Goal: Task Accomplishment & Management: Manage account settings

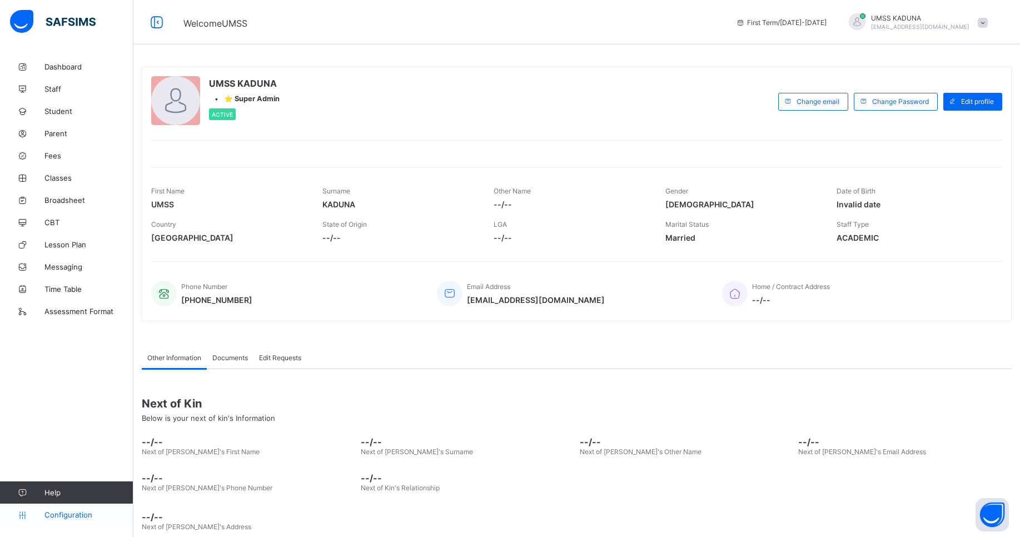
click at [71, 520] on link "Configuration" at bounding box center [66, 514] width 133 height 22
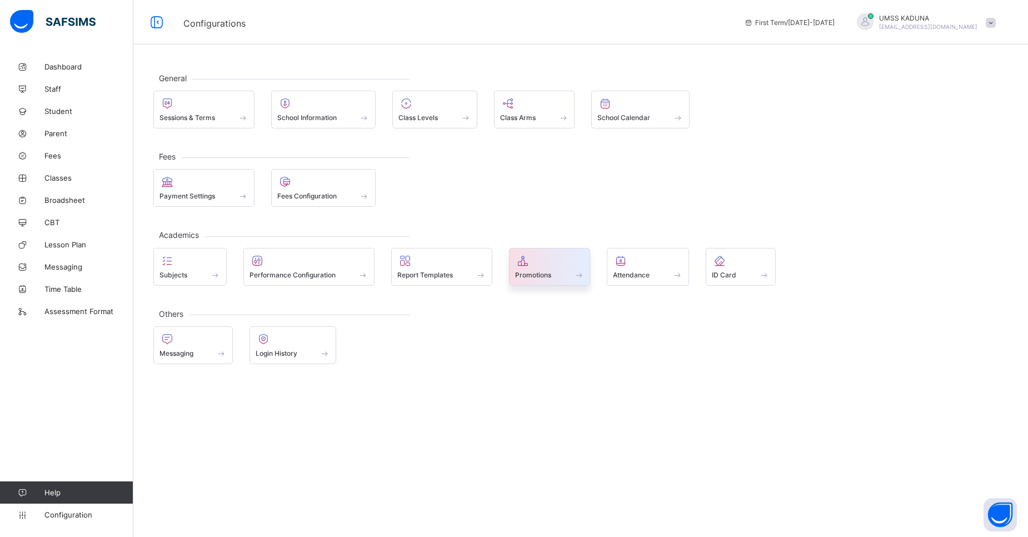
click at [541, 274] on span "Promotions" at bounding box center [533, 275] width 36 height 8
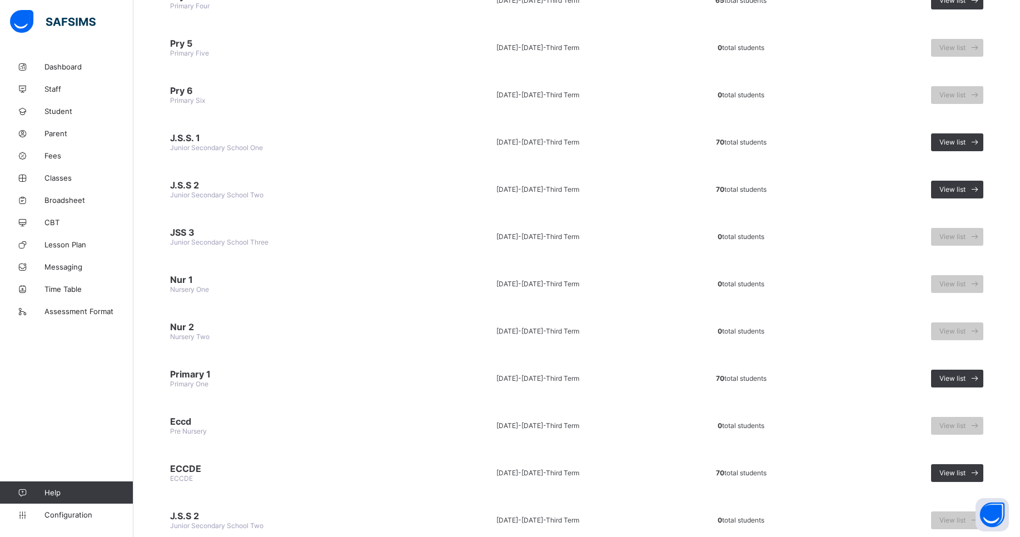
scroll to position [347, 0]
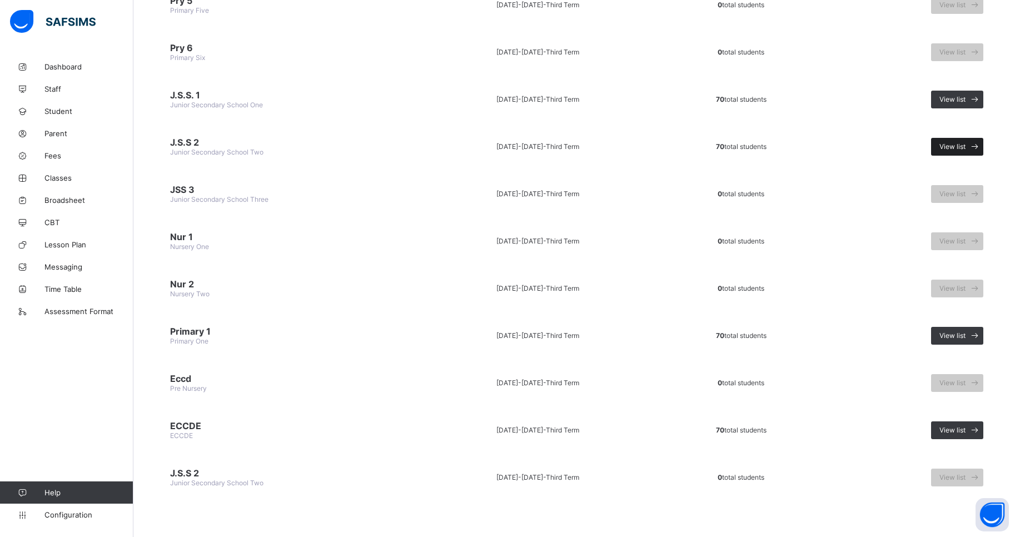
click at [952, 148] on span "View list" at bounding box center [952, 146] width 26 height 8
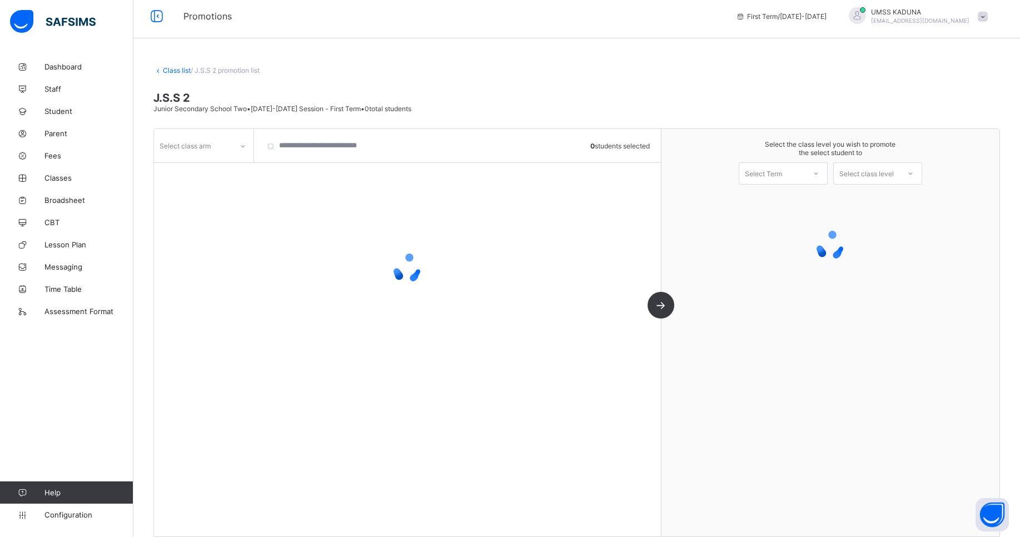
scroll to position [17, 0]
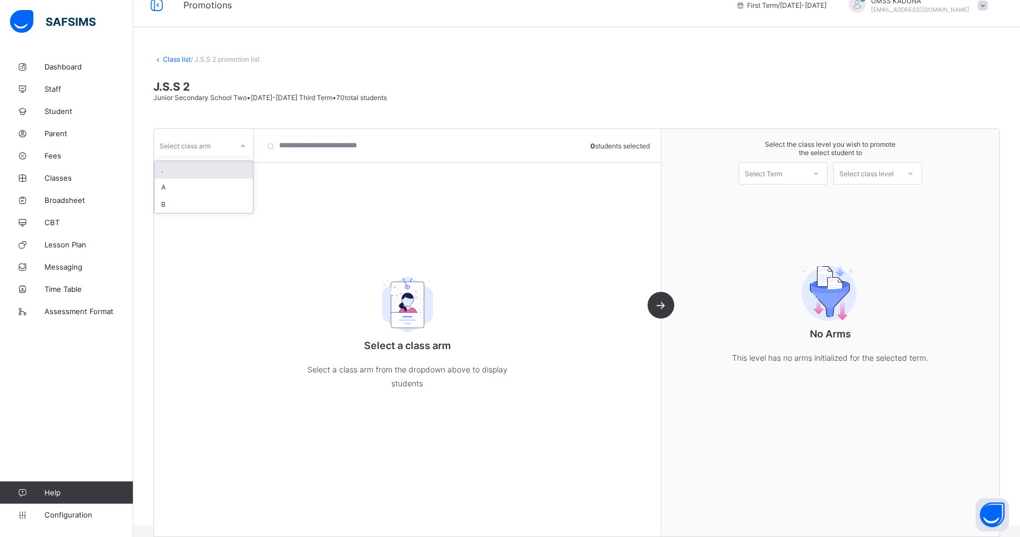
click at [246, 145] on icon at bounding box center [242, 146] width 7 height 11
click at [199, 184] on div "A" at bounding box center [203, 186] width 98 height 17
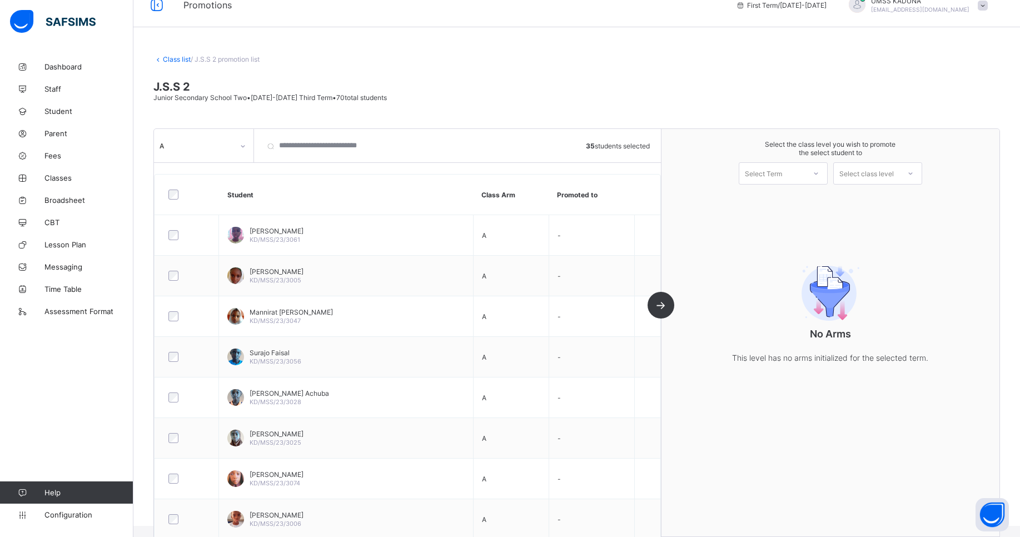
click at [819, 176] on icon at bounding box center [815, 173] width 7 height 11
click at [822, 204] on div "First Term [DATE]-[DATE]" at bounding box center [783, 202] width 88 height 26
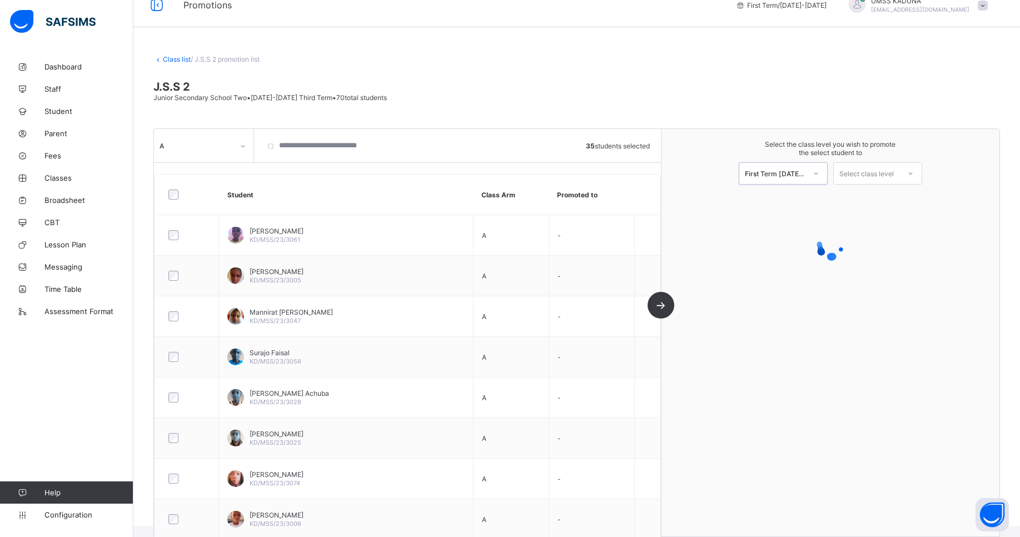
click at [893, 178] on div "Select class level" at bounding box center [866, 173] width 54 height 22
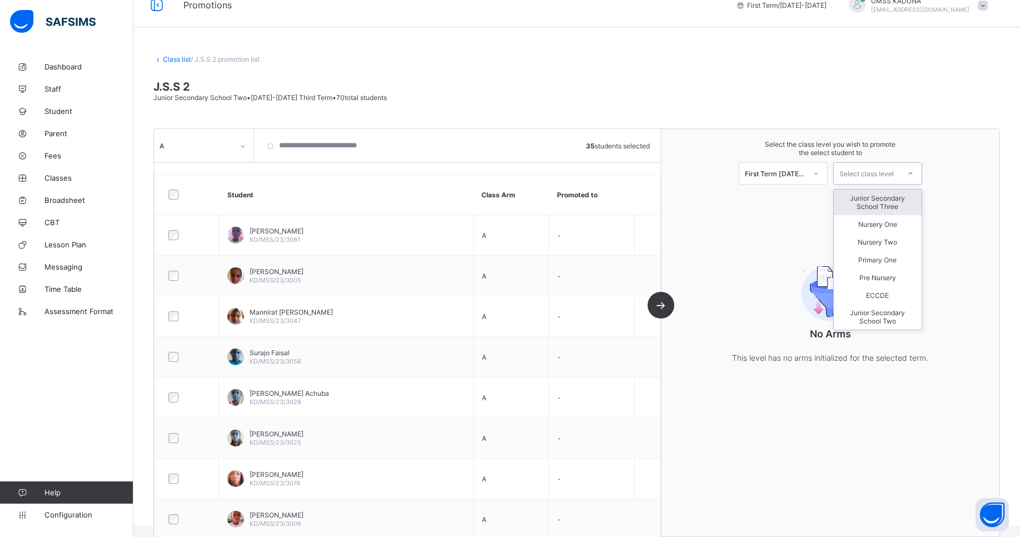
click at [898, 198] on div "Junior Secondary School Three" at bounding box center [877, 202] width 88 height 26
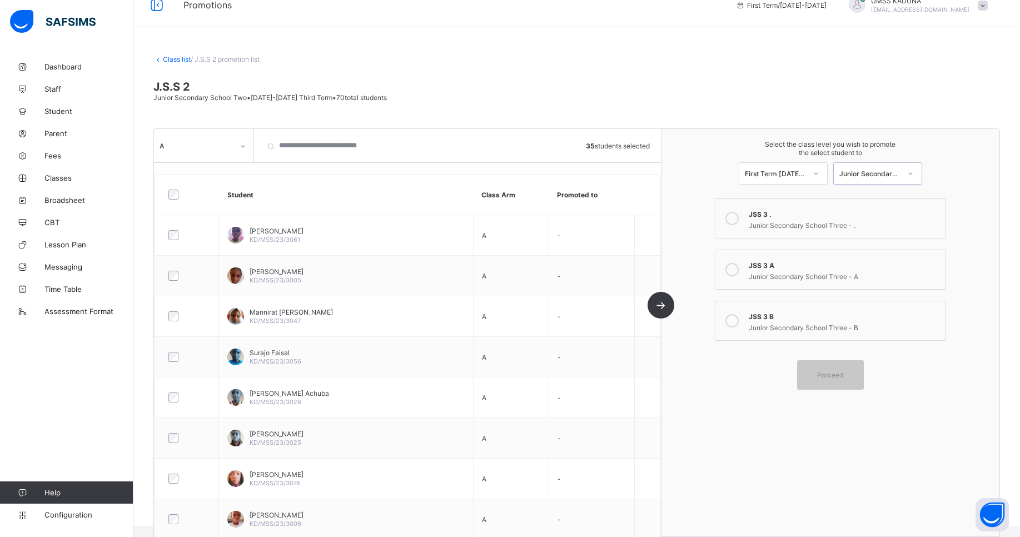
click at [735, 270] on icon at bounding box center [731, 269] width 13 height 13
click at [830, 379] on div "Proceed" at bounding box center [830, 374] width 67 height 29
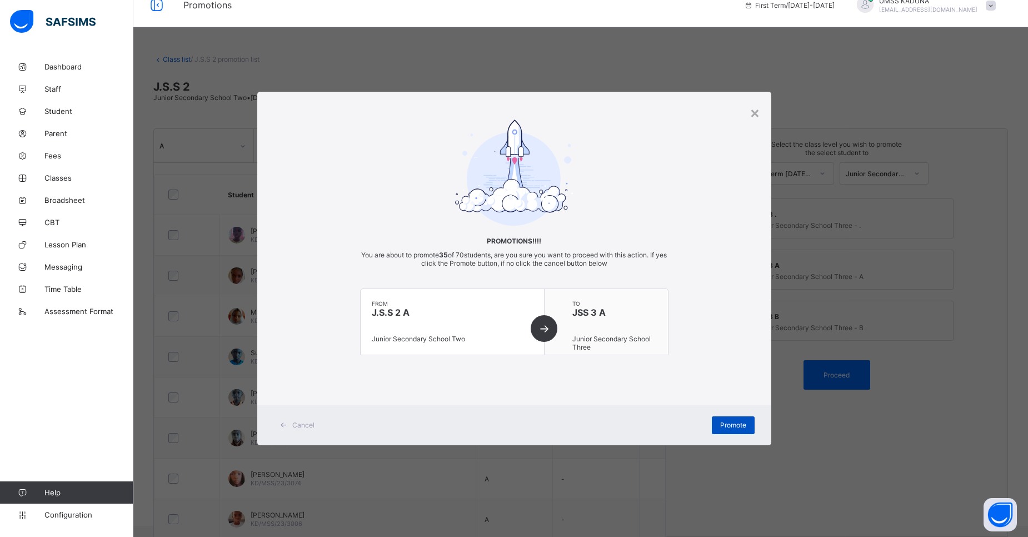
click at [734, 421] on span "Promote" at bounding box center [733, 425] width 26 height 8
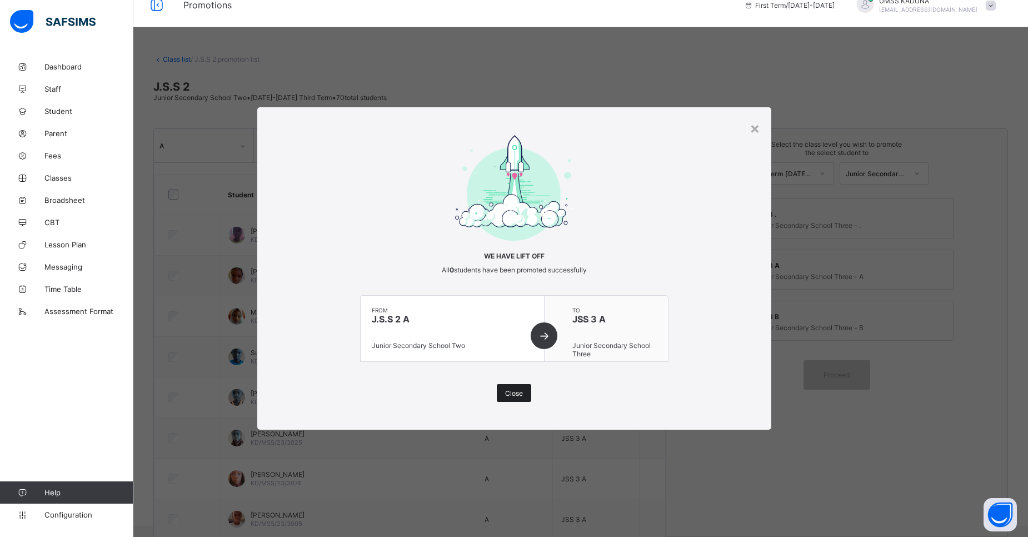
click at [518, 385] on div "Close" at bounding box center [514, 393] width 34 height 18
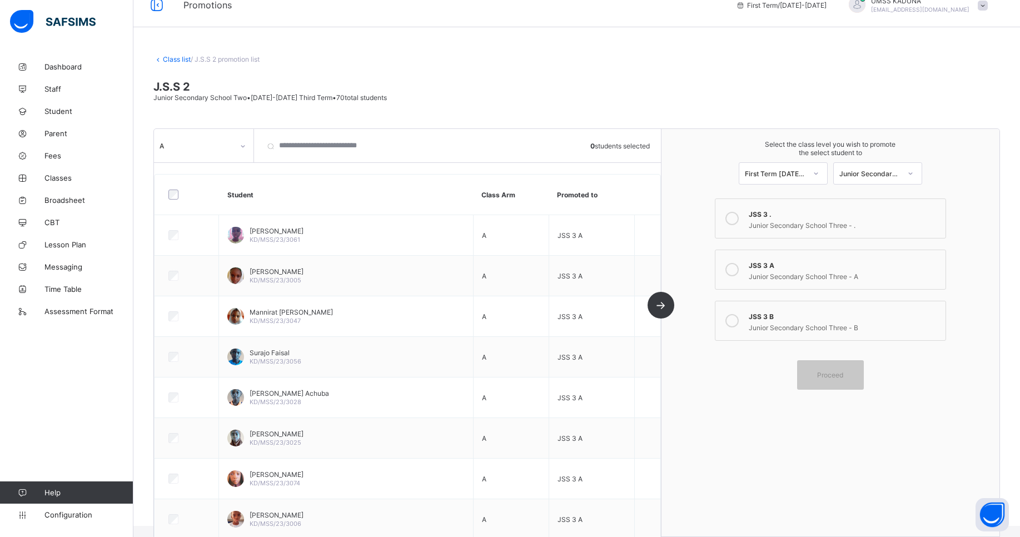
click at [238, 148] on div at bounding box center [242, 146] width 19 height 18
click at [206, 201] on div "B" at bounding box center [203, 204] width 98 height 17
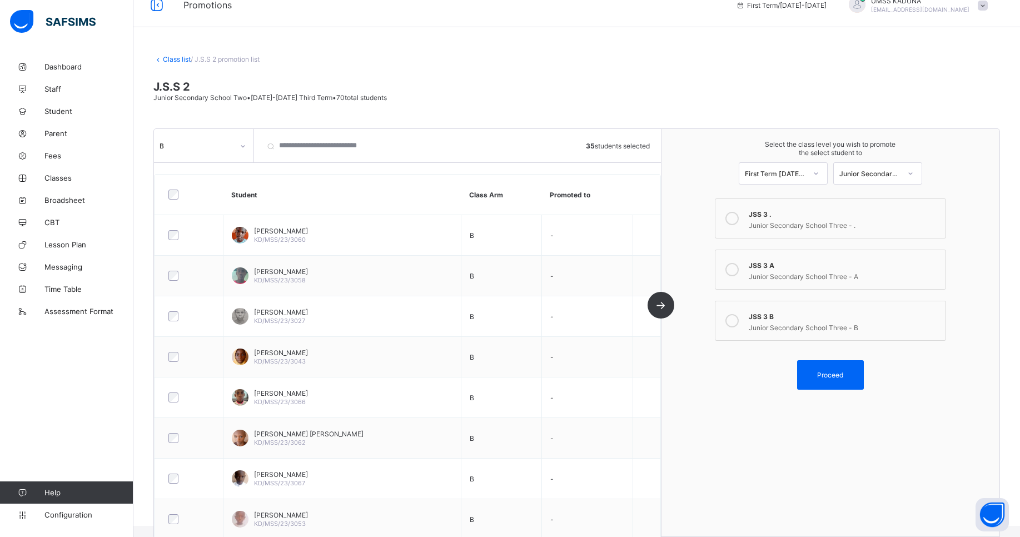
click at [737, 324] on icon at bounding box center [731, 320] width 13 height 13
click at [827, 381] on div "Proceed" at bounding box center [830, 374] width 67 height 29
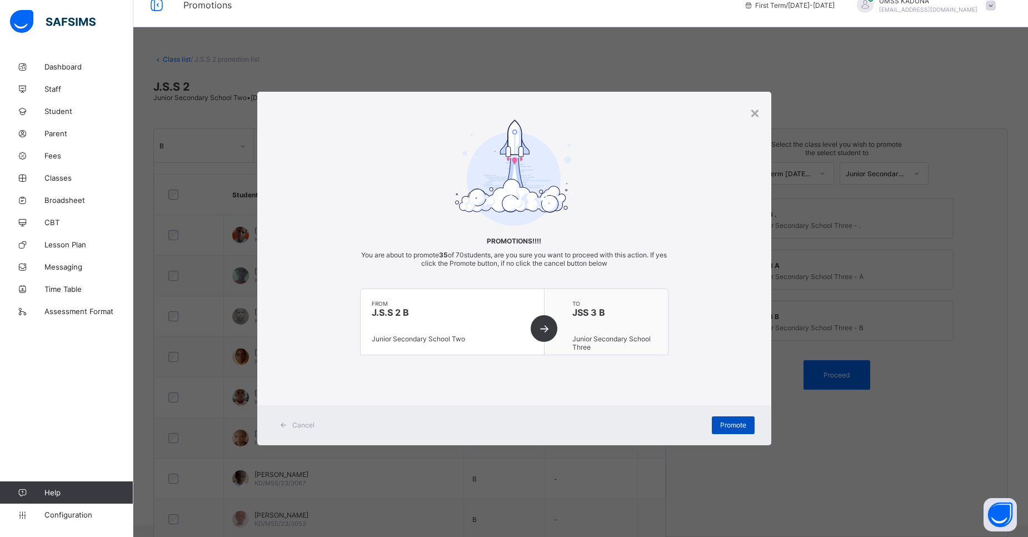
click at [739, 421] on span "Promote" at bounding box center [733, 425] width 26 height 8
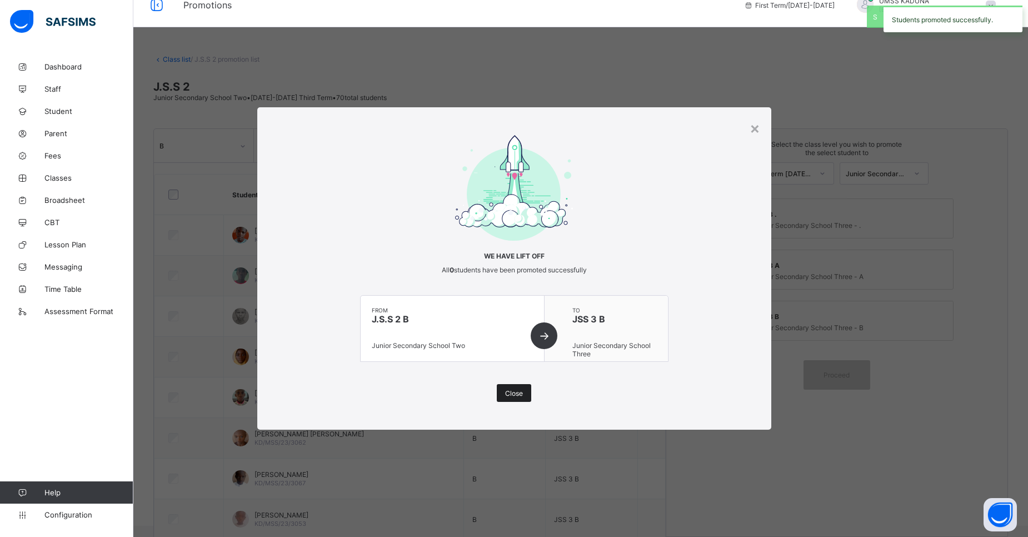
click at [511, 392] on span "Close" at bounding box center [514, 393] width 18 height 8
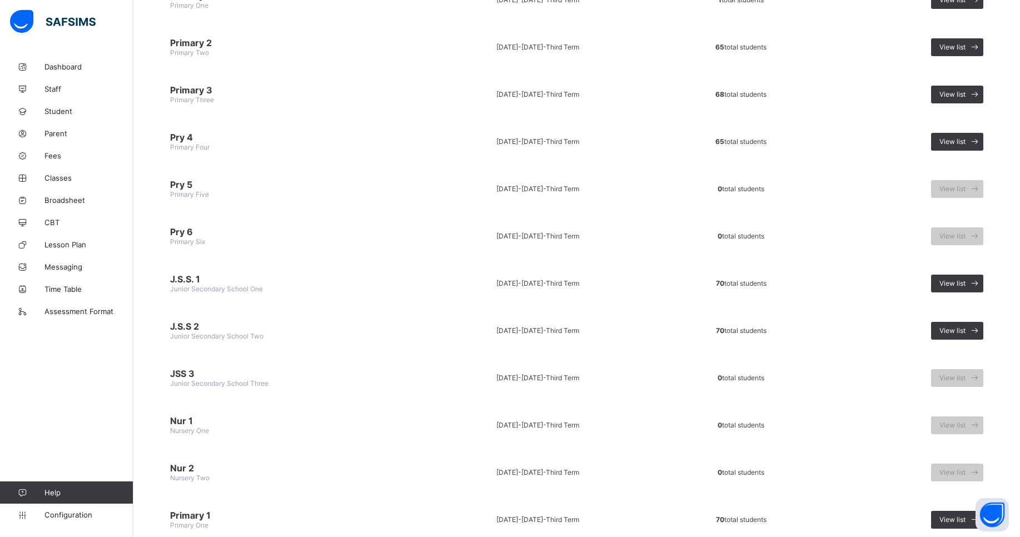
scroll to position [229, 0]
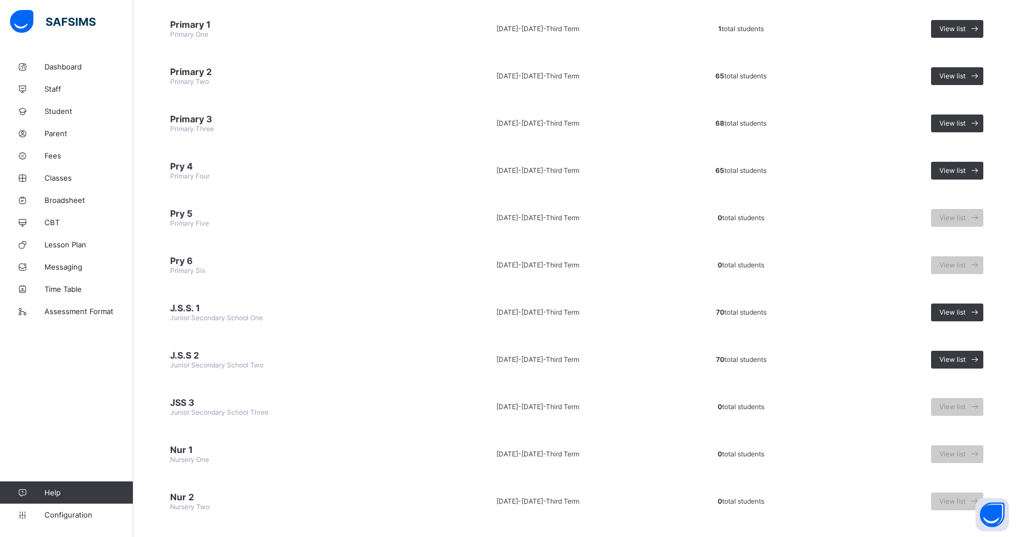
scroll to position [124, 0]
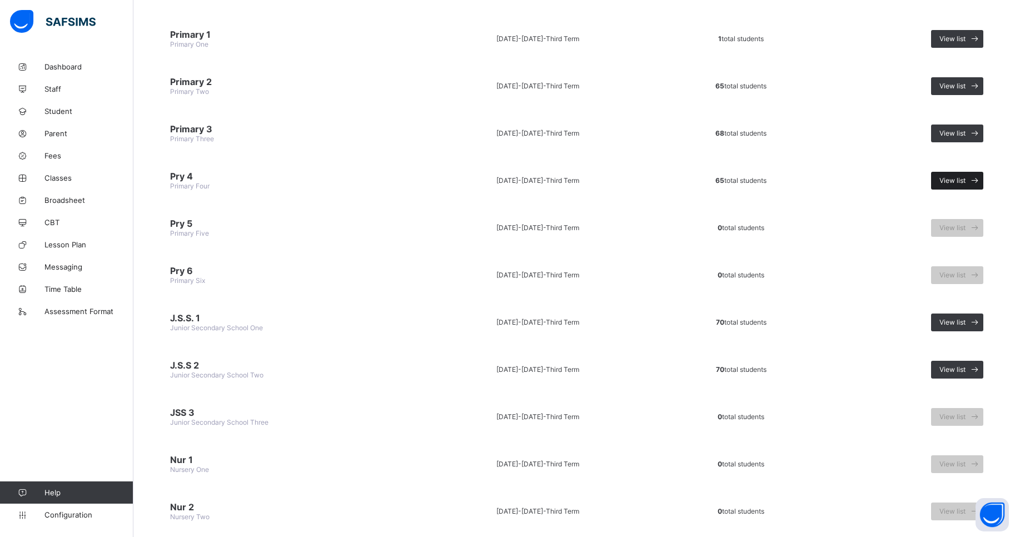
click at [963, 182] on span "View list" at bounding box center [952, 180] width 26 height 8
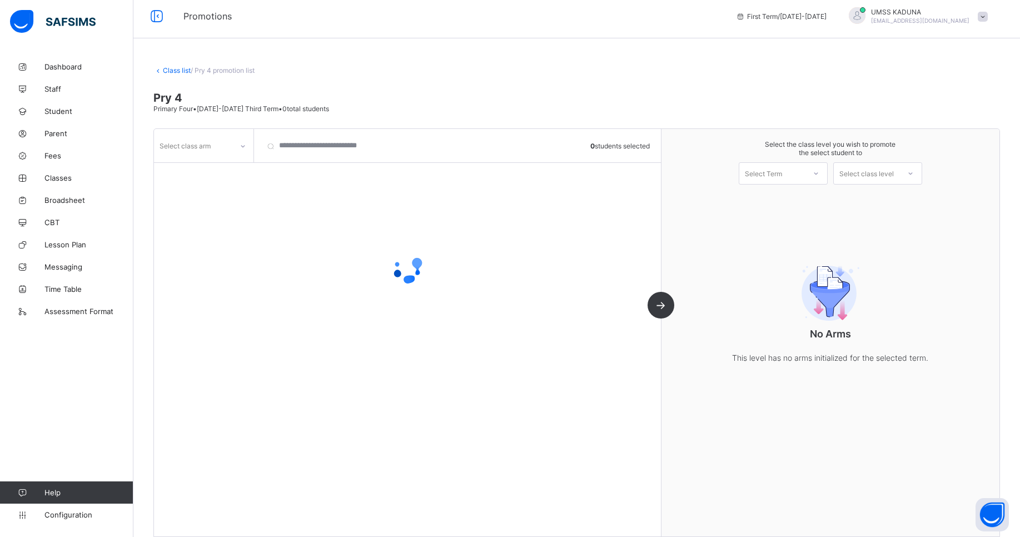
scroll to position [17, 0]
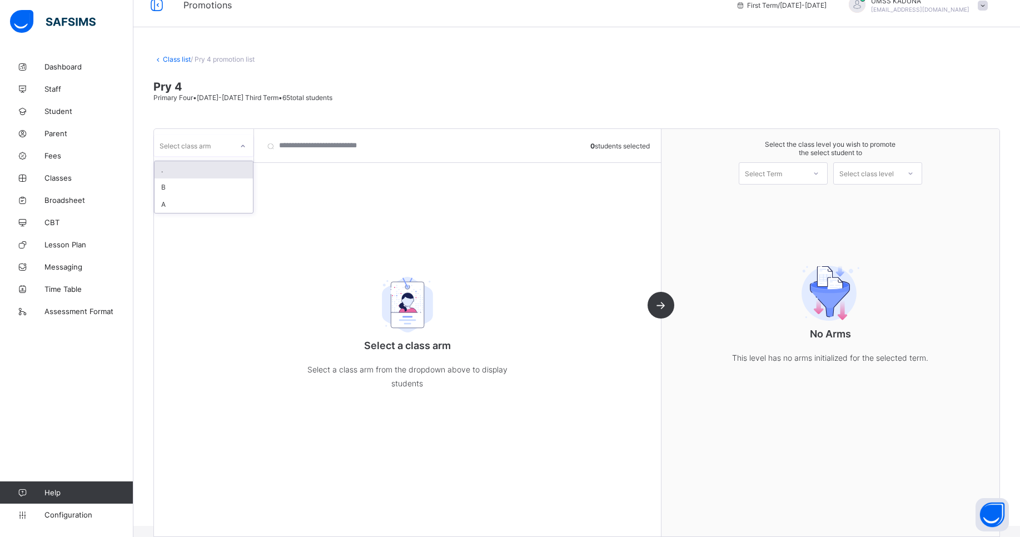
click at [239, 147] on div at bounding box center [242, 146] width 19 height 18
click at [187, 208] on div "A" at bounding box center [203, 204] width 98 height 17
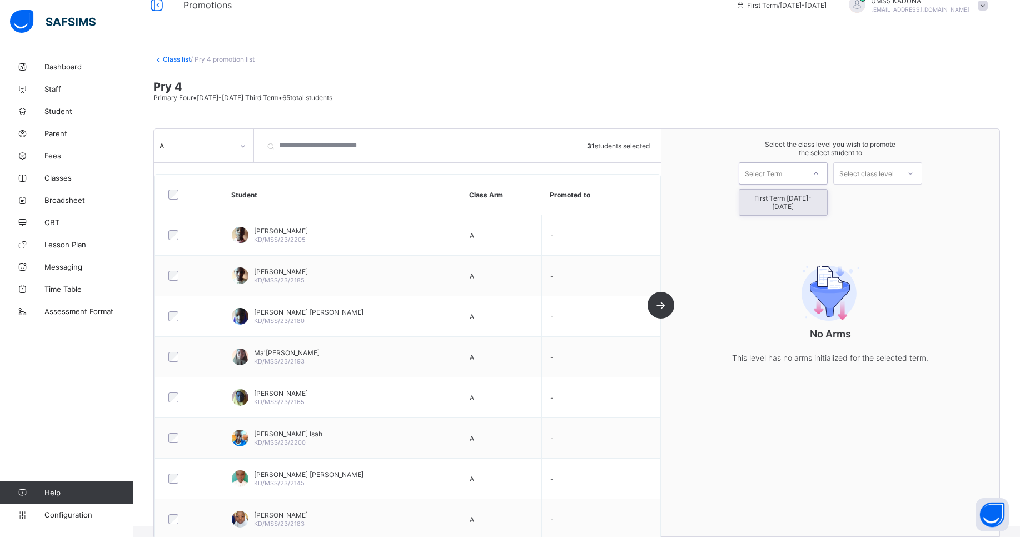
click at [805, 171] on div "Select Term" at bounding box center [772, 174] width 66 height 16
click at [803, 196] on div "First Term [DATE]-[DATE]" at bounding box center [783, 202] width 88 height 26
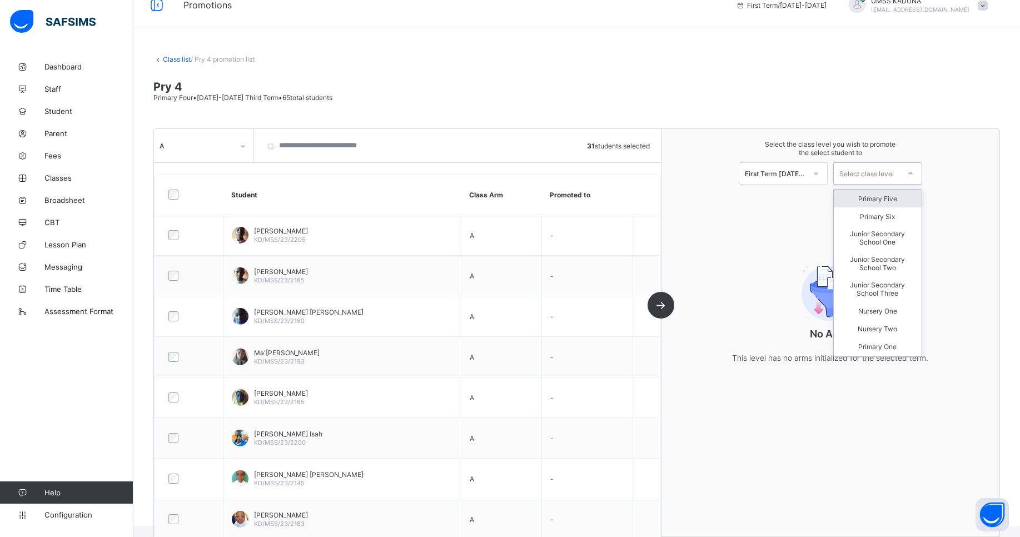
click at [893, 178] on div "Select class level" at bounding box center [866, 173] width 54 height 22
click at [889, 196] on div "Primary Five" at bounding box center [877, 198] width 88 height 18
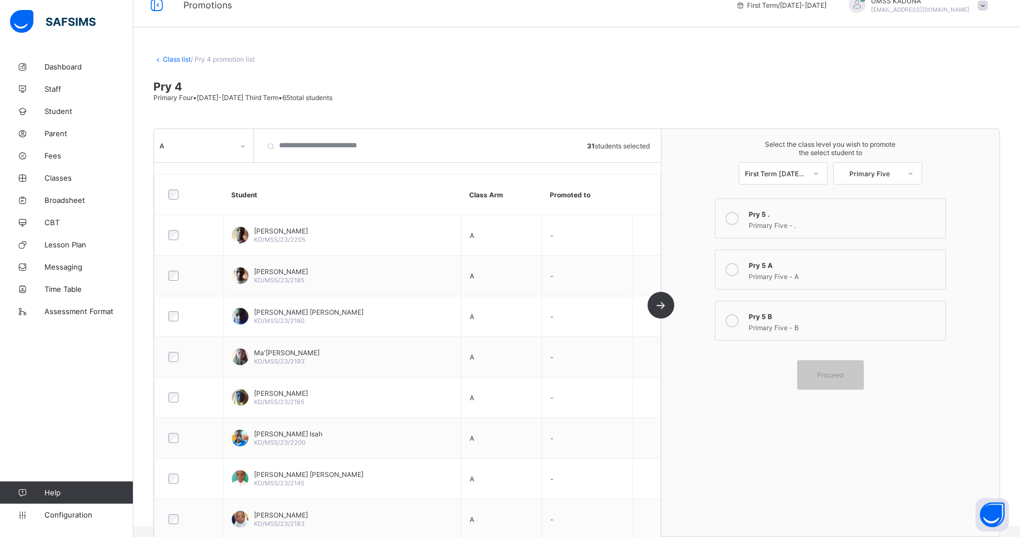
click at [734, 269] on icon at bounding box center [731, 269] width 13 height 13
click at [829, 377] on span "Proceed" at bounding box center [830, 375] width 26 height 8
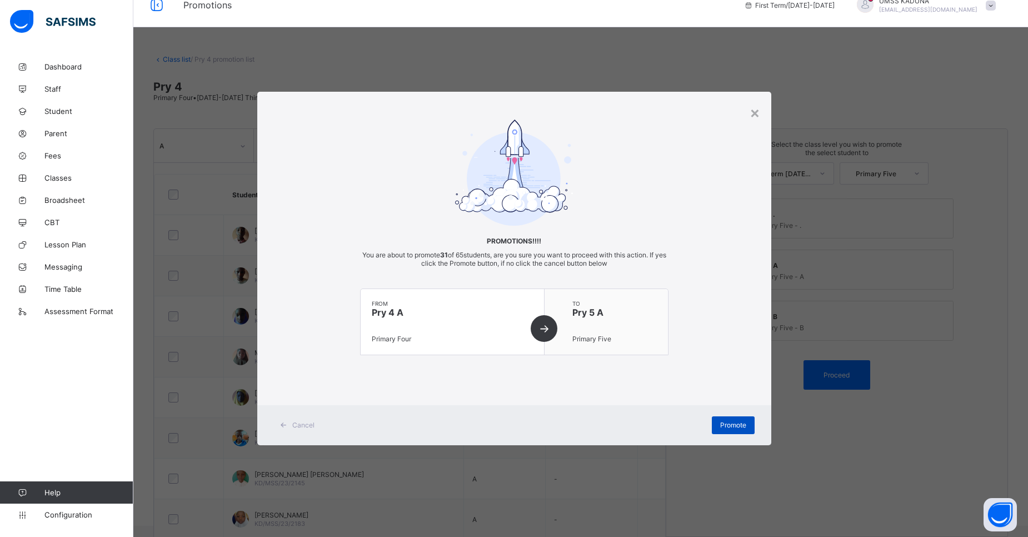
click at [725, 427] on span "Promote" at bounding box center [733, 425] width 26 height 8
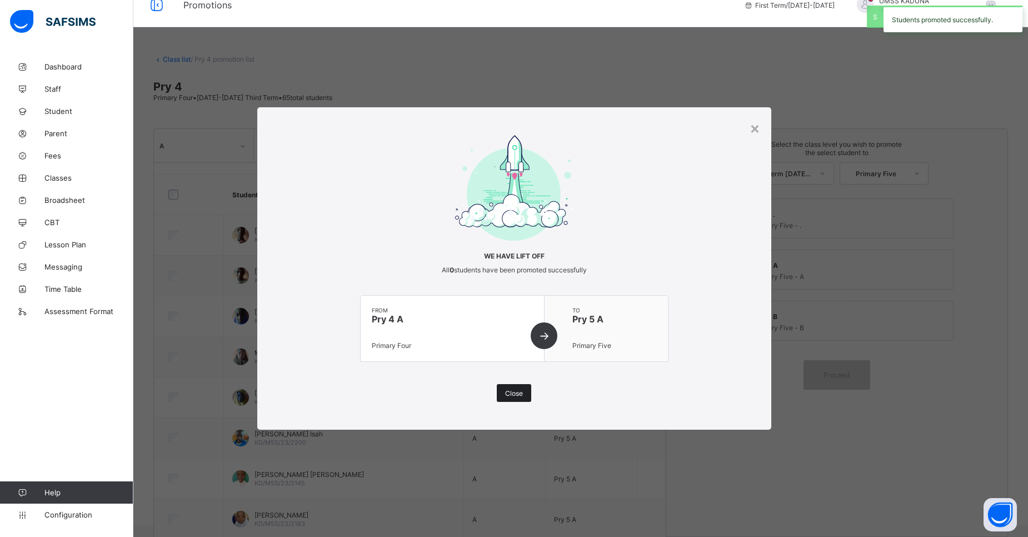
click at [518, 392] on span "Close" at bounding box center [514, 393] width 18 height 8
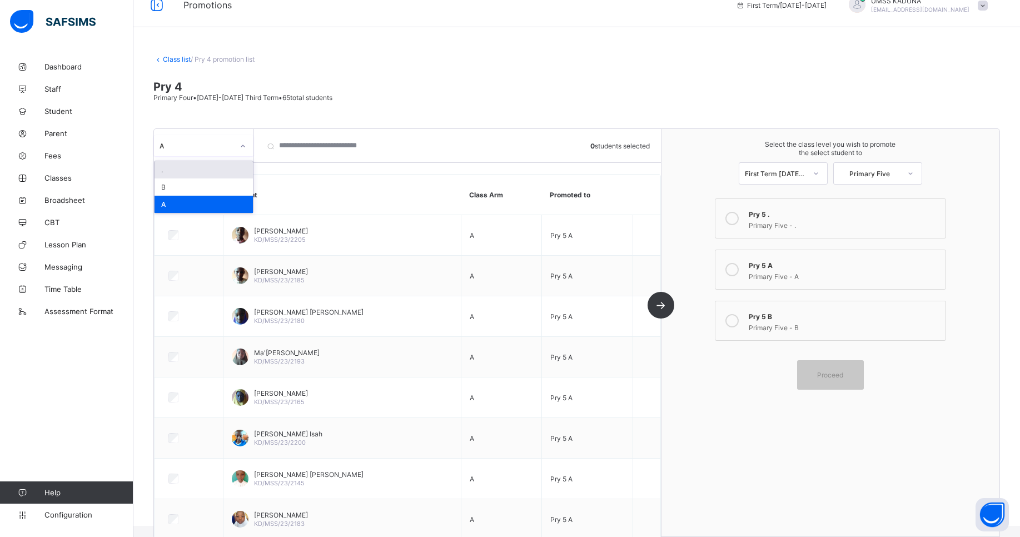
click at [244, 148] on icon at bounding box center [242, 146] width 7 height 11
click at [203, 190] on div "B" at bounding box center [203, 186] width 98 height 17
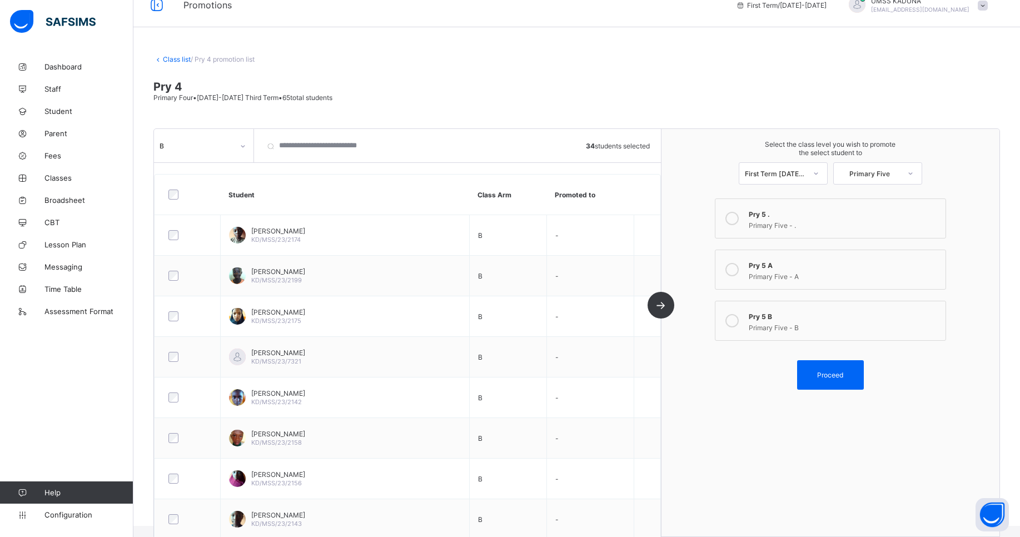
click at [733, 317] on icon at bounding box center [731, 320] width 13 height 13
click at [828, 376] on span "Proceed" at bounding box center [830, 375] width 26 height 8
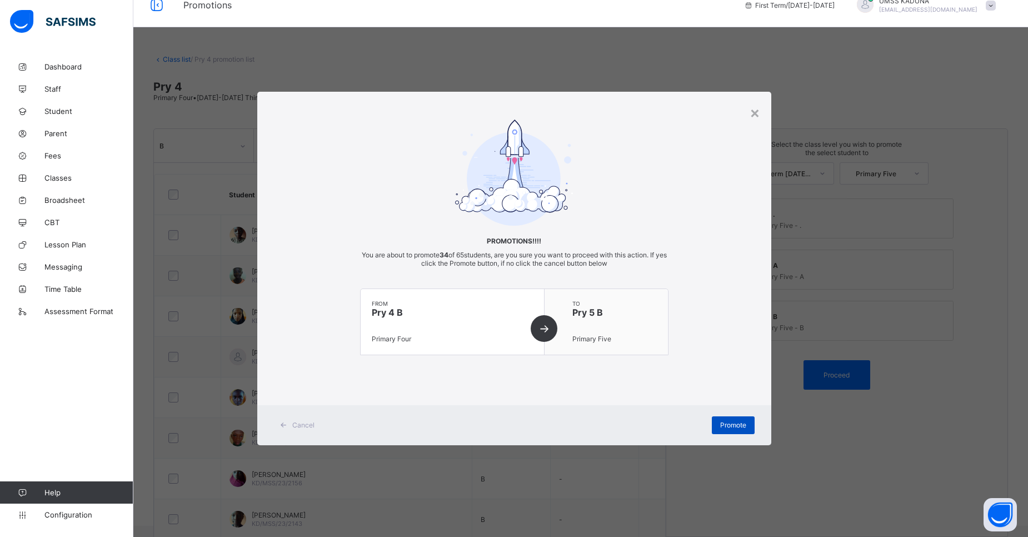
click at [740, 425] on span "Promote" at bounding box center [733, 425] width 26 height 8
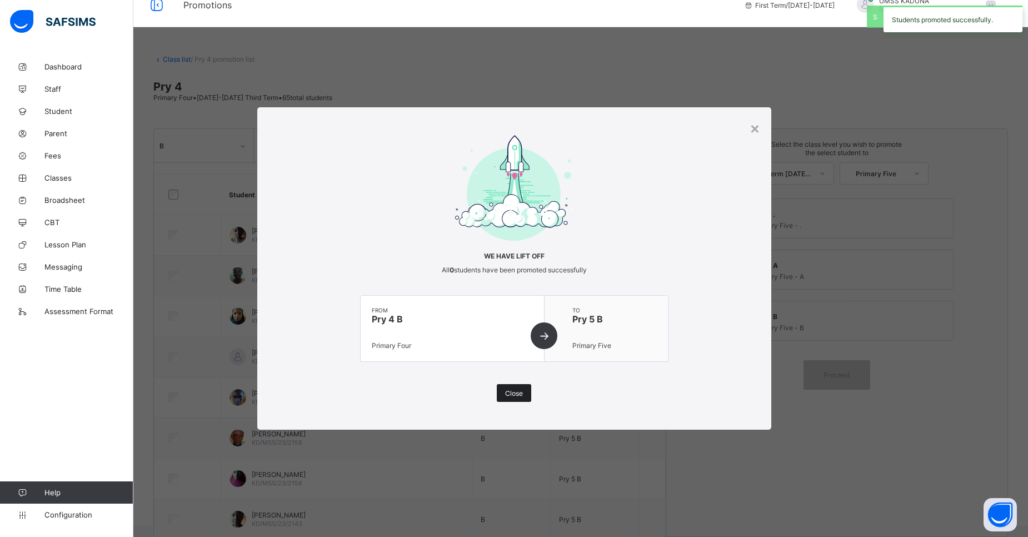
click at [522, 393] on span "Close" at bounding box center [514, 393] width 18 height 8
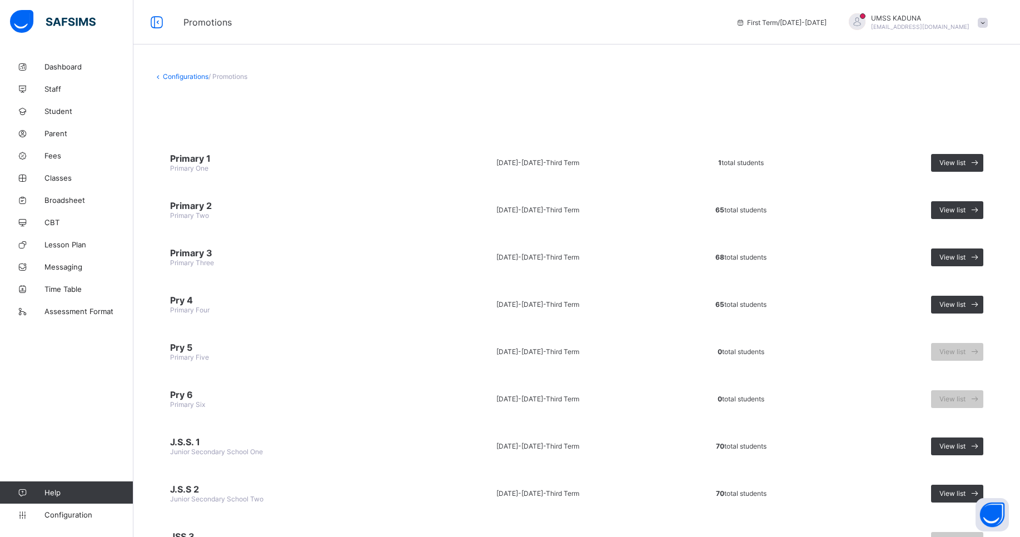
click at [865, 17] on div at bounding box center [856, 21] width 17 height 17
click at [944, 128] on span "Logout" at bounding box center [951, 128] width 73 height 13
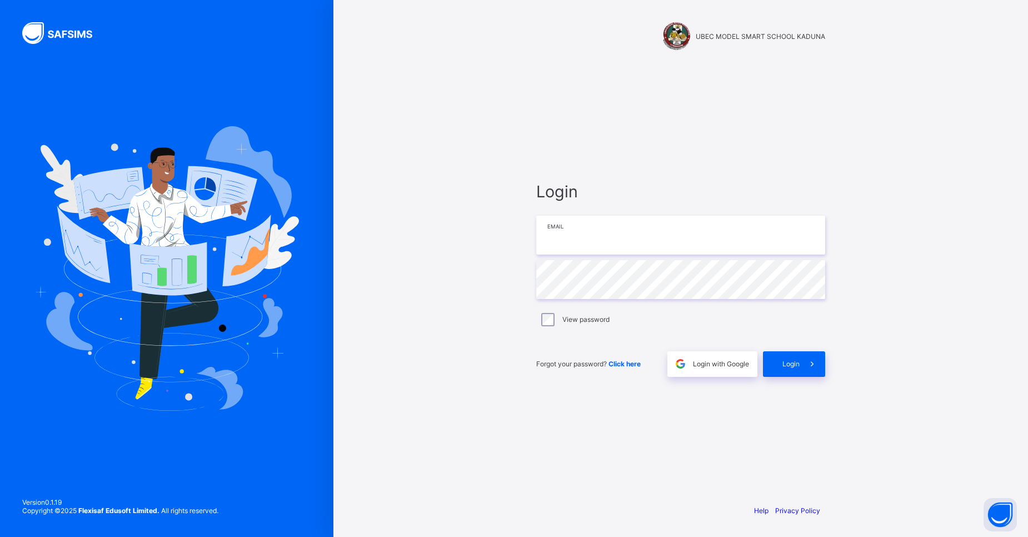
type input "**********"
click at [782, 360] on span "Login" at bounding box center [790, 364] width 17 height 8
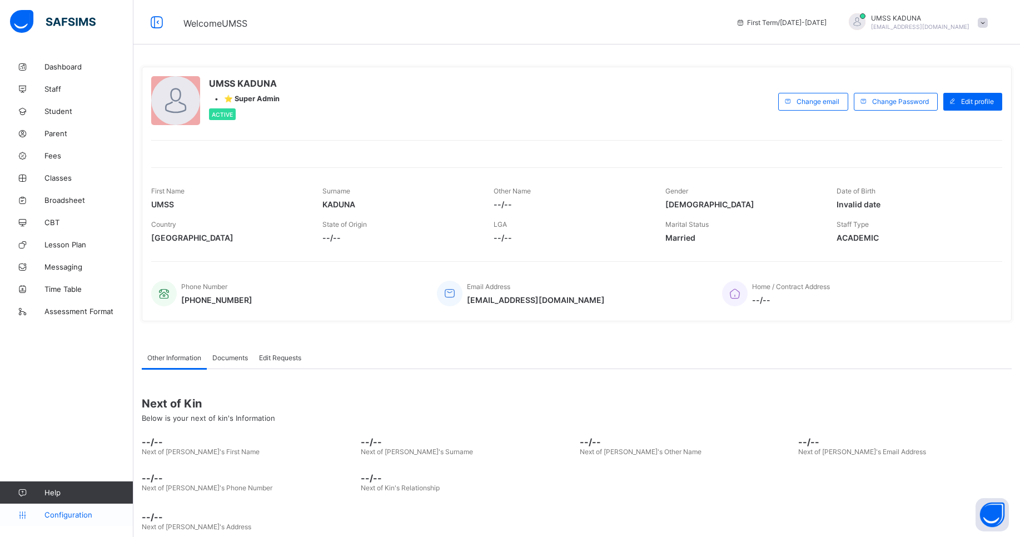
click at [77, 517] on span "Configuration" at bounding box center [88, 514] width 88 height 9
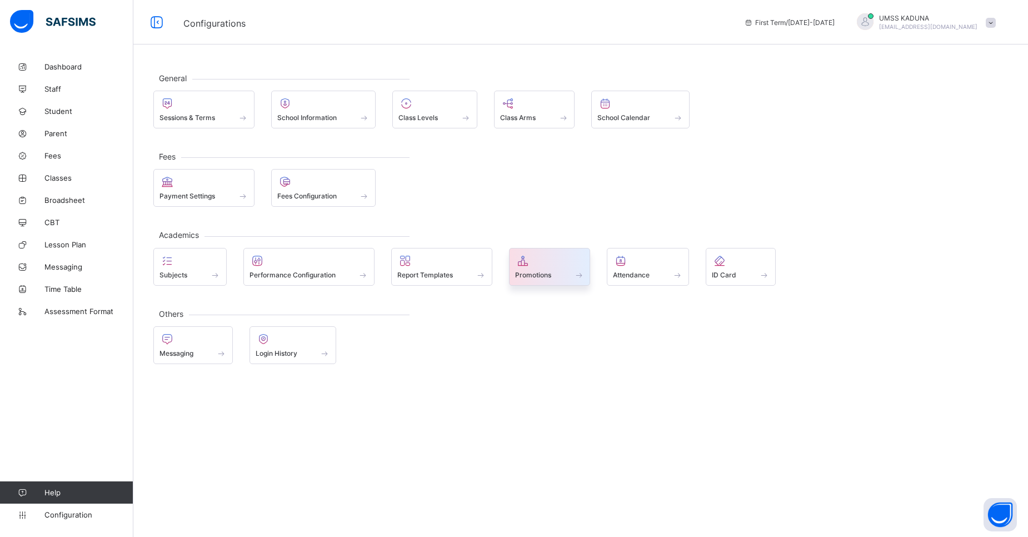
click at [552, 266] on div at bounding box center [549, 260] width 69 height 13
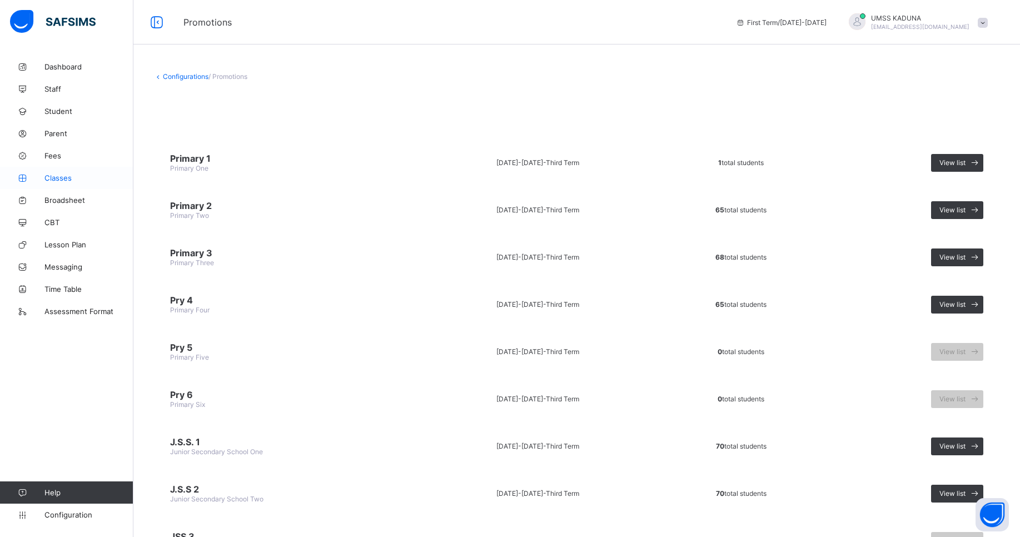
click at [66, 178] on span "Classes" at bounding box center [88, 177] width 89 height 9
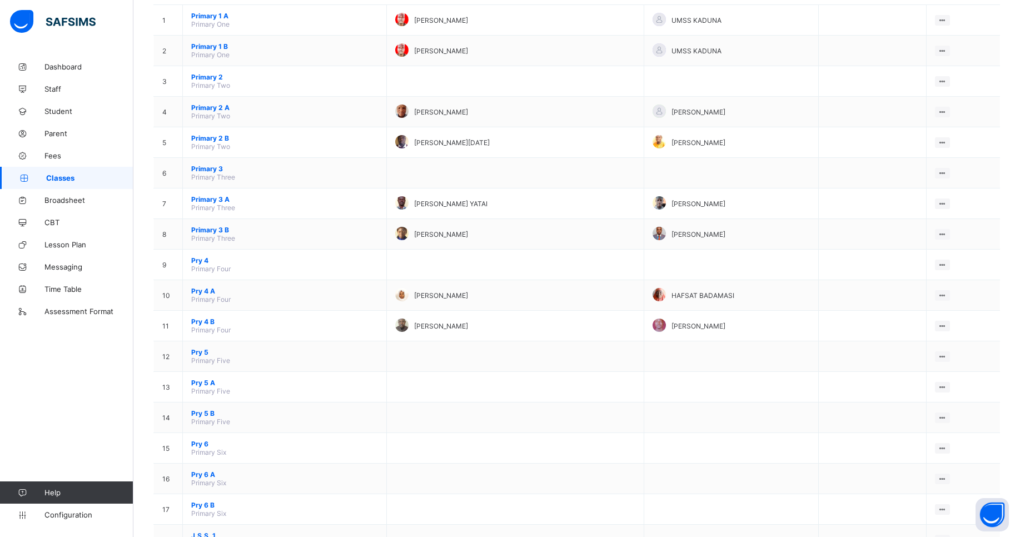
scroll to position [156, 0]
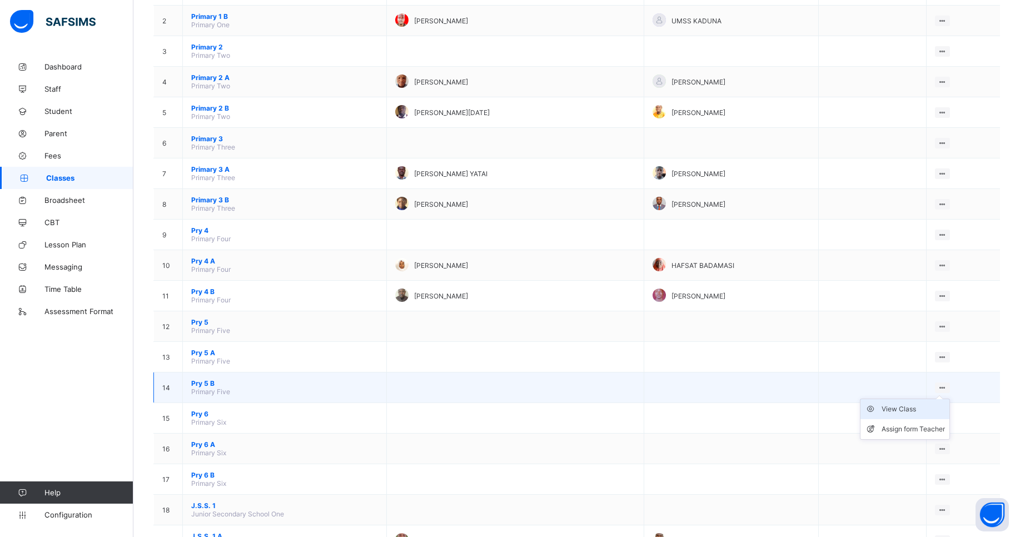
click at [913, 410] on div "View Class" at bounding box center [912, 408] width 63 height 11
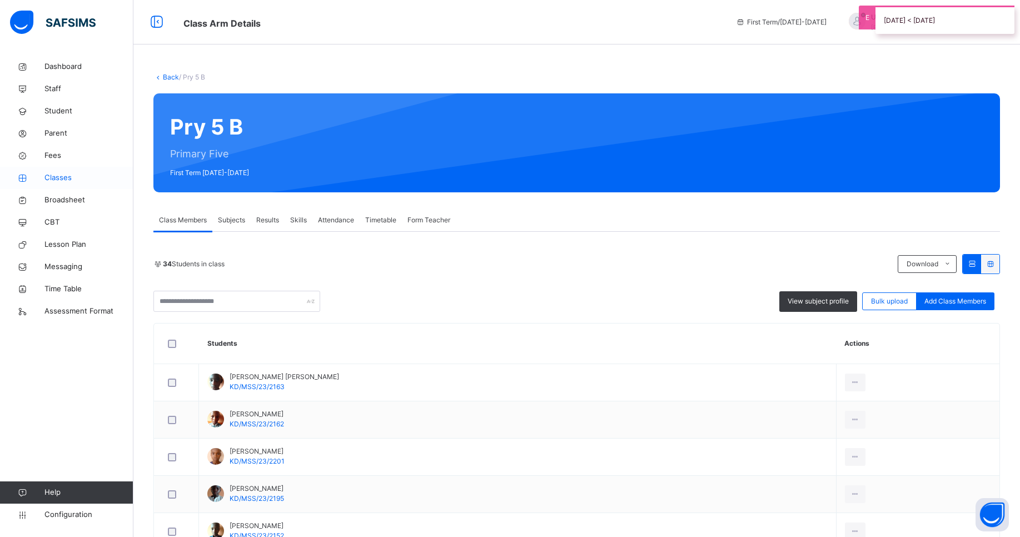
click at [64, 178] on span "Classes" at bounding box center [88, 177] width 89 height 11
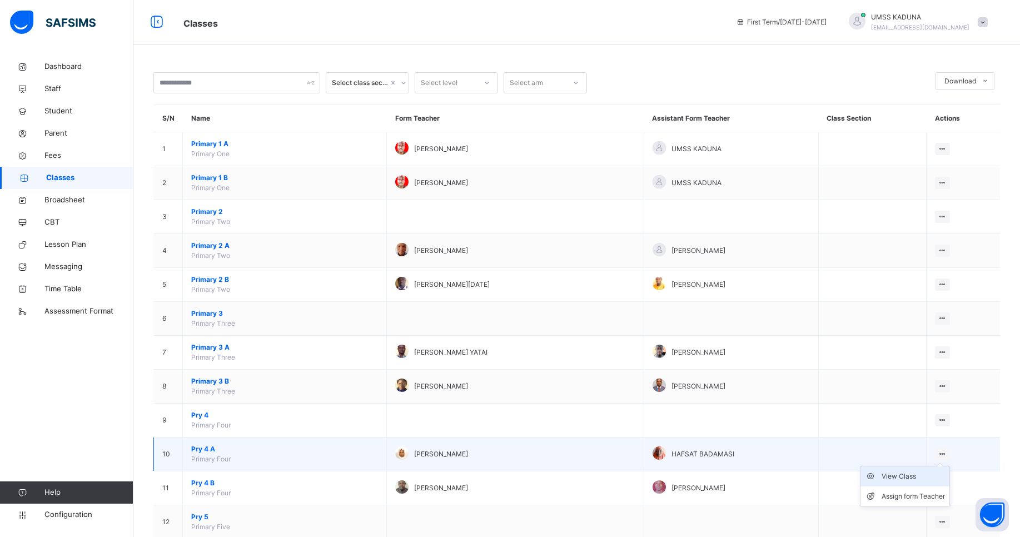
click at [906, 476] on div "View Class" at bounding box center [912, 476] width 63 height 11
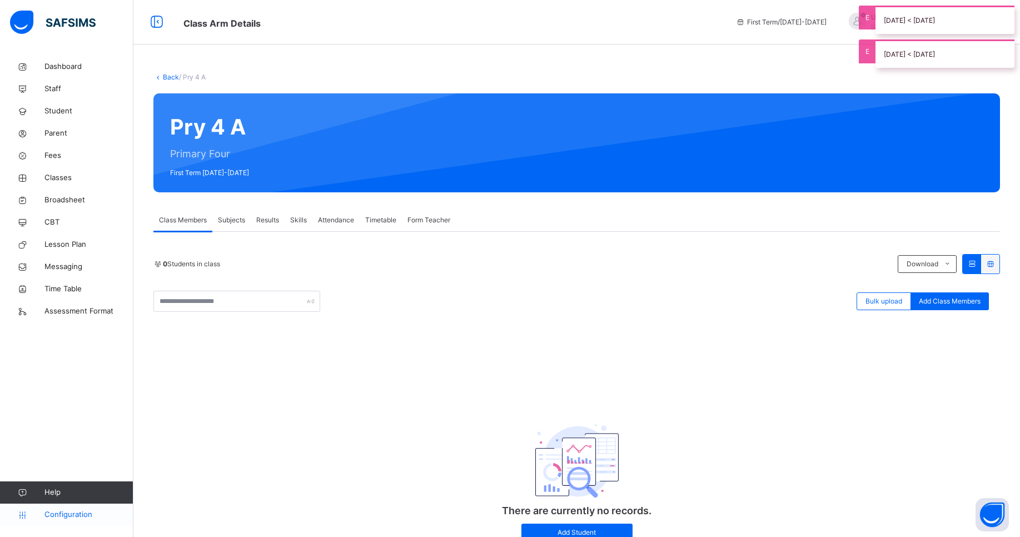
click at [67, 519] on span "Configuration" at bounding box center [88, 514] width 88 height 11
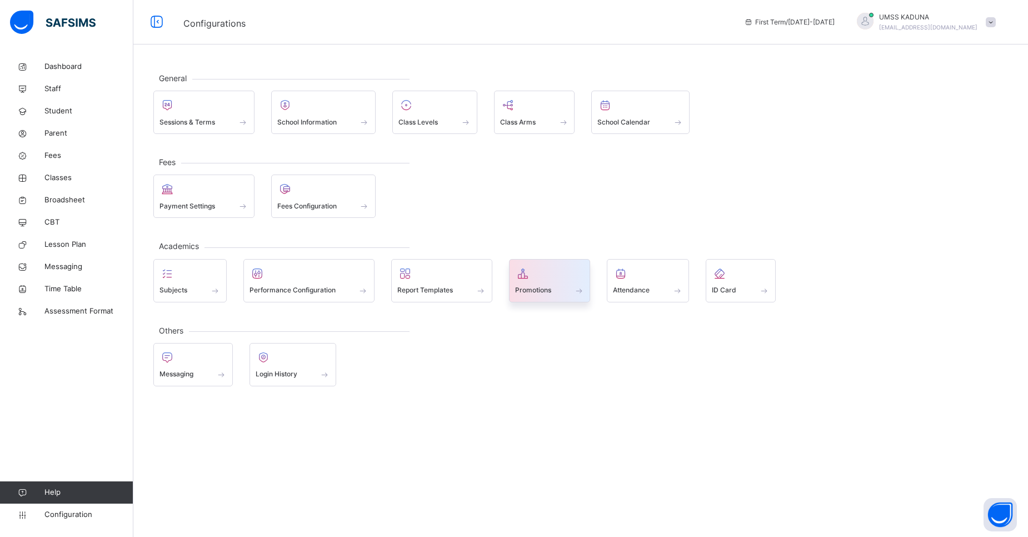
click at [538, 279] on div at bounding box center [549, 273] width 69 height 17
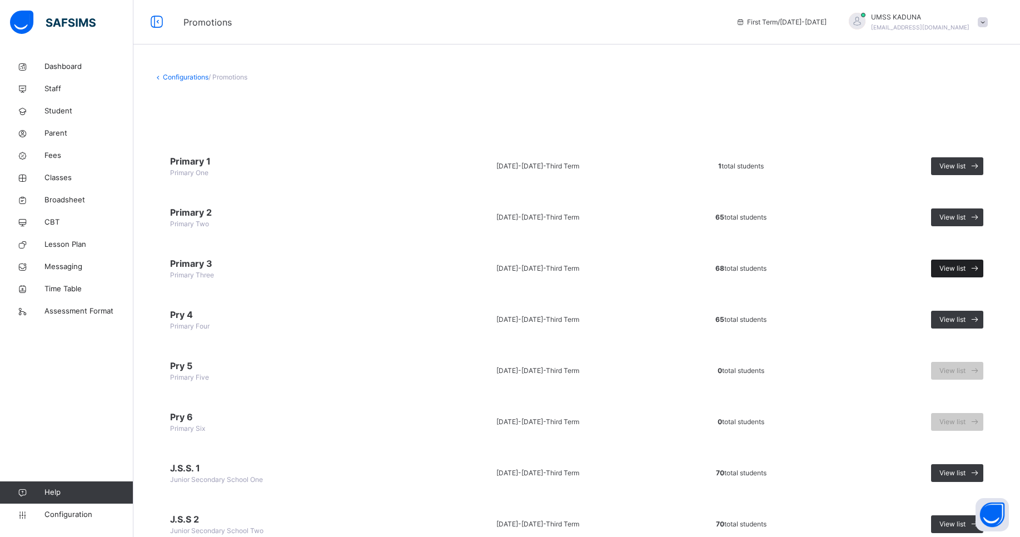
click at [959, 268] on span "View list" at bounding box center [952, 268] width 26 height 10
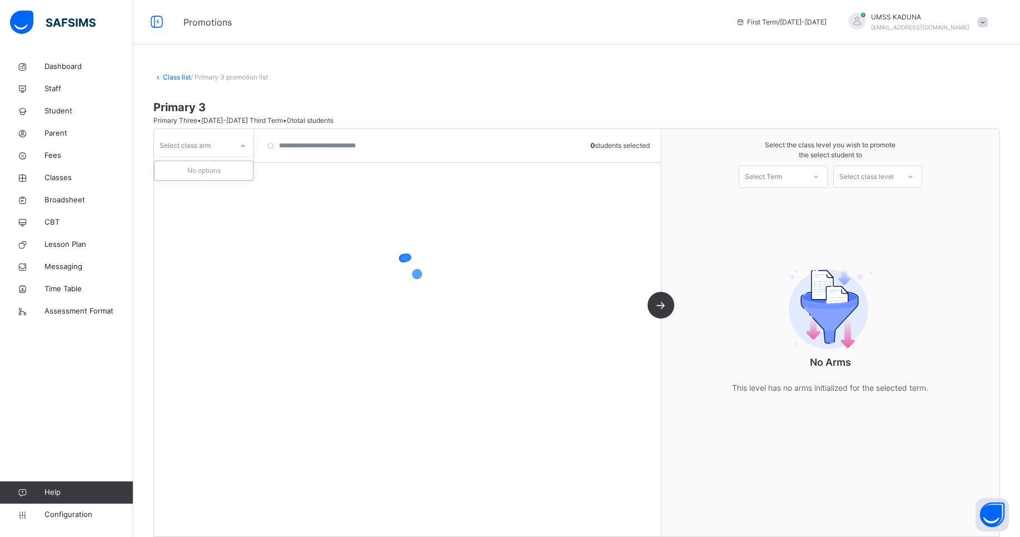
click at [246, 145] on icon at bounding box center [242, 146] width 7 height 11
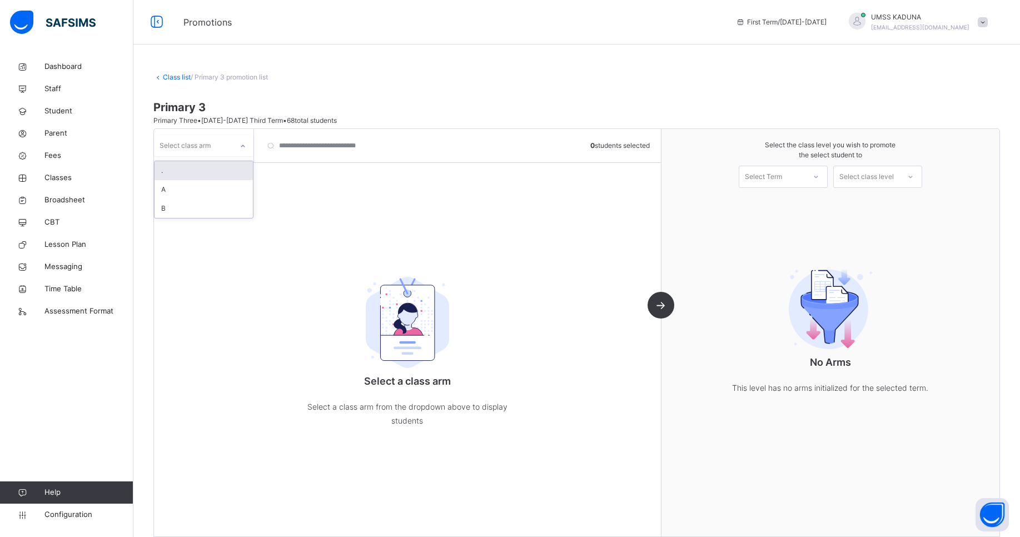
click at [199, 177] on div "." at bounding box center [203, 170] width 98 height 19
click at [237, 144] on div at bounding box center [242, 146] width 19 height 18
click at [201, 193] on div "A" at bounding box center [203, 189] width 98 height 19
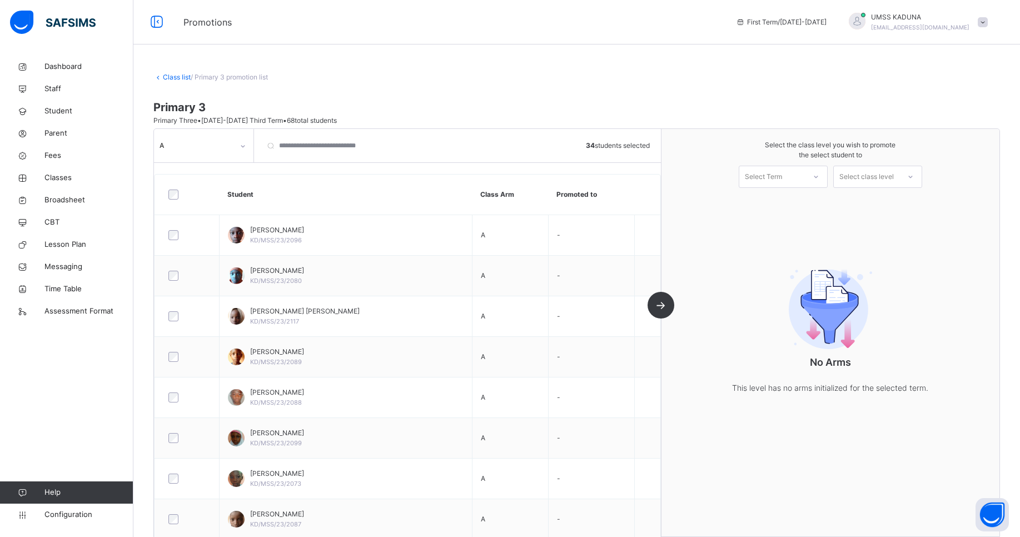
click at [805, 178] on div "Select Term" at bounding box center [772, 176] width 66 height 17
click at [789, 204] on div "First Term [DATE]-[DATE]" at bounding box center [783, 207] width 88 height 29
click at [892, 181] on div "Select class level" at bounding box center [866, 177] width 54 height 22
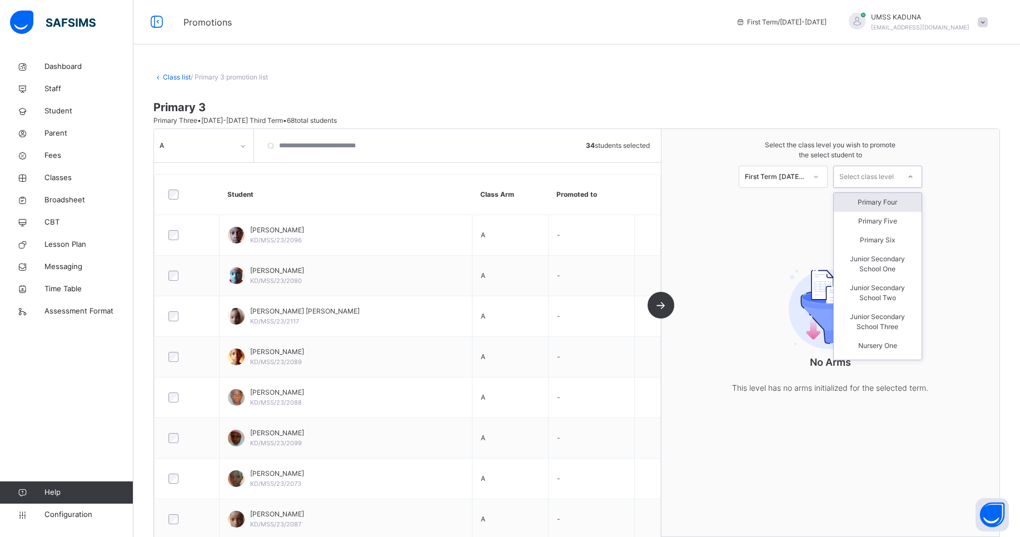
click at [888, 206] on div "Primary Four" at bounding box center [877, 202] width 88 height 19
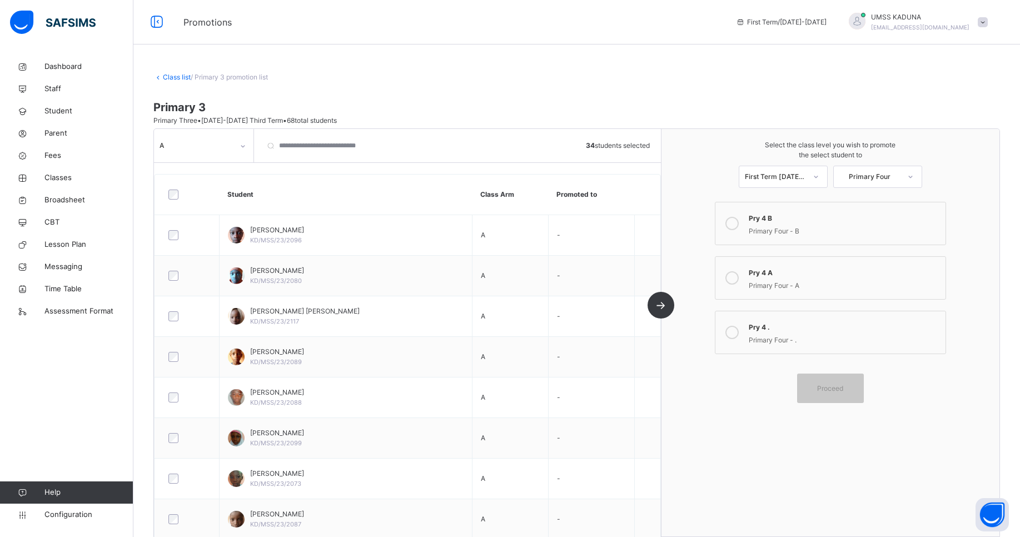
click at [733, 275] on icon at bounding box center [731, 277] width 13 height 13
click at [836, 396] on div "Proceed" at bounding box center [830, 387] width 67 height 29
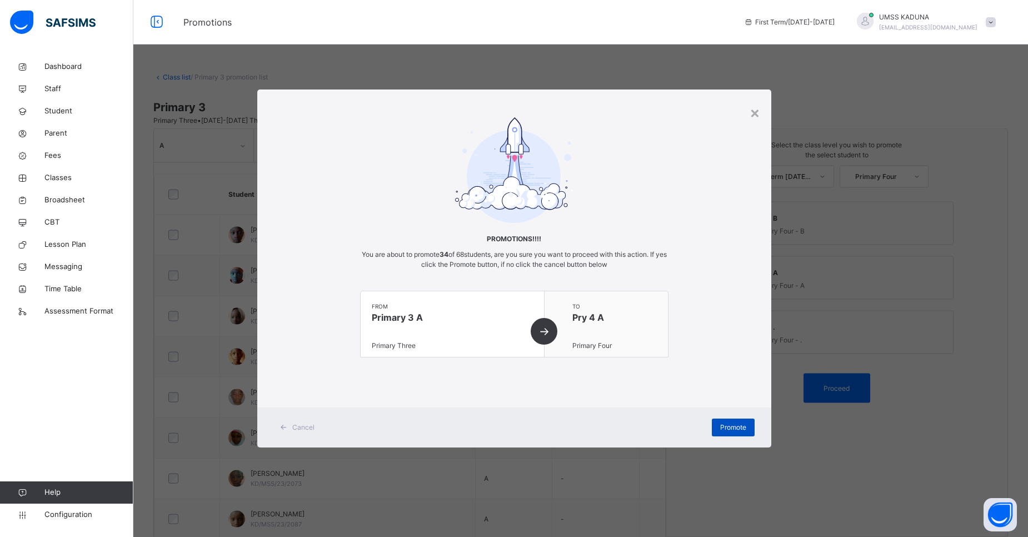
click at [748, 425] on div "Promote" at bounding box center [733, 427] width 43 height 18
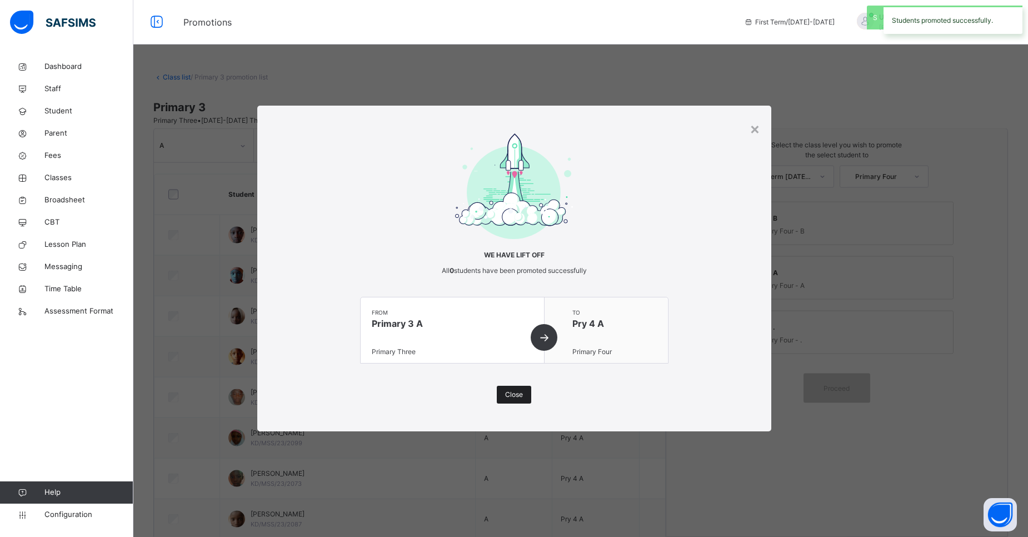
click at [517, 396] on span "Close" at bounding box center [514, 395] width 18 height 10
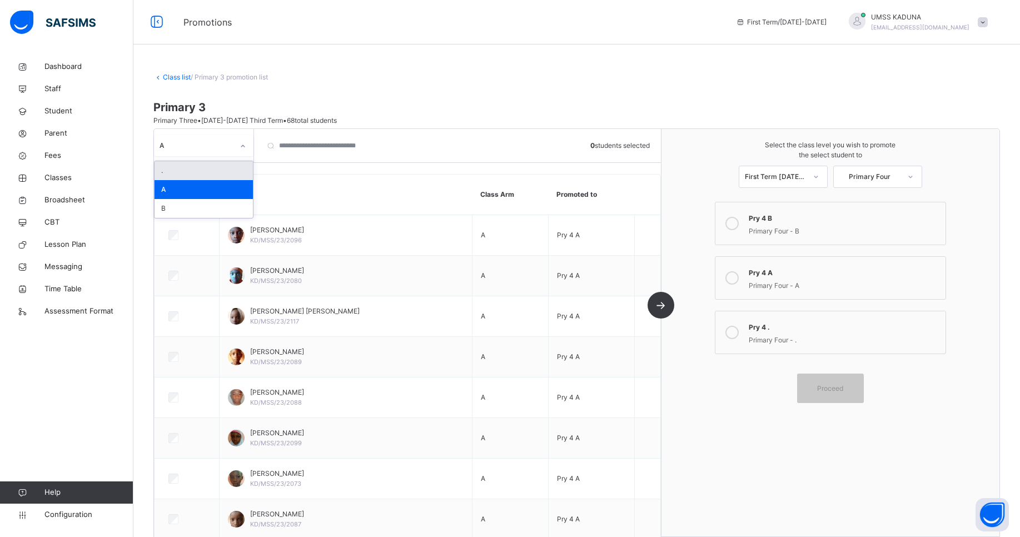
click at [241, 146] on icon at bounding box center [242, 146] width 7 height 11
click at [212, 206] on div "B" at bounding box center [203, 208] width 98 height 19
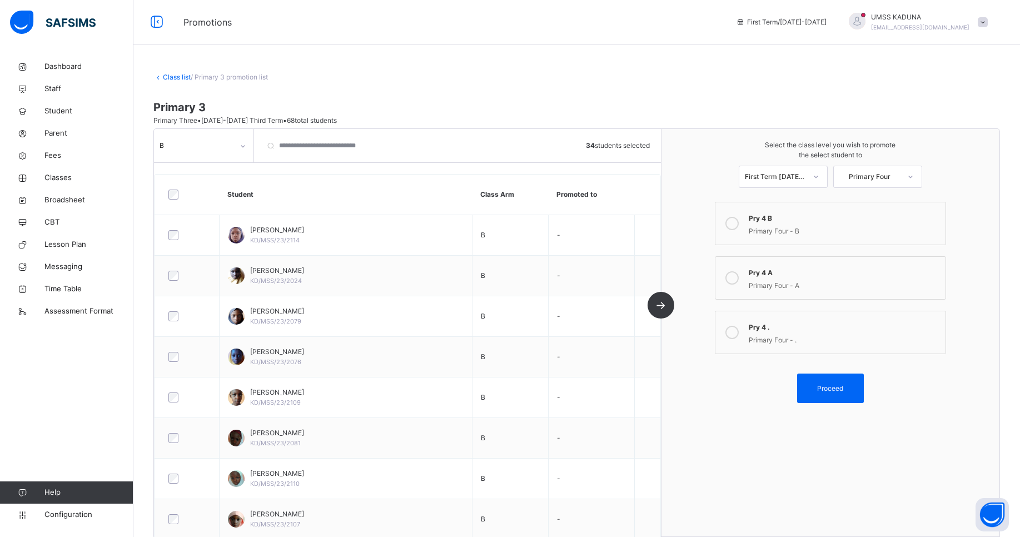
click at [736, 223] on icon at bounding box center [731, 223] width 13 height 13
click at [828, 393] on div "Proceed" at bounding box center [830, 387] width 67 height 29
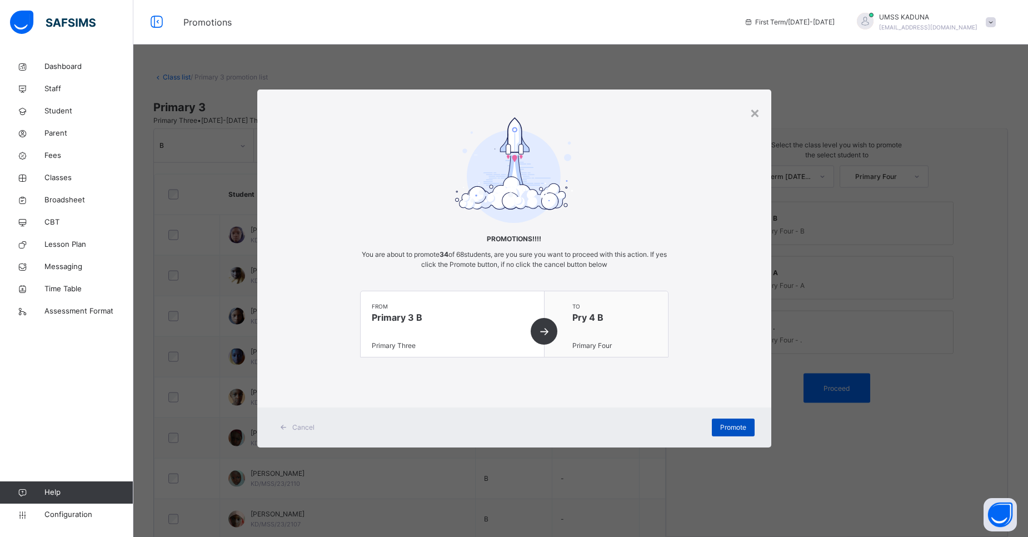
click at [732, 432] on span "Promote" at bounding box center [733, 427] width 26 height 10
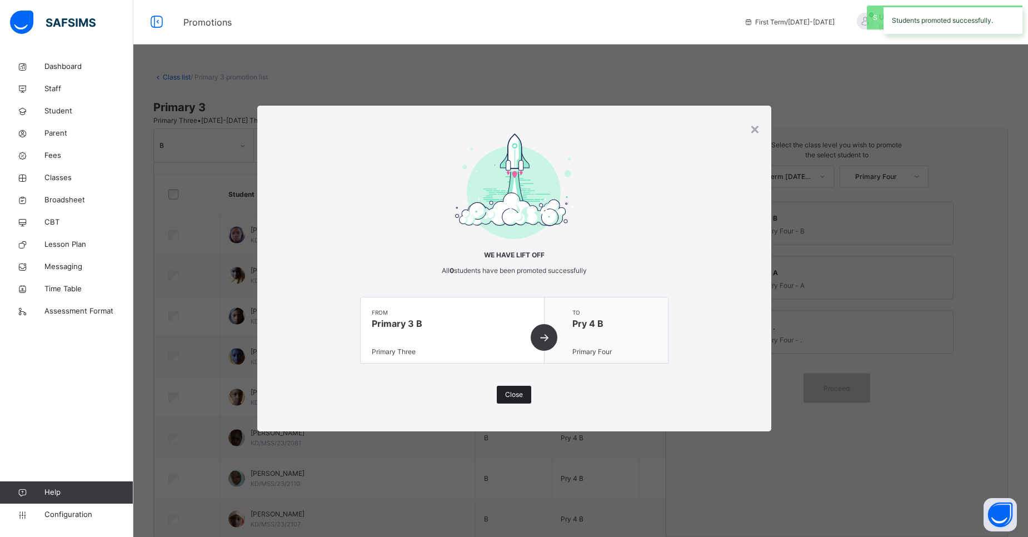
click at [521, 398] on span "Close" at bounding box center [514, 395] width 18 height 10
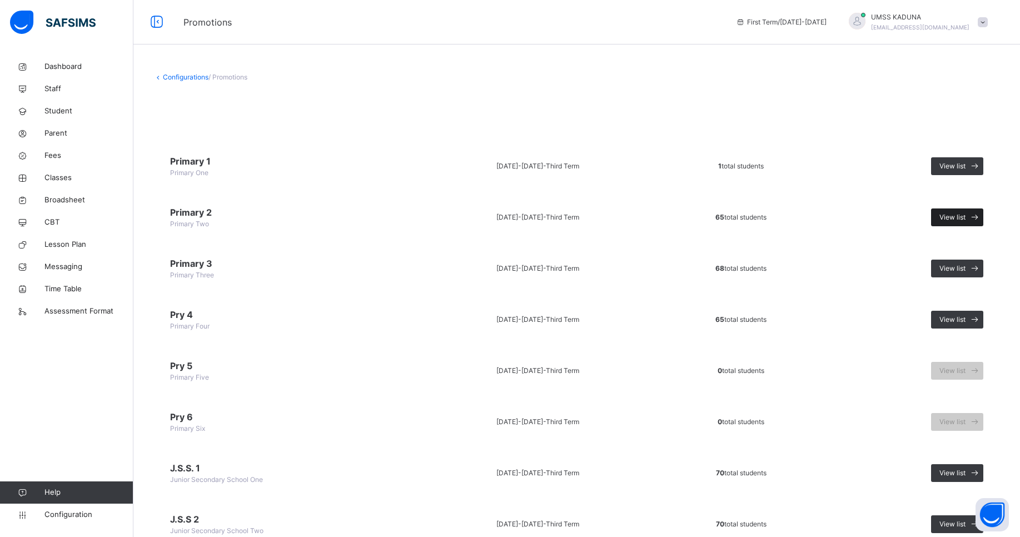
click at [963, 214] on span "View list" at bounding box center [952, 217] width 26 height 10
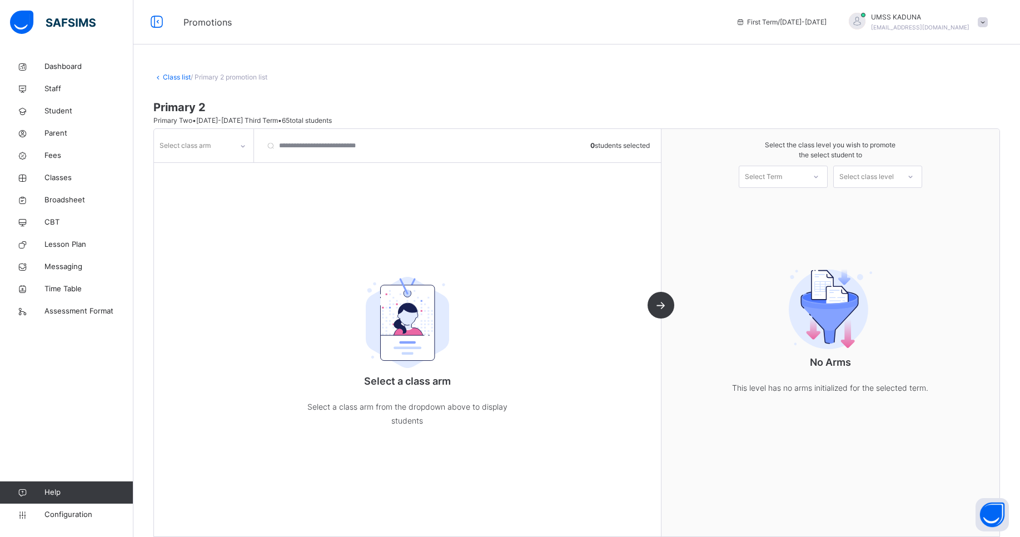
click at [246, 146] on icon at bounding box center [242, 146] width 7 height 11
click at [219, 193] on div "A" at bounding box center [203, 189] width 98 height 19
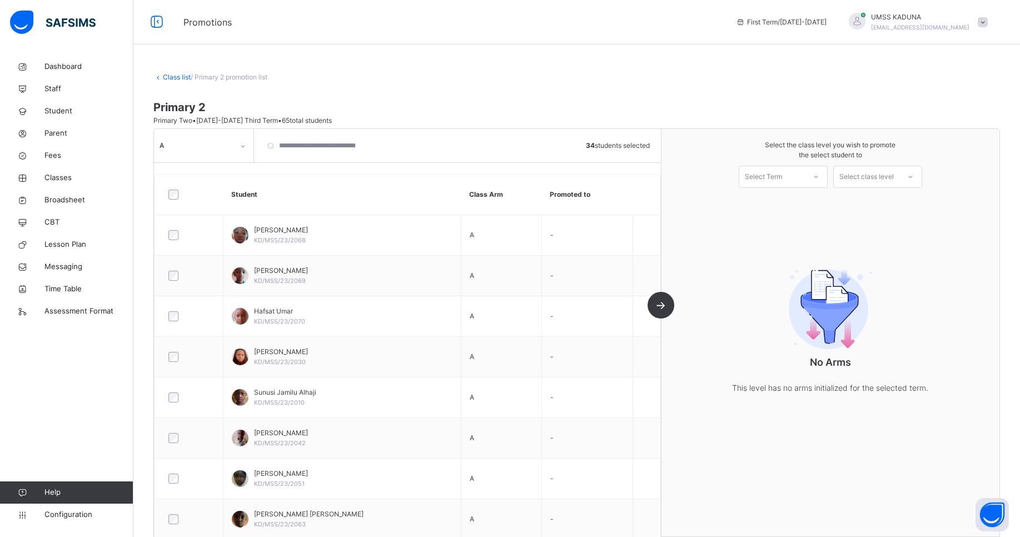
click at [789, 169] on div "Select Term" at bounding box center [772, 176] width 66 height 17
click at [786, 206] on div "First Term [DATE]-[DATE]" at bounding box center [783, 207] width 88 height 29
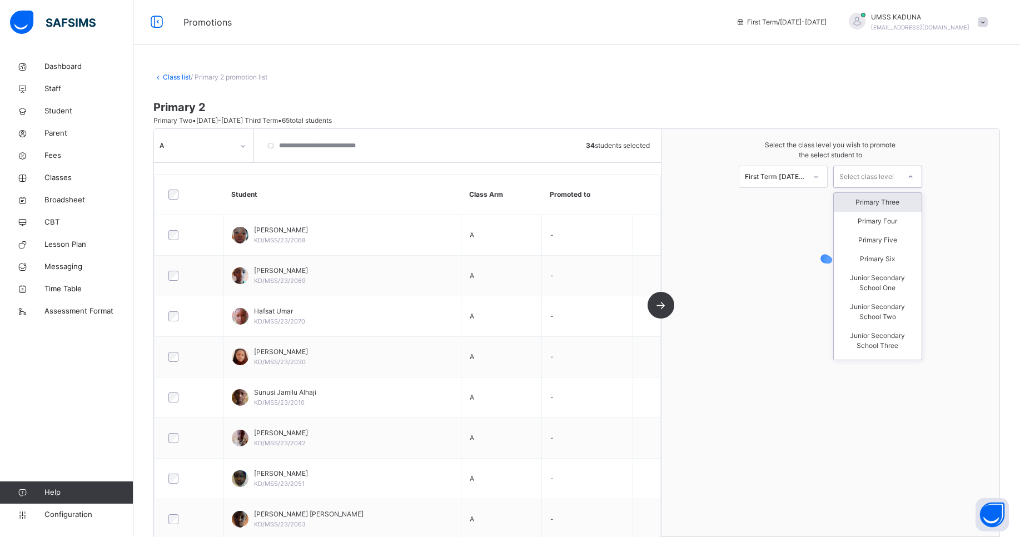
click at [872, 179] on div "Select class level" at bounding box center [866, 177] width 54 height 22
click at [871, 207] on div "Primary Three" at bounding box center [877, 202] width 88 height 19
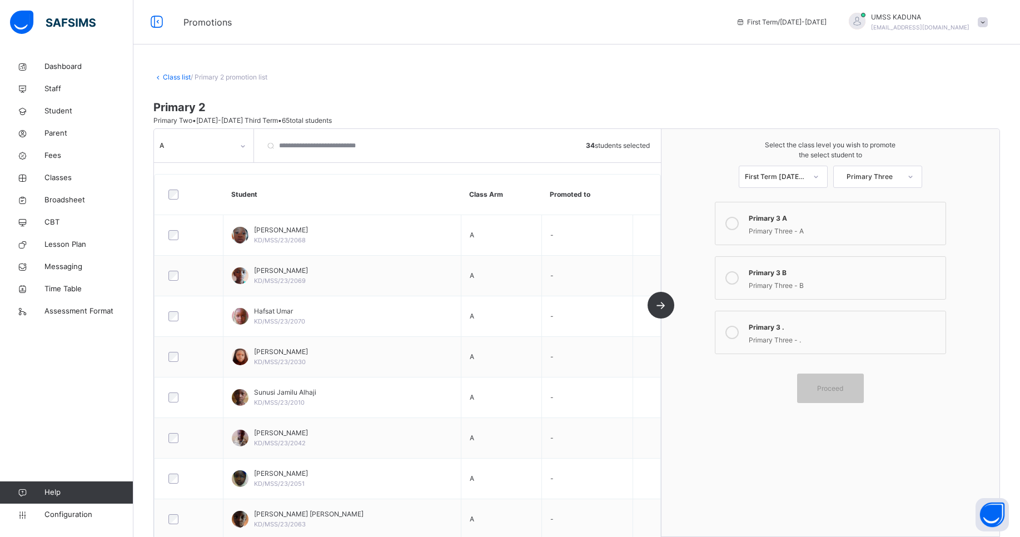
click at [733, 222] on icon at bounding box center [731, 223] width 13 height 13
click at [840, 393] on span "Proceed" at bounding box center [830, 388] width 26 height 10
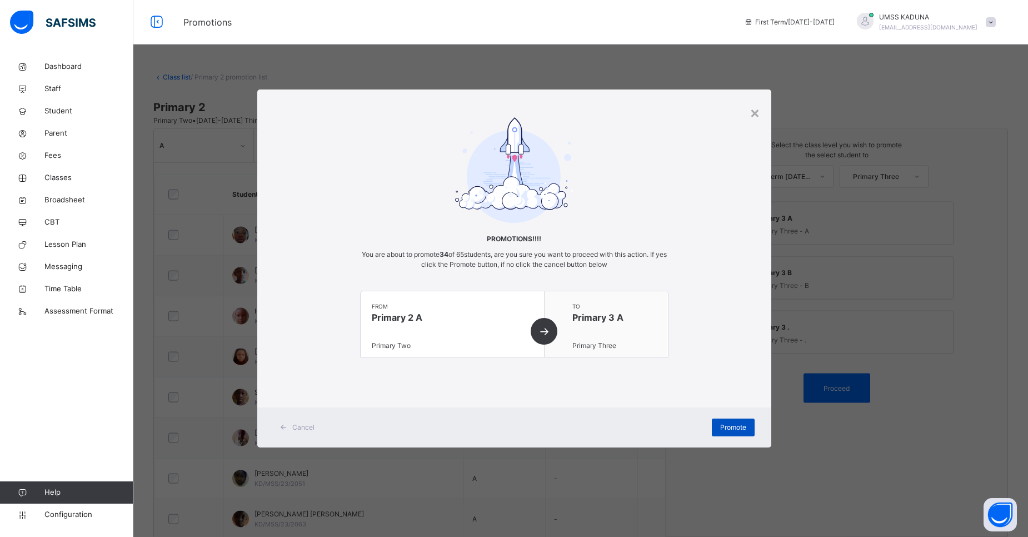
click at [735, 421] on div "Promote" at bounding box center [733, 427] width 43 height 18
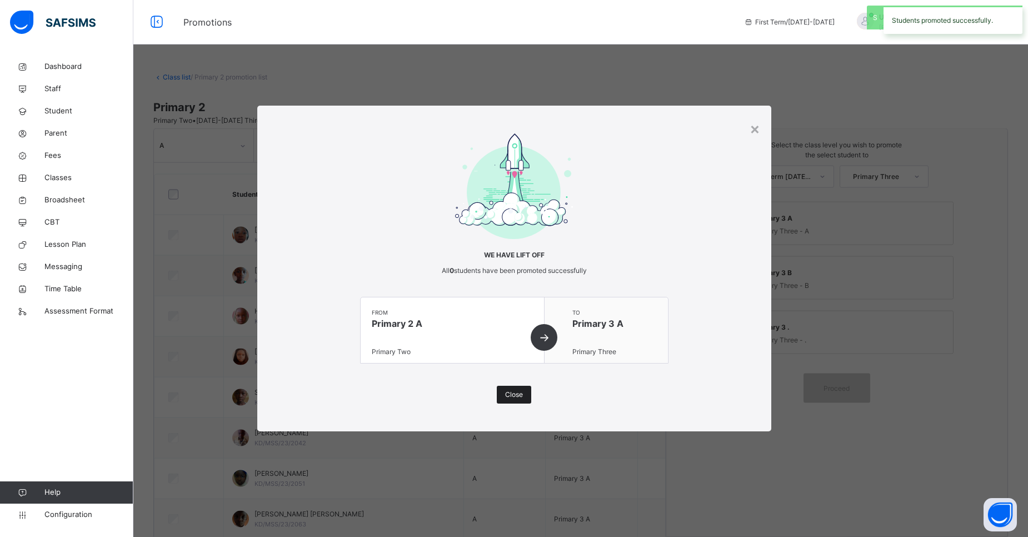
click at [516, 395] on span "Close" at bounding box center [514, 395] width 18 height 10
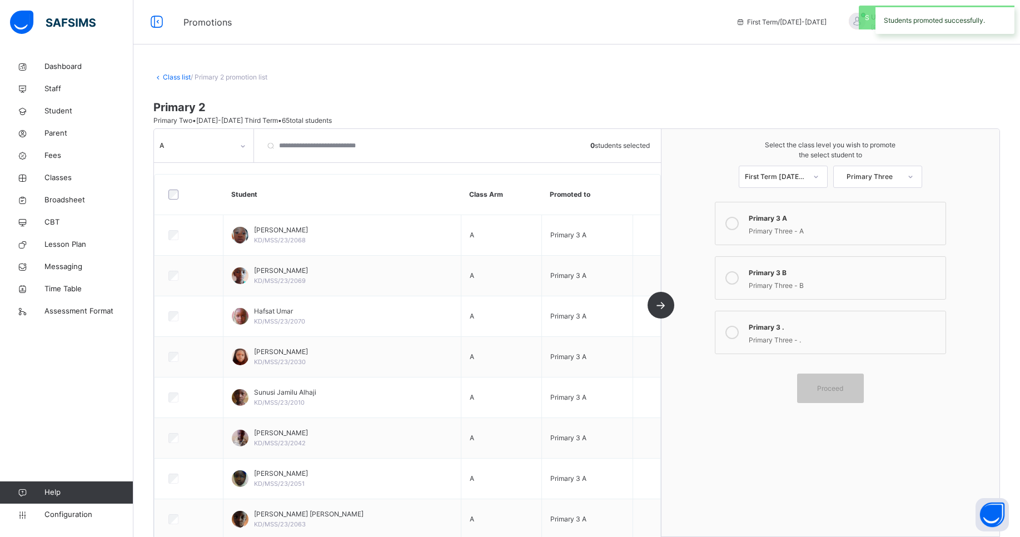
click at [238, 147] on div at bounding box center [242, 146] width 19 height 18
click at [223, 204] on div "B" at bounding box center [203, 208] width 98 height 19
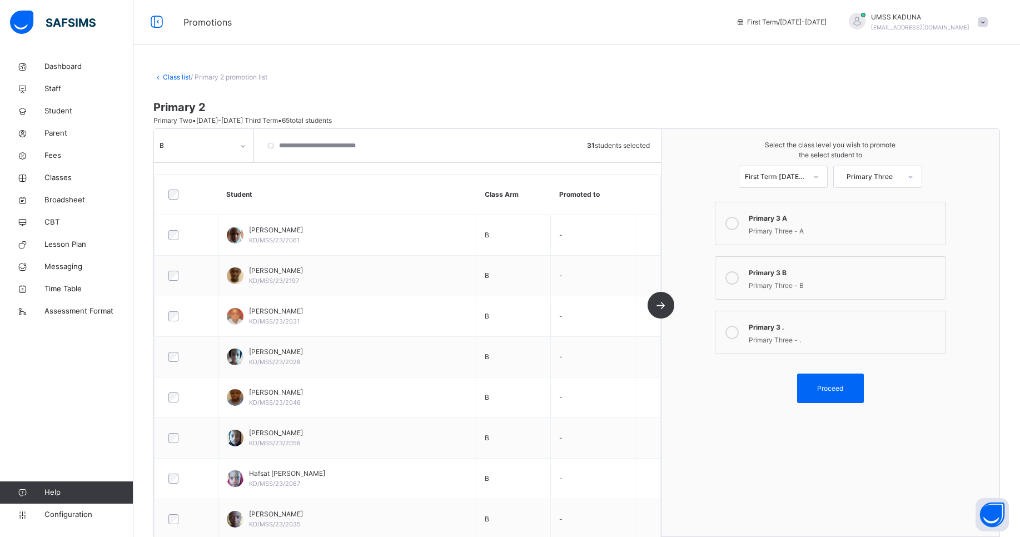
click at [738, 278] on icon at bounding box center [731, 277] width 13 height 13
click at [833, 386] on span "Proceed" at bounding box center [830, 388] width 26 height 10
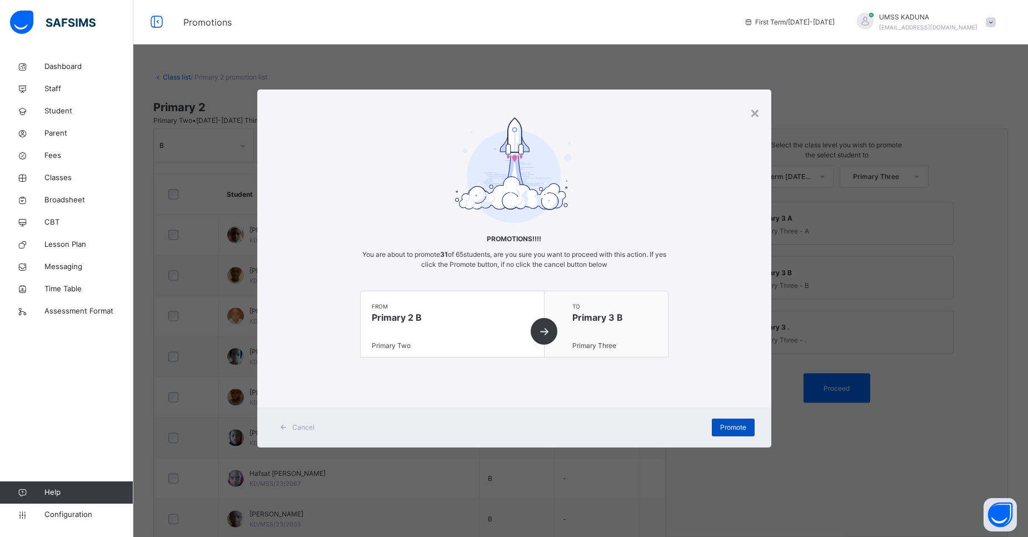
click at [740, 427] on span "Promote" at bounding box center [733, 427] width 26 height 10
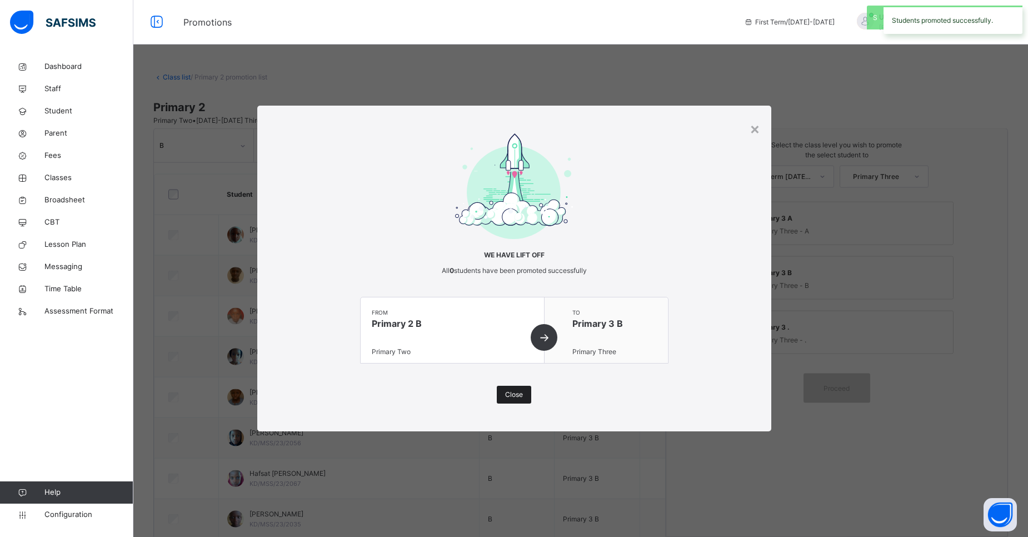
click at [517, 393] on span "Close" at bounding box center [514, 395] width 18 height 10
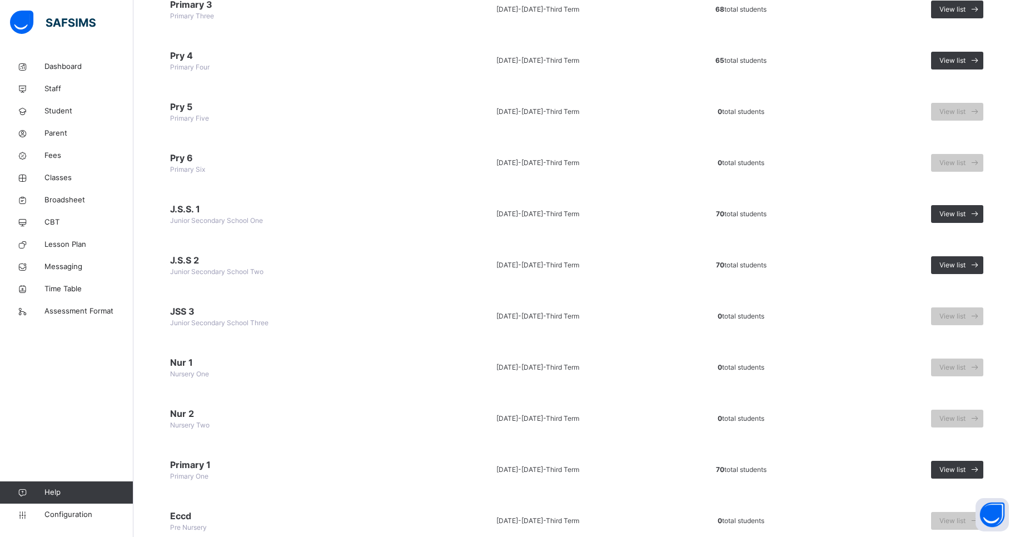
scroll to position [311, 0]
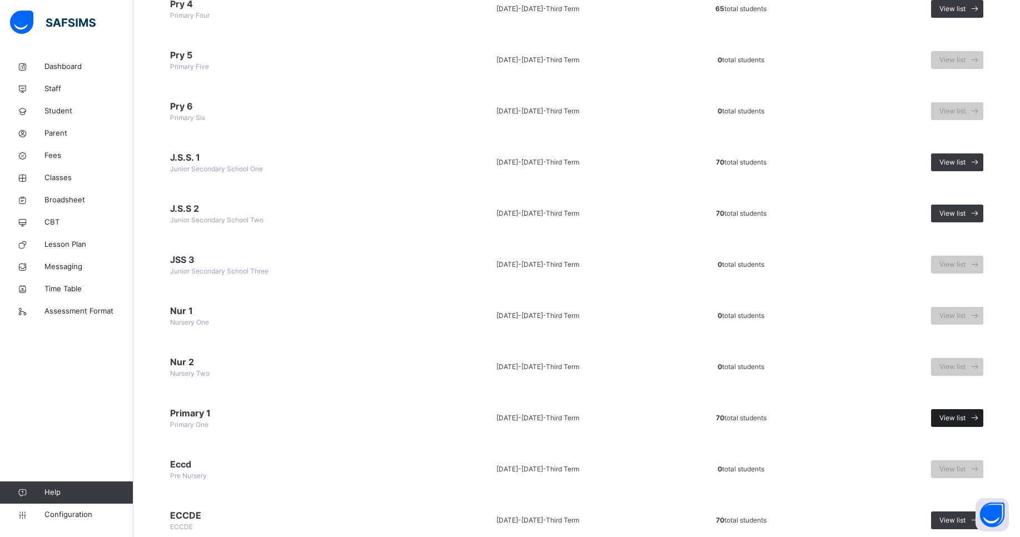
click at [965, 417] on span "View list" at bounding box center [952, 418] width 26 height 10
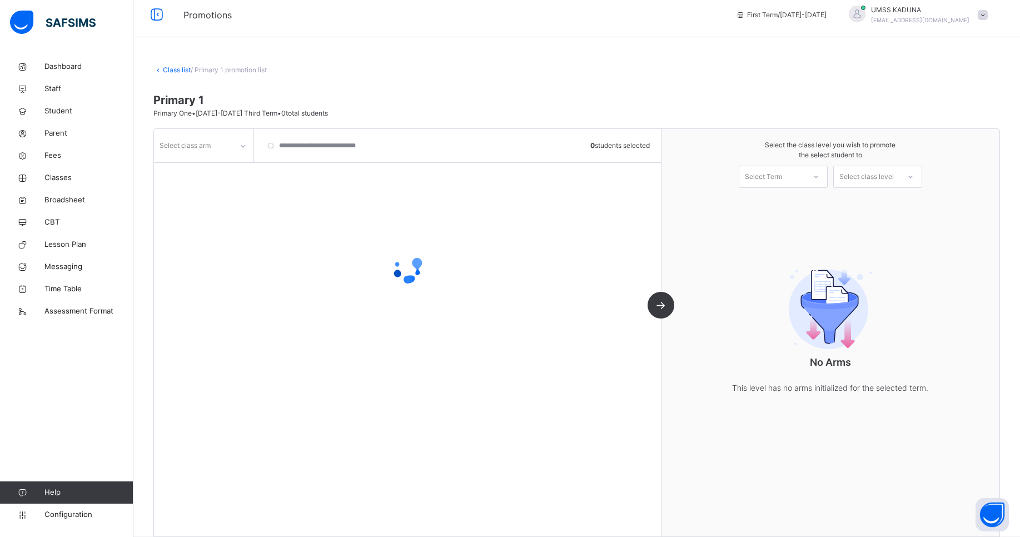
scroll to position [24, 0]
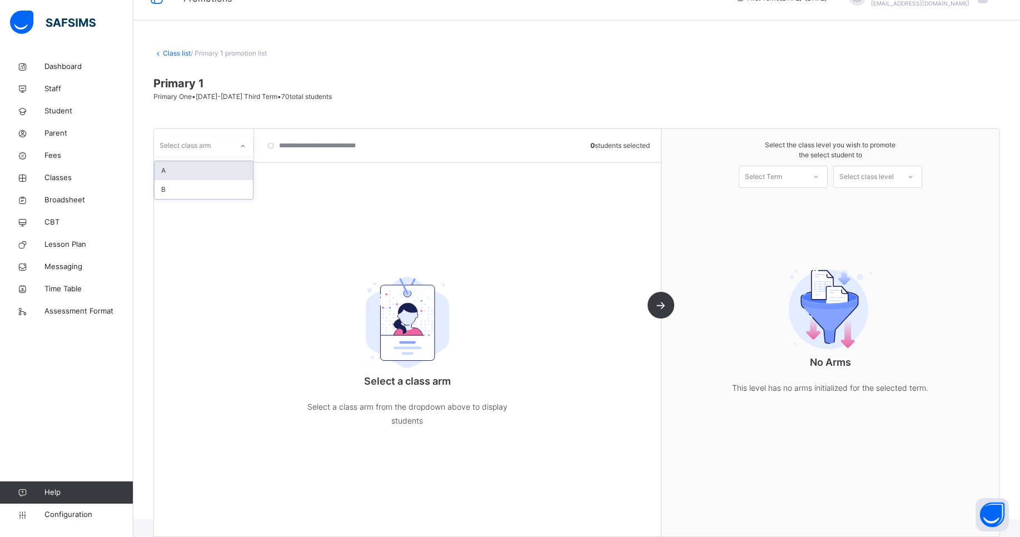
click at [236, 143] on div at bounding box center [242, 146] width 19 height 18
click at [225, 171] on div "A" at bounding box center [203, 170] width 98 height 19
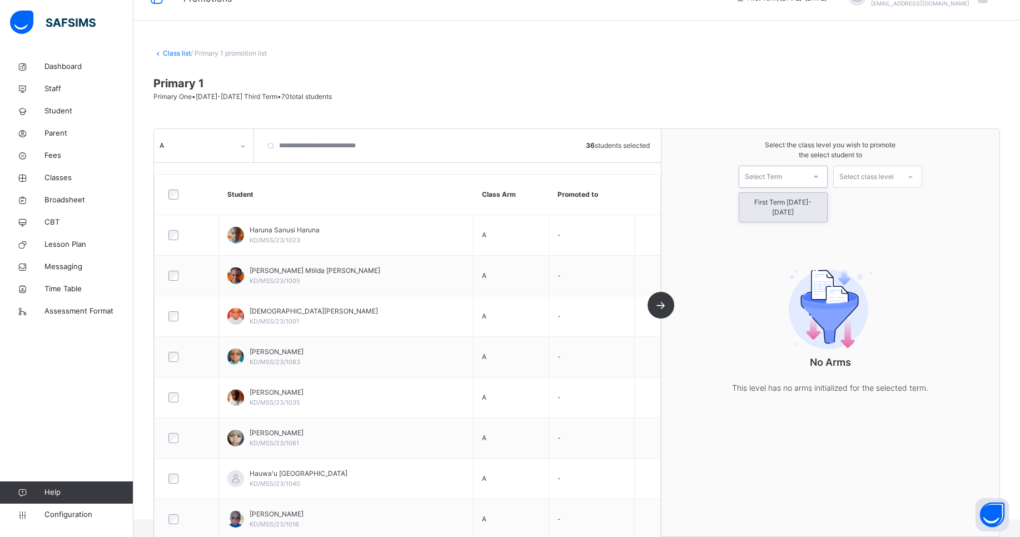
click at [805, 182] on div "Select Term" at bounding box center [772, 176] width 66 height 17
click at [797, 209] on div "First Term [DATE]-[DATE]" at bounding box center [783, 207] width 88 height 29
click at [899, 181] on div "Select class level" at bounding box center [866, 176] width 66 height 17
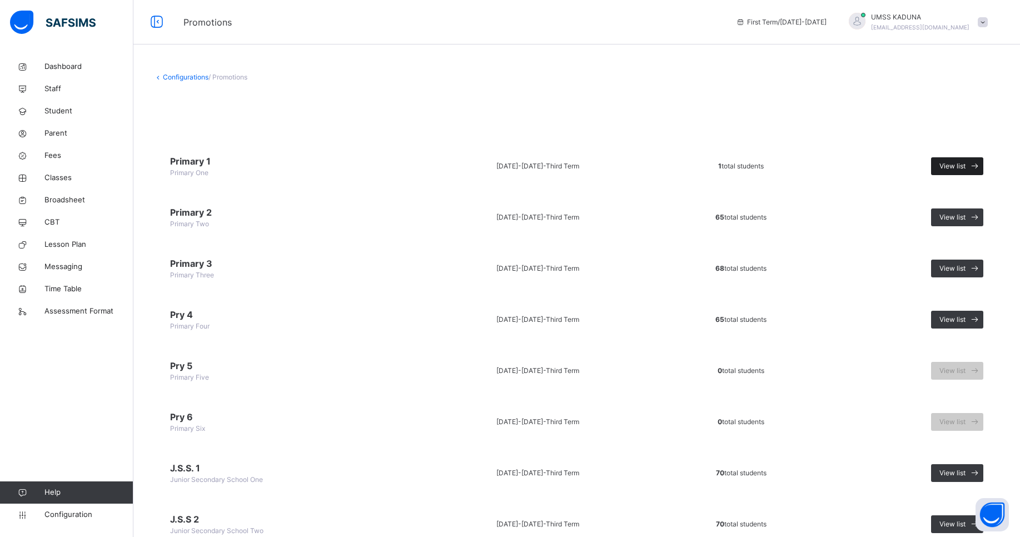
click at [960, 167] on span "View list" at bounding box center [952, 166] width 26 height 10
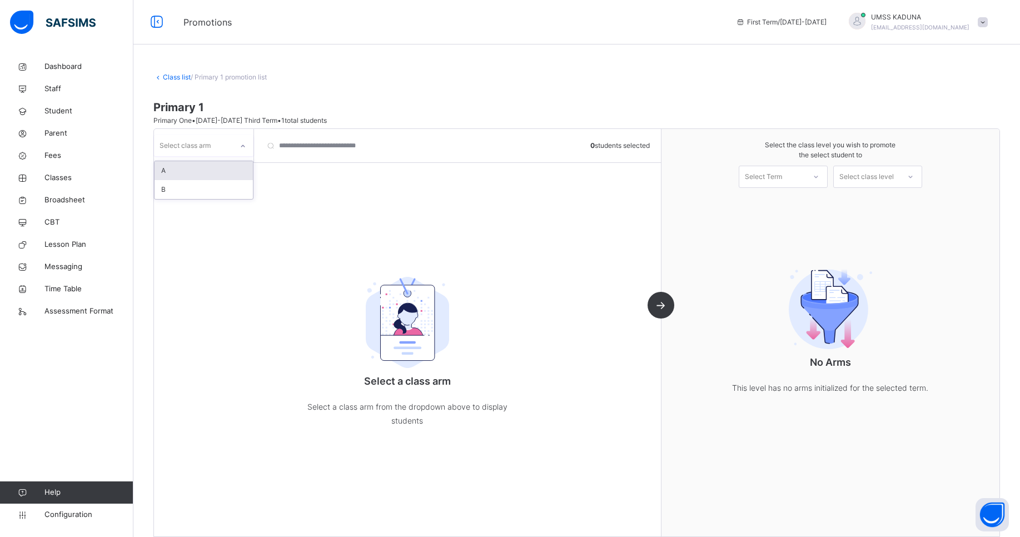
click at [243, 146] on icon at bounding box center [242, 146] width 7 height 11
click at [214, 171] on div "A" at bounding box center [203, 170] width 98 height 19
click at [805, 171] on div "Select Term" at bounding box center [772, 176] width 66 height 17
click at [792, 209] on div "First Term [DATE]-[DATE]" at bounding box center [783, 207] width 88 height 29
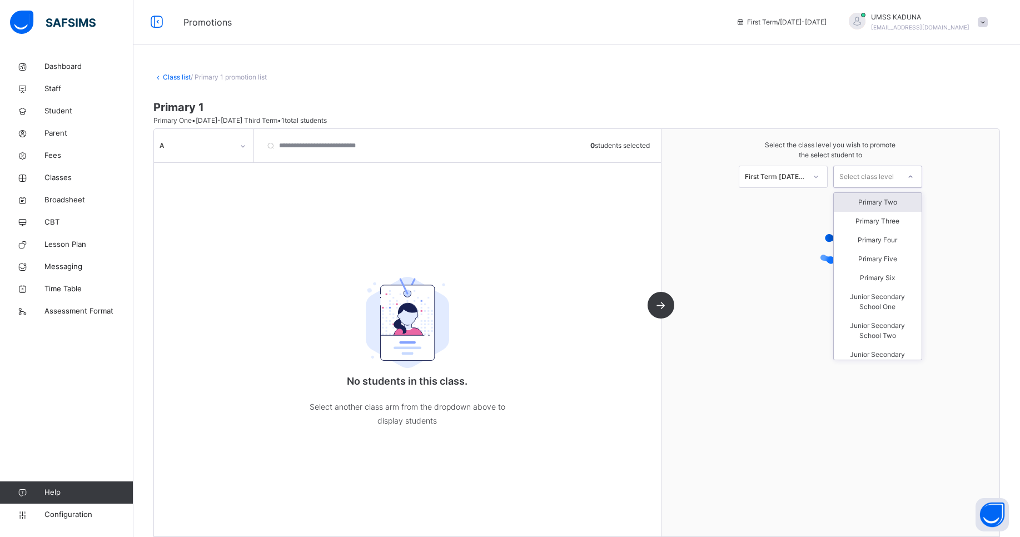
click at [886, 180] on div "Select class level" at bounding box center [866, 177] width 54 height 22
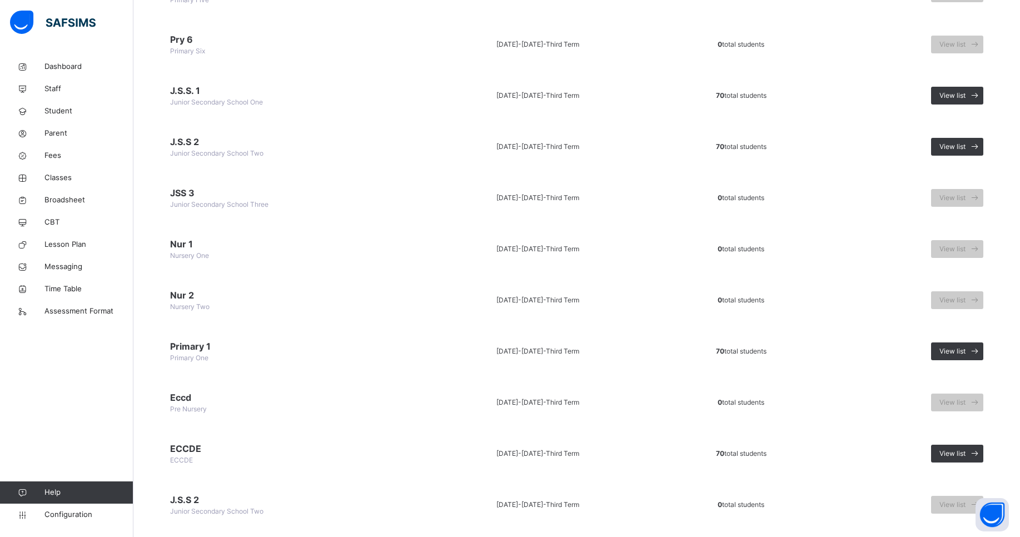
scroll to position [407, 0]
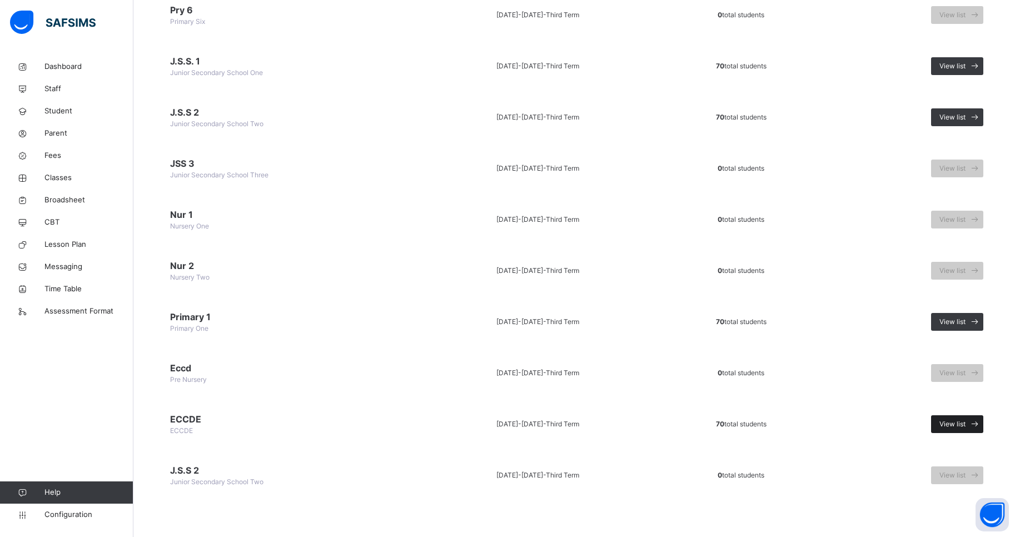
click at [951, 425] on span "View list" at bounding box center [952, 424] width 26 height 10
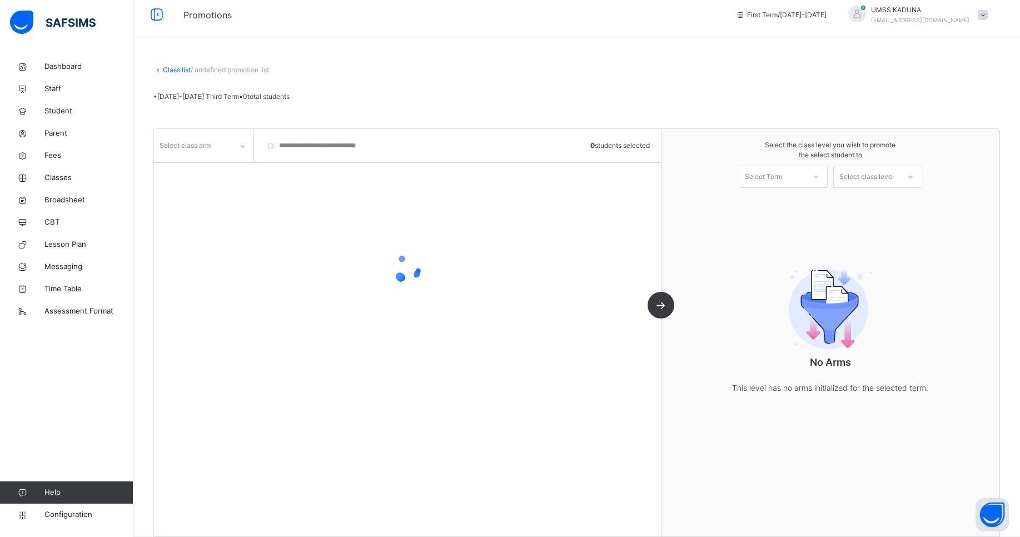
scroll to position [24, 0]
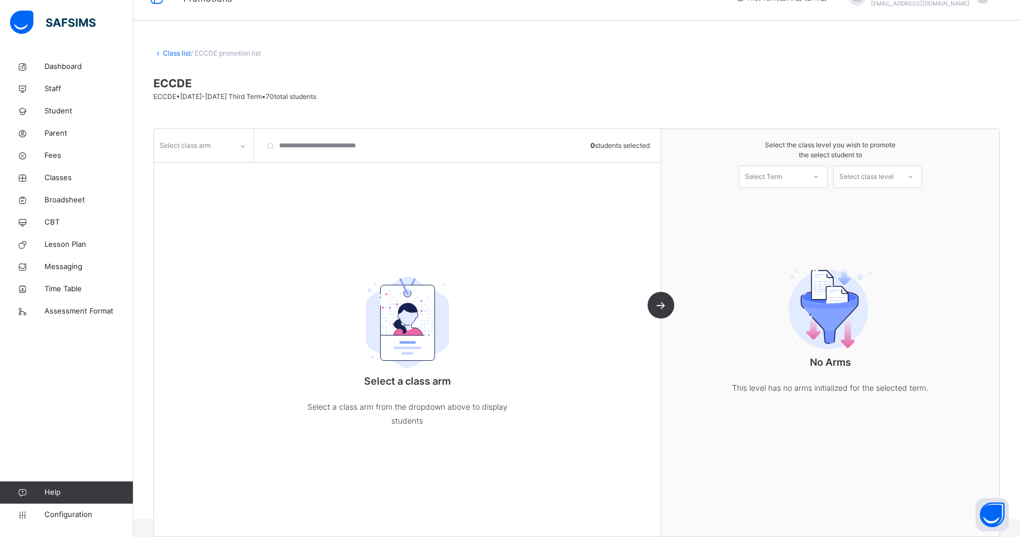
click at [237, 143] on div at bounding box center [242, 146] width 19 height 18
click at [209, 192] on div "A" at bounding box center [203, 189] width 98 height 19
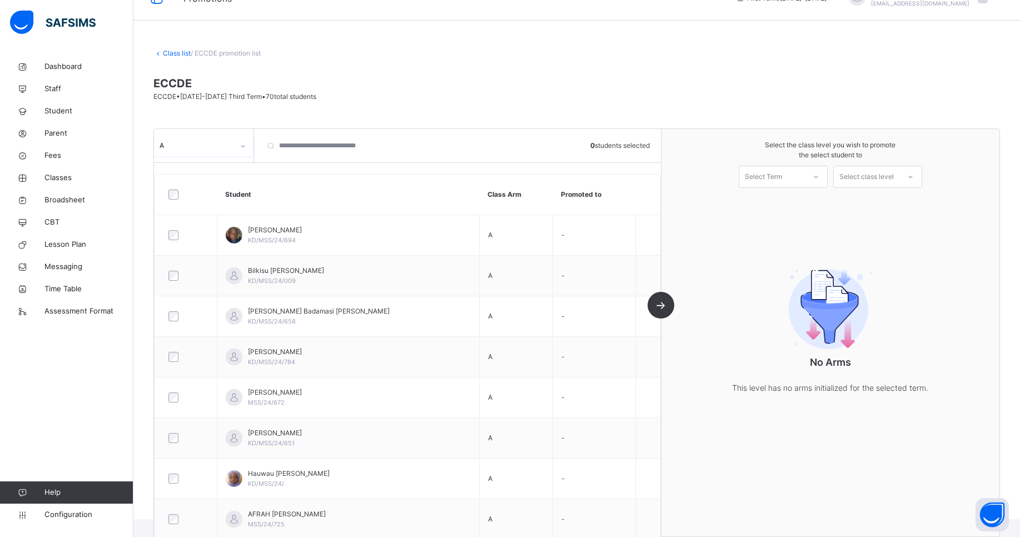
click at [805, 178] on div "Select Term" at bounding box center [772, 176] width 66 height 17
click at [788, 208] on div "First Term [DATE]-[DATE]" at bounding box center [783, 207] width 88 height 29
click at [913, 179] on icon at bounding box center [910, 176] width 7 height 11
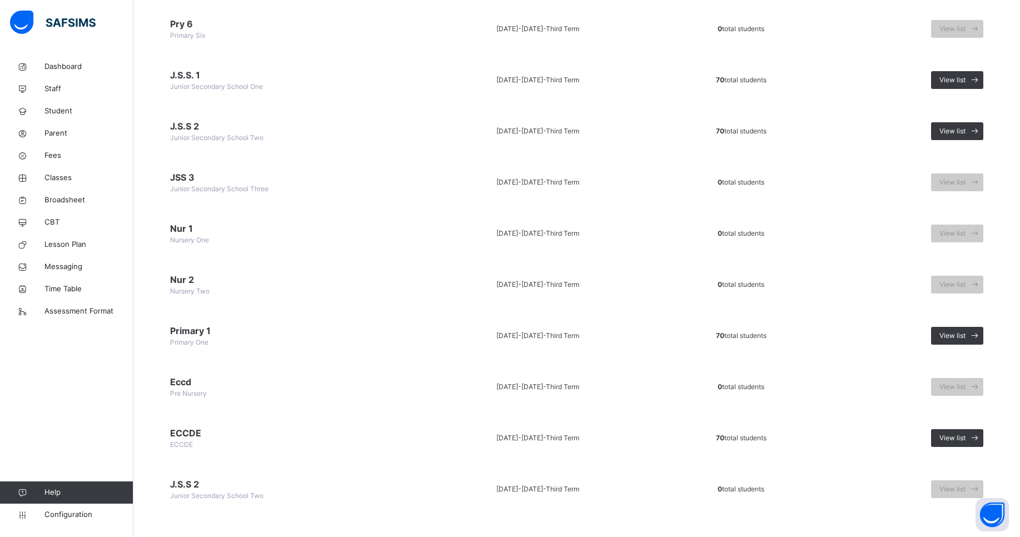
scroll to position [407, 0]
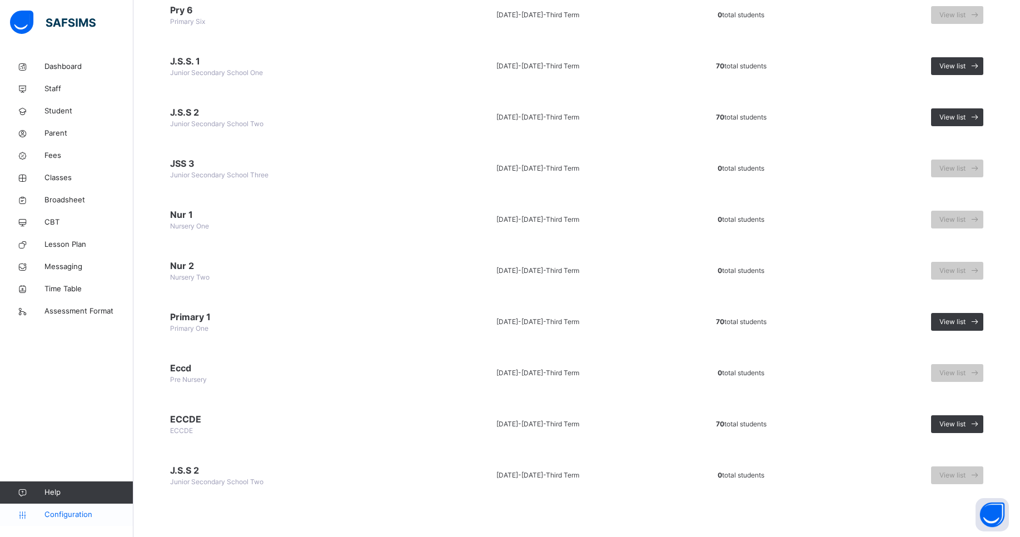
click at [82, 516] on span "Configuration" at bounding box center [88, 514] width 88 height 11
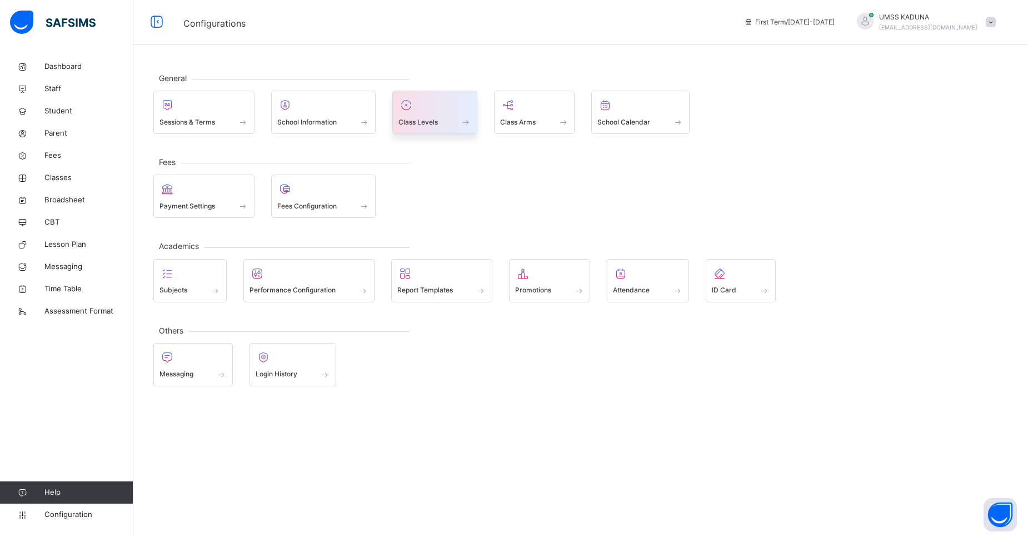
click at [460, 124] on div "Class Levels" at bounding box center [434, 122] width 73 height 12
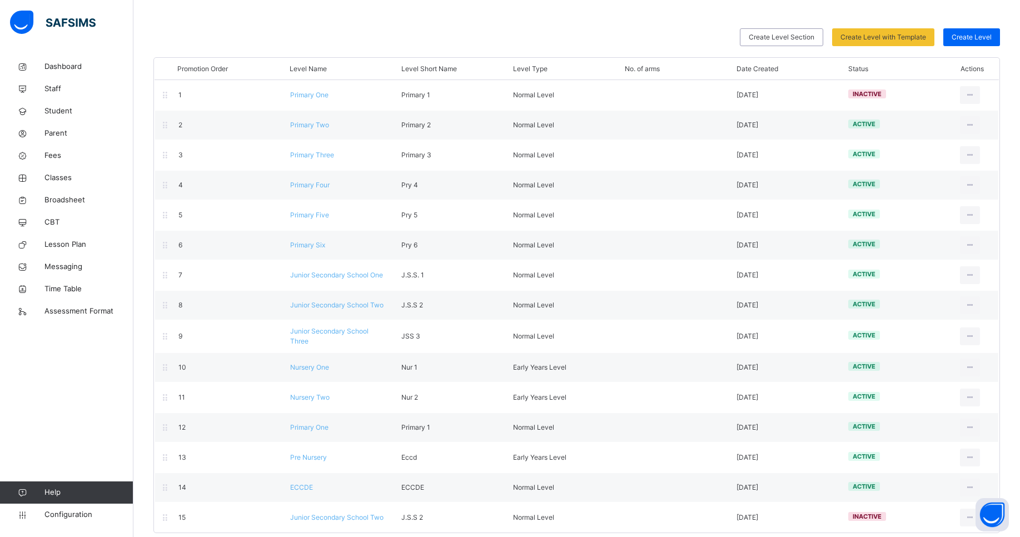
scroll to position [94, 0]
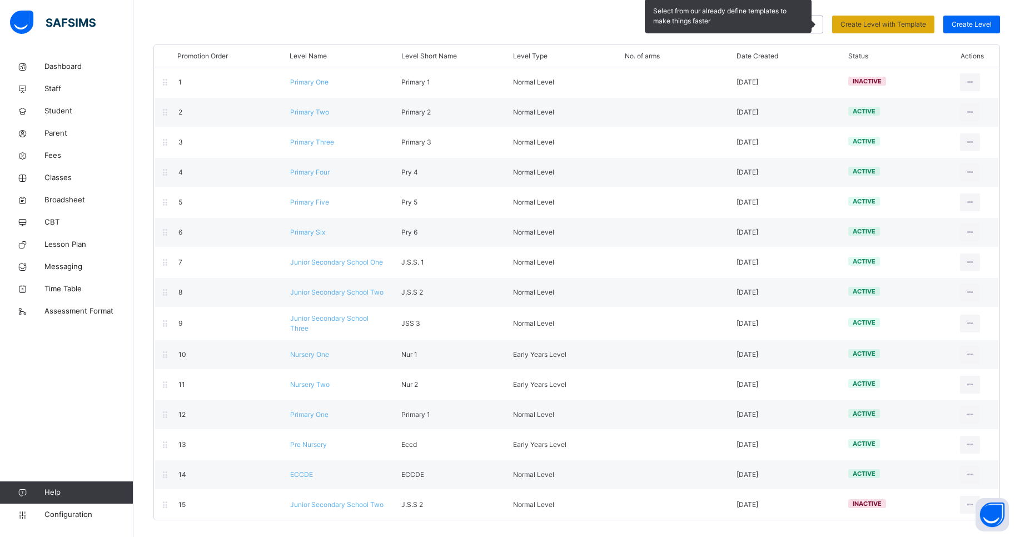
click at [910, 21] on span "Create Level with Template" at bounding box center [883, 24] width 86 height 10
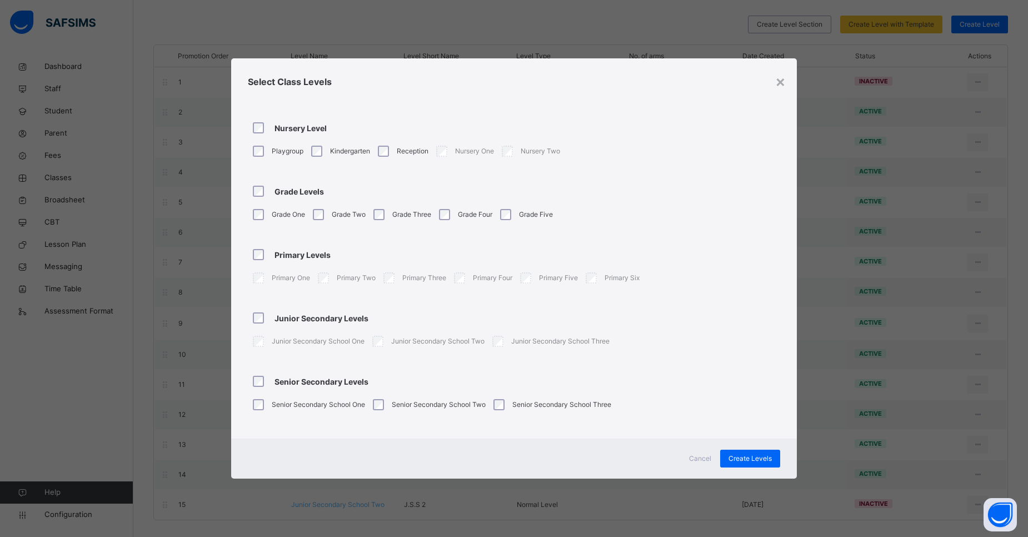
click at [705, 454] on span "Cancel" at bounding box center [700, 458] width 22 height 10
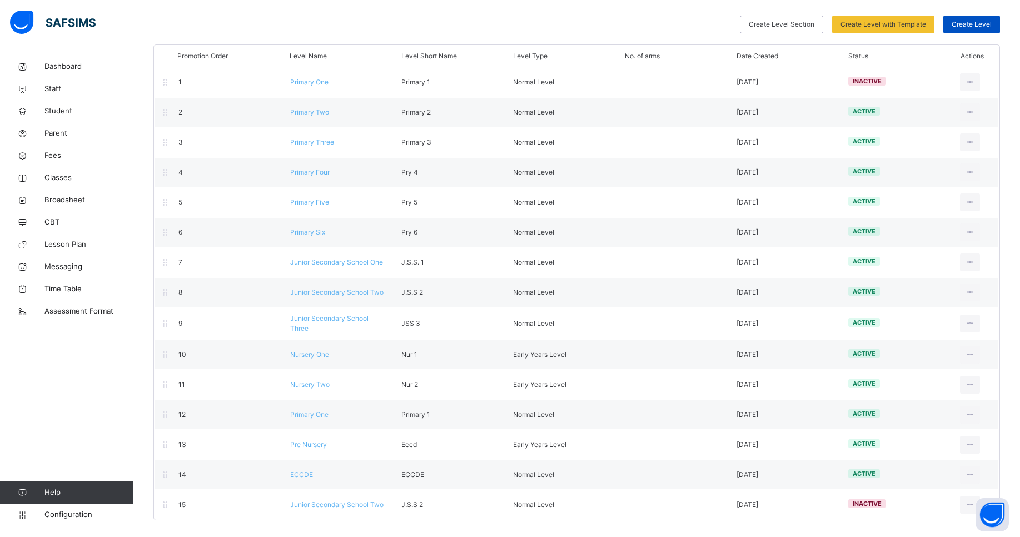
click at [984, 27] on span "Create Level" at bounding box center [971, 24] width 40 height 10
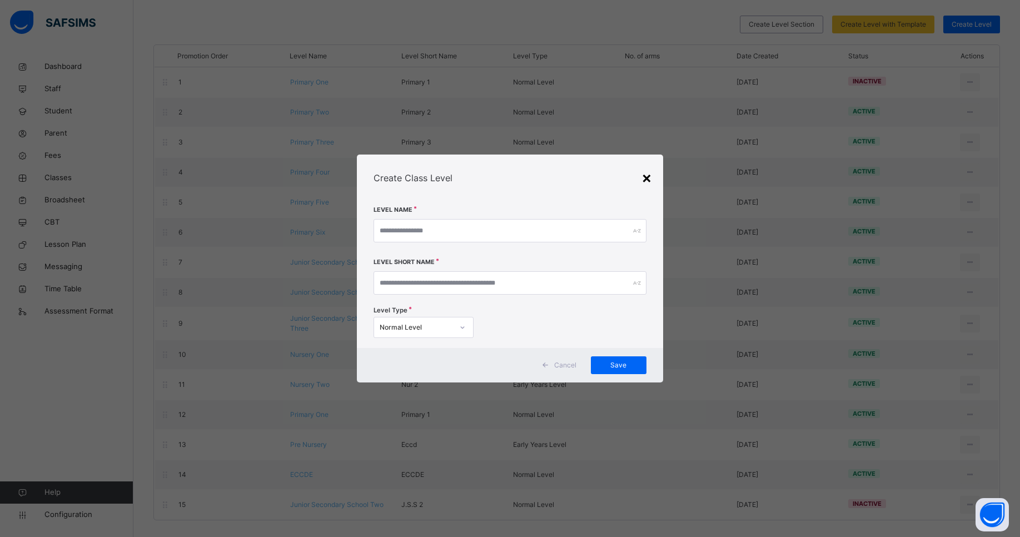
click at [645, 176] on div "×" at bounding box center [646, 177] width 11 height 23
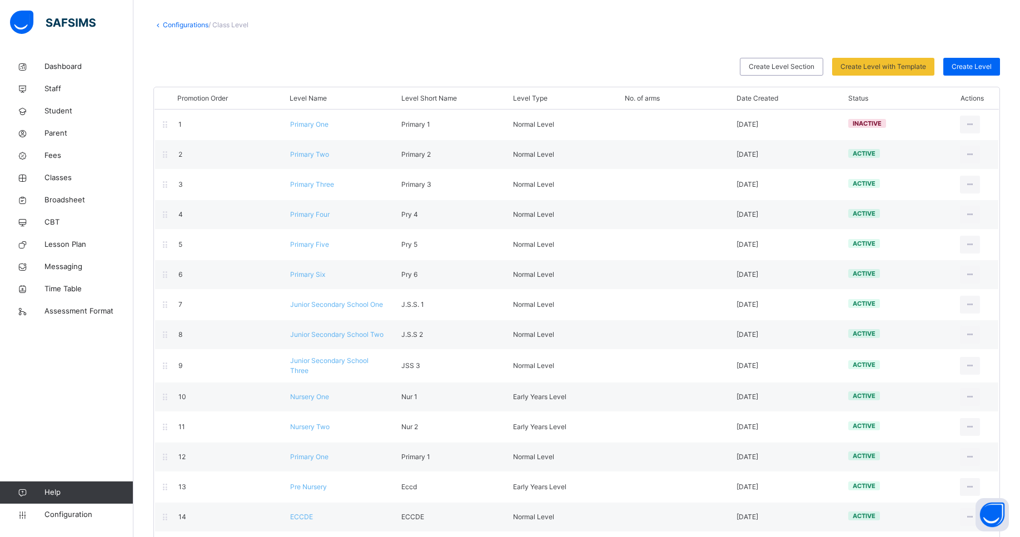
scroll to position [0, 0]
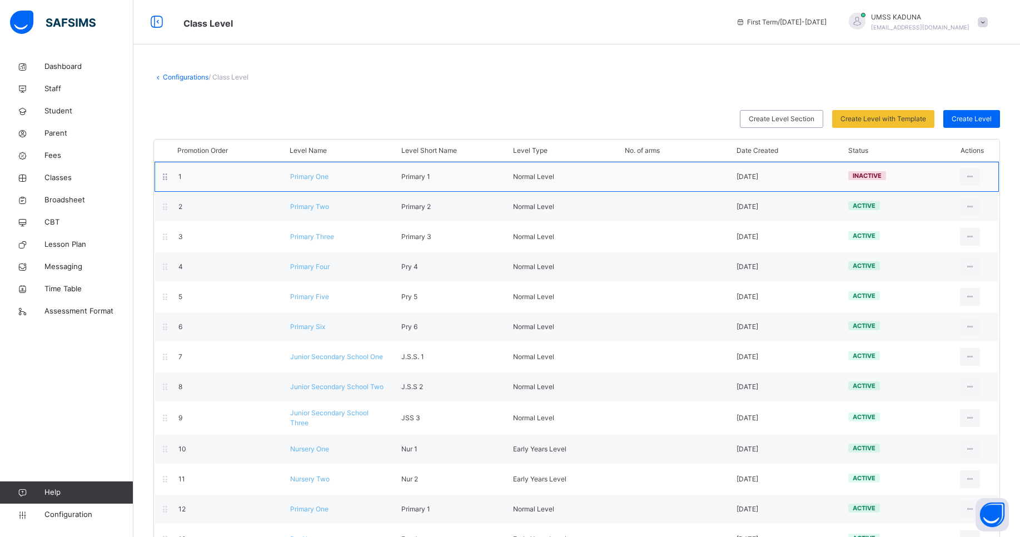
click at [875, 176] on span "inactive" at bounding box center [866, 176] width 29 height 8
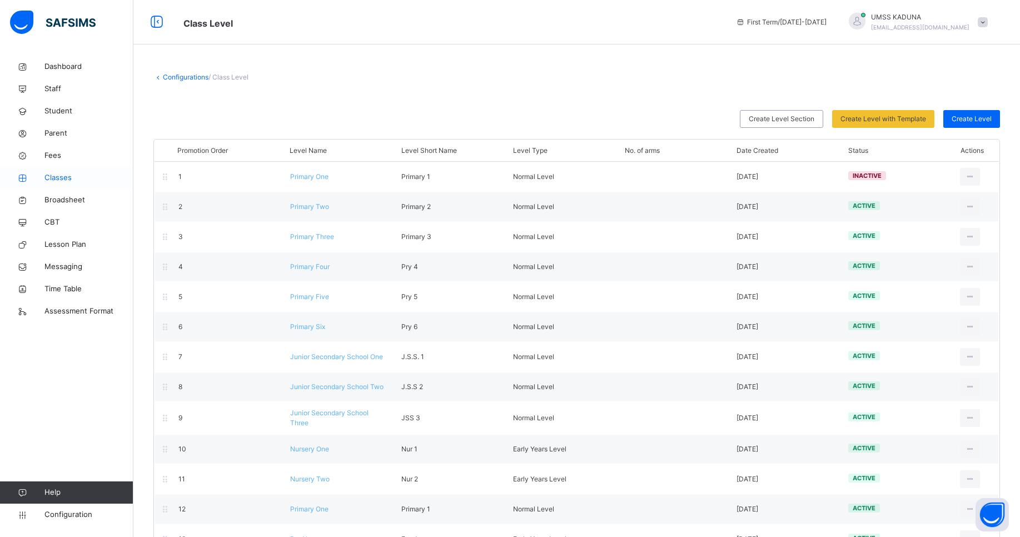
click at [69, 176] on span "Classes" at bounding box center [88, 177] width 89 height 11
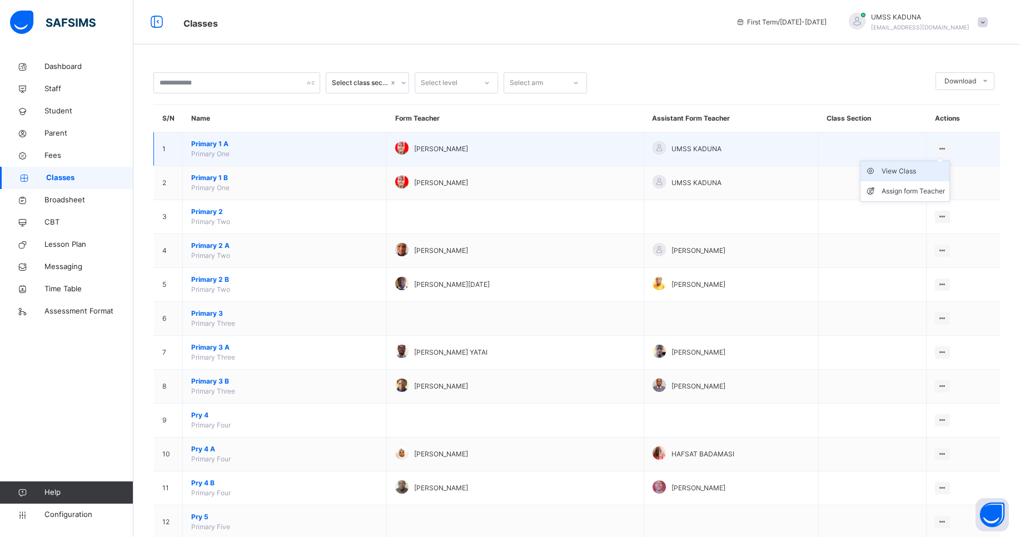
click at [923, 172] on div "View Class" at bounding box center [912, 171] width 63 height 11
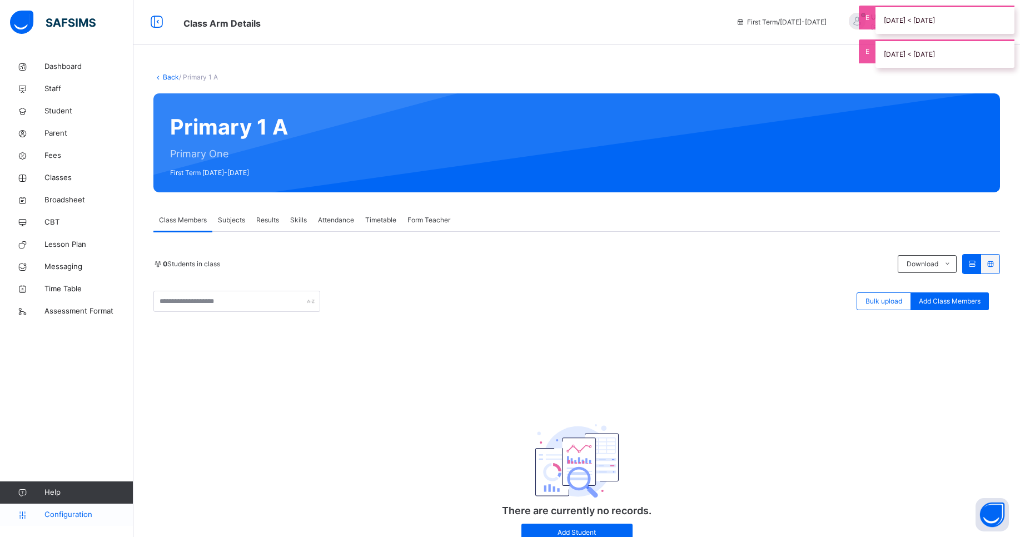
click at [58, 513] on span "Configuration" at bounding box center [88, 514] width 88 height 11
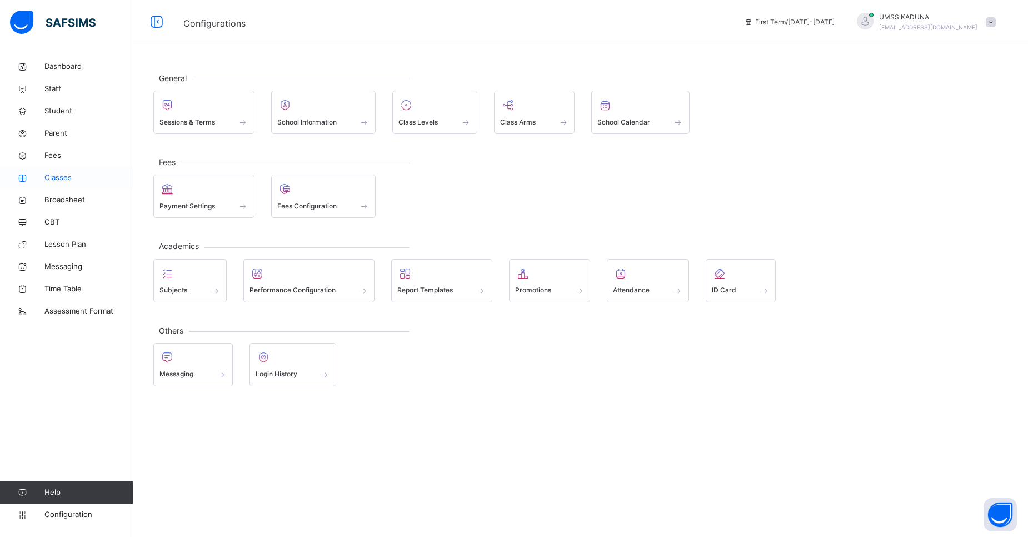
click at [60, 179] on span "Classes" at bounding box center [88, 177] width 89 height 11
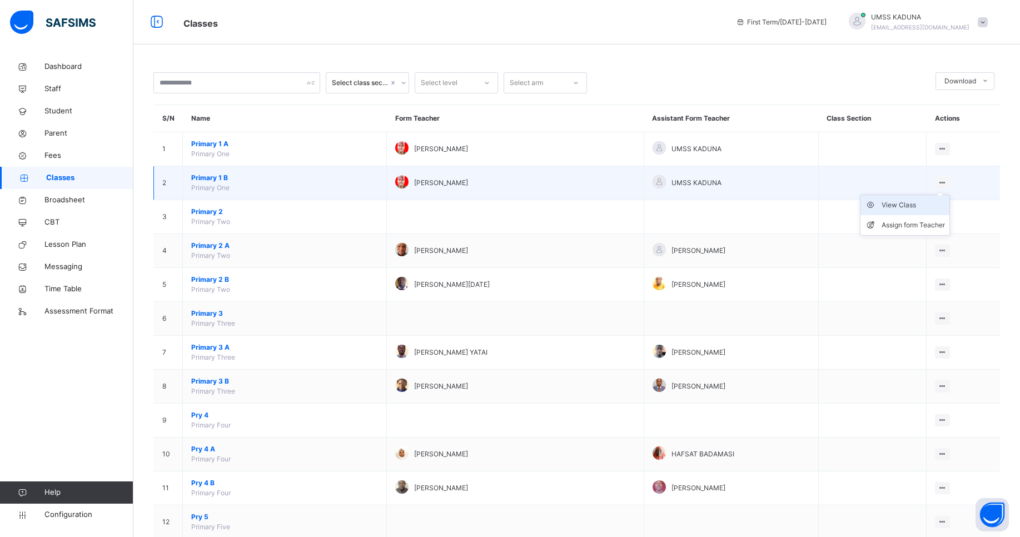
click at [924, 206] on div "View Class" at bounding box center [912, 204] width 63 height 11
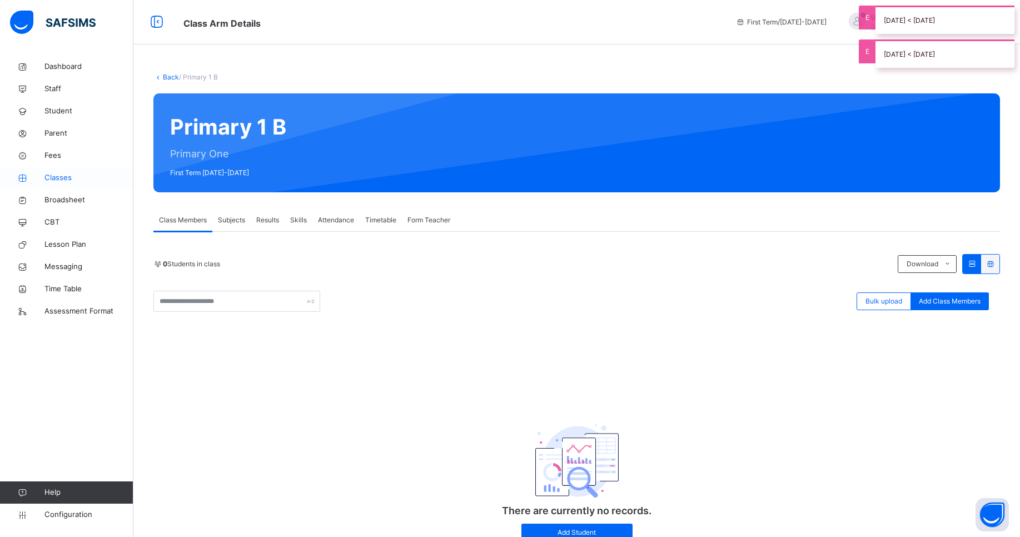
click at [58, 176] on span "Classes" at bounding box center [88, 177] width 89 height 11
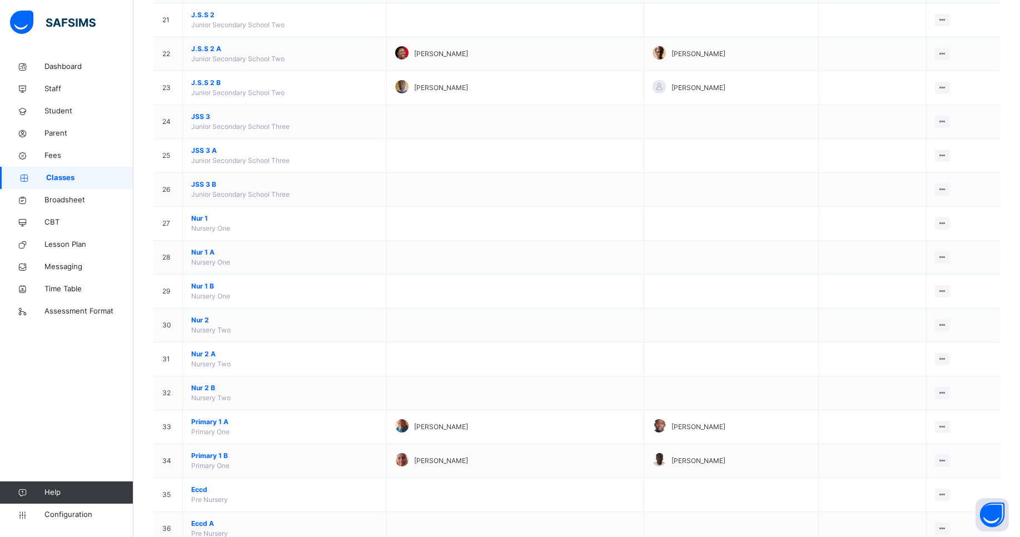
scroll to position [858, 0]
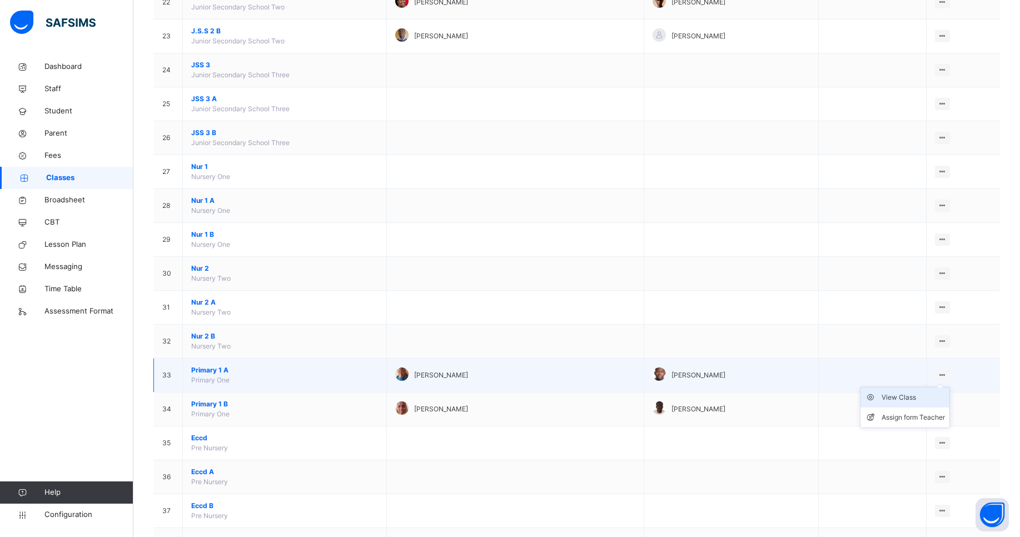
click at [927, 395] on div "View Class" at bounding box center [912, 397] width 63 height 11
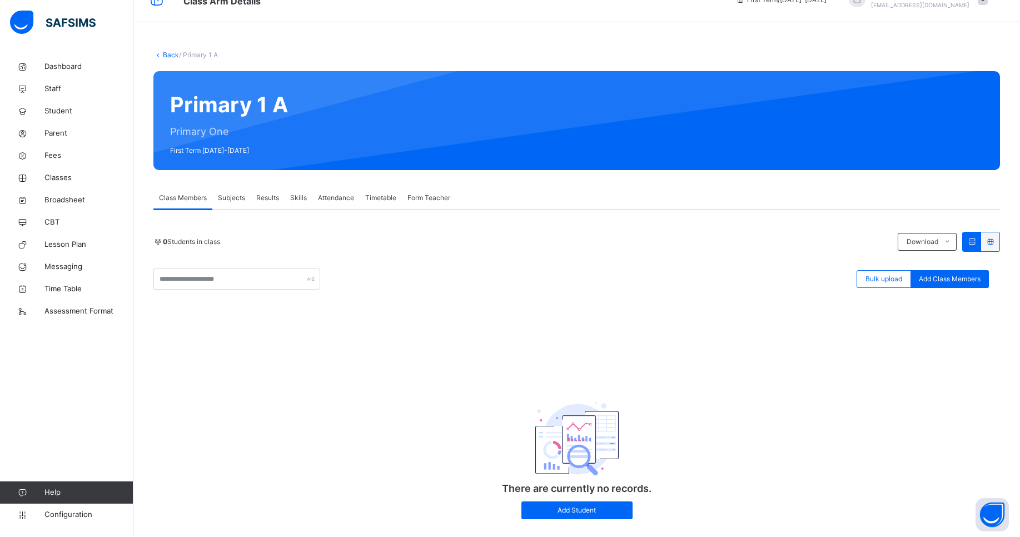
scroll to position [44, 0]
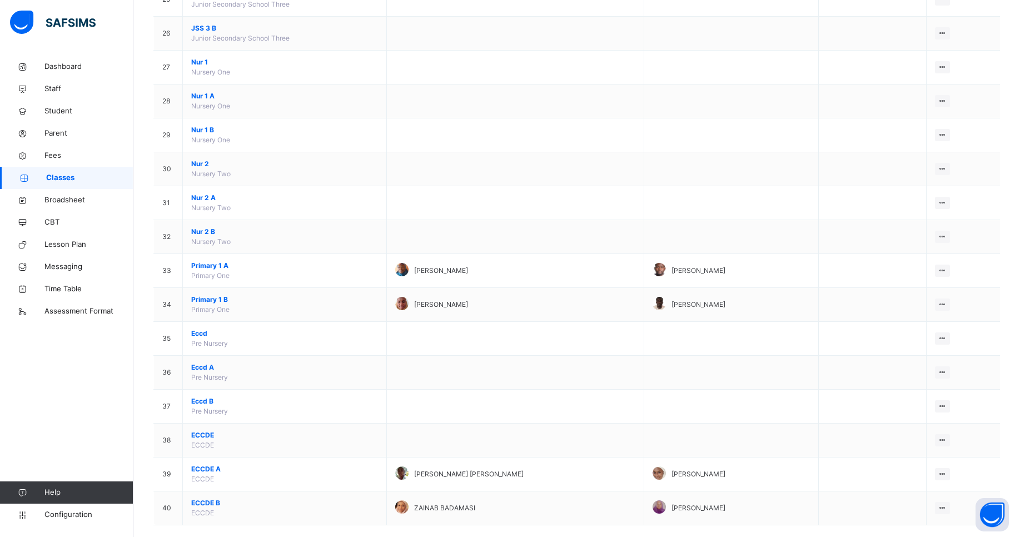
scroll to position [979, 0]
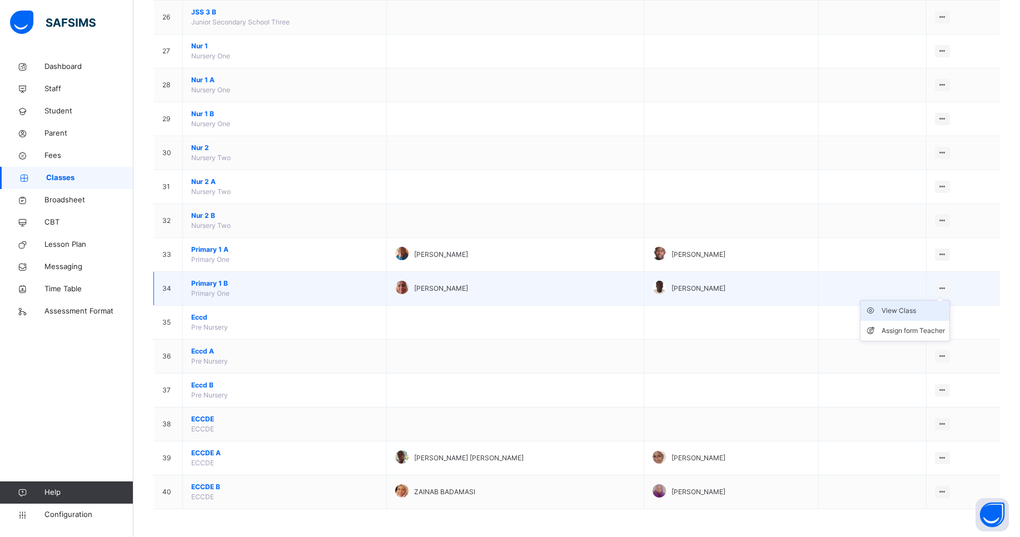
click at [916, 315] on div "View Class" at bounding box center [912, 310] width 63 height 11
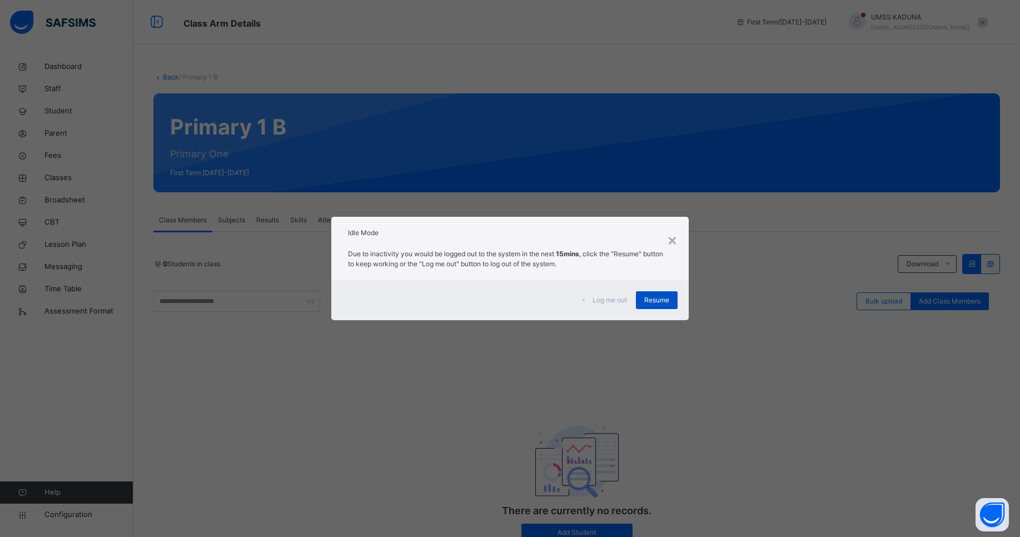
click at [657, 301] on span "Resume" at bounding box center [656, 300] width 25 height 10
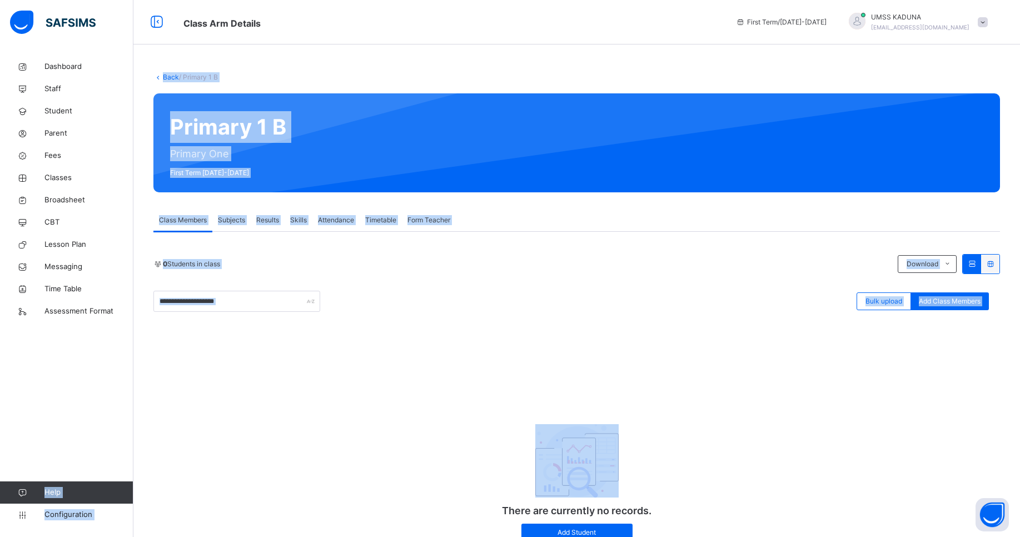
drag, startPoint x: 103, startPoint y: 351, endPoint x: 148, endPoint y: 400, distance: 66.5
click at [148, 400] on div "Class Arm Details First Term / [DATE]-[DATE] UMSS KADUNA [EMAIL_ADDRESS][DOMAIN…" at bounding box center [510, 290] width 1020 height 580
click at [293, 489] on div "There are currently no records. Add Student" at bounding box center [576, 472] width 846 height 159
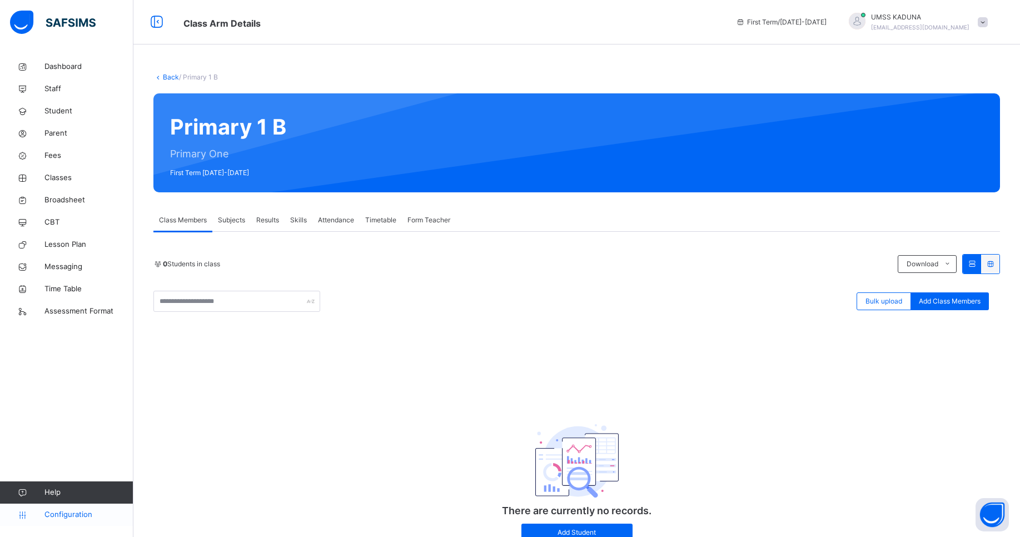
click at [69, 510] on span "Configuration" at bounding box center [88, 514] width 88 height 11
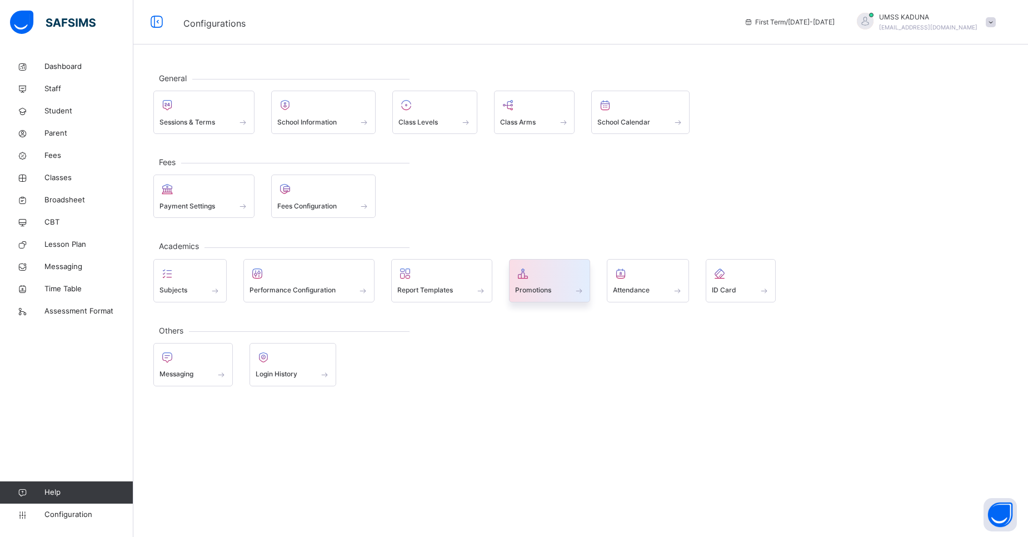
click at [548, 283] on span at bounding box center [549, 283] width 69 height 3
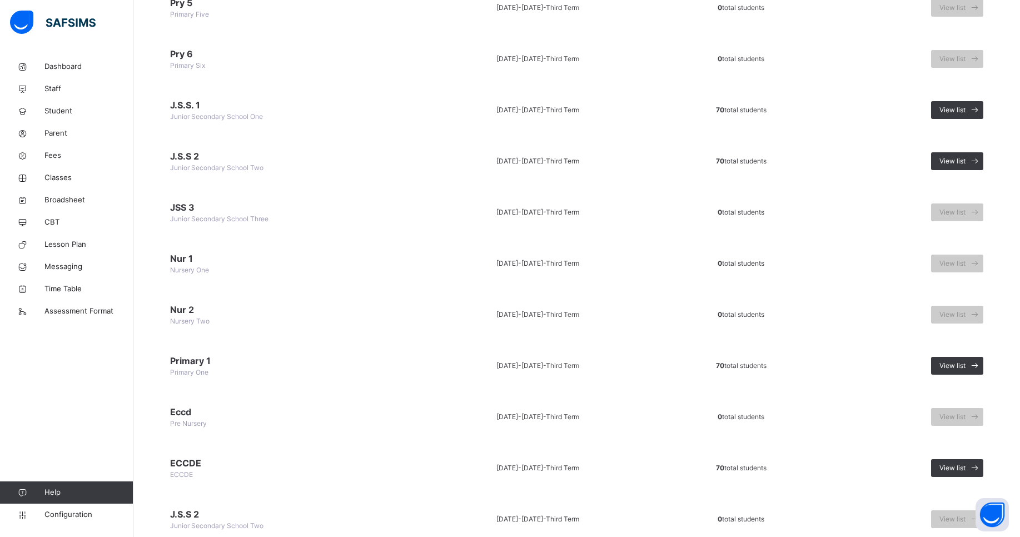
scroll to position [407, 0]
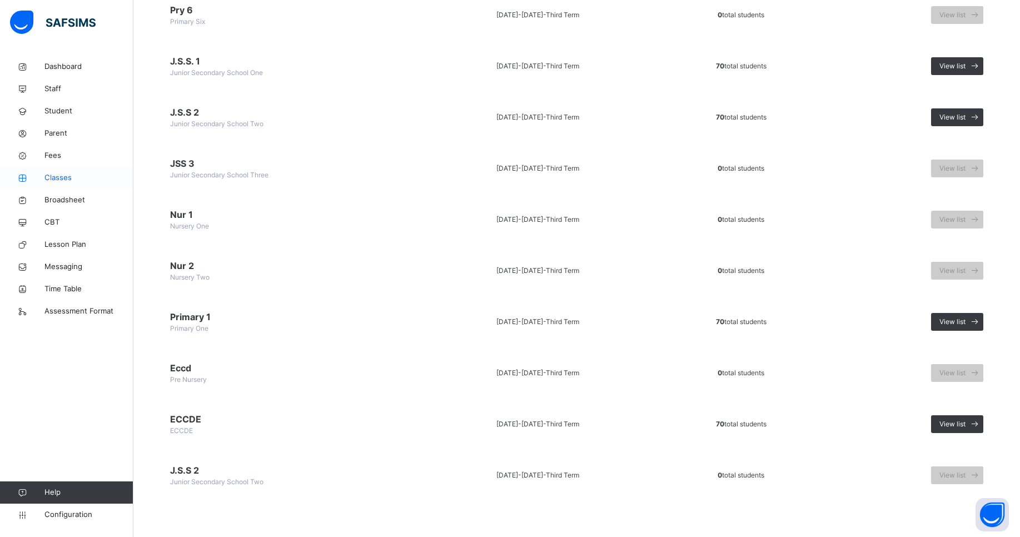
click at [63, 181] on span "Classes" at bounding box center [88, 177] width 89 height 11
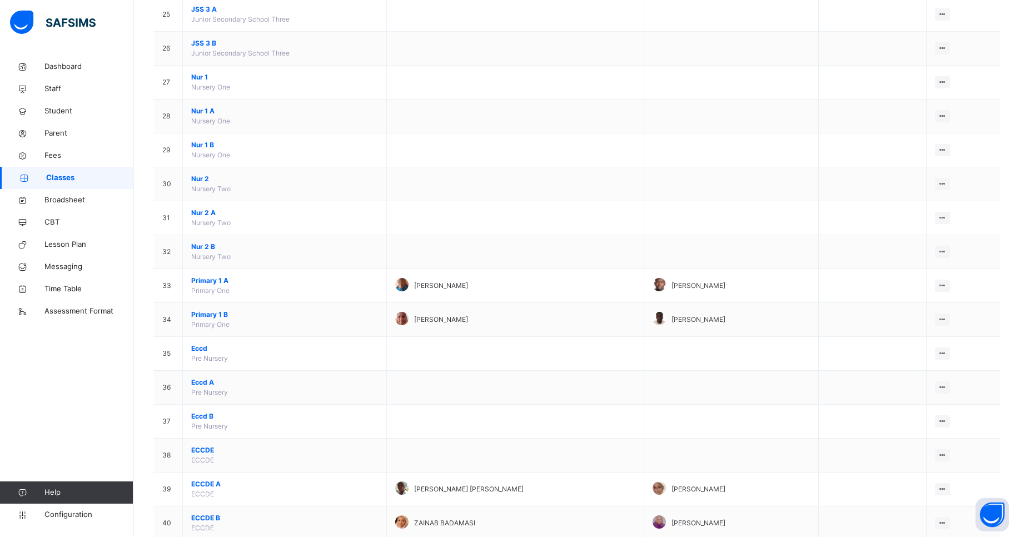
scroll to position [979, 0]
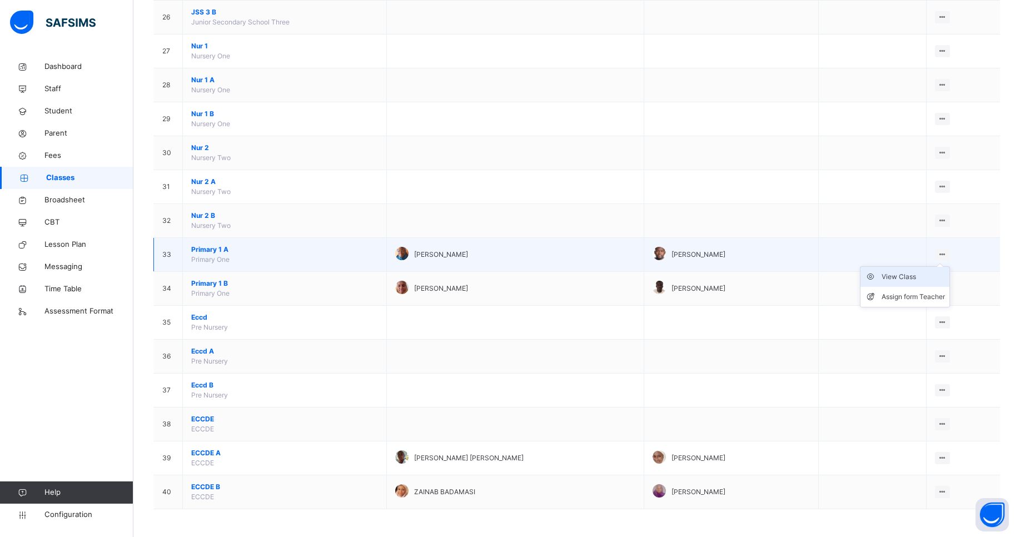
click at [916, 280] on div "View Class" at bounding box center [912, 276] width 63 height 11
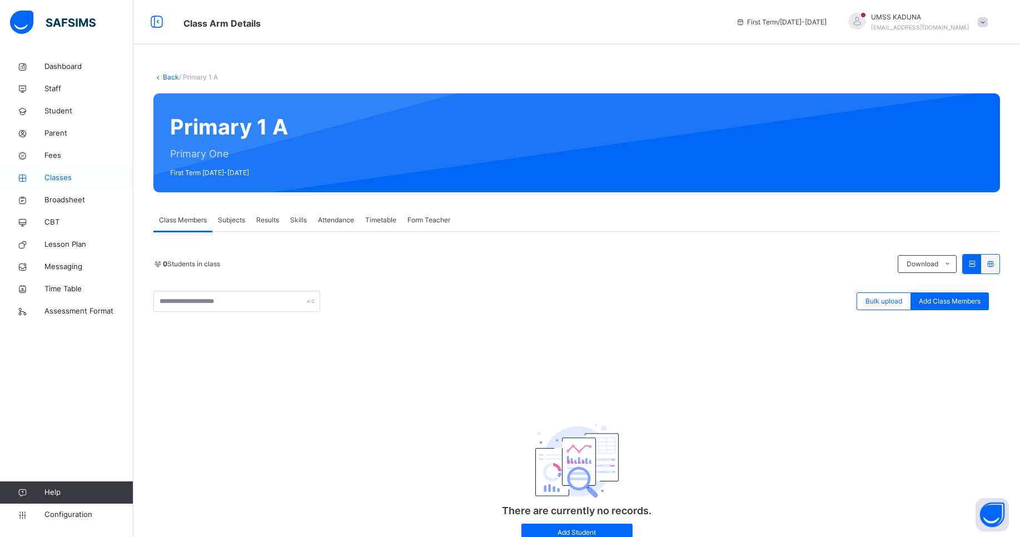
click at [58, 175] on span "Classes" at bounding box center [88, 177] width 89 height 11
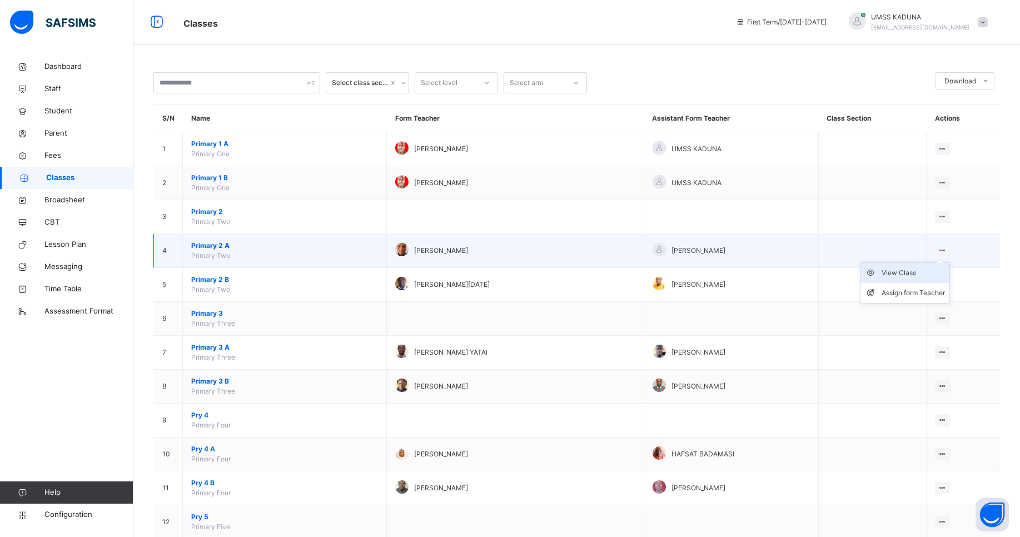
click at [921, 269] on div "View Class" at bounding box center [912, 272] width 63 height 11
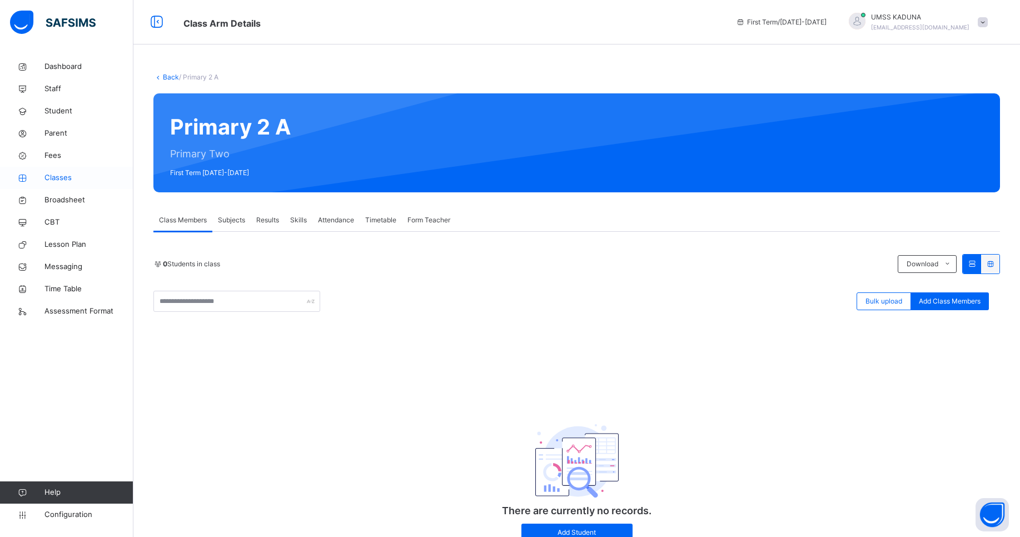
click at [69, 174] on span "Classes" at bounding box center [88, 177] width 89 height 11
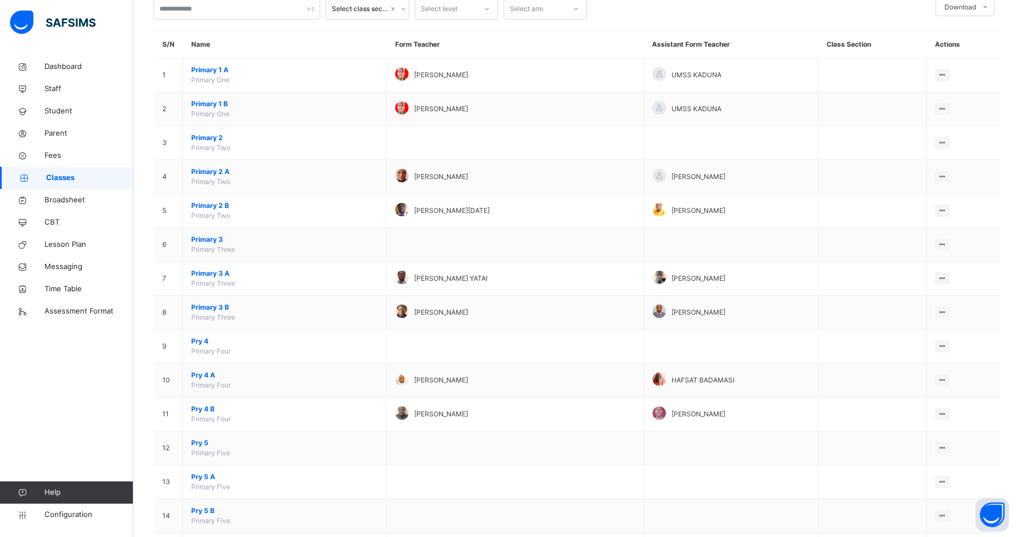
scroll to position [141, 0]
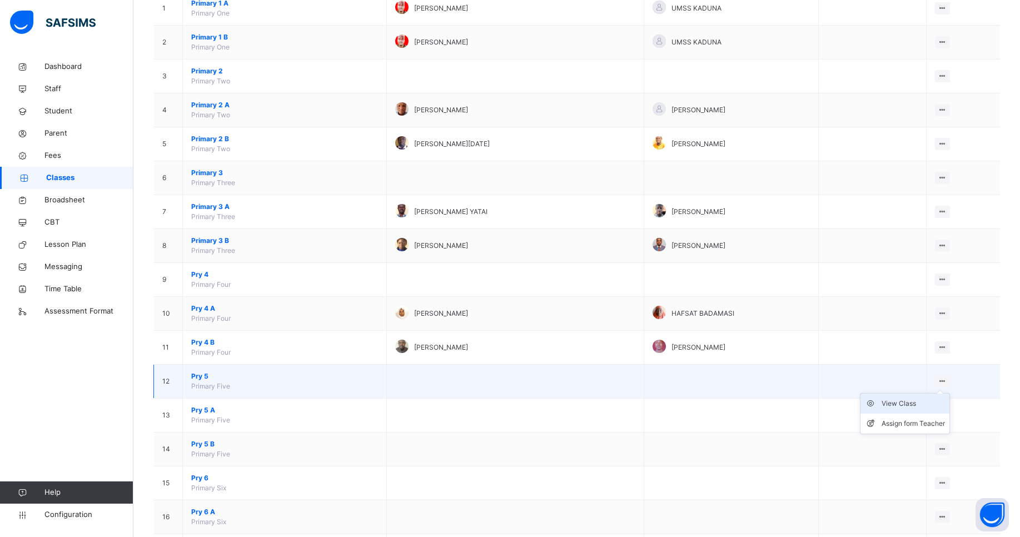
click at [919, 403] on div "View Class" at bounding box center [912, 403] width 63 height 11
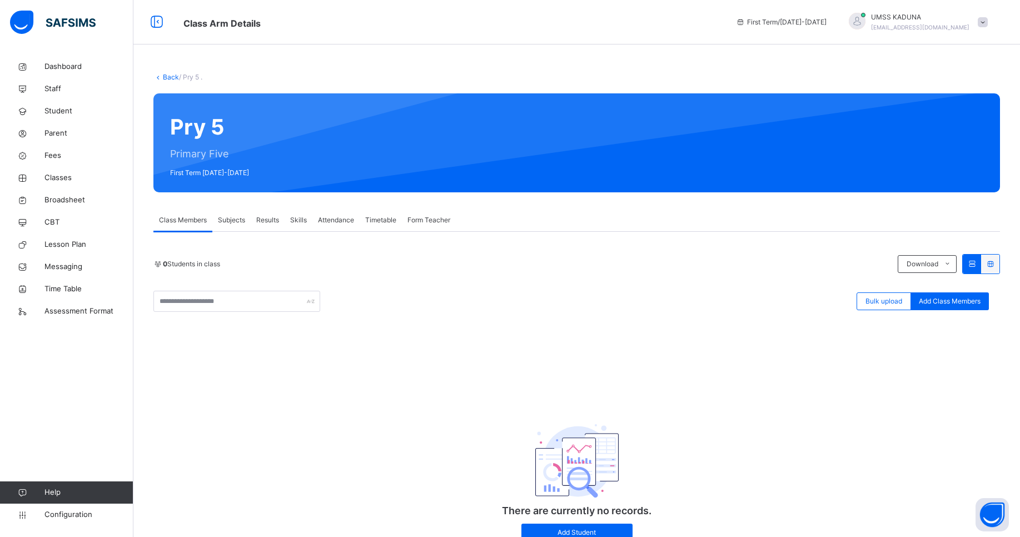
click at [865, 22] on div at bounding box center [856, 21] width 17 height 17
click at [942, 138] on span "Logout" at bounding box center [951, 138] width 73 height 15
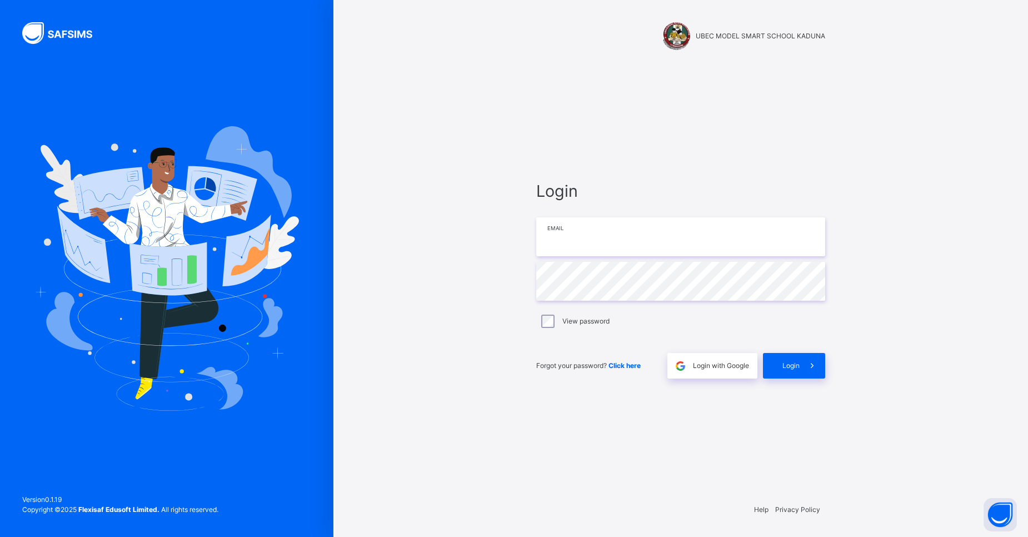
type input "**********"
click at [788, 363] on span "Login" at bounding box center [790, 366] width 17 height 10
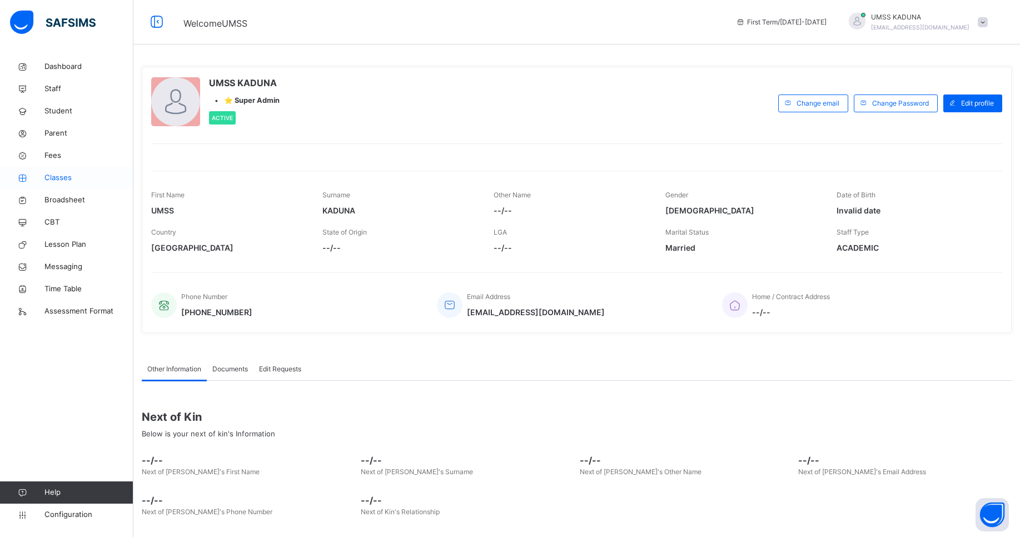
click at [69, 180] on span "Classes" at bounding box center [88, 177] width 89 height 11
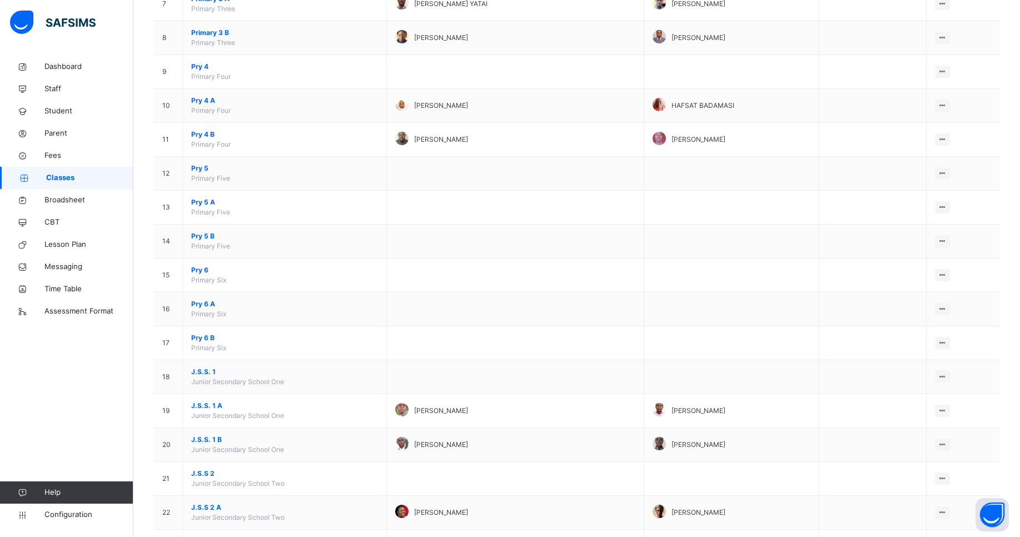
scroll to position [392, 0]
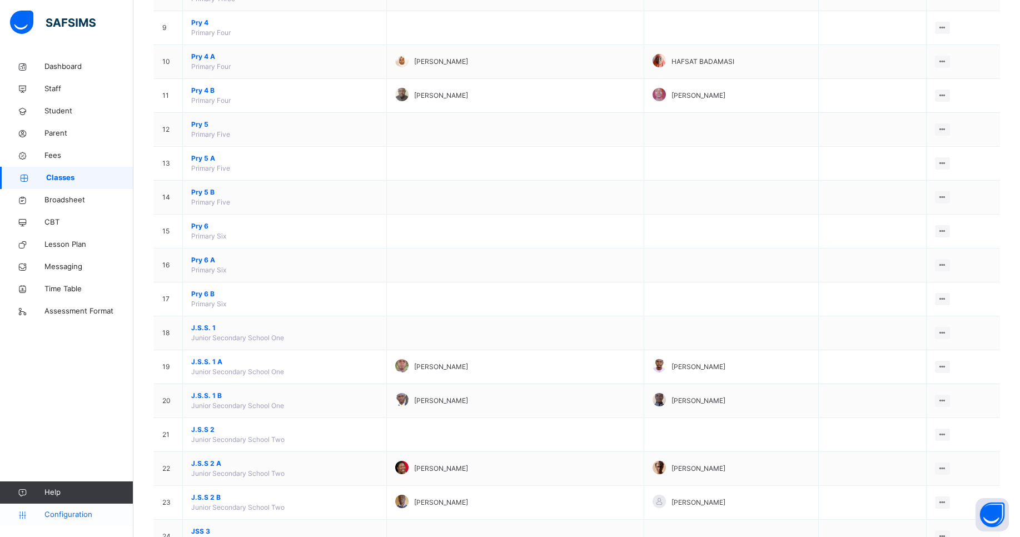
click at [59, 511] on span "Configuration" at bounding box center [88, 514] width 88 height 11
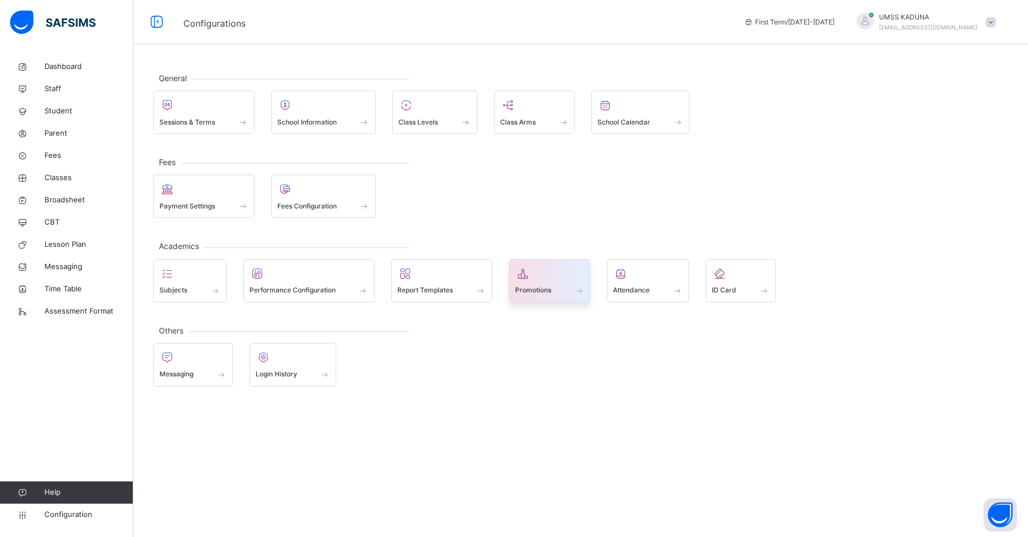
click at [553, 290] on div "Promotions" at bounding box center [549, 290] width 69 height 12
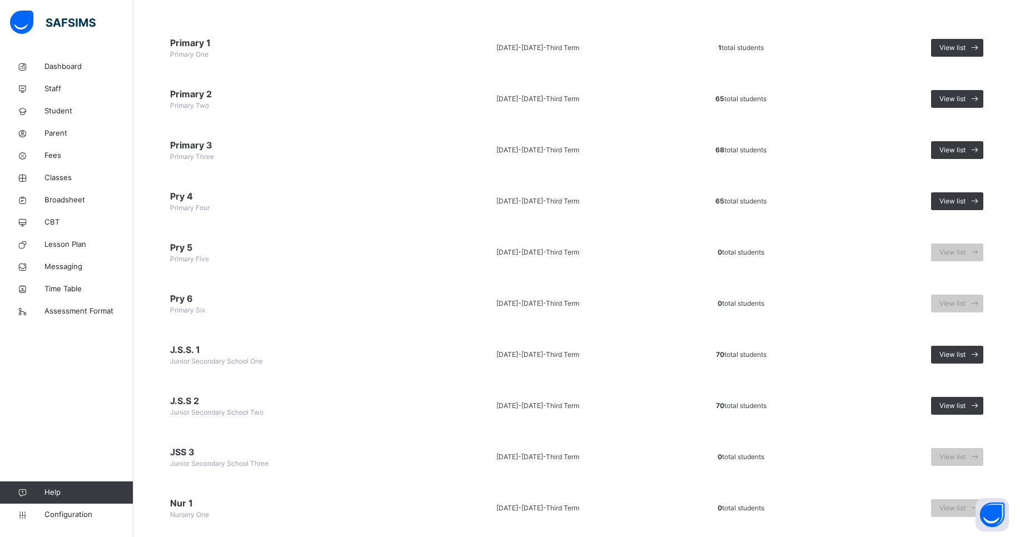
scroll to position [141, 0]
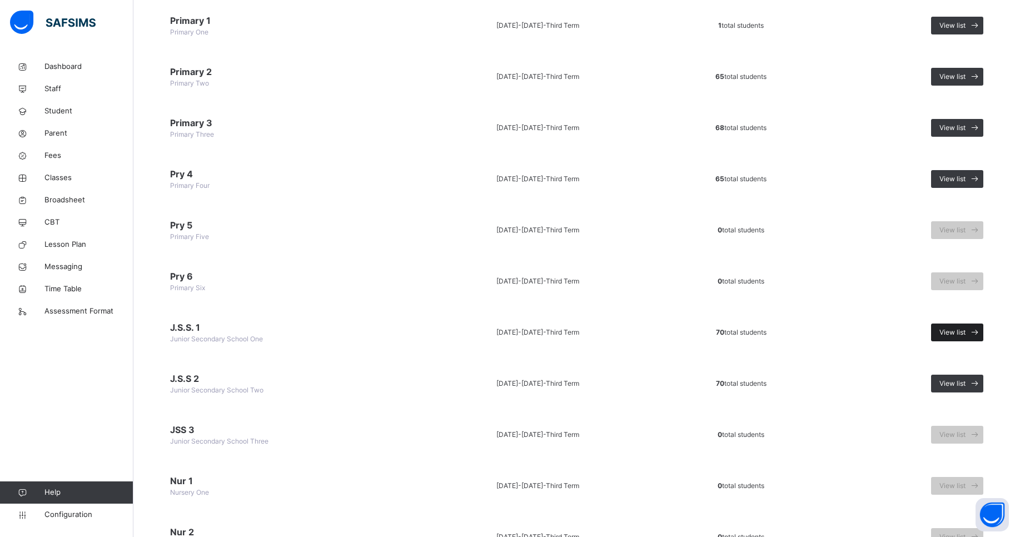
click at [955, 329] on span "View list" at bounding box center [952, 332] width 26 height 10
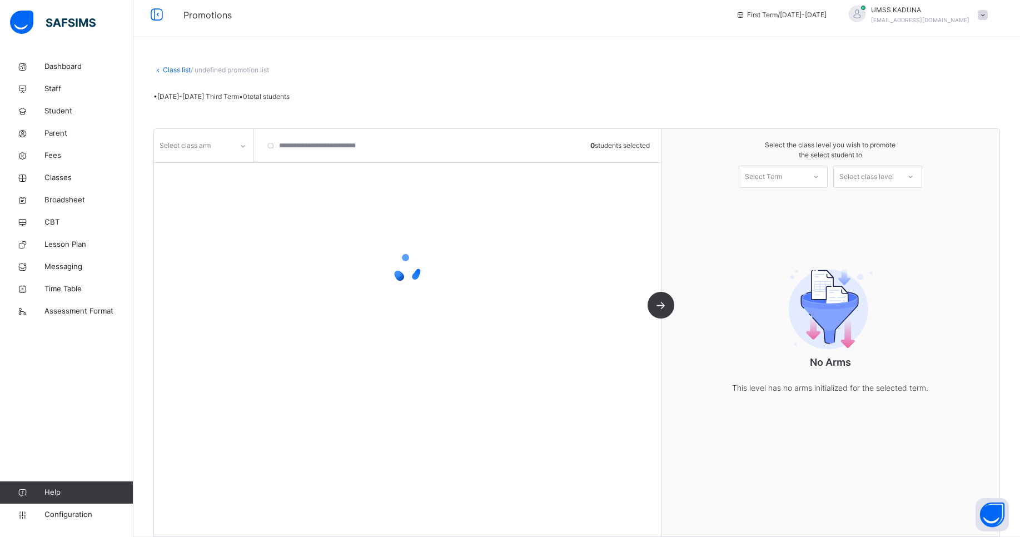
scroll to position [24, 0]
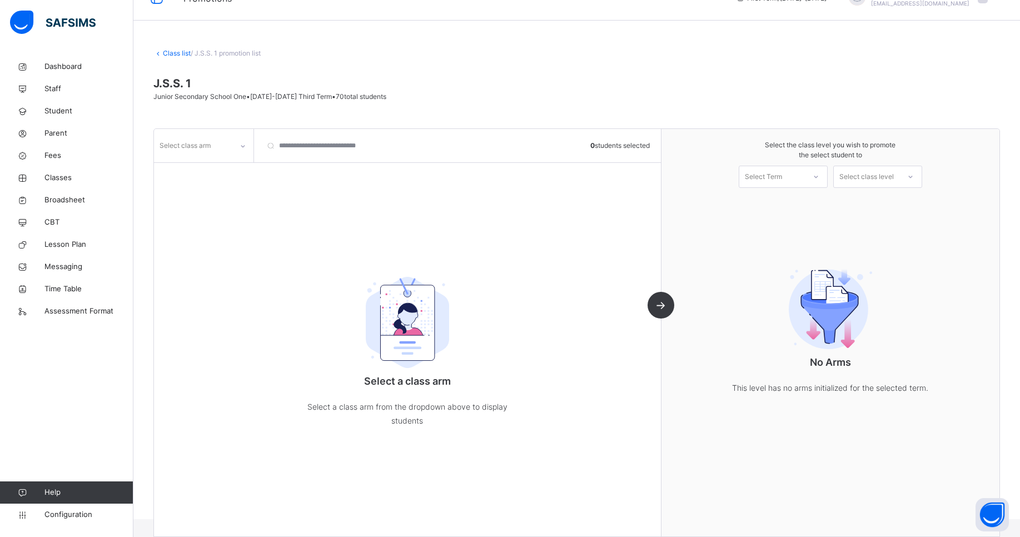
click at [241, 149] on div at bounding box center [242, 146] width 19 height 18
click at [203, 193] on div "A" at bounding box center [203, 189] width 98 height 19
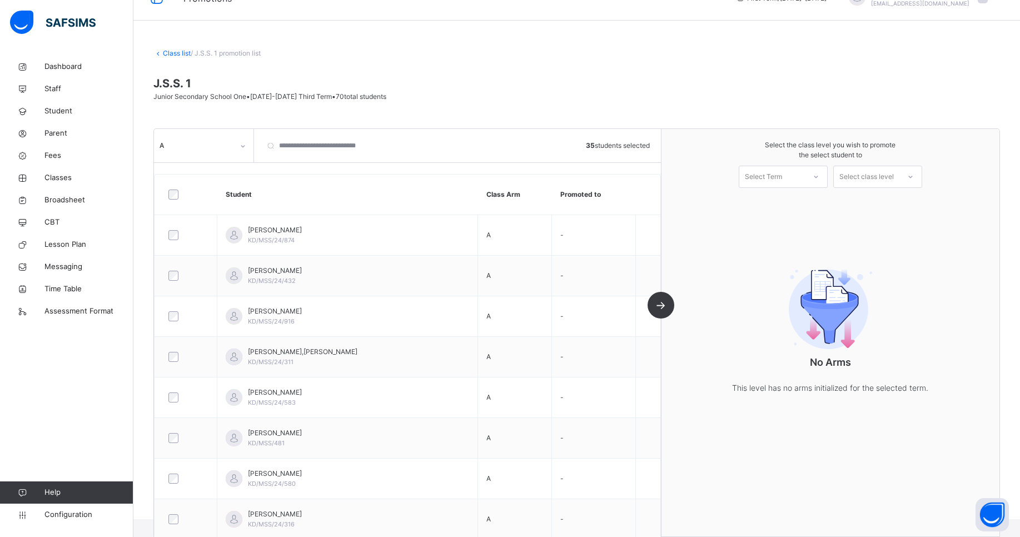
click at [819, 181] on icon at bounding box center [815, 176] width 7 height 11
click at [801, 201] on div "First Term [DATE]-[DATE]" at bounding box center [783, 207] width 88 height 29
click at [899, 181] on div "Select class level" at bounding box center [866, 176] width 66 height 17
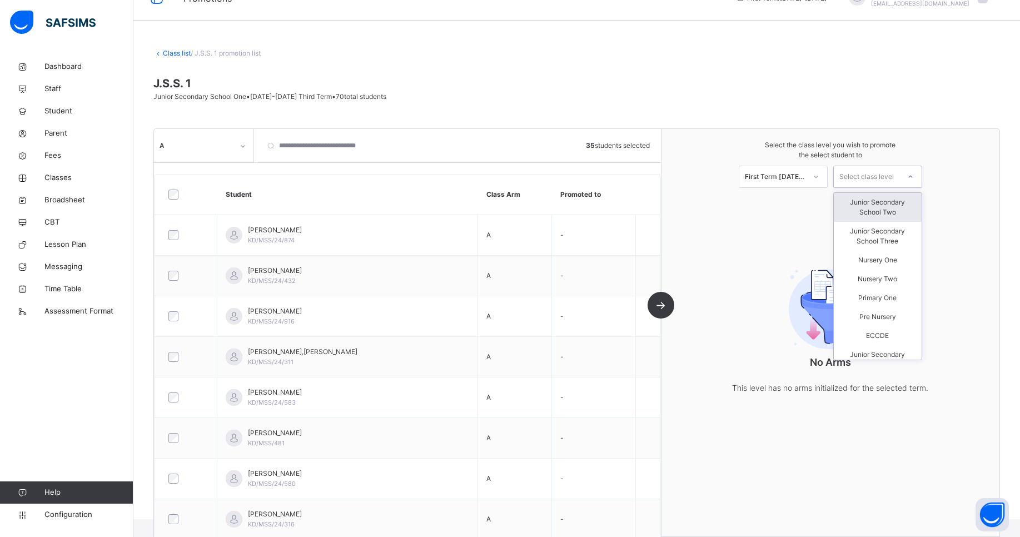
click at [896, 205] on div "Junior Secondary School Two" at bounding box center [877, 207] width 88 height 29
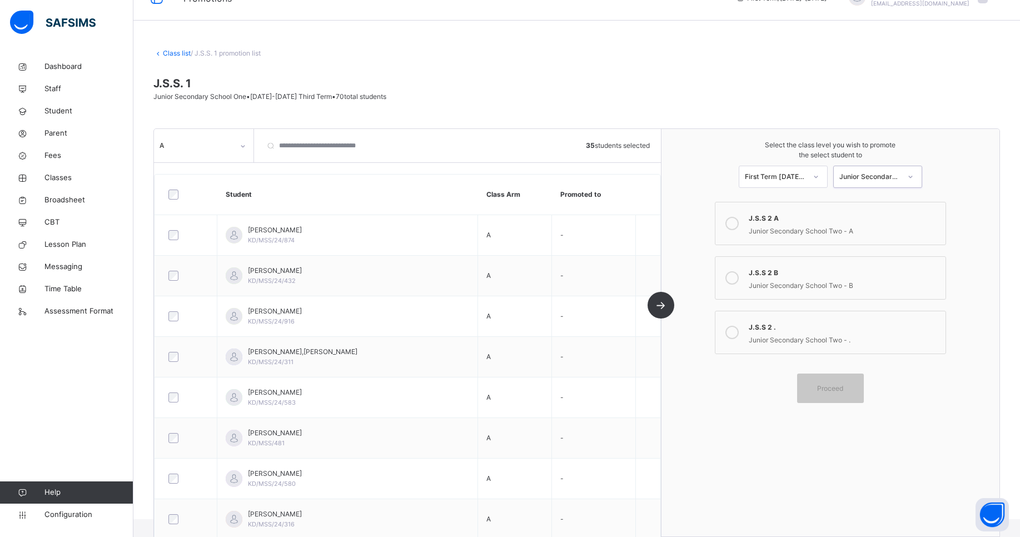
click at [737, 221] on icon at bounding box center [731, 223] width 13 height 13
click at [830, 381] on div "Proceed" at bounding box center [830, 387] width 67 height 29
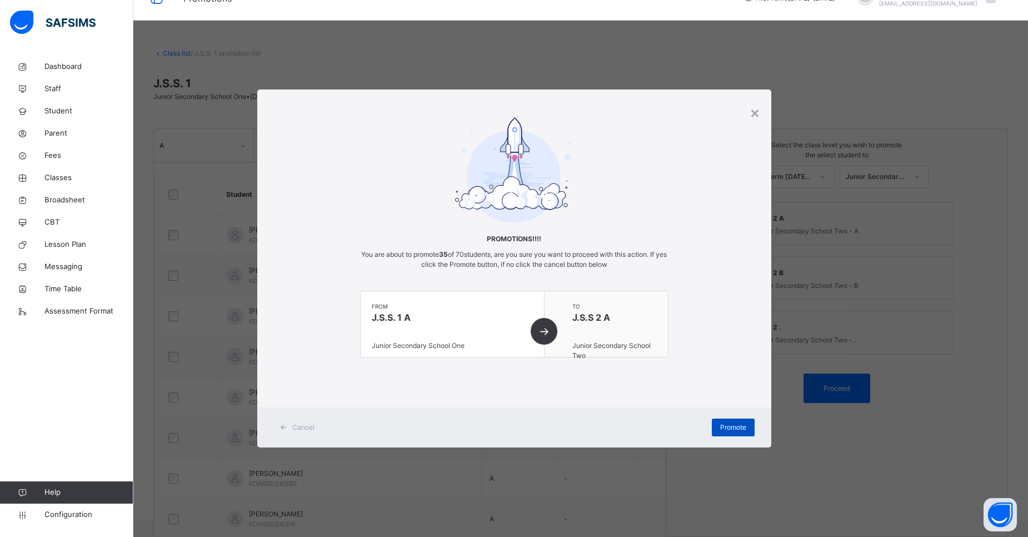
click at [727, 426] on span "Promote" at bounding box center [733, 427] width 26 height 10
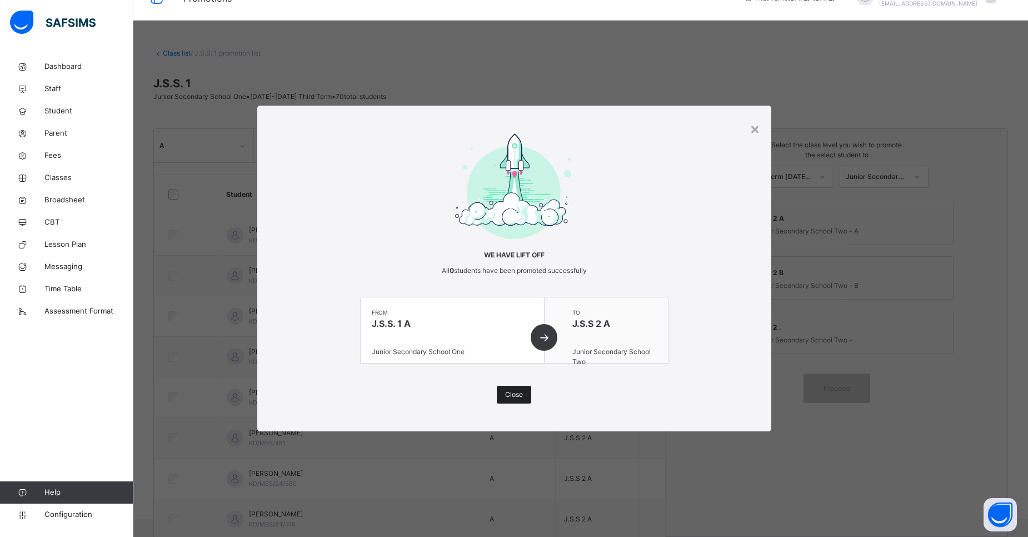
click at [513, 398] on span "Close" at bounding box center [514, 395] width 18 height 10
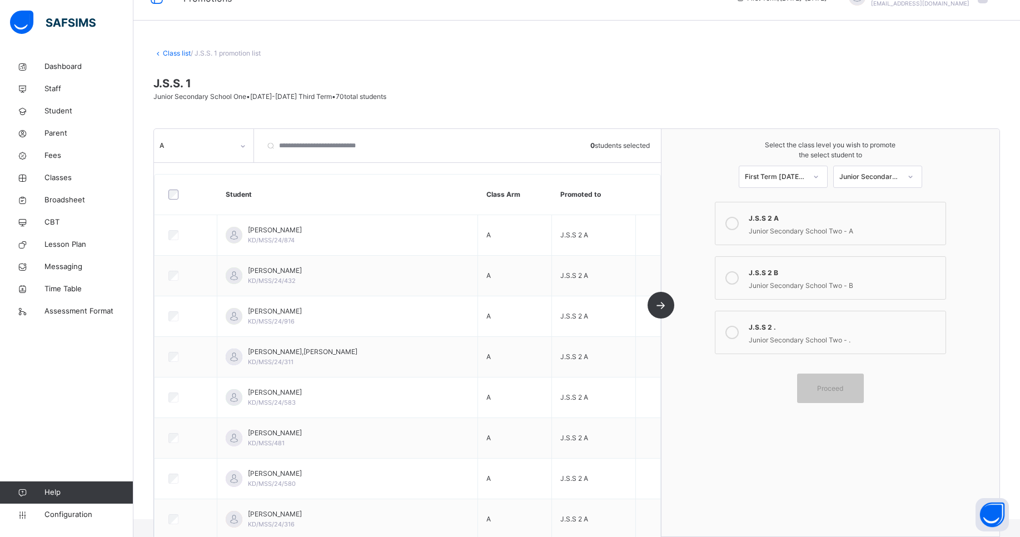
click at [242, 155] on div at bounding box center [242, 145] width 21 height 21
click at [224, 205] on div "B" at bounding box center [203, 208] width 98 height 19
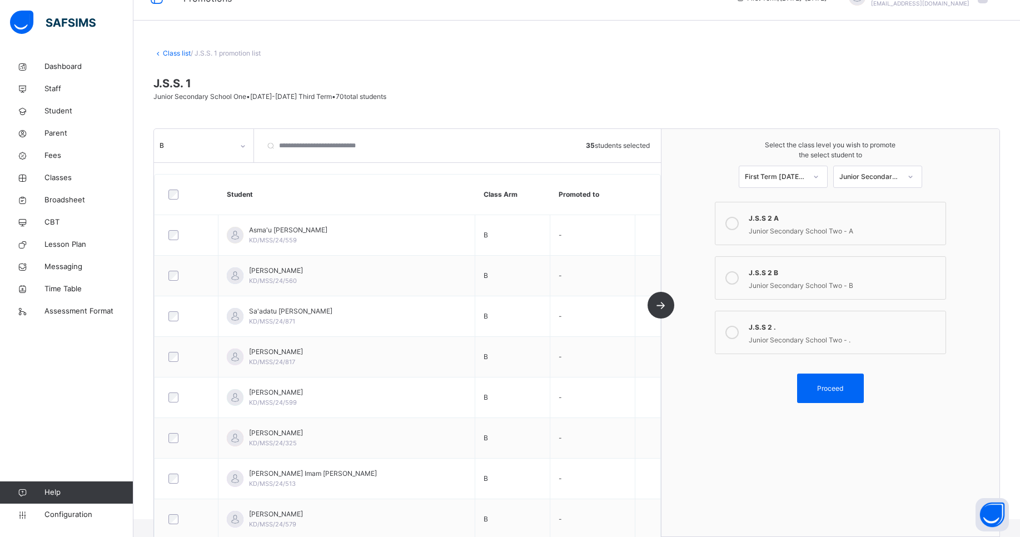
click at [737, 274] on icon at bounding box center [731, 277] width 13 height 13
click at [825, 389] on span "Proceed" at bounding box center [830, 388] width 26 height 10
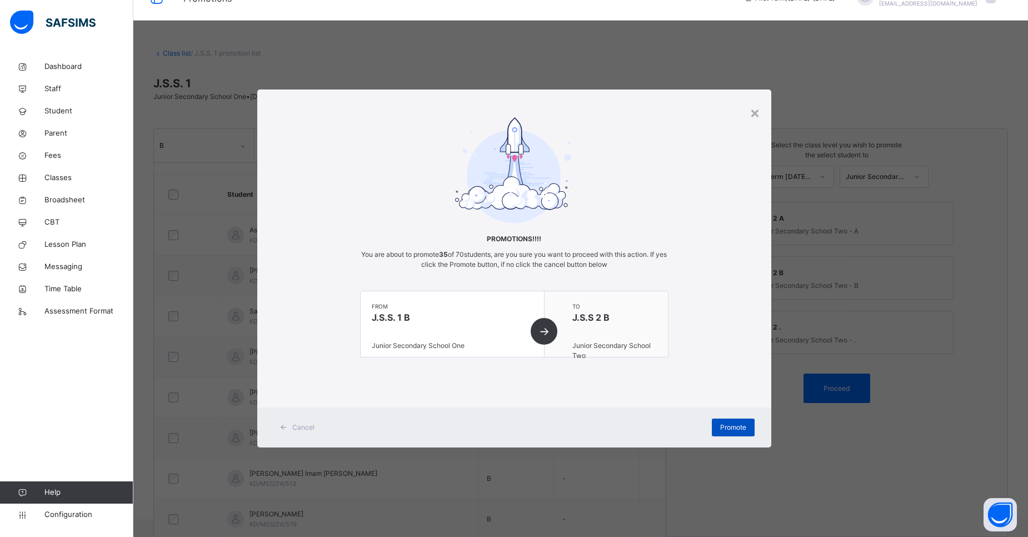
click at [738, 422] on span "Promote" at bounding box center [733, 427] width 26 height 10
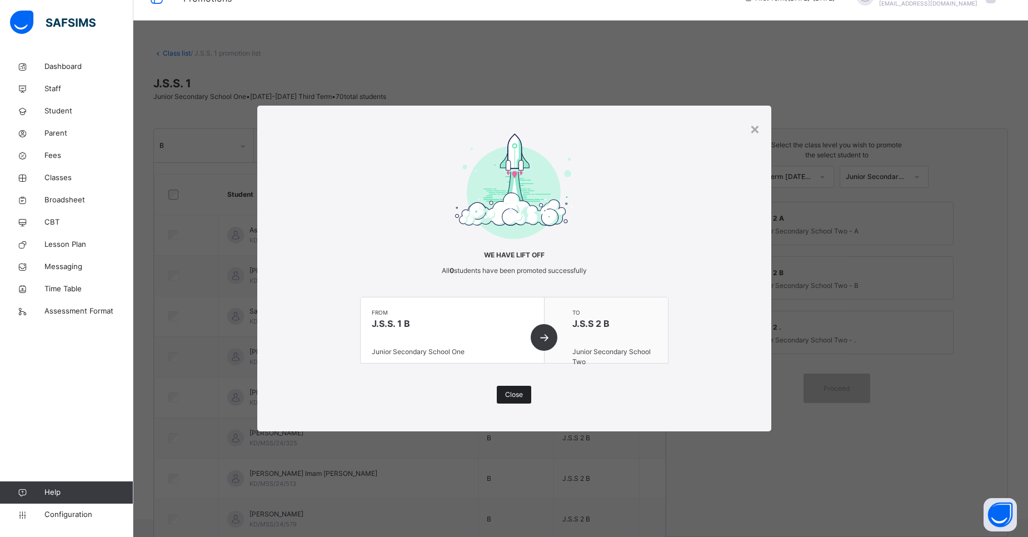
click at [521, 393] on span "Close" at bounding box center [514, 395] width 18 height 10
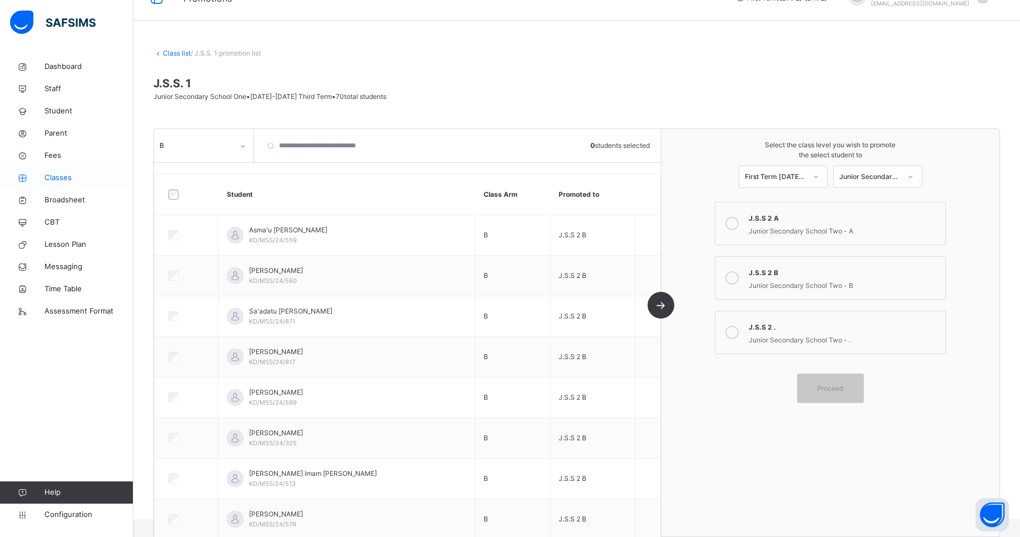
click at [59, 174] on span "Classes" at bounding box center [88, 177] width 89 height 11
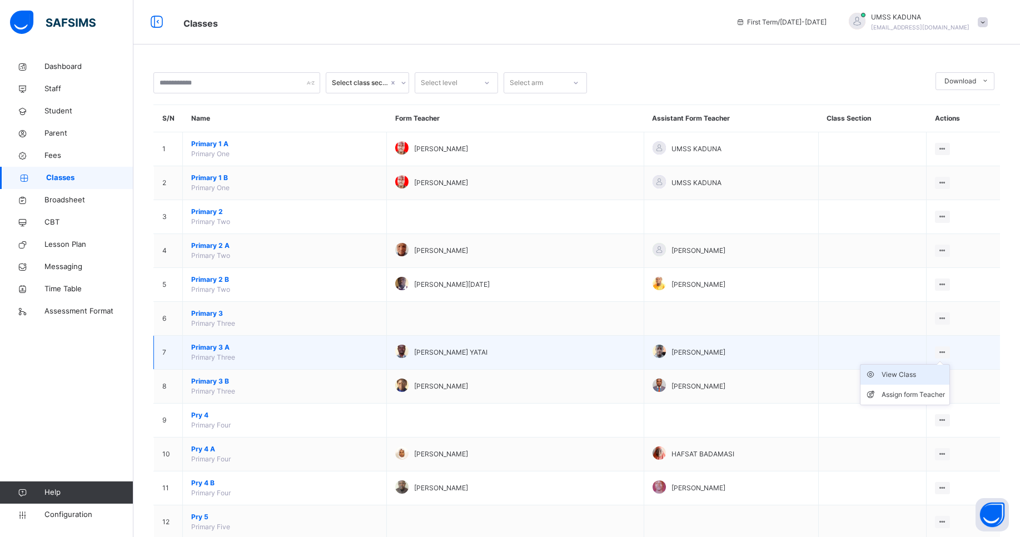
click at [916, 371] on div "View Class" at bounding box center [912, 374] width 63 height 11
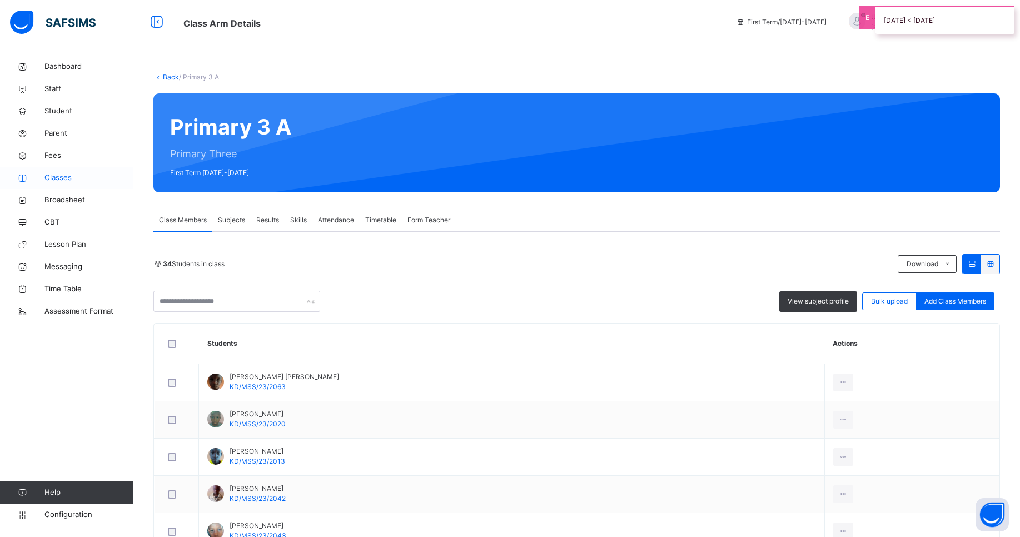
click at [66, 176] on span "Classes" at bounding box center [88, 177] width 89 height 11
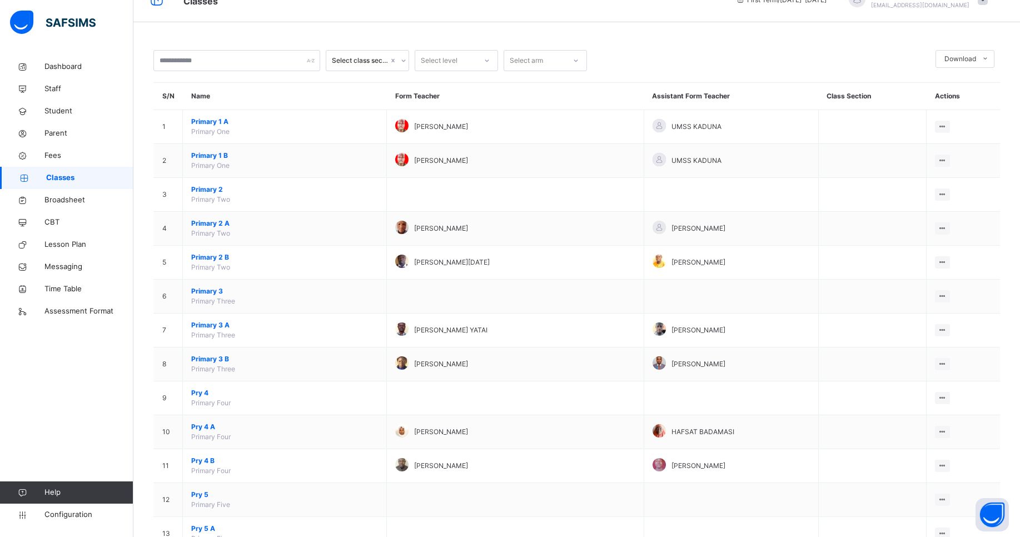
scroll to position [52, 0]
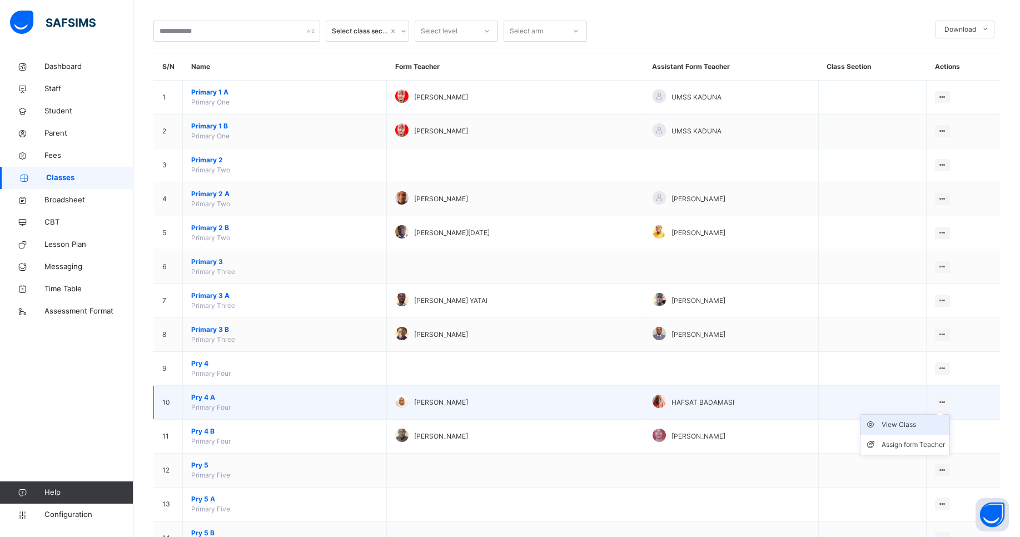
click at [919, 423] on div "View Class" at bounding box center [912, 424] width 63 height 11
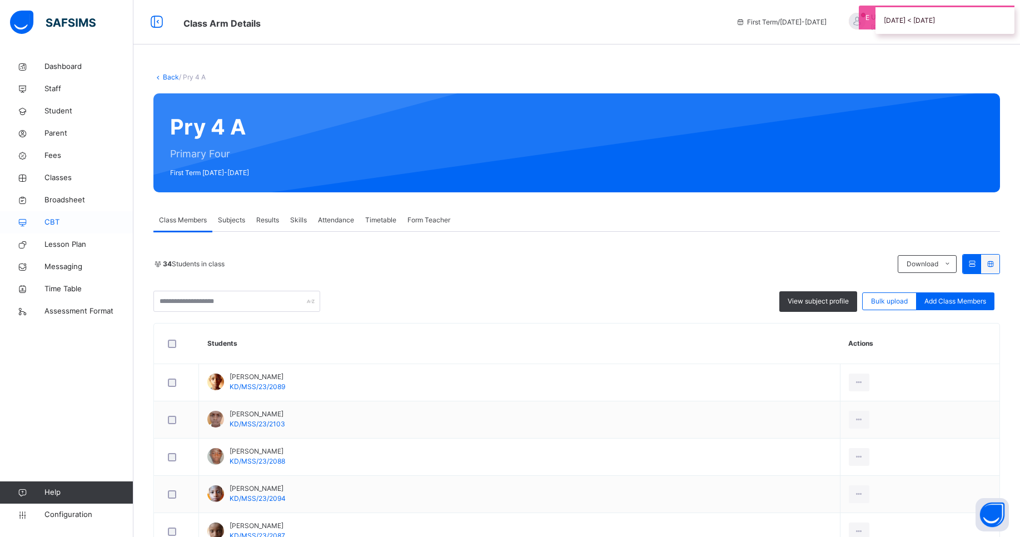
click at [67, 173] on span "Classes" at bounding box center [88, 177] width 89 height 11
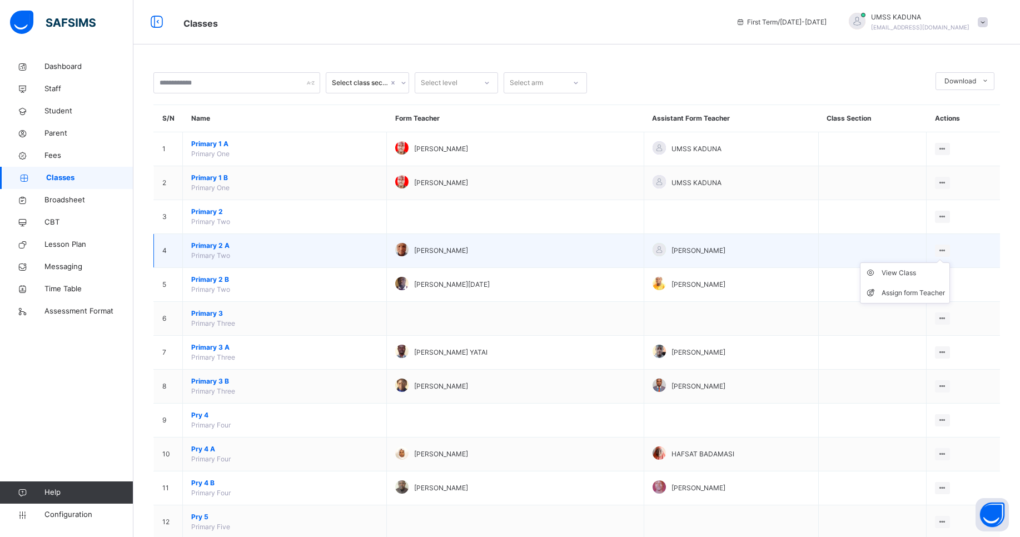
click at [927, 267] on ul "View Class Assign form Teacher" at bounding box center [905, 282] width 90 height 41
click at [917, 273] on div "View Class" at bounding box center [912, 272] width 63 height 11
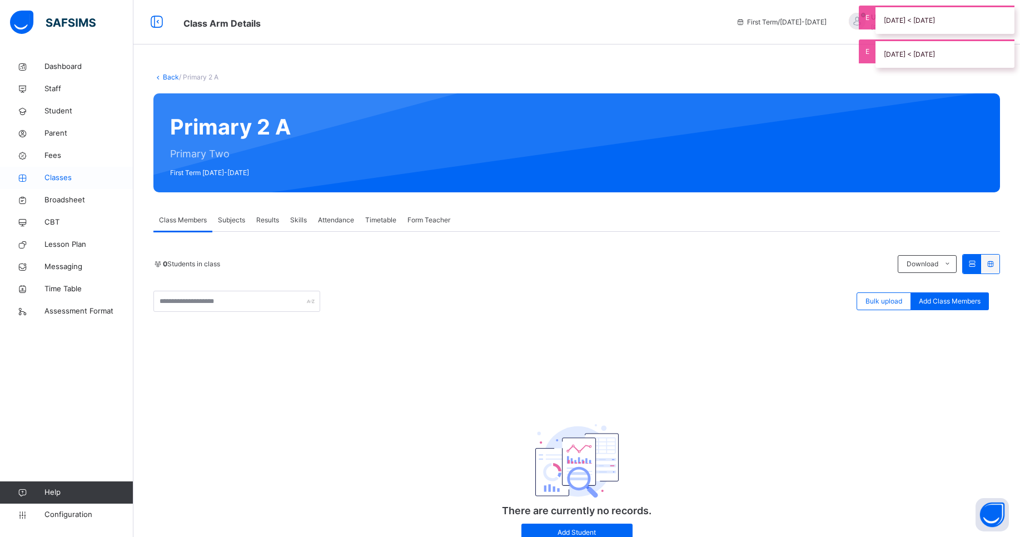
click at [56, 178] on span "Classes" at bounding box center [88, 177] width 89 height 11
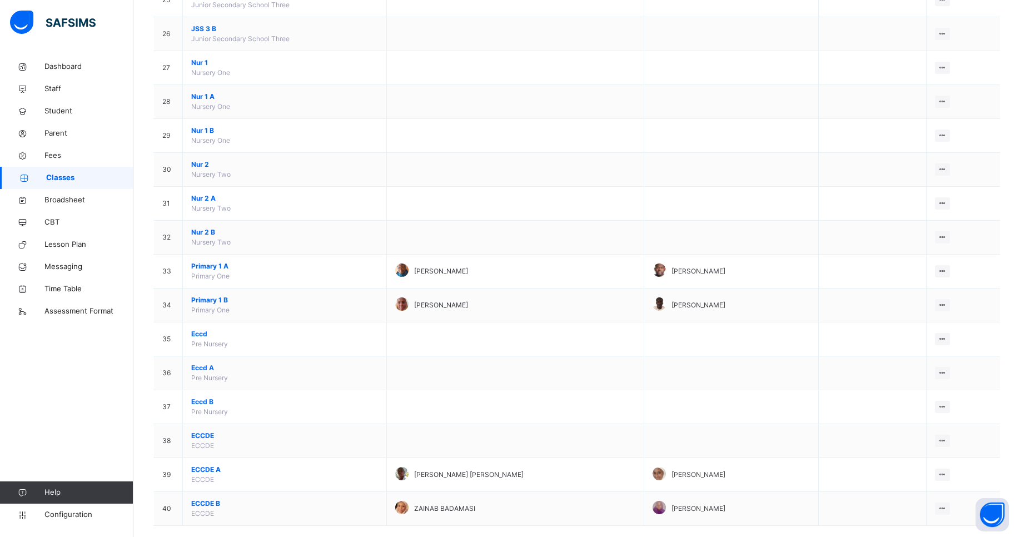
scroll to position [979, 0]
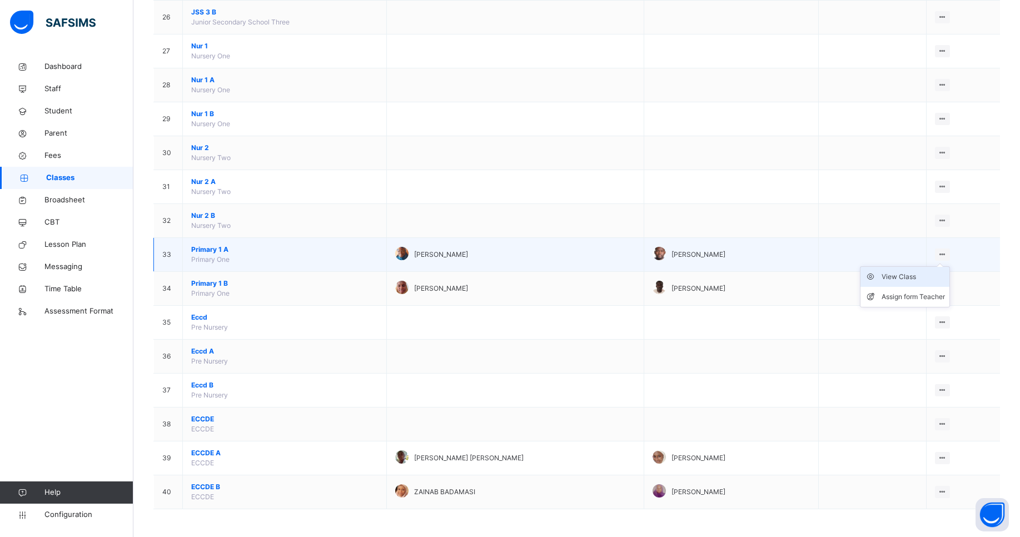
click at [924, 272] on div "View Class" at bounding box center [912, 276] width 63 height 11
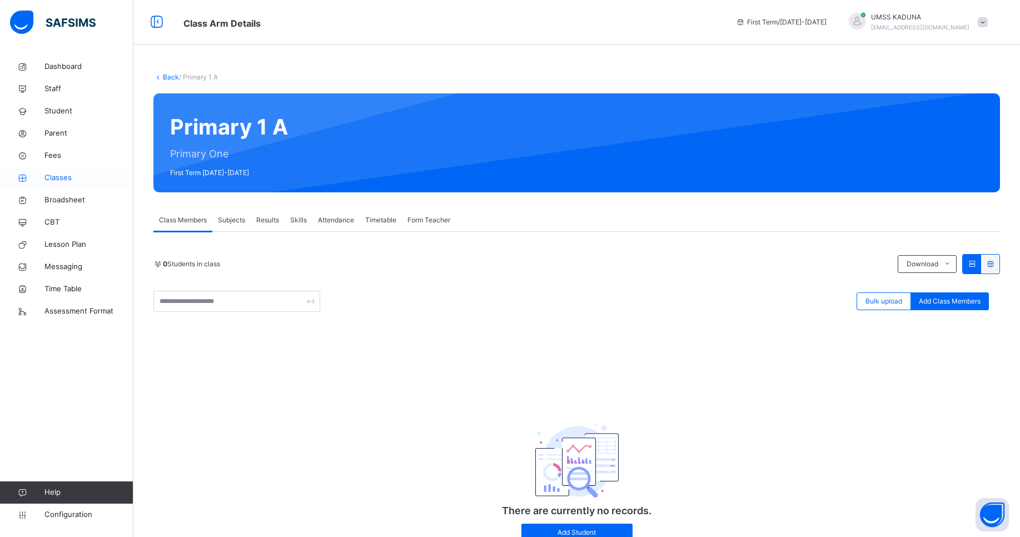
click at [78, 175] on span "Classes" at bounding box center [88, 177] width 89 height 11
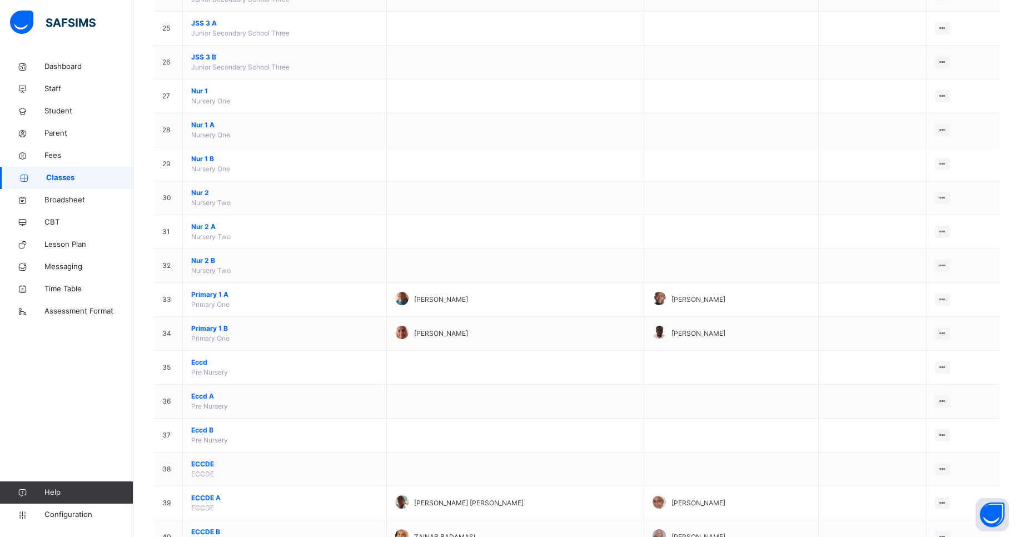
scroll to position [979, 0]
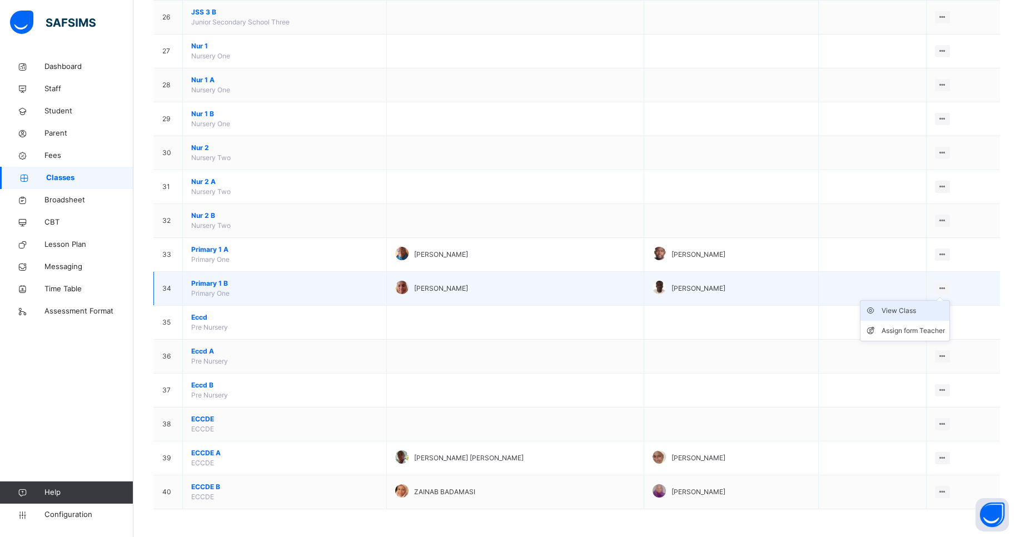
click at [920, 313] on div "View Class" at bounding box center [912, 310] width 63 height 11
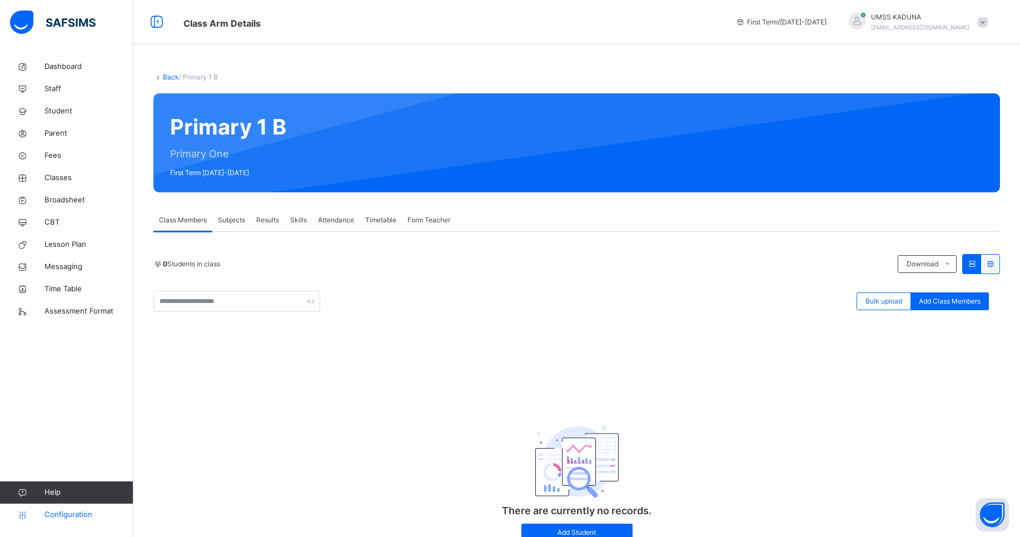
click at [72, 511] on span "Configuration" at bounding box center [88, 514] width 88 height 11
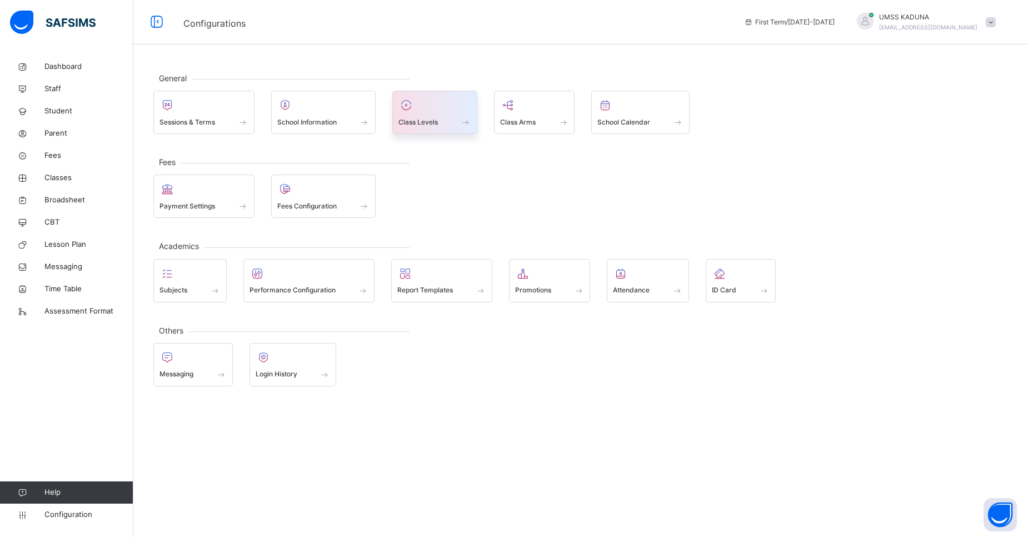
click at [432, 121] on span "Class Levels" at bounding box center [417, 122] width 39 height 10
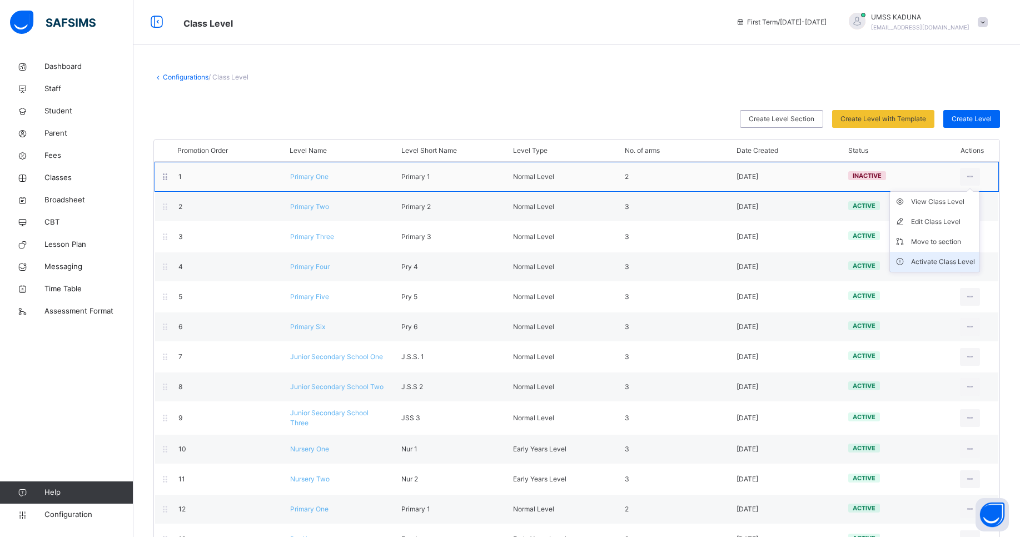
click at [947, 262] on div "Activate Class Level" at bounding box center [943, 261] width 64 height 11
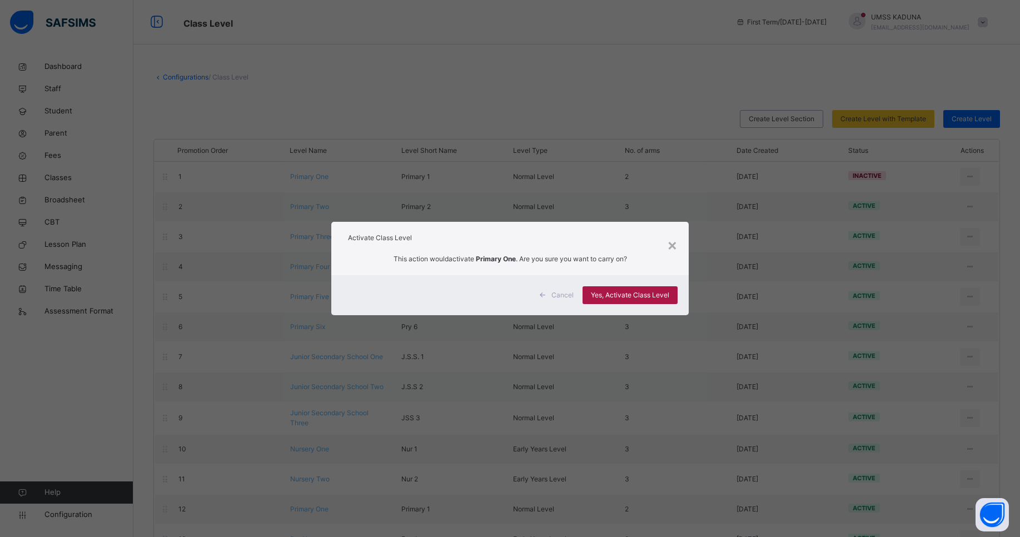
click at [645, 293] on span "Yes, Activate Class Level" at bounding box center [630, 295] width 78 height 10
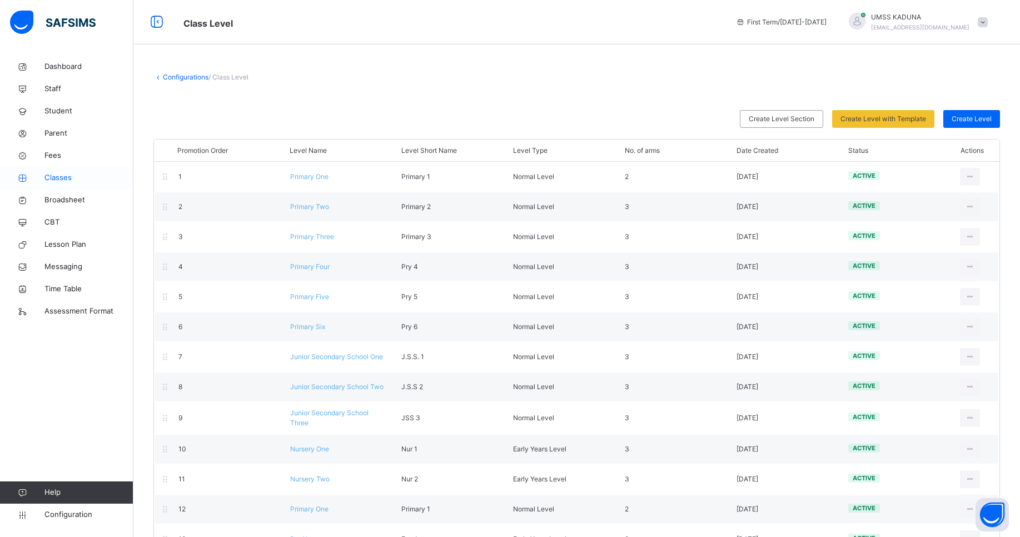
click at [76, 177] on span "Classes" at bounding box center [88, 177] width 89 height 11
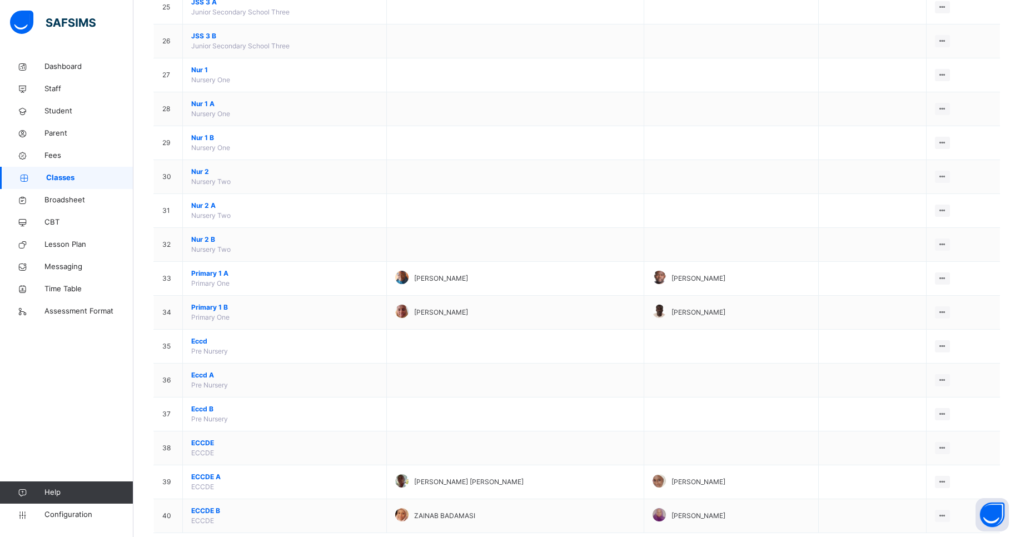
scroll to position [979, 0]
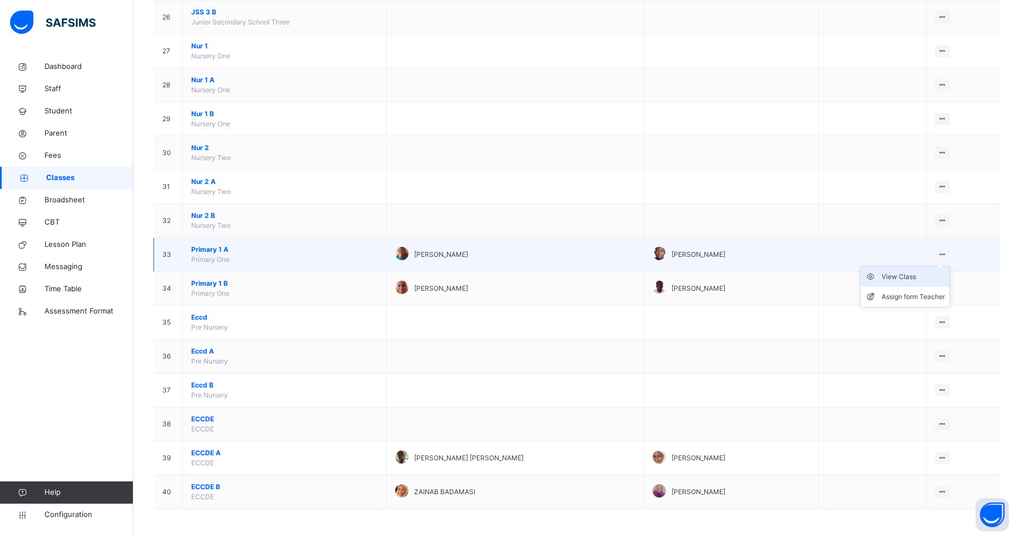
click at [917, 283] on li "View Class" at bounding box center [904, 277] width 89 height 20
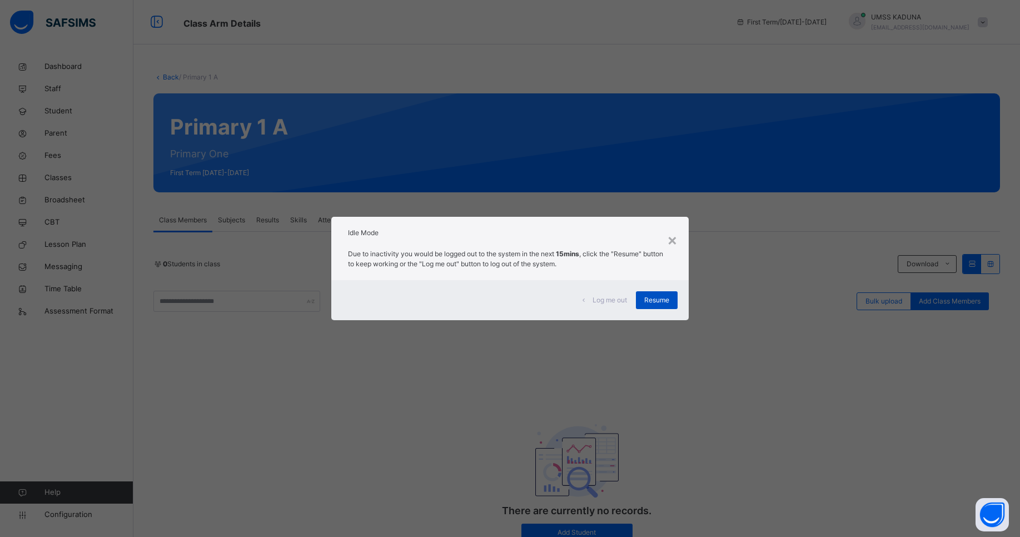
click at [672, 302] on div "Resume" at bounding box center [657, 300] width 42 height 18
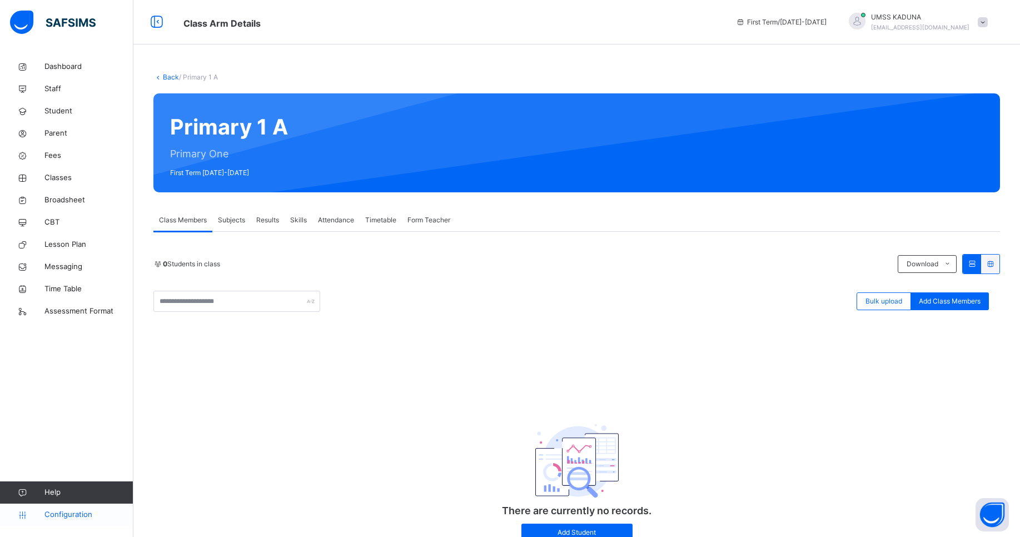
click at [78, 518] on span "Configuration" at bounding box center [88, 514] width 88 height 11
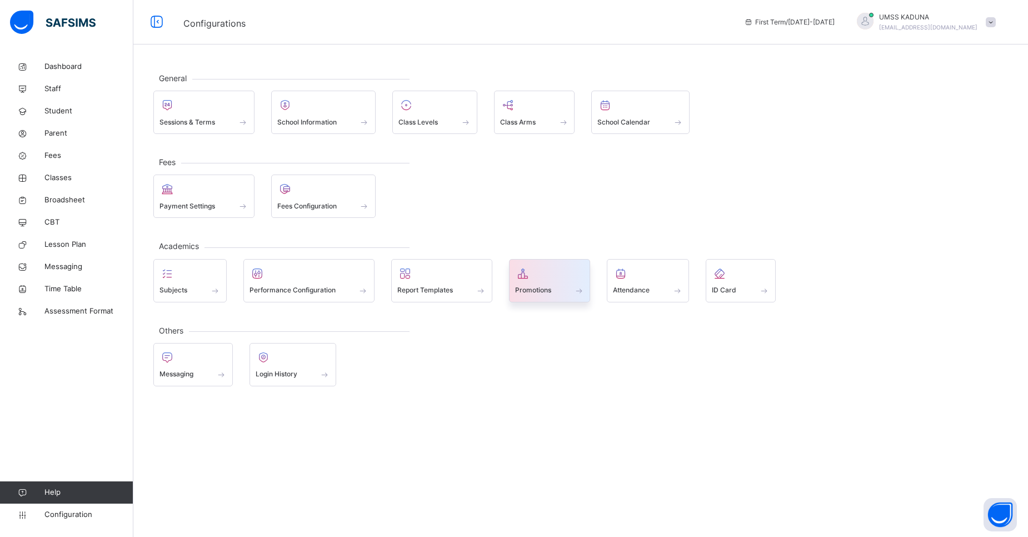
click at [561, 291] on div "Promotions" at bounding box center [549, 290] width 69 height 12
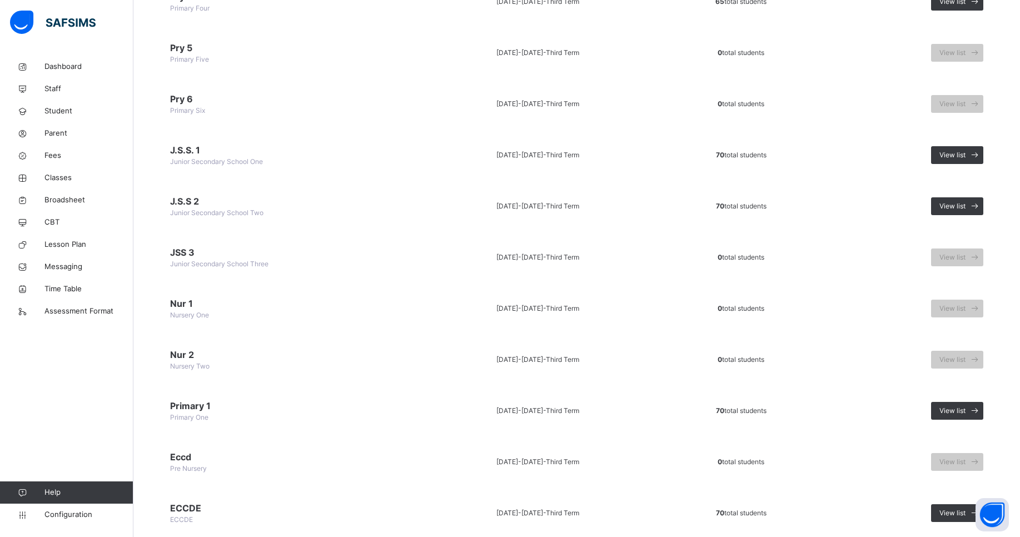
scroll to position [407, 0]
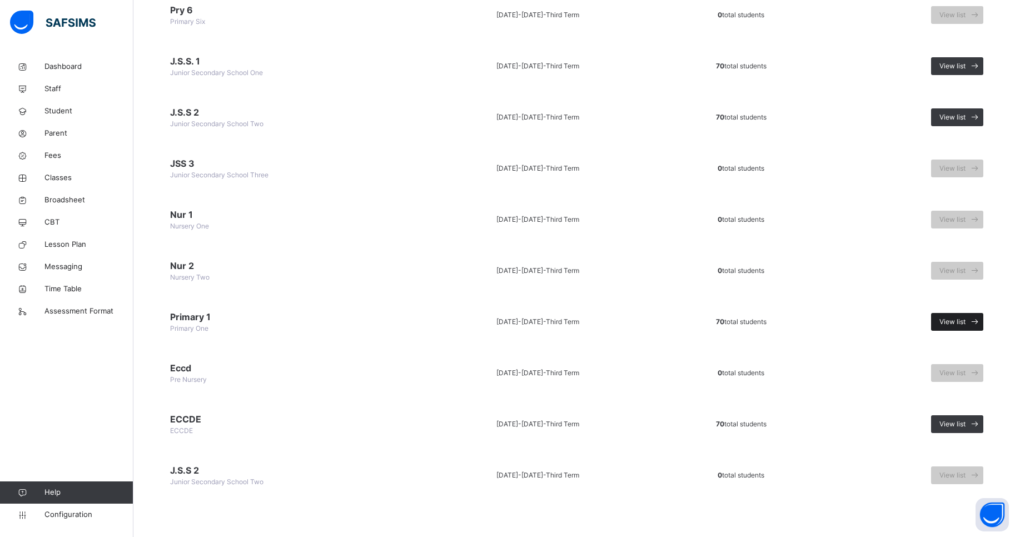
click at [965, 320] on span "View list" at bounding box center [952, 322] width 26 height 10
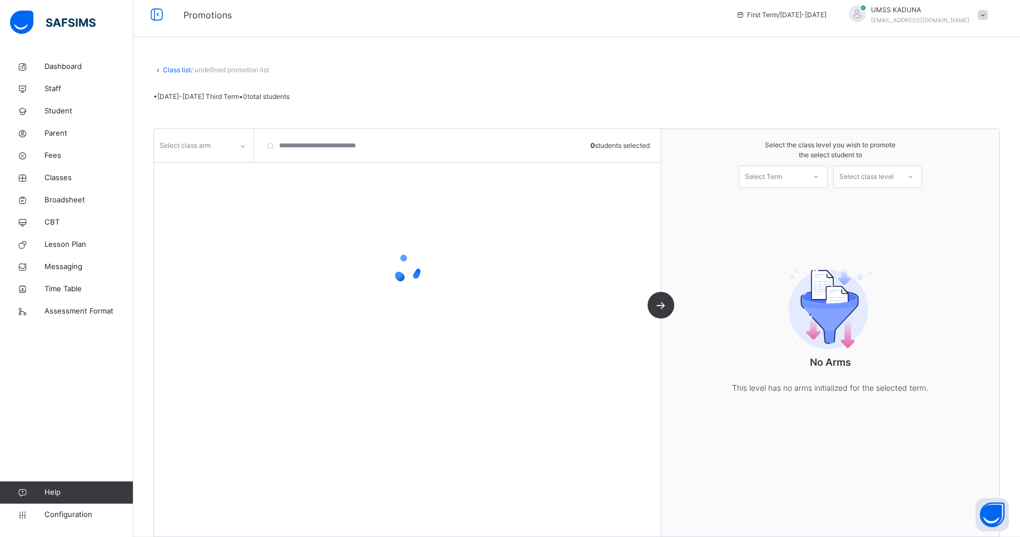
scroll to position [24, 0]
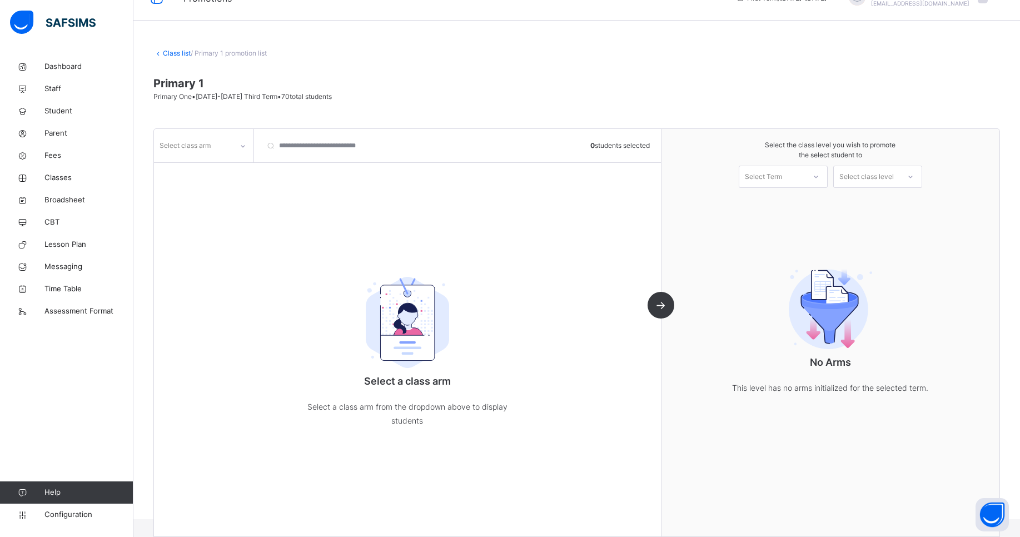
click at [242, 145] on icon at bounding box center [242, 146] width 7 height 11
click at [223, 173] on div "A" at bounding box center [203, 170] width 98 height 19
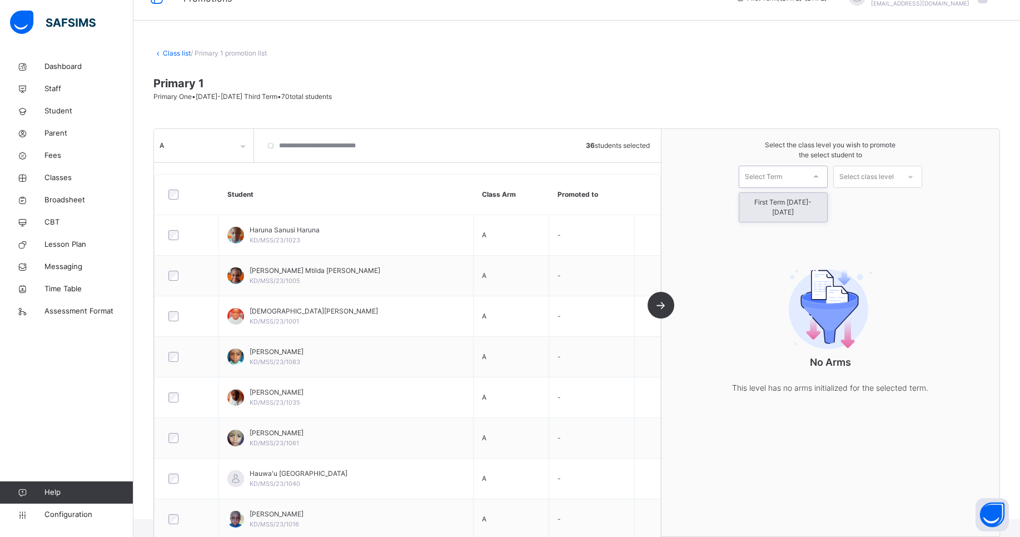
click at [822, 170] on div at bounding box center [816, 176] width 20 height 19
click at [805, 206] on div "First Term [DATE]-[DATE]" at bounding box center [783, 207] width 88 height 29
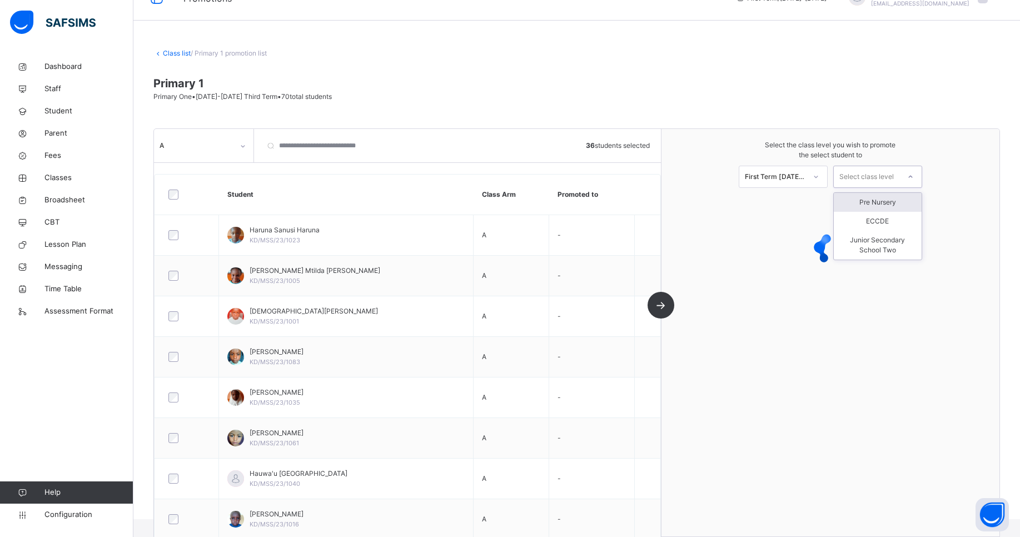
click at [878, 183] on div "Select class level" at bounding box center [866, 177] width 54 height 22
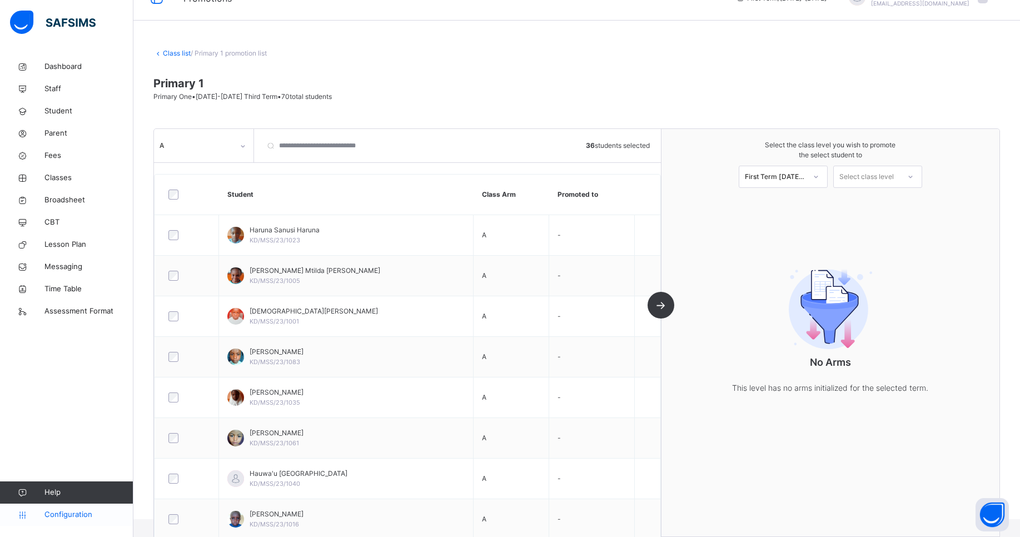
click at [76, 511] on span "Configuration" at bounding box center [88, 514] width 88 height 11
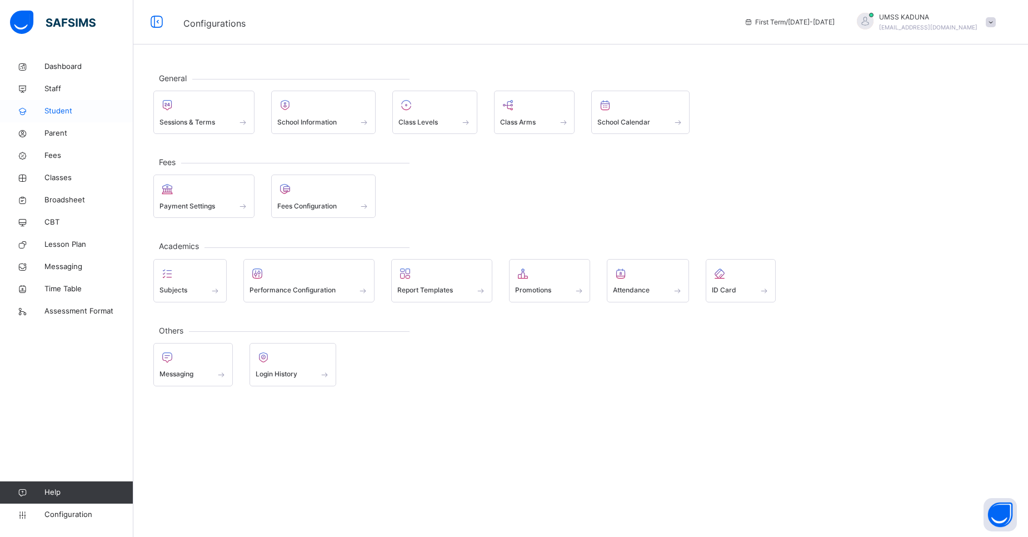
click at [49, 108] on span "Student" at bounding box center [88, 111] width 89 height 11
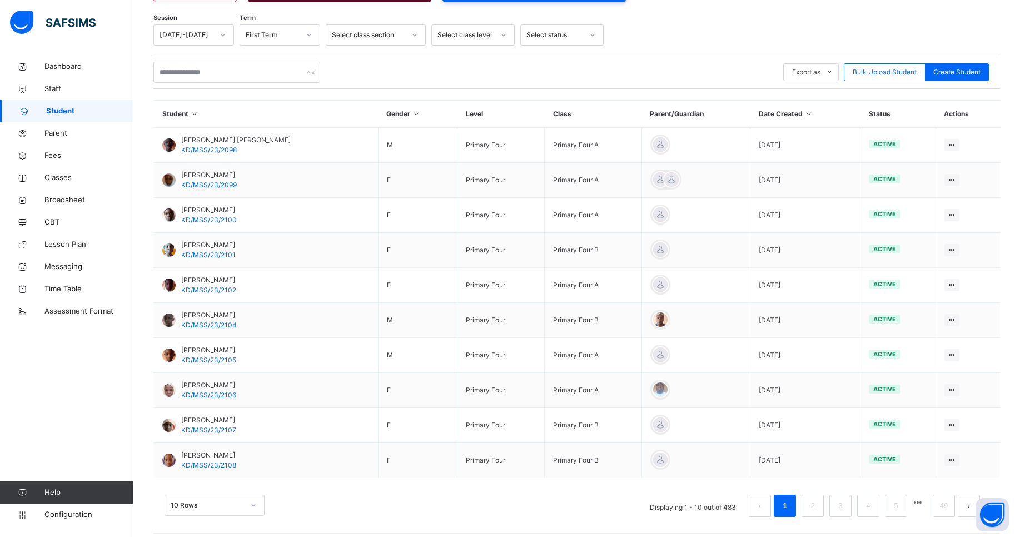
scroll to position [186, 0]
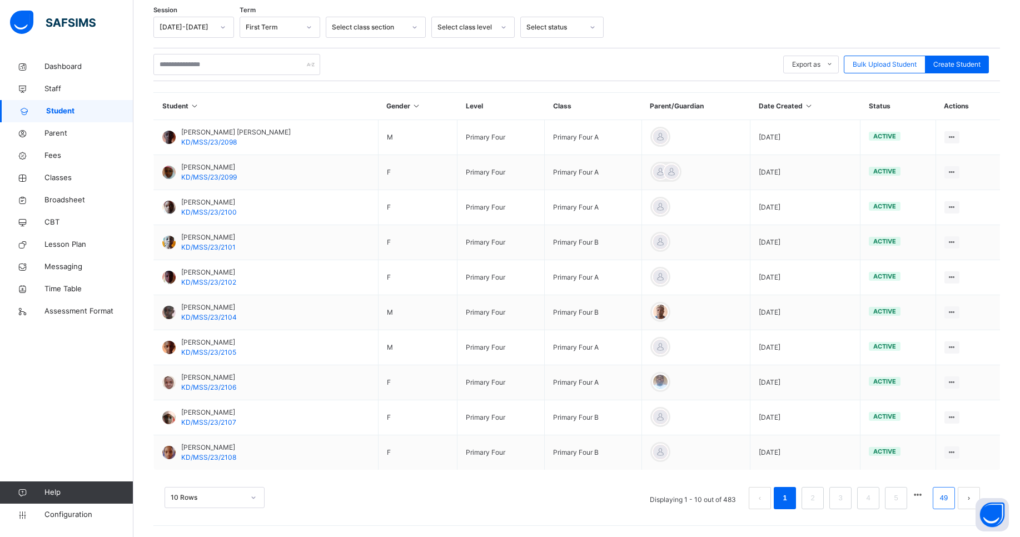
click at [950, 496] on link "49" at bounding box center [943, 498] width 14 height 14
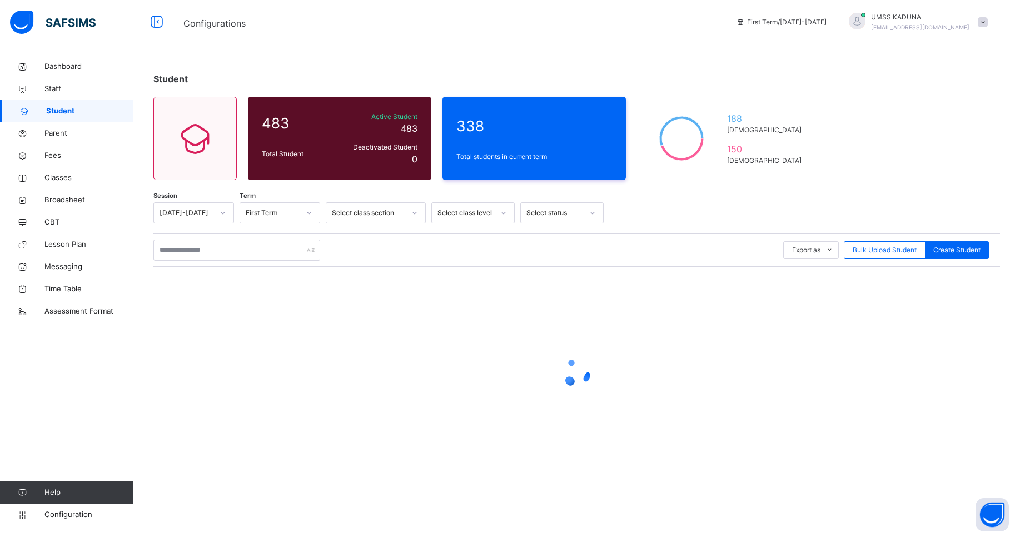
scroll to position [0, 0]
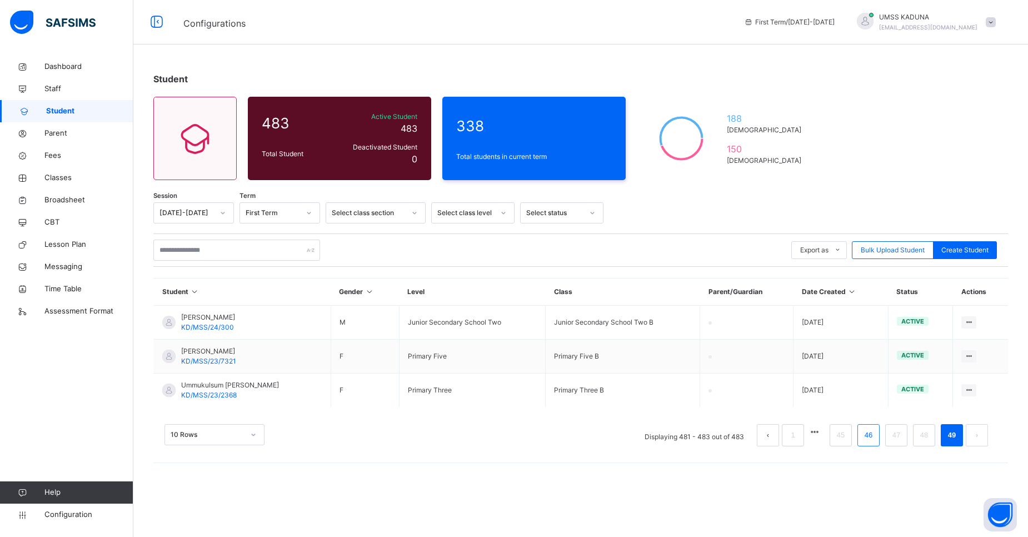
click at [876, 435] on li "46" at bounding box center [868, 435] width 22 height 22
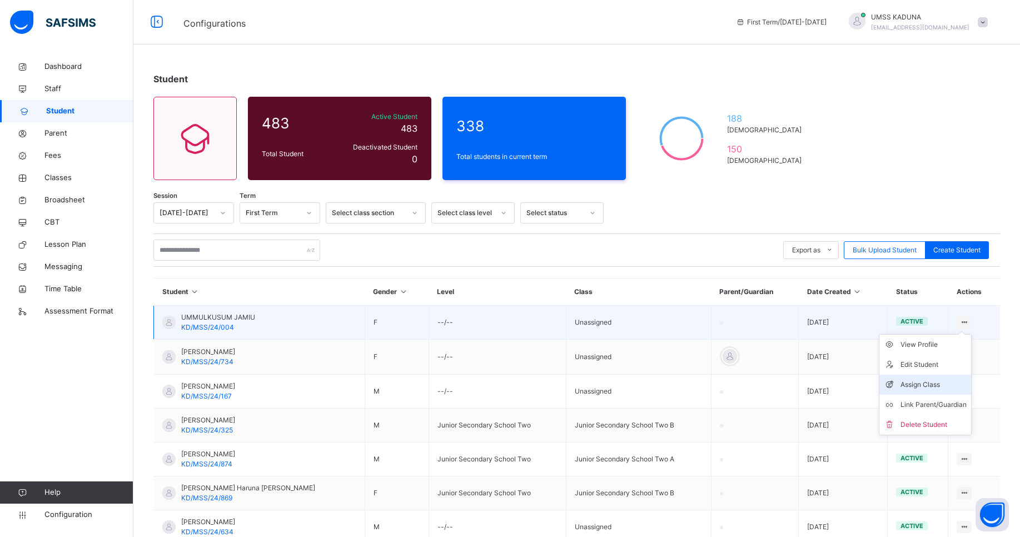
click at [940, 387] on div "Assign Class" at bounding box center [933, 384] width 66 height 11
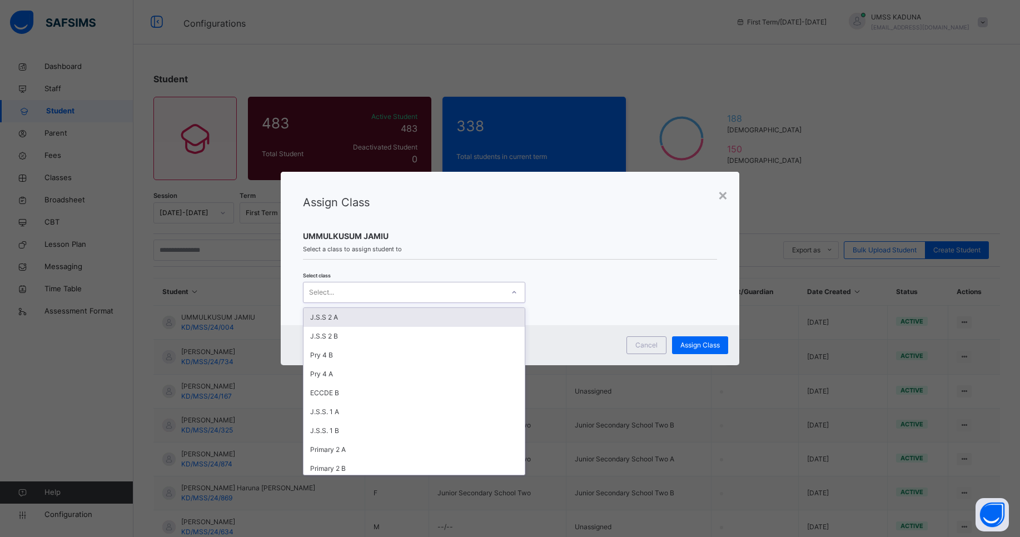
click at [507, 296] on div at bounding box center [514, 292] width 19 height 18
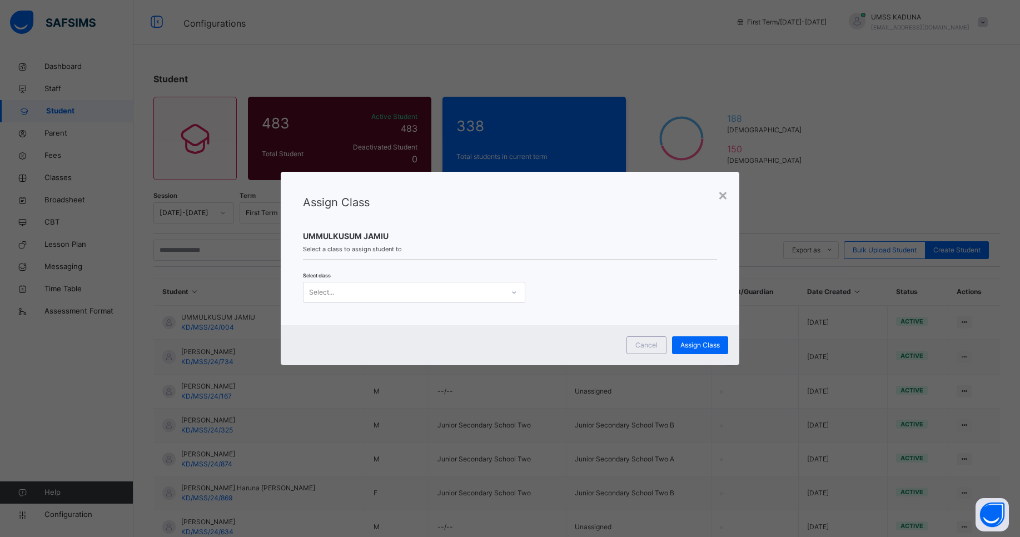
click at [582, 223] on div "Assign Class" at bounding box center [510, 210] width 415 height 33
click at [724, 194] on div "×" at bounding box center [722, 194] width 11 height 23
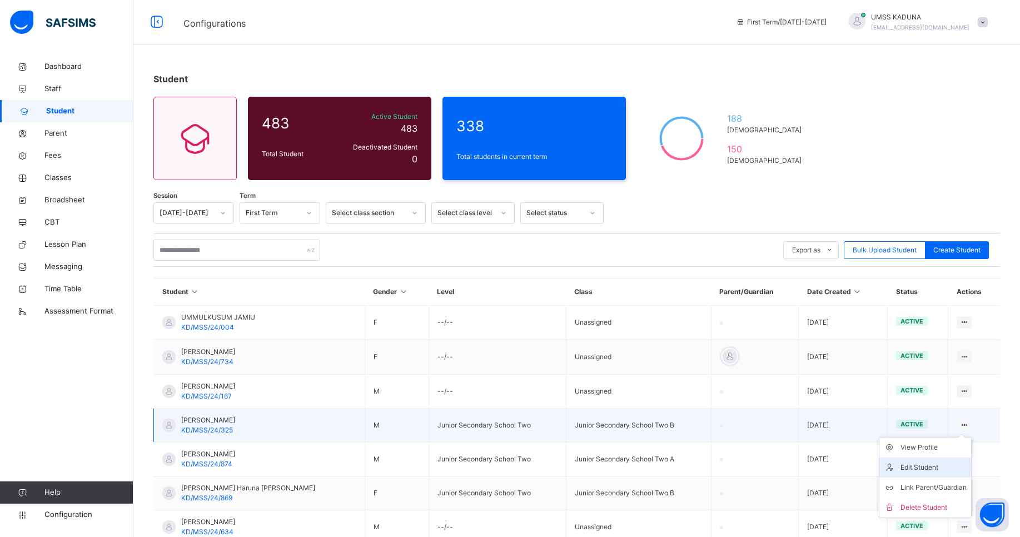
click at [930, 465] on div "Edit Student" at bounding box center [933, 467] width 66 height 11
select select "**"
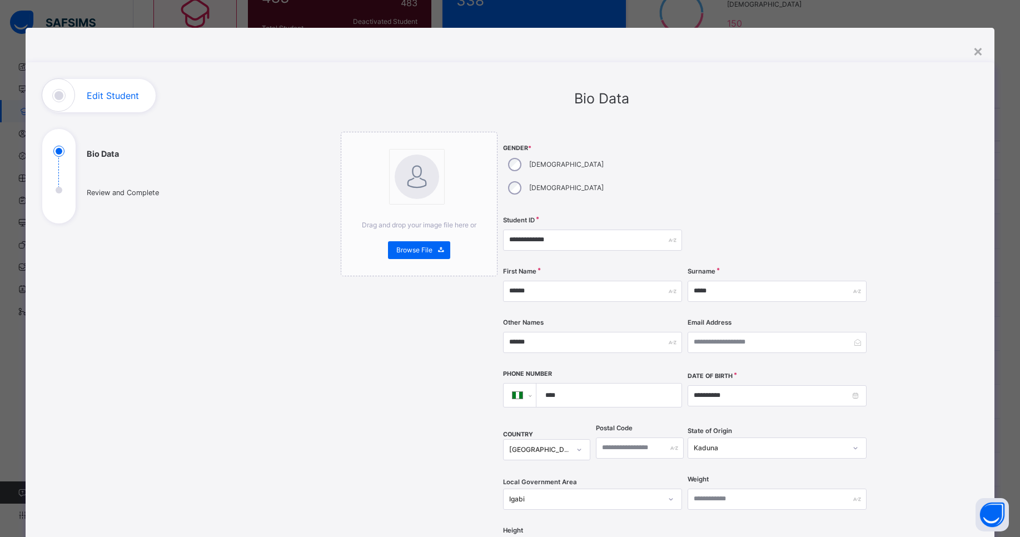
scroll to position [176, 0]
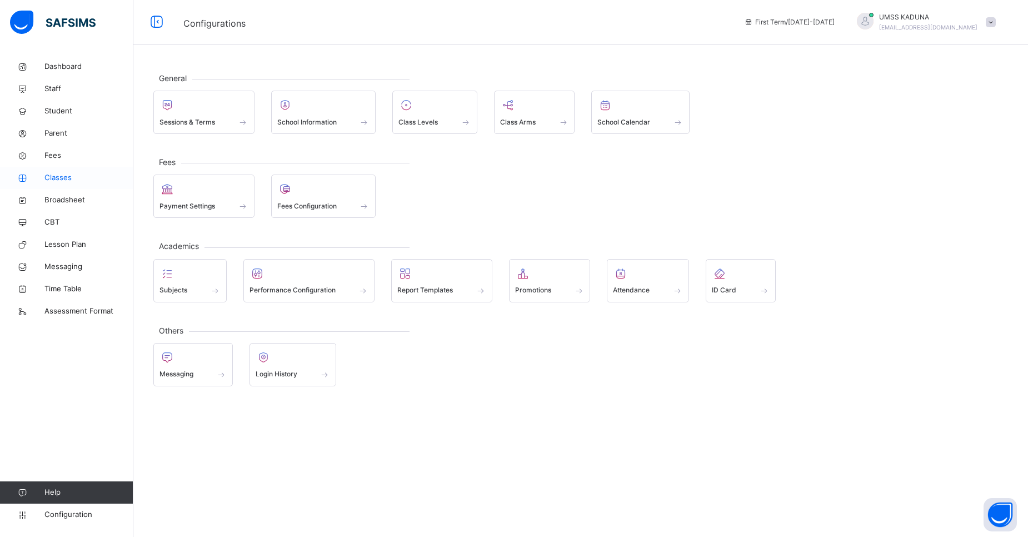
click at [60, 181] on span "Classes" at bounding box center [88, 177] width 89 height 11
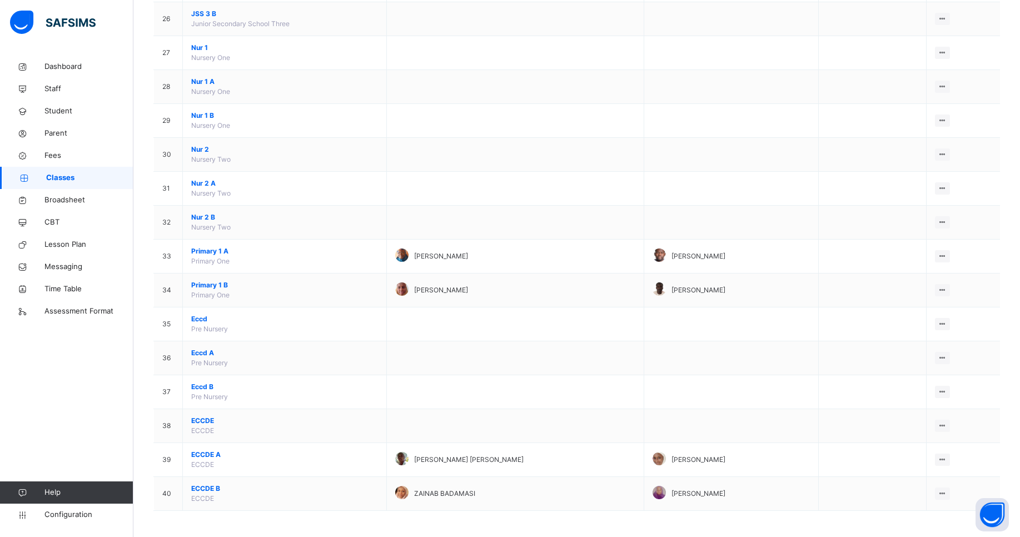
scroll to position [979, 0]
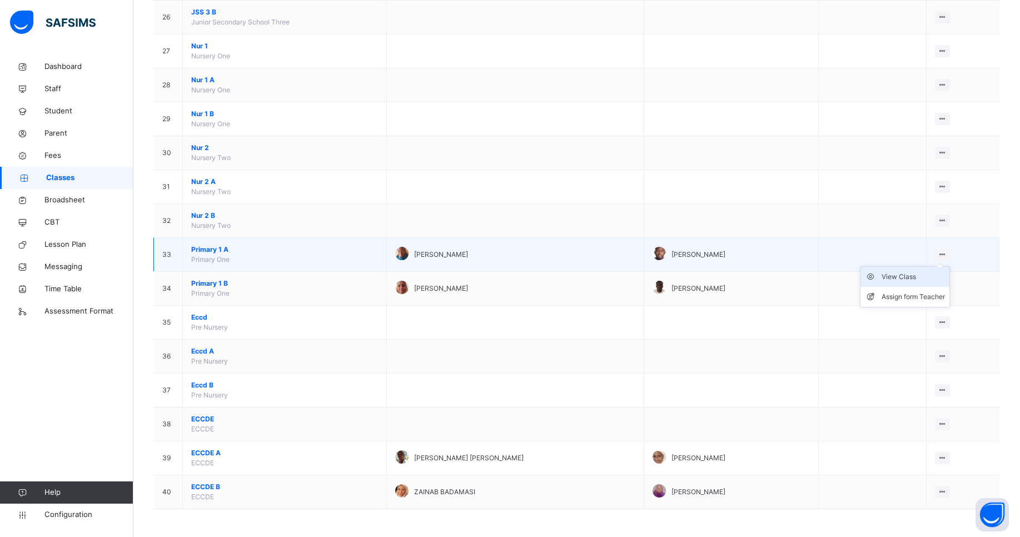
click at [922, 276] on div "View Class" at bounding box center [912, 276] width 63 height 11
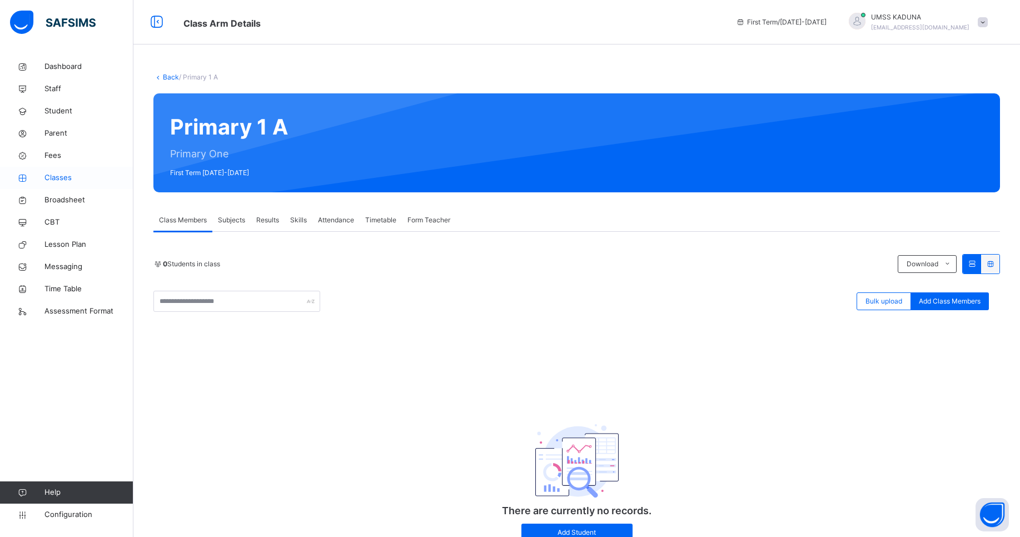
click at [69, 174] on span "Classes" at bounding box center [88, 177] width 89 height 11
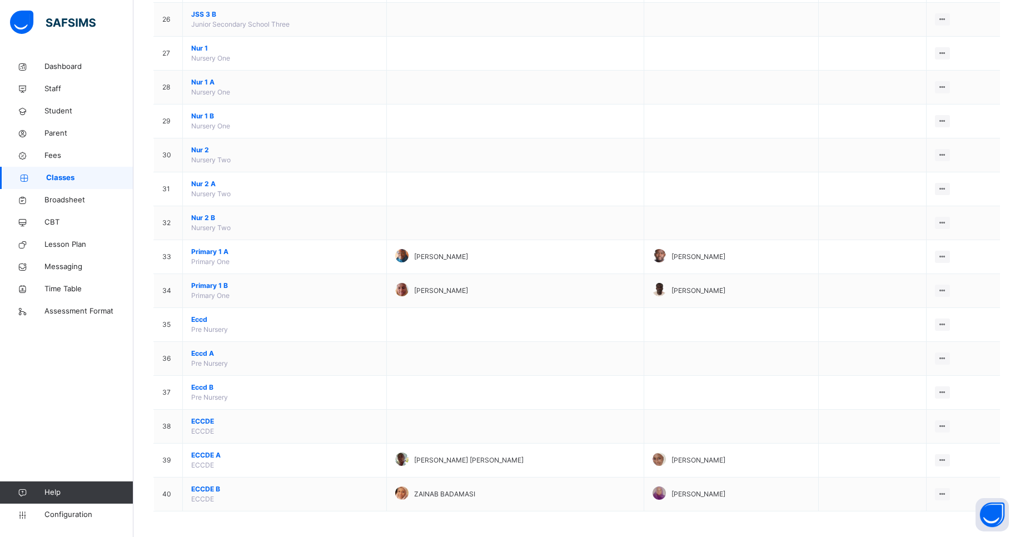
scroll to position [979, 0]
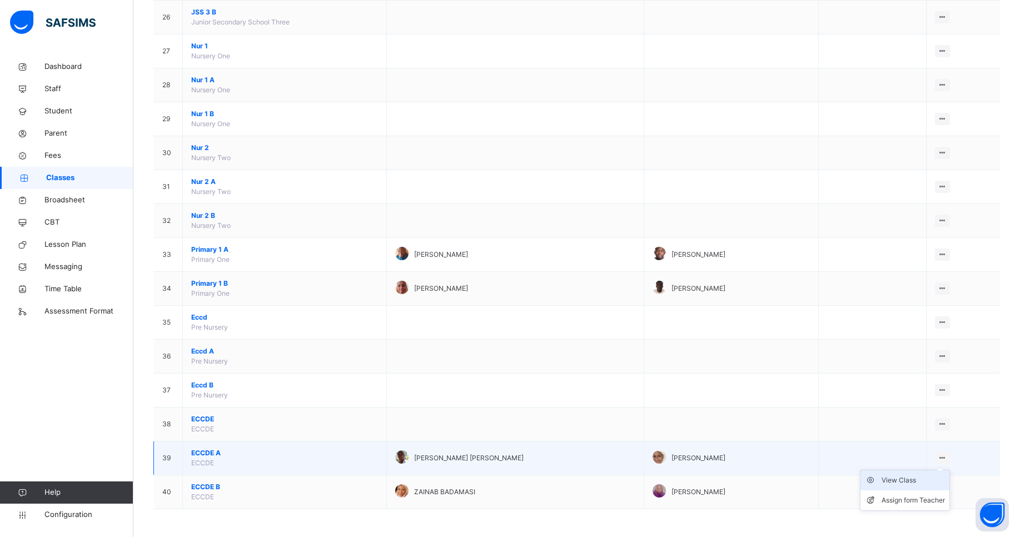
click at [918, 481] on div "View Class" at bounding box center [912, 480] width 63 height 11
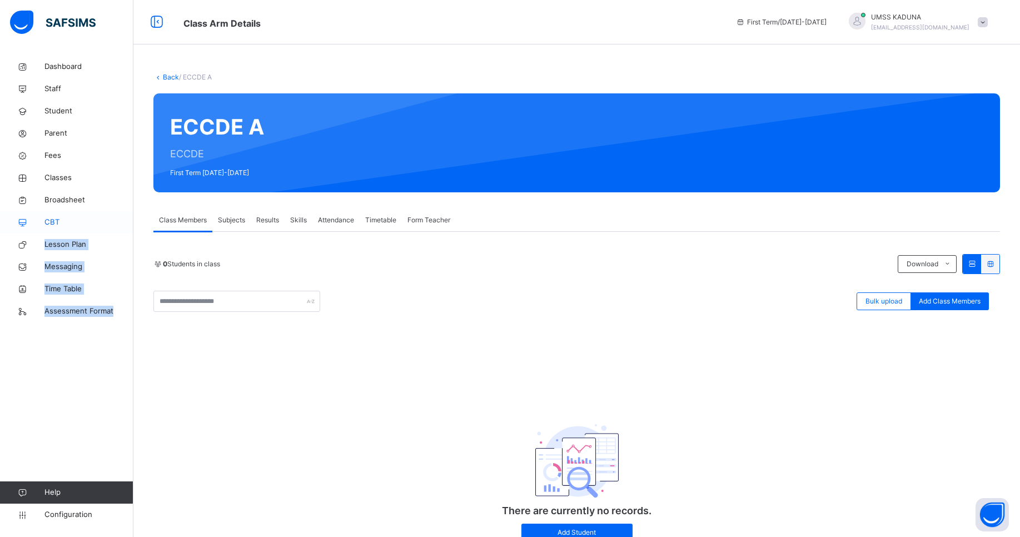
drag, startPoint x: 114, startPoint y: 348, endPoint x: 66, endPoint y: 230, distance: 127.8
click at [66, 230] on div "Dashboard Staff Student Parent Fees Classes Broadsheet CBT Lesson Plan Messagin…" at bounding box center [66, 290] width 133 height 492
click at [64, 174] on span "Classes" at bounding box center [88, 177] width 89 height 11
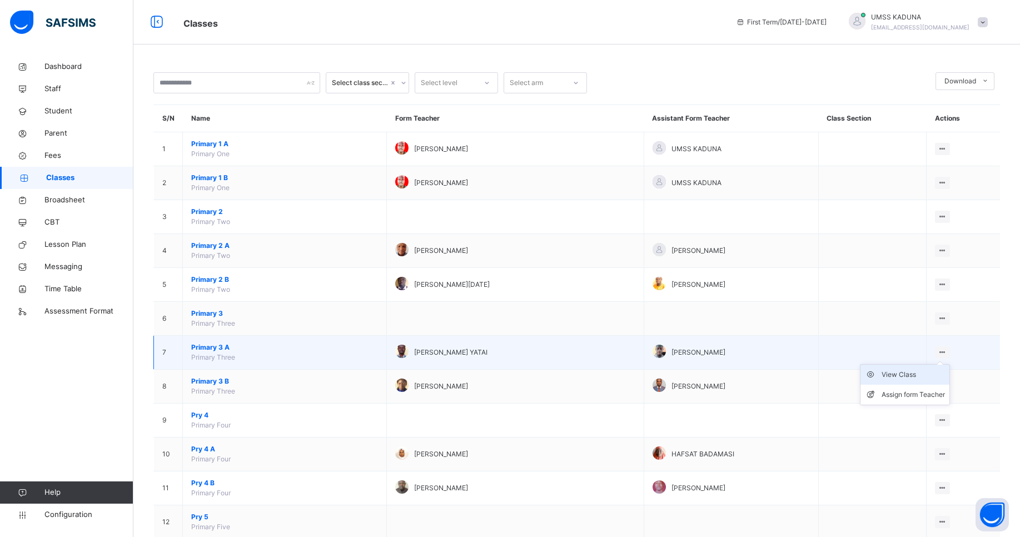
click at [917, 375] on div "View Class" at bounding box center [912, 374] width 63 height 11
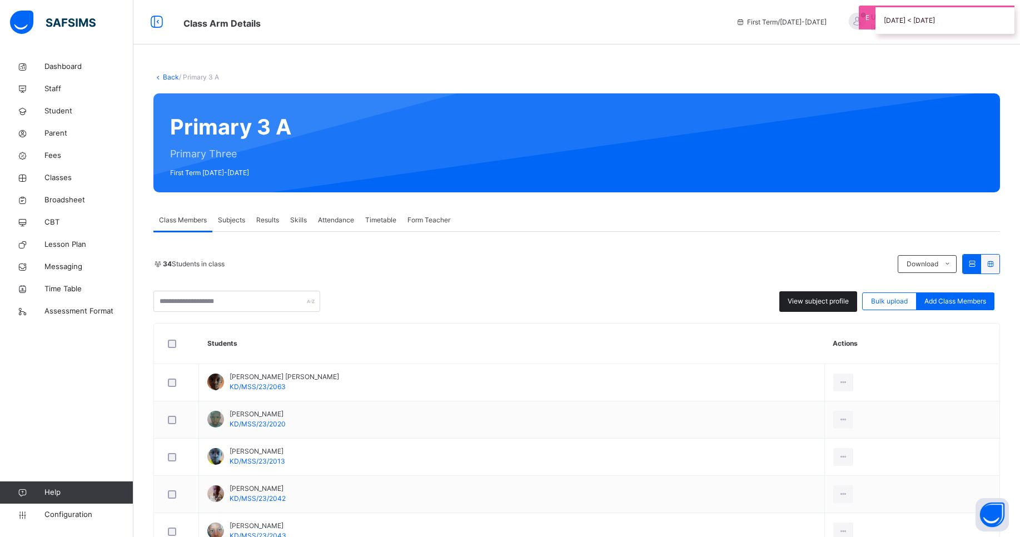
click at [836, 303] on span "View subject profile" at bounding box center [817, 301] width 61 height 10
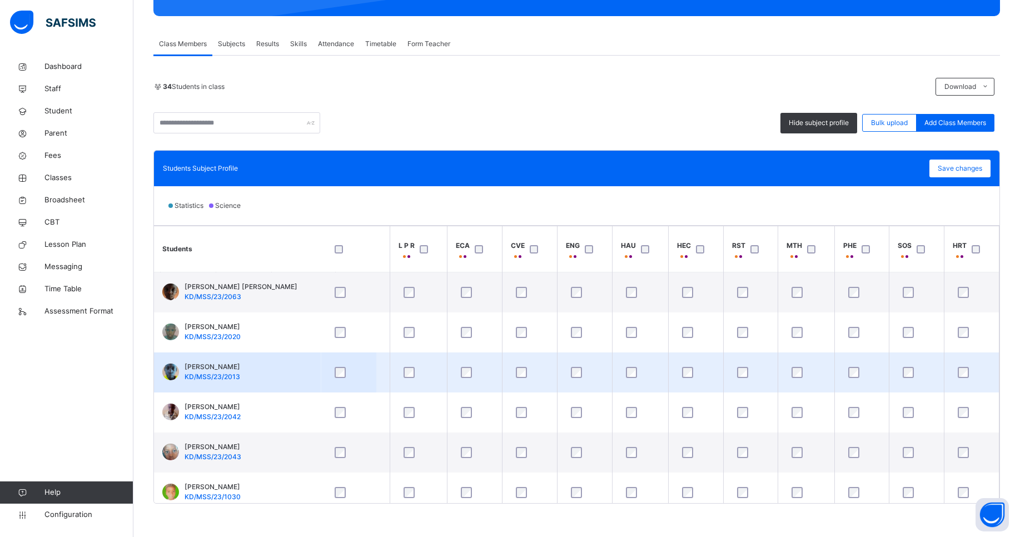
scroll to position [0, 169]
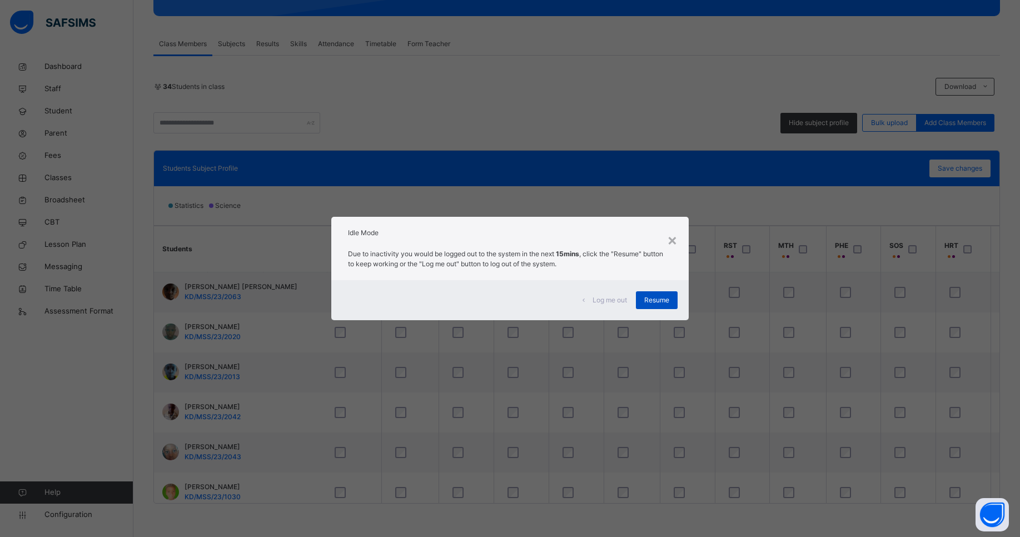
click at [652, 300] on span "Resume" at bounding box center [656, 300] width 25 height 10
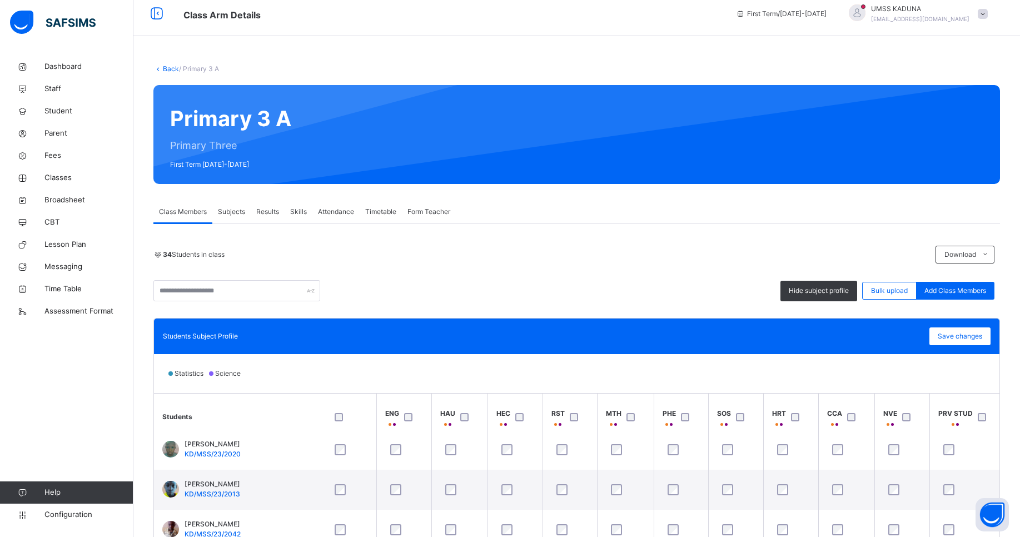
scroll to position [0, 341]
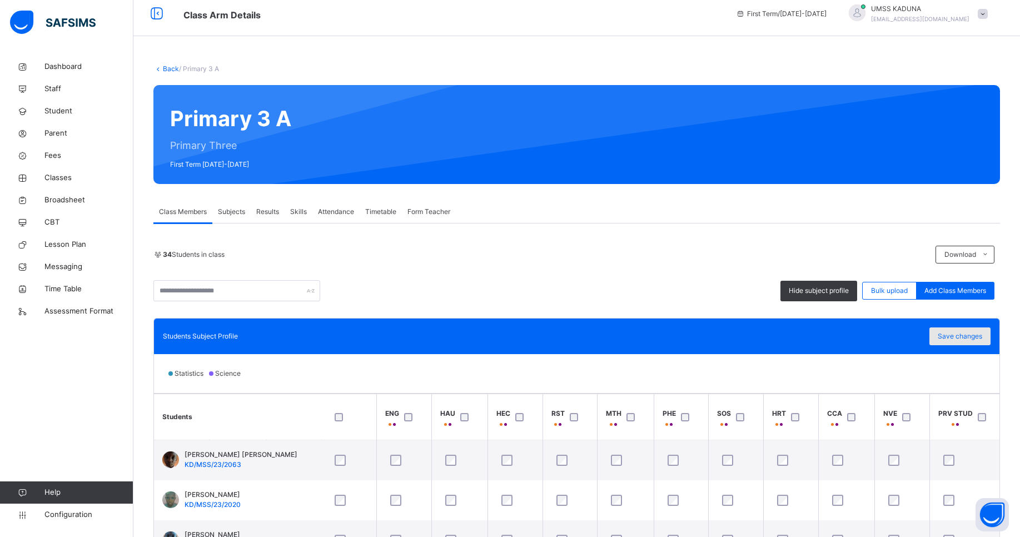
click at [949, 337] on span "Save changes" at bounding box center [959, 336] width 44 height 10
click at [234, 213] on span "Subjects" at bounding box center [231, 212] width 27 height 10
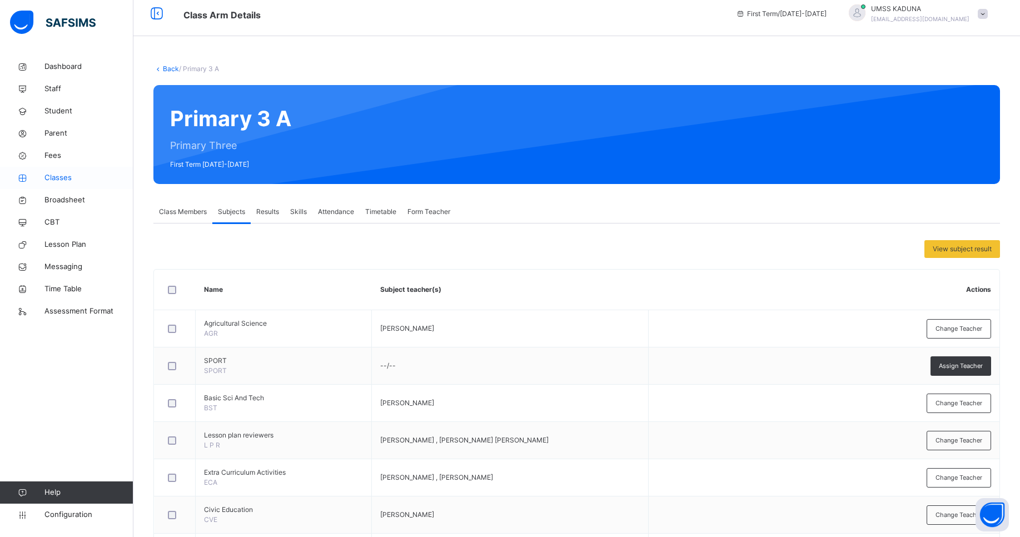
click at [61, 176] on span "Classes" at bounding box center [88, 177] width 89 height 11
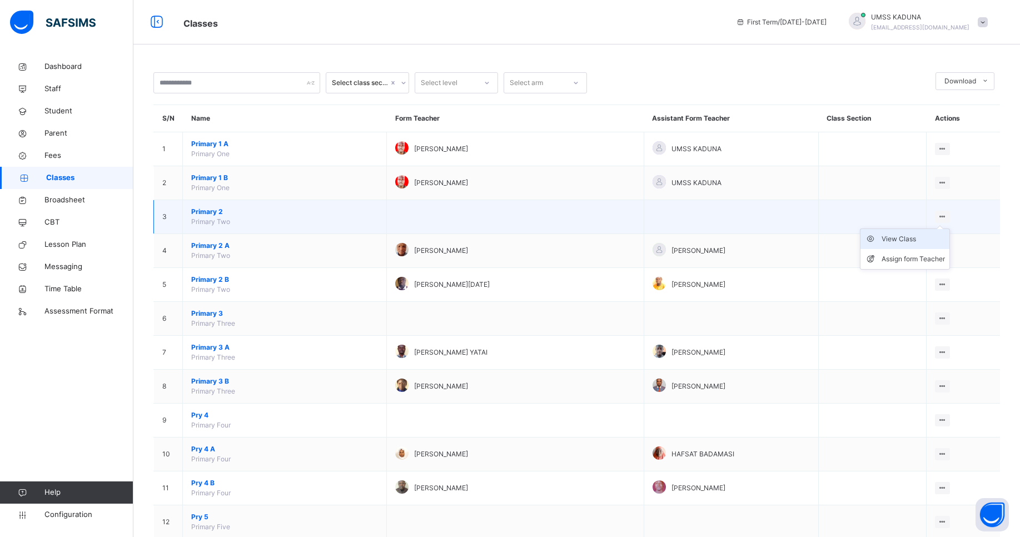
click at [925, 241] on div "View Class" at bounding box center [912, 238] width 63 height 11
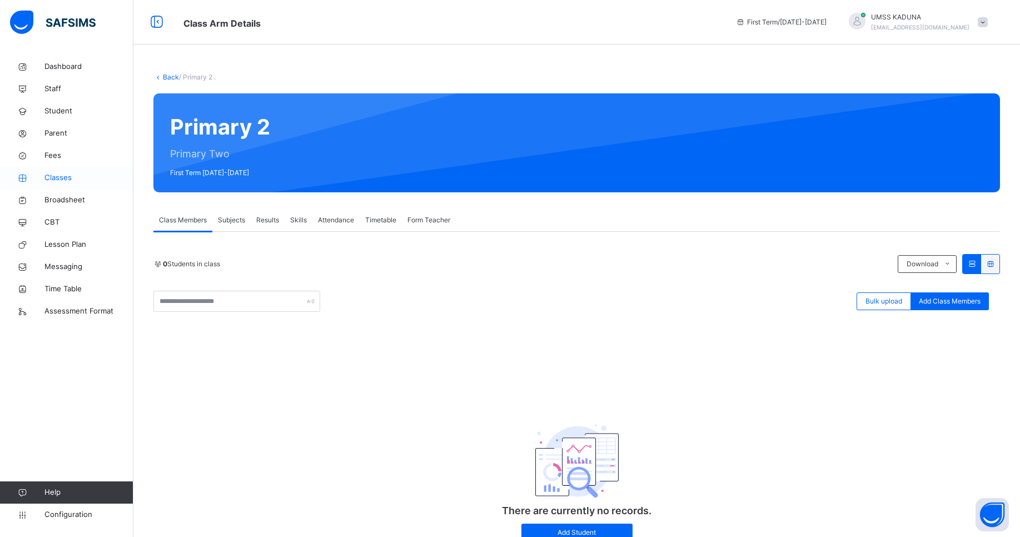
click at [64, 180] on span "Classes" at bounding box center [88, 177] width 89 height 11
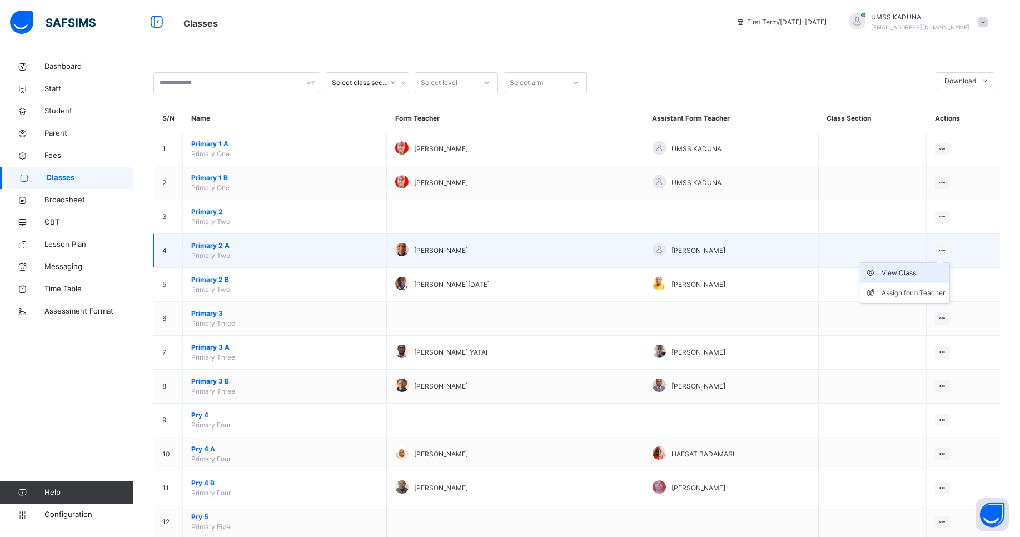
click at [921, 277] on div "View Class" at bounding box center [912, 272] width 63 height 11
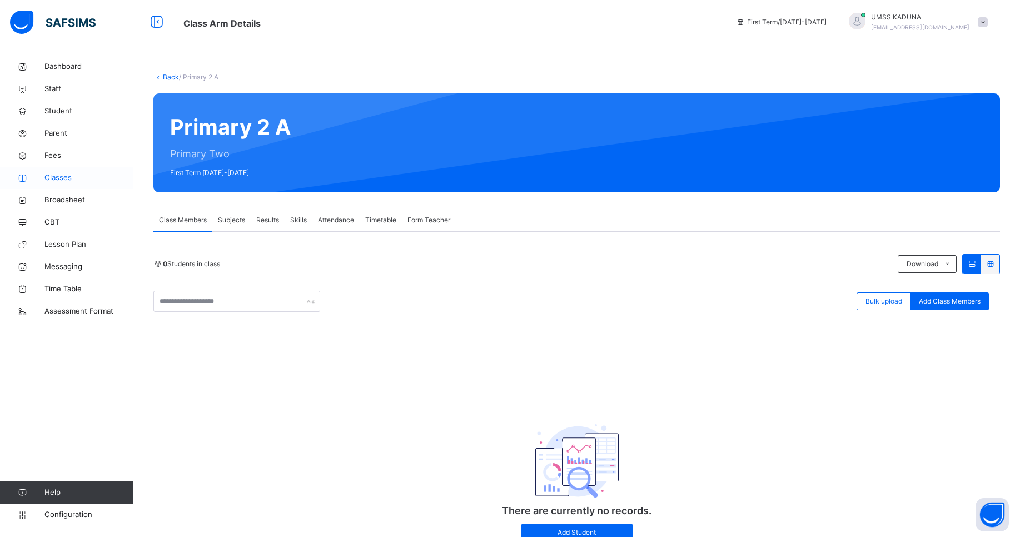
click at [67, 180] on span "Classes" at bounding box center [88, 177] width 89 height 11
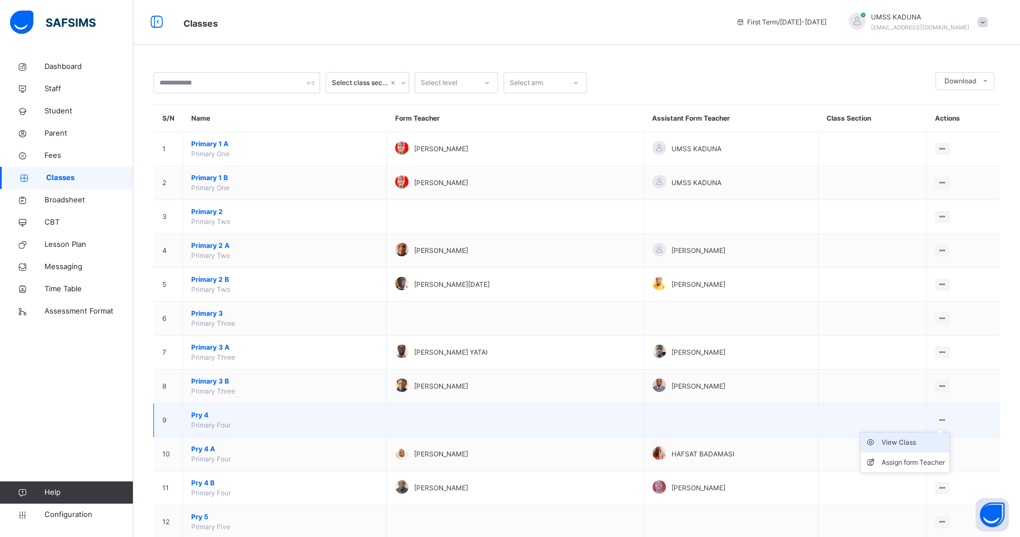
click at [916, 446] on div "View Class" at bounding box center [912, 442] width 63 height 11
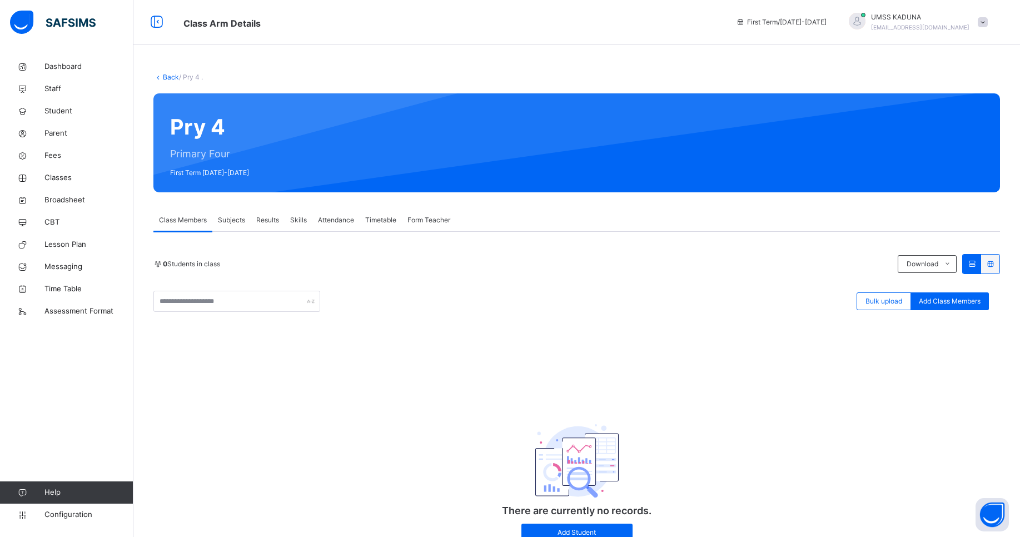
click at [233, 223] on span "Subjects" at bounding box center [231, 220] width 27 height 10
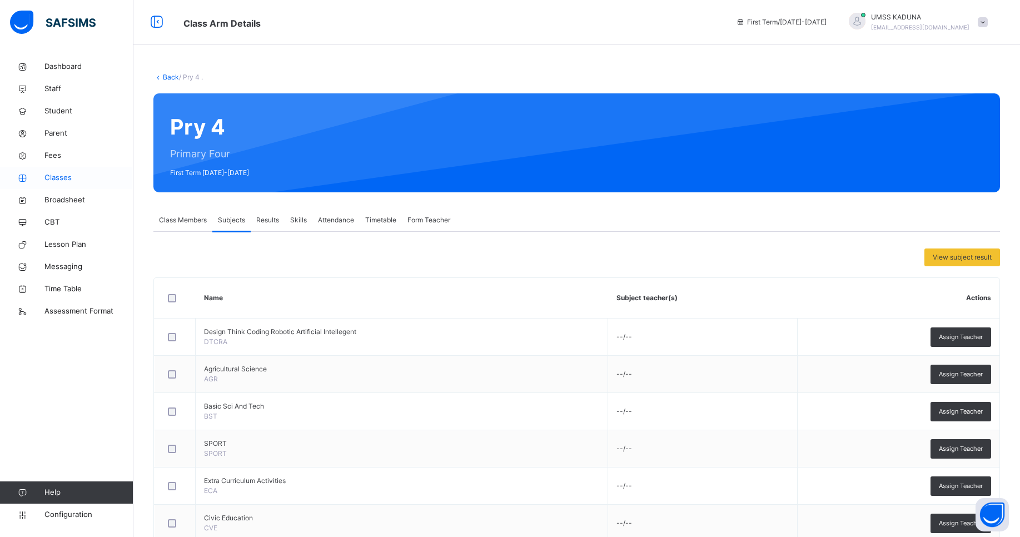
click at [54, 181] on span "Classes" at bounding box center [88, 177] width 89 height 11
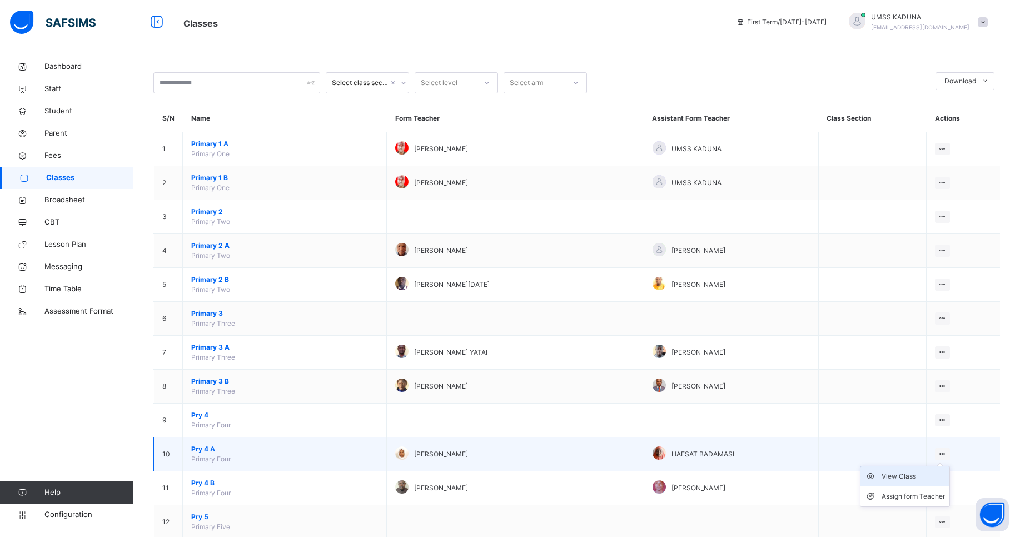
click at [912, 477] on div "View Class" at bounding box center [912, 476] width 63 height 11
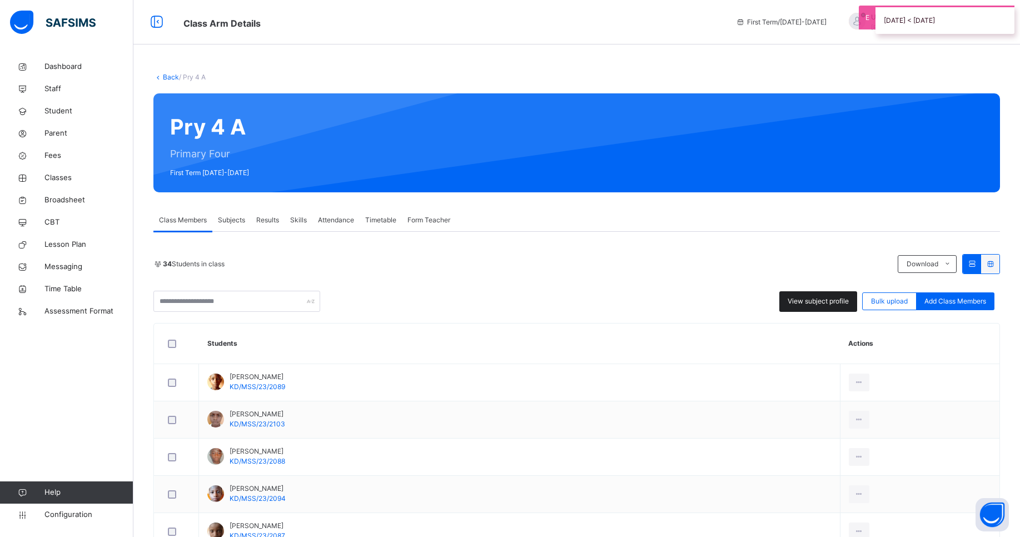
click at [818, 305] on span "View subject profile" at bounding box center [817, 301] width 61 height 10
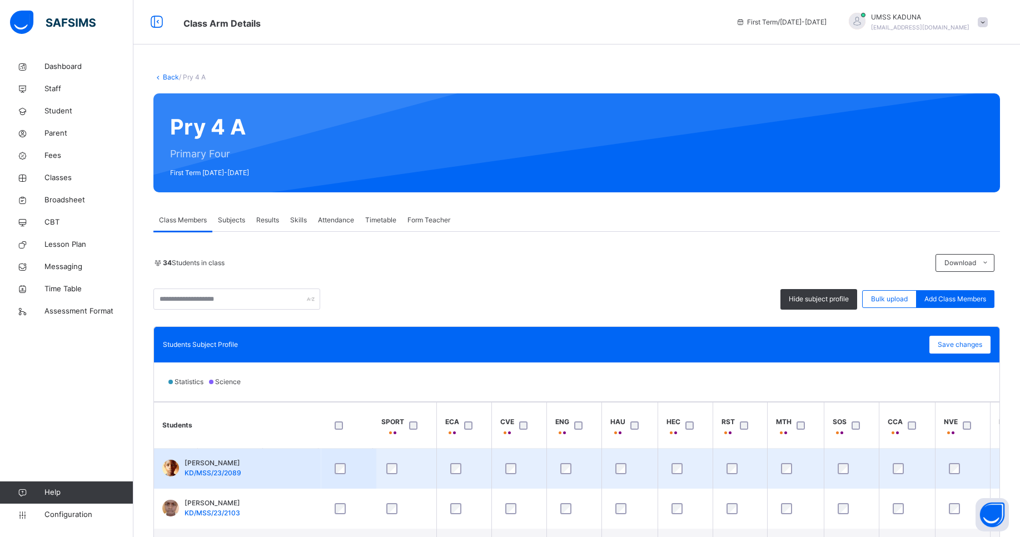
scroll to position [0, 239]
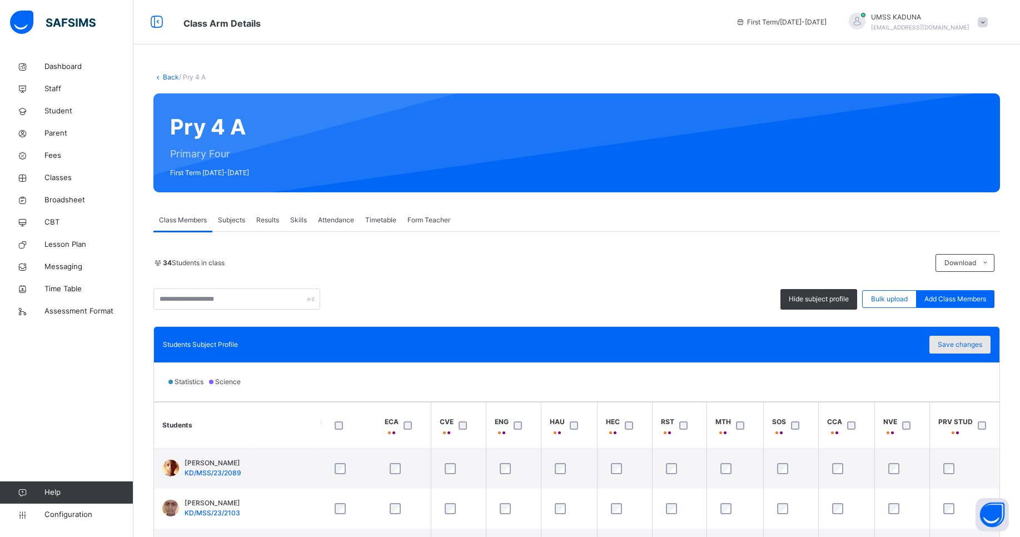
click at [967, 345] on span "Save changes" at bounding box center [959, 345] width 44 height 10
click at [70, 178] on span "Classes" at bounding box center [88, 177] width 89 height 11
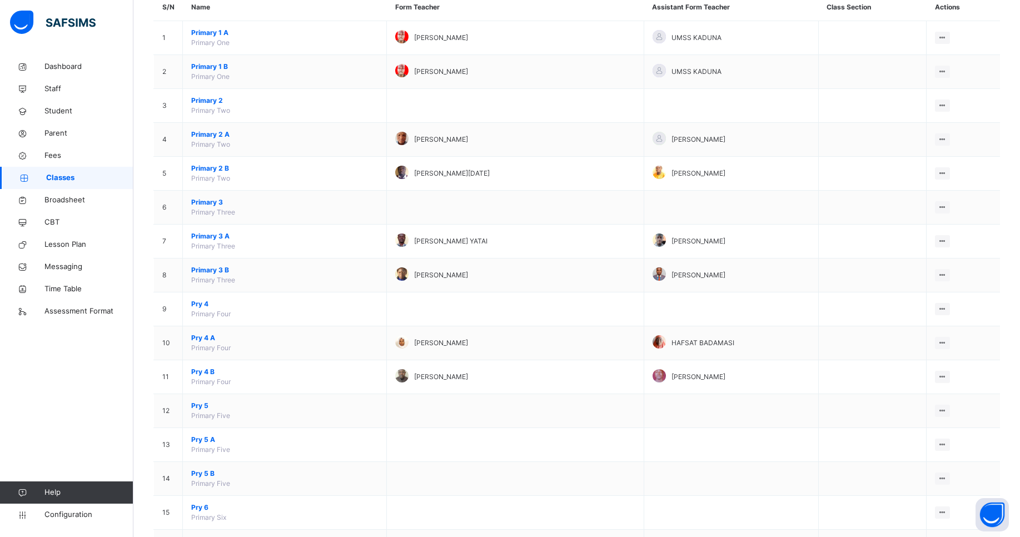
scroll to position [126, 0]
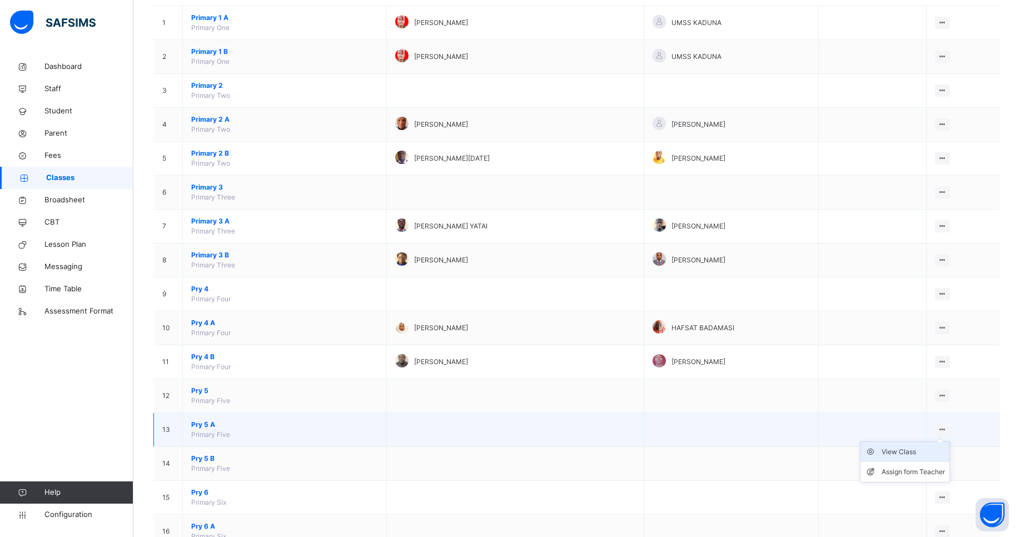
click at [915, 452] on div "View Class" at bounding box center [912, 451] width 63 height 11
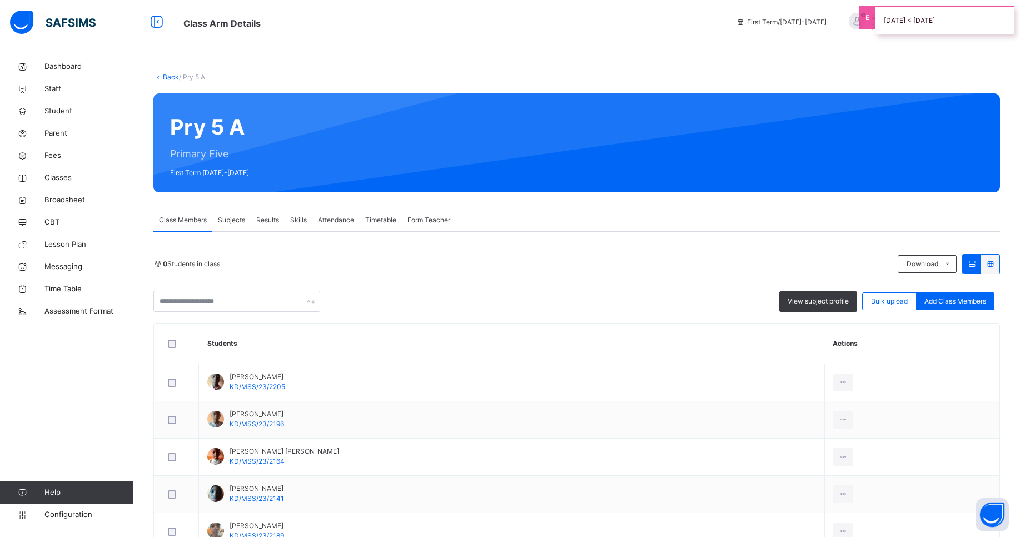
click at [822, 305] on span "View subject profile" at bounding box center [817, 301] width 61 height 10
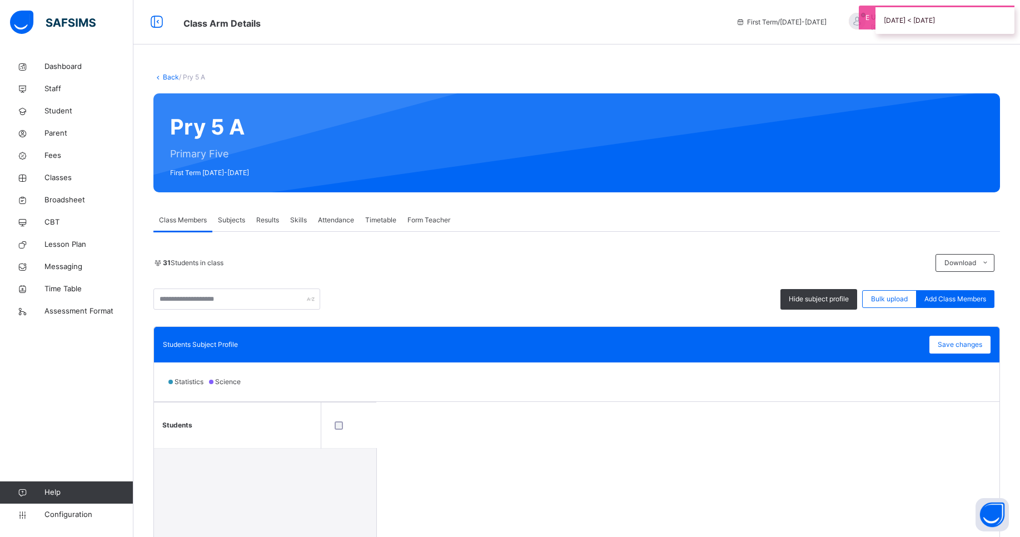
click at [234, 222] on span "Subjects" at bounding box center [231, 220] width 27 height 10
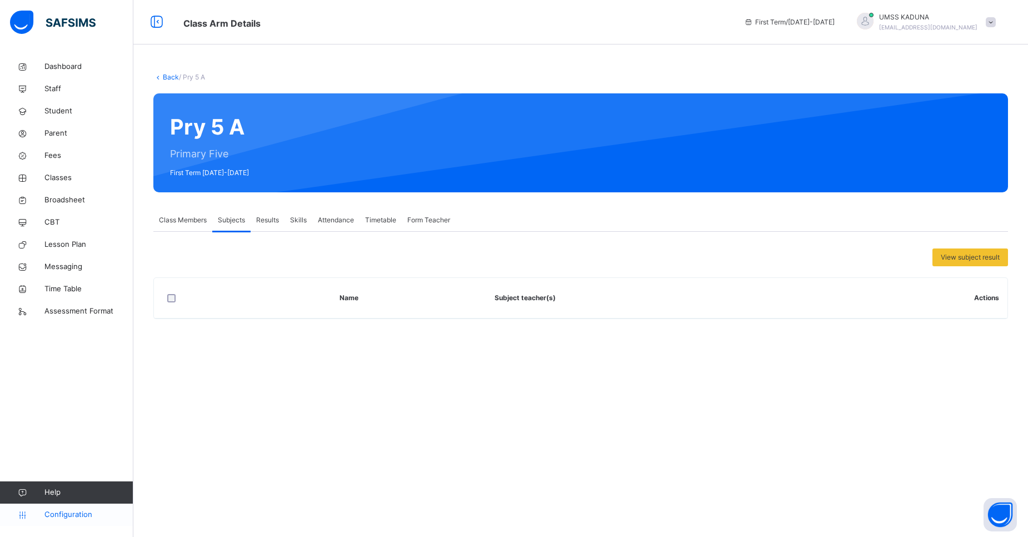
click at [67, 511] on span "Configuration" at bounding box center [88, 514] width 88 height 11
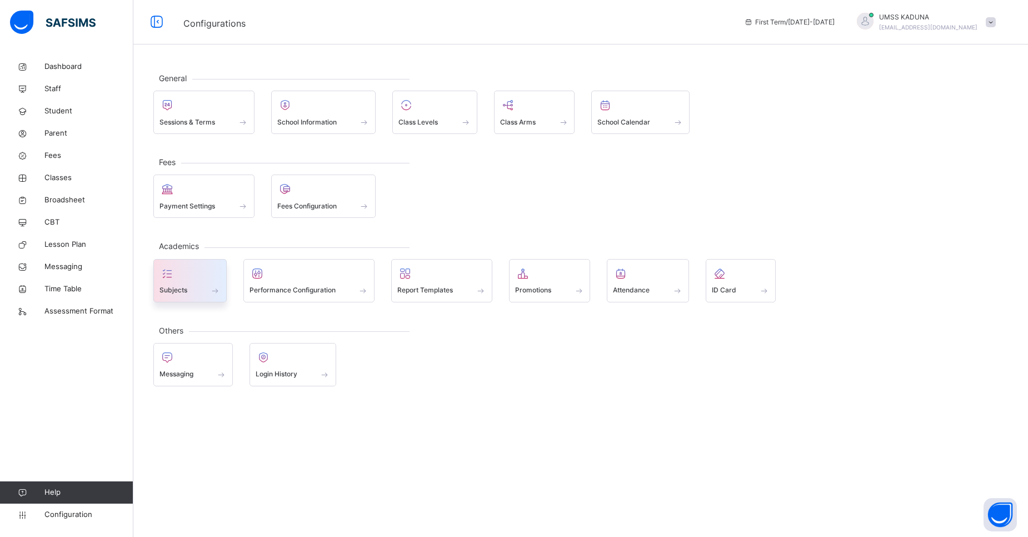
click at [208, 294] on div "Subjects" at bounding box center [189, 290] width 61 height 12
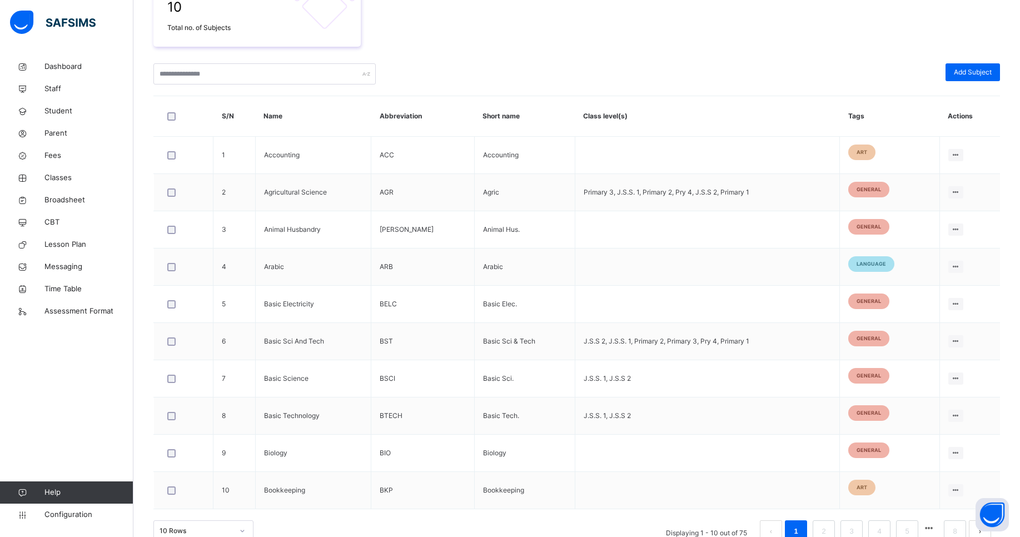
scroll to position [230, 0]
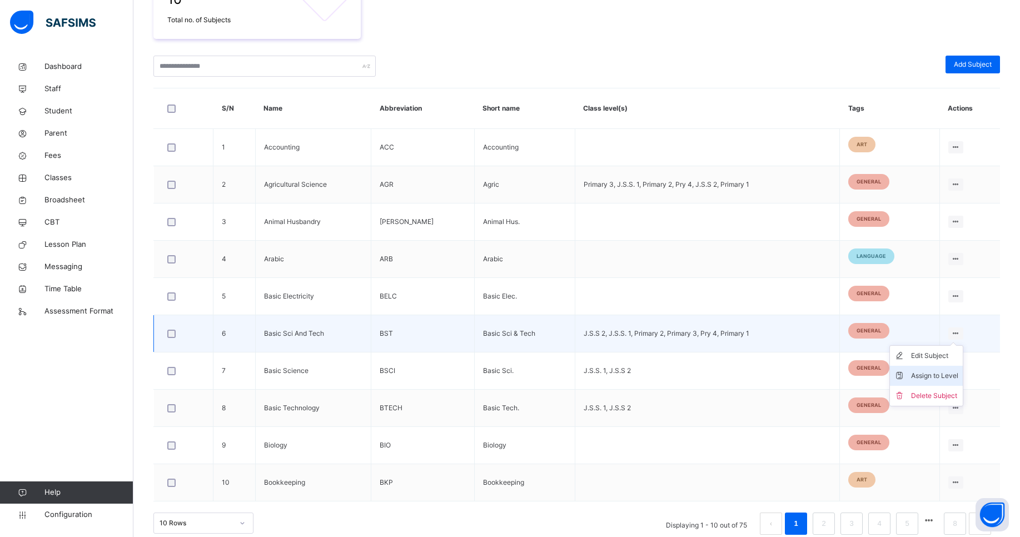
click at [940, 376] on div "Assign to Level" at bounding box center [934, 375] width 47 height 11
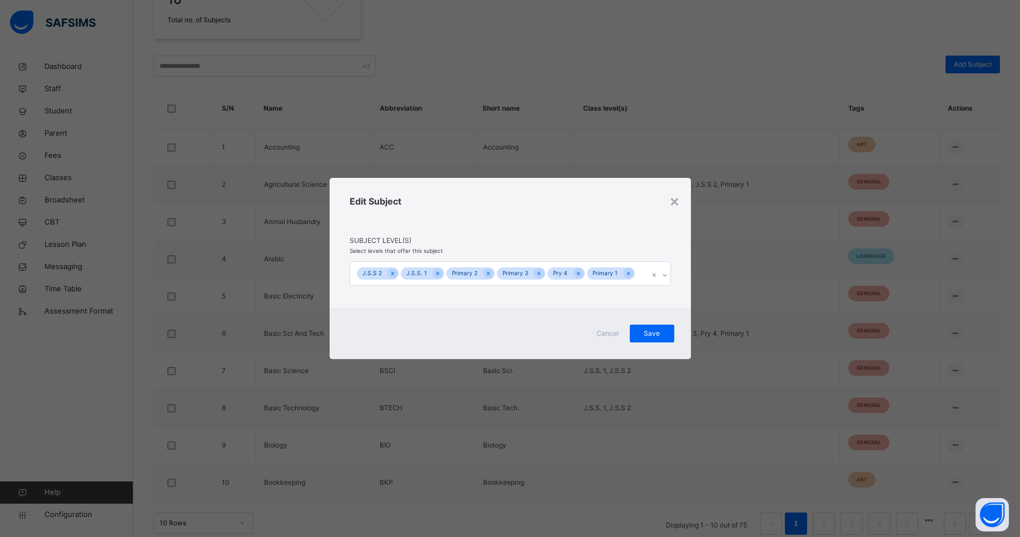
click at [636, 274] on div "J.S.S 2 J.S.S. 1 Primary 2 Primary 3 Pry 4 Primary 1" at bounding box center [499, 273] width 299 height 23
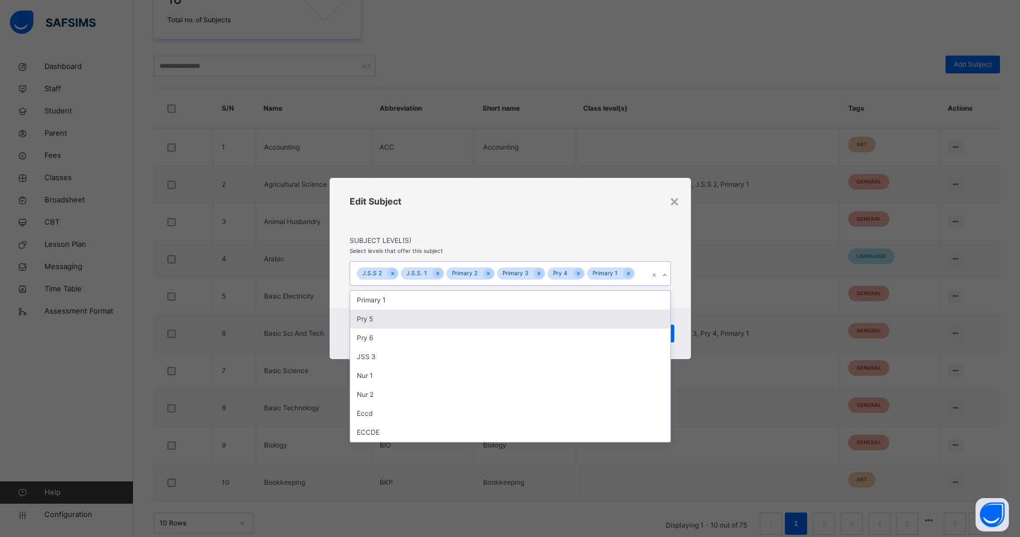
click at [517, 321] on div "Pry 5" at bounding box center [510, 319] width 320 height 19
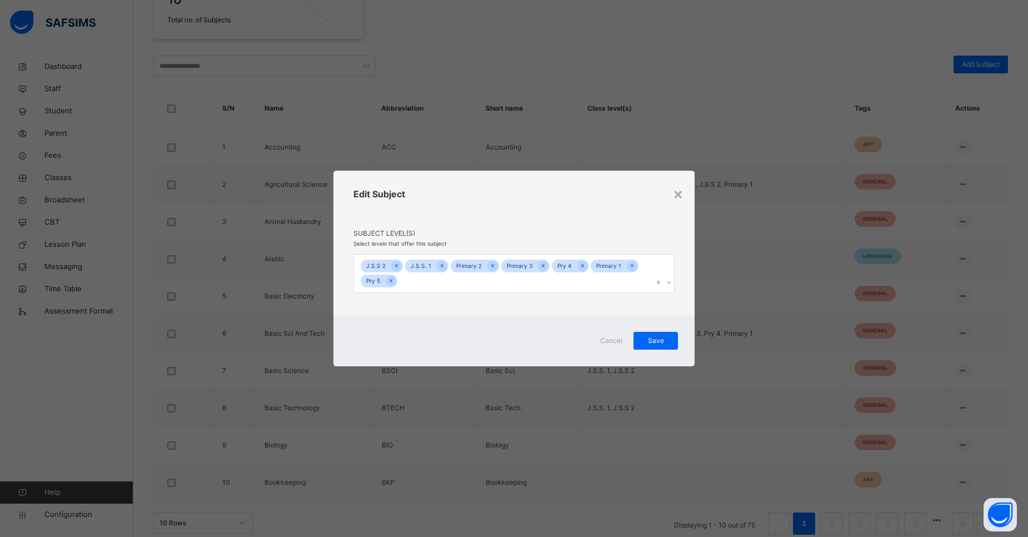
click at [554, 228] on span "Subject Level(s)" at bounding box center [513, 233] width 321 height 10
click at [655, 341] on span "Save" at bounding box center [656, 341] width 28 height 10
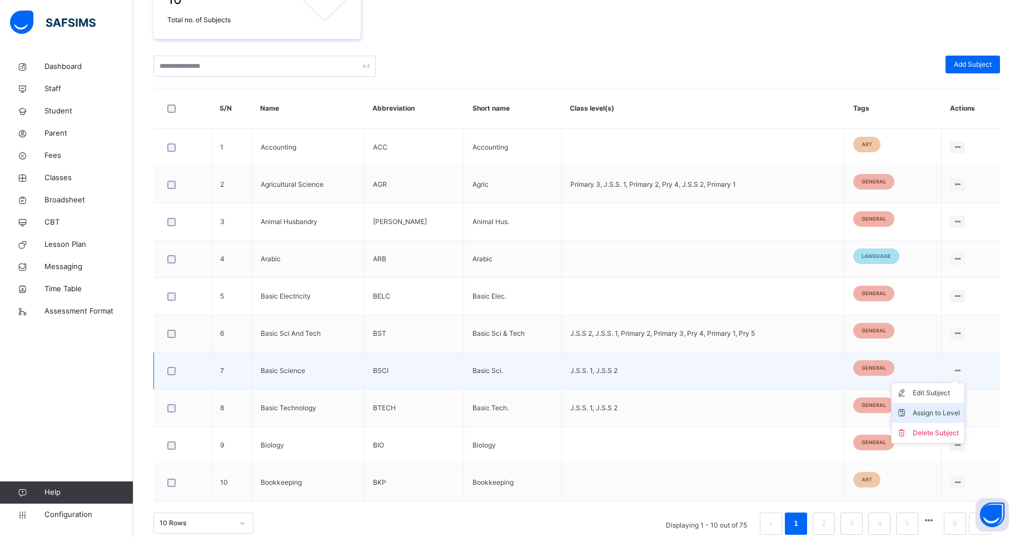
click at [941, 411] on div "Assign to Level" at bounding box center [935, 412] width 47 height 11
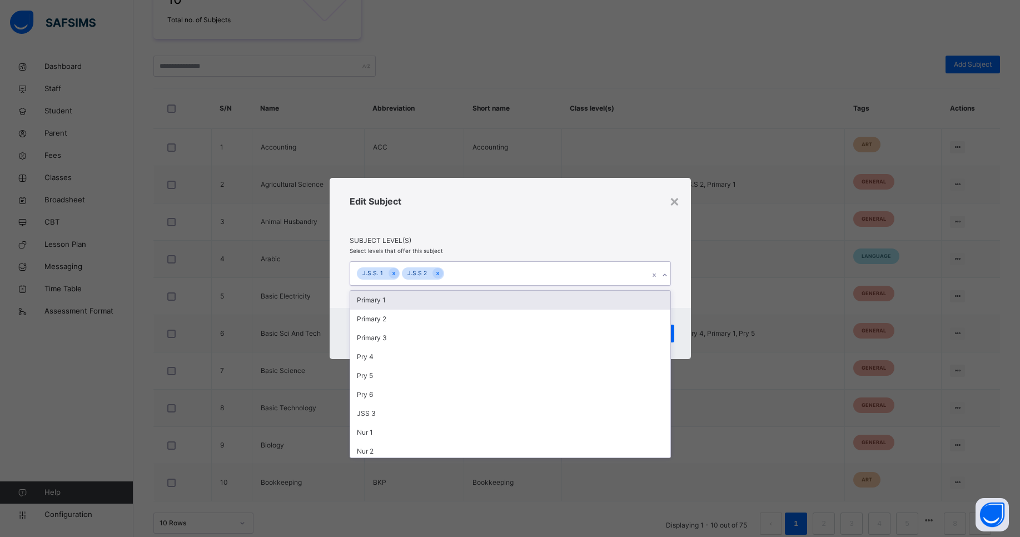
click at [517, 270] on div "J.S.S. 1 J.S.S 2" at bounding box center [499, 273] width 299 height 23
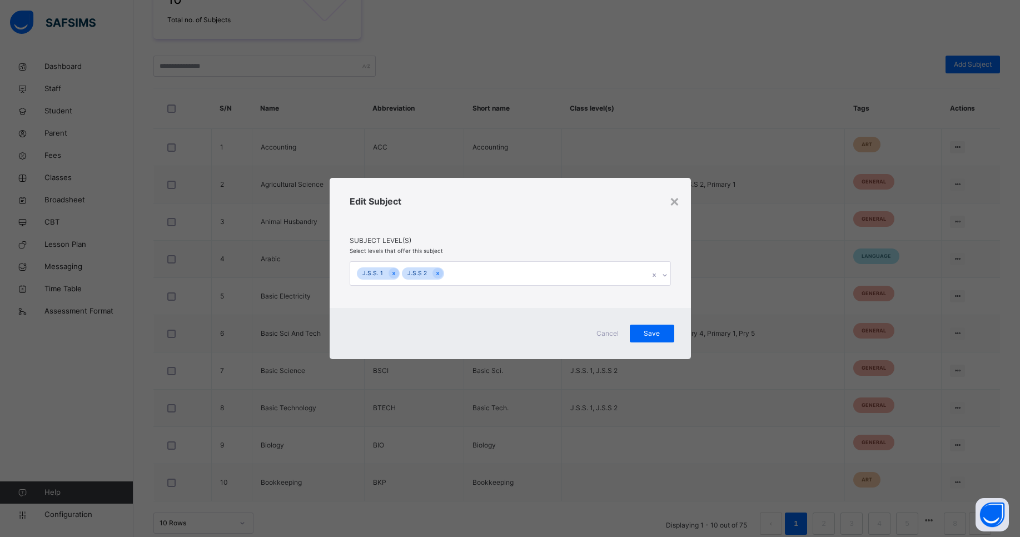
click at [582, 232] on div "Edit Subject" at bounding box center [510, 214] width 321 height 41
click at [655, 330] on span "Save" at bounding box center [652, 333] width 28 height 10
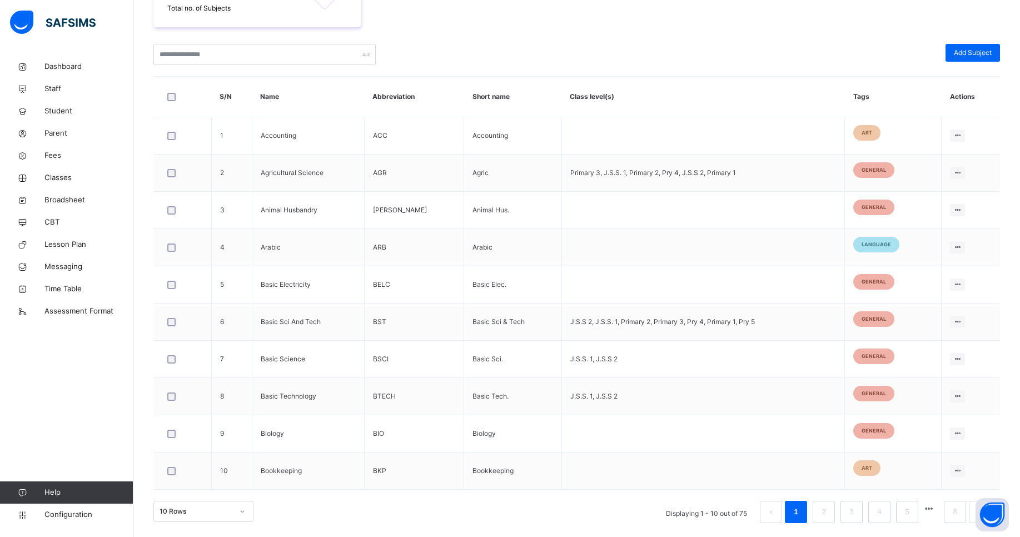
scroll to position [244, 0]
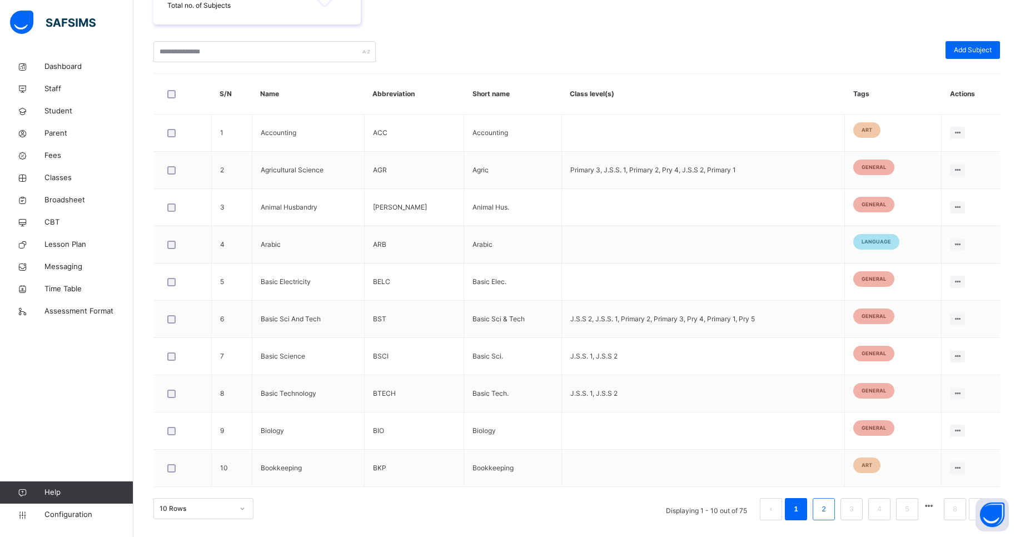
click at [828, 508] on link "2" at bounding box center [823, 509] width 11 height 14
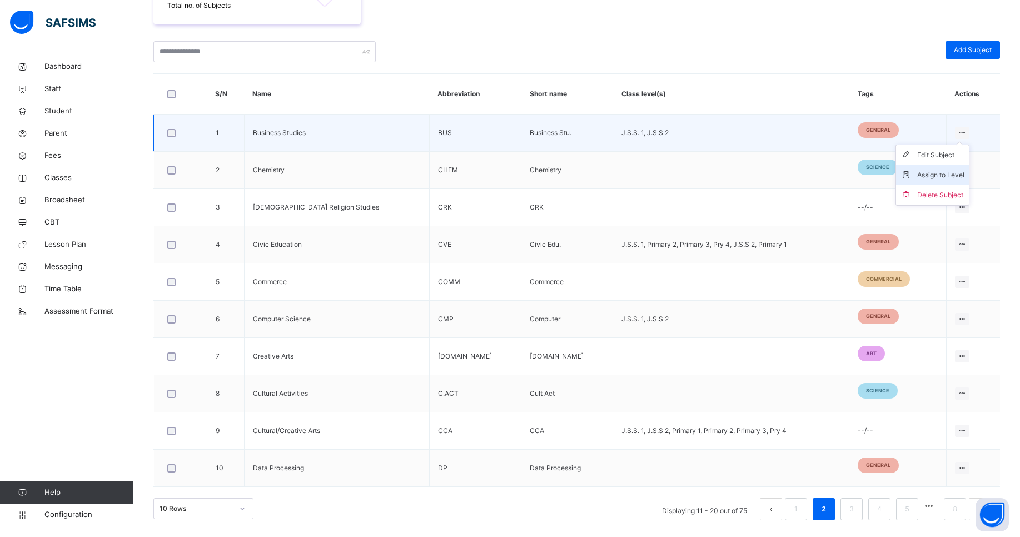
click at [932, 175] on div "Assign to Level" at bounding box center [940, 174] width 47 height 11
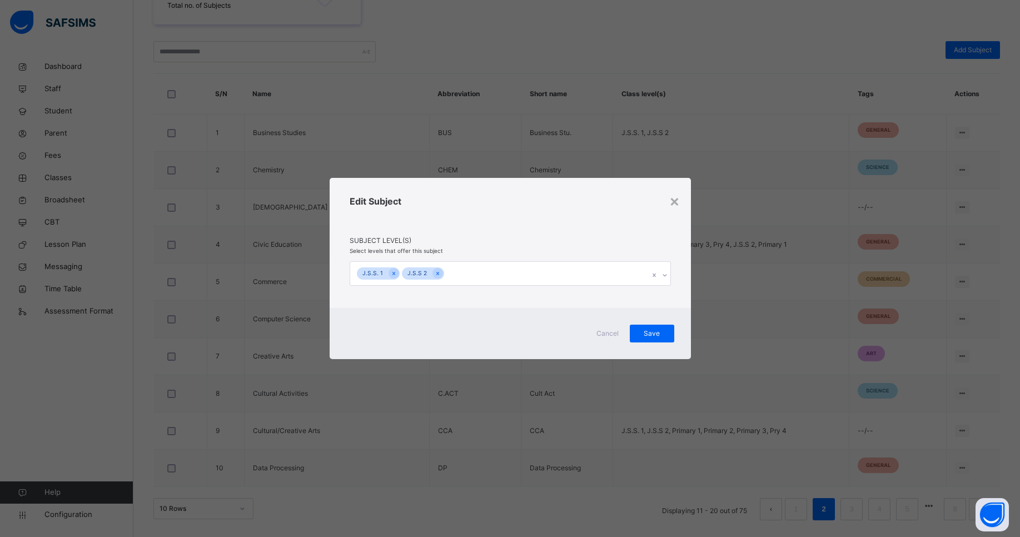
click at [552, 276] on div "J.S.S. 1 J.S.S 2" at bounding box center [499, 273] width 299 height 23
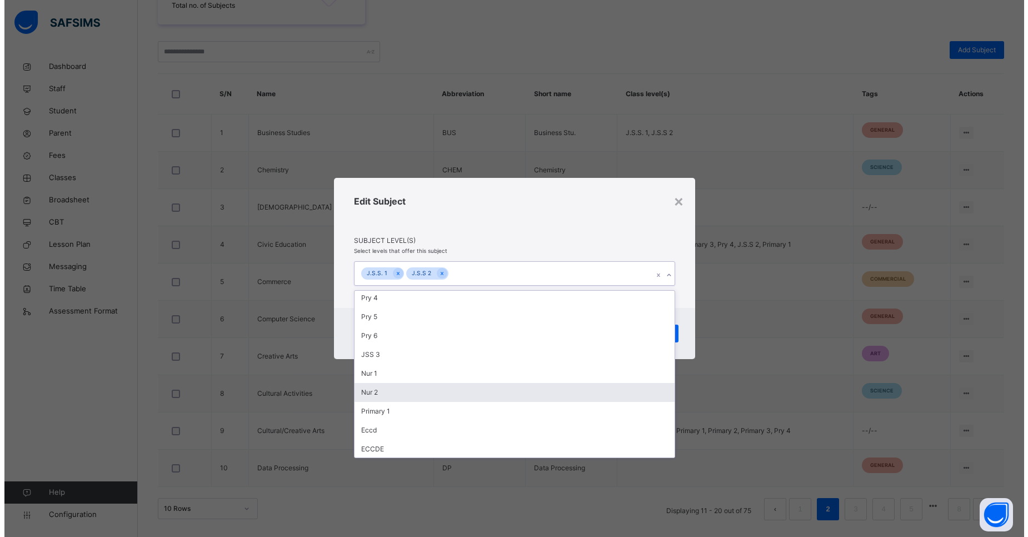
scroll to position [60, 0]
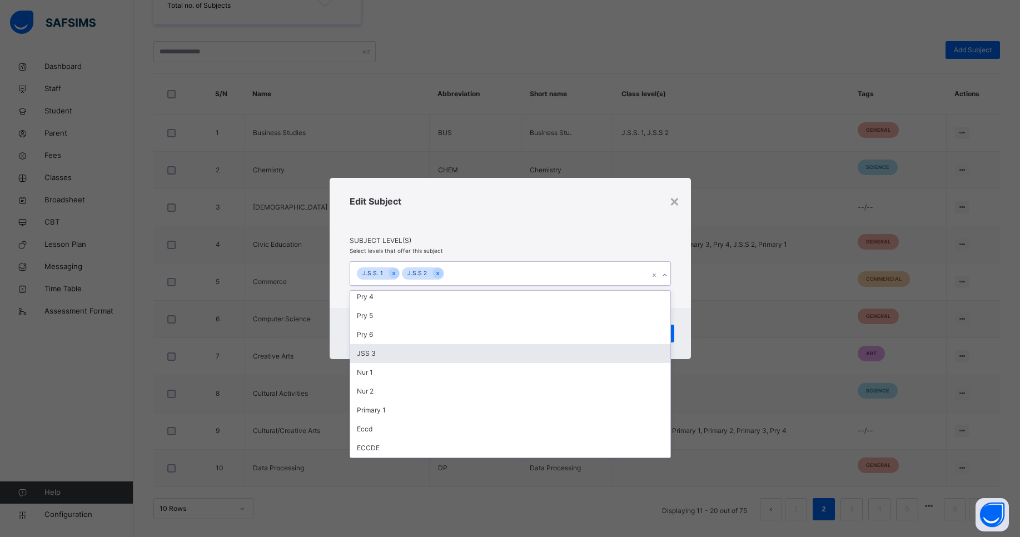
click at [478, 350] on div "JSS 3" at bounding box center [510, 353] width 320 height 19
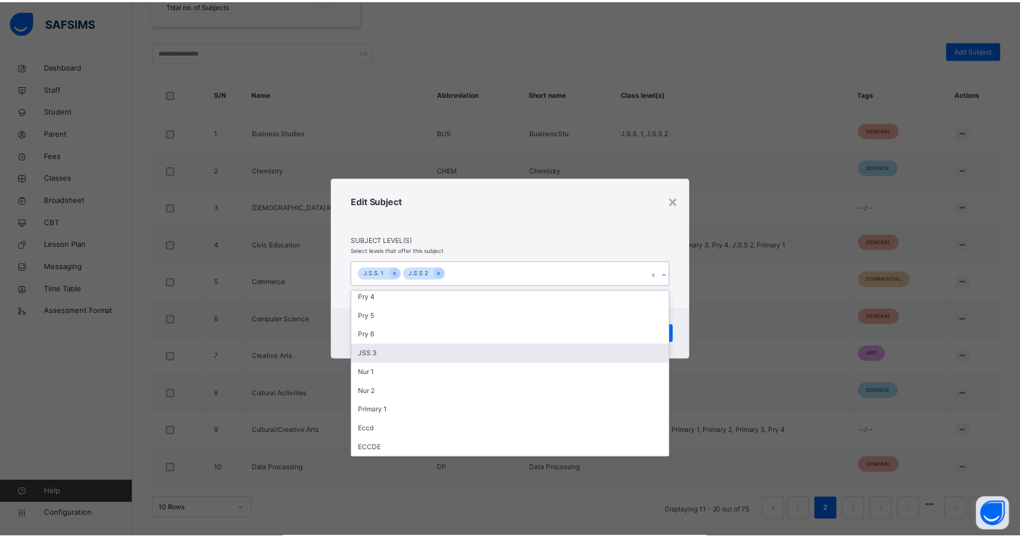
scroll to position [41, 0]
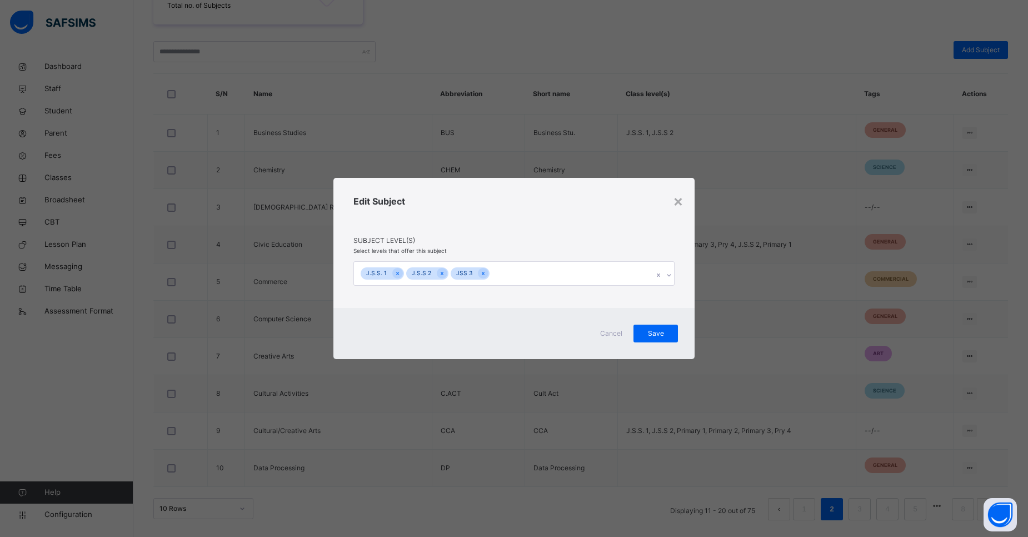
click at [537, 229] on div "Edit Subject" at bounding box center [513, 214] width 321 height 41
click at [648, 332] on span "Save" at bounding box center [656, 333] width 28 height 10
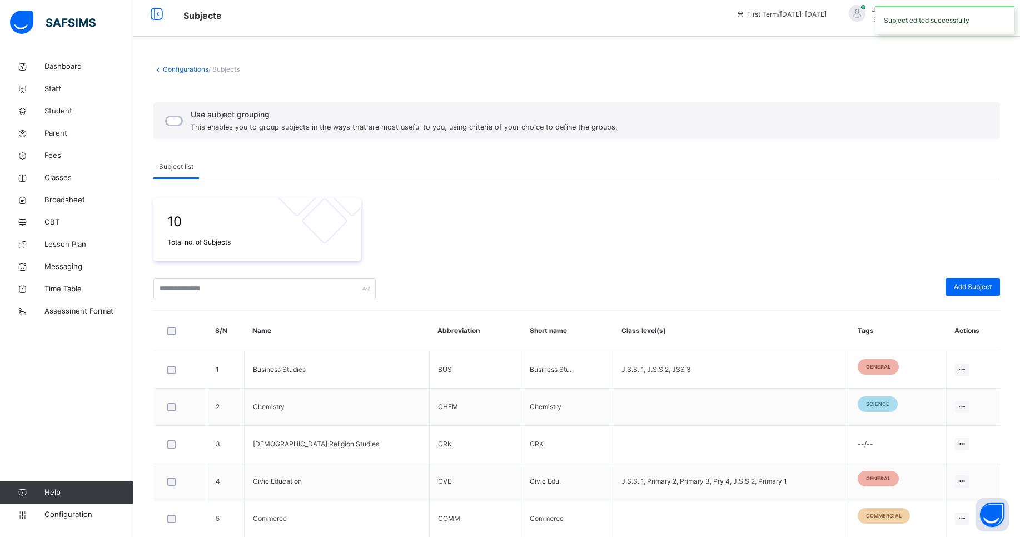
scroll to position [244, 0]
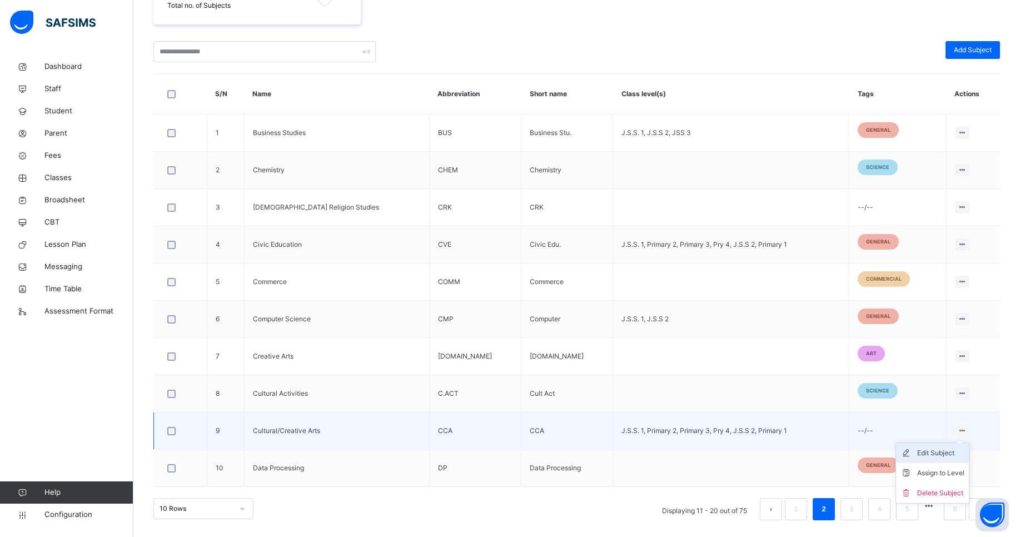
click at [944, 456] on div "Edit Subject" at bounding box center [940, 452] width 47 height 11
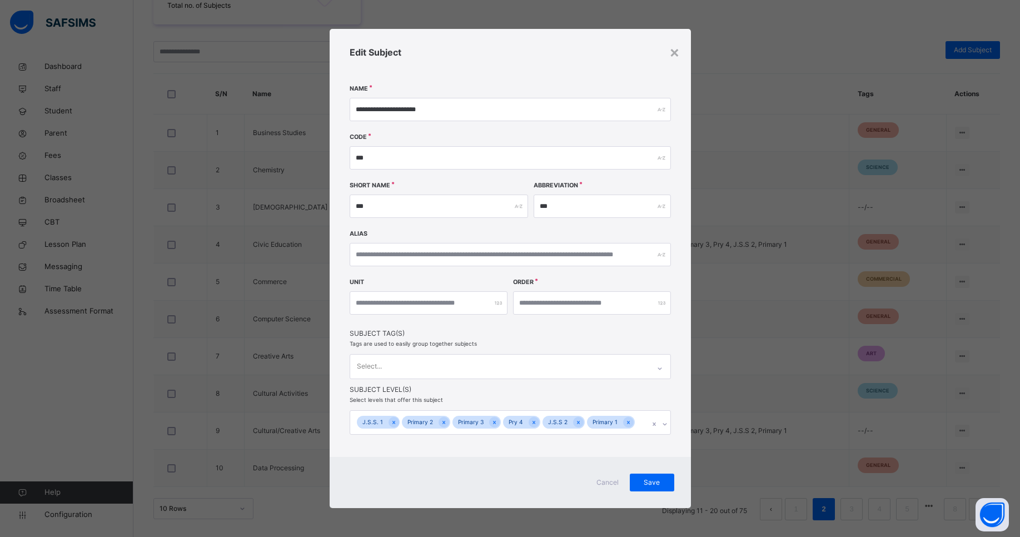
click at [548, 367] on div "Select..." at bounding box center [499, 366] width 299 height 23
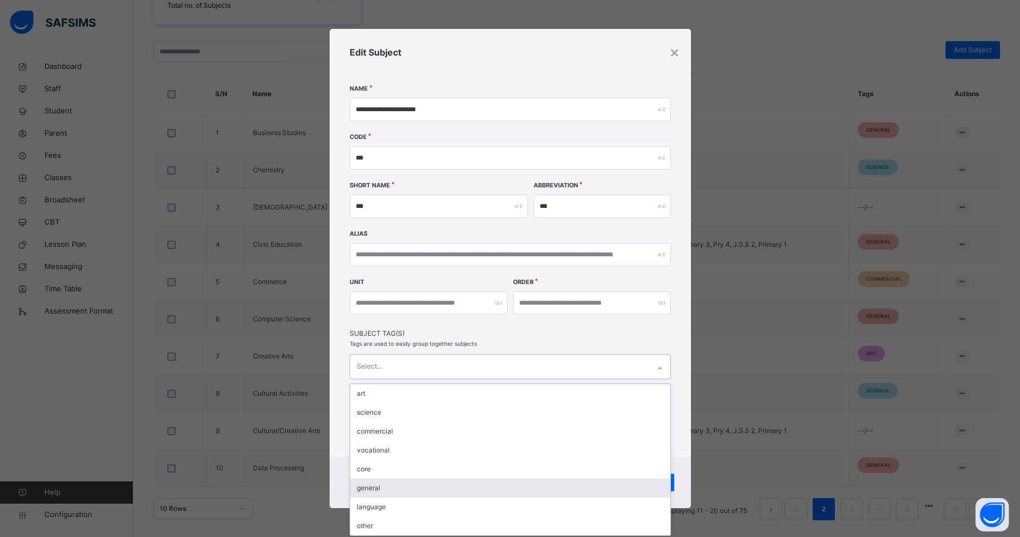
click at [449, 489] on div "general" at bounding box center [510, 487] width 320 height 19
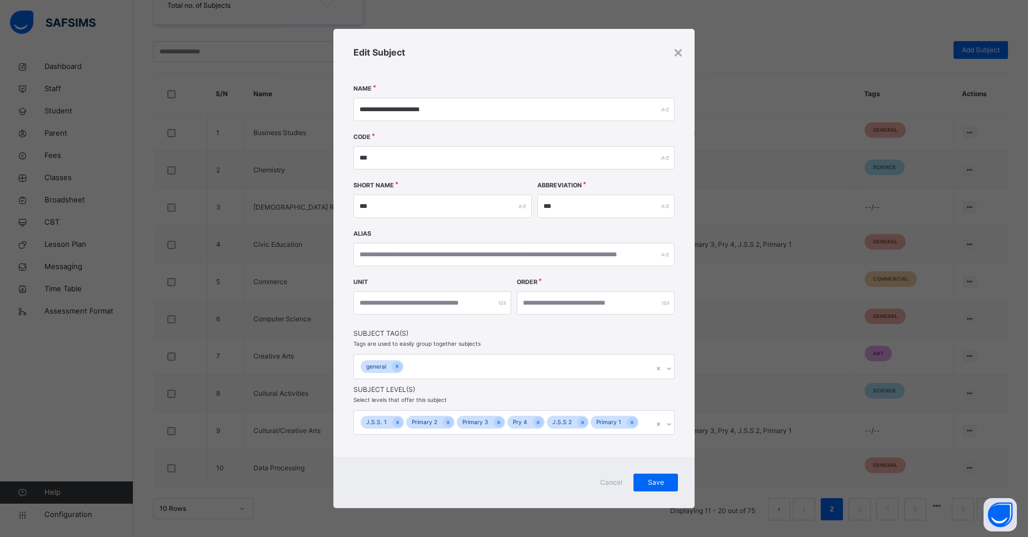
click at [572, 322] on div "Unit Order **" at bounding box center [513, 304] width 321 height 48
click at [652, 484] on span "Save" at bounding box center [656, 482] width 28 height 10
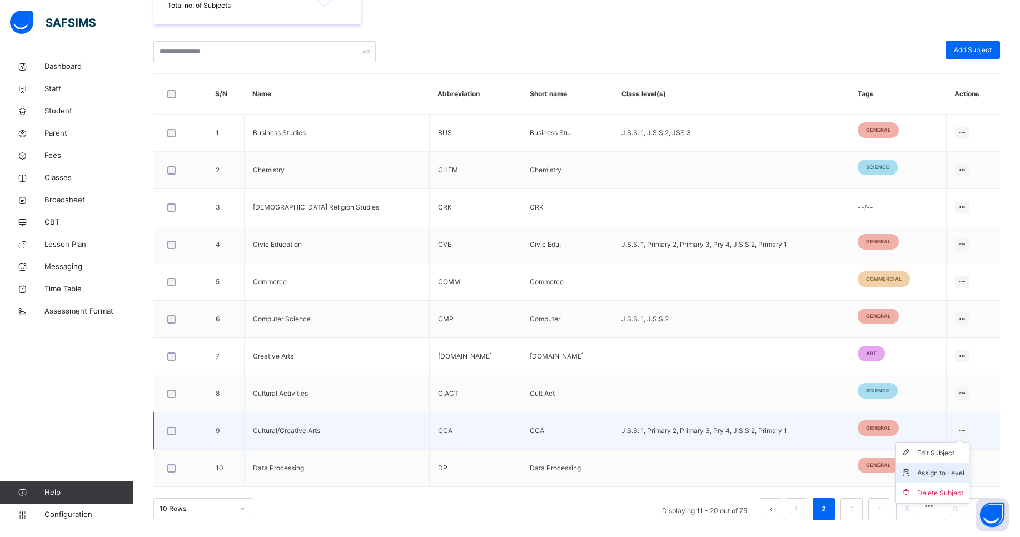
click at [944, 471] on div "Assign to Level" at bounding box center [940, 472] width 47 height 11
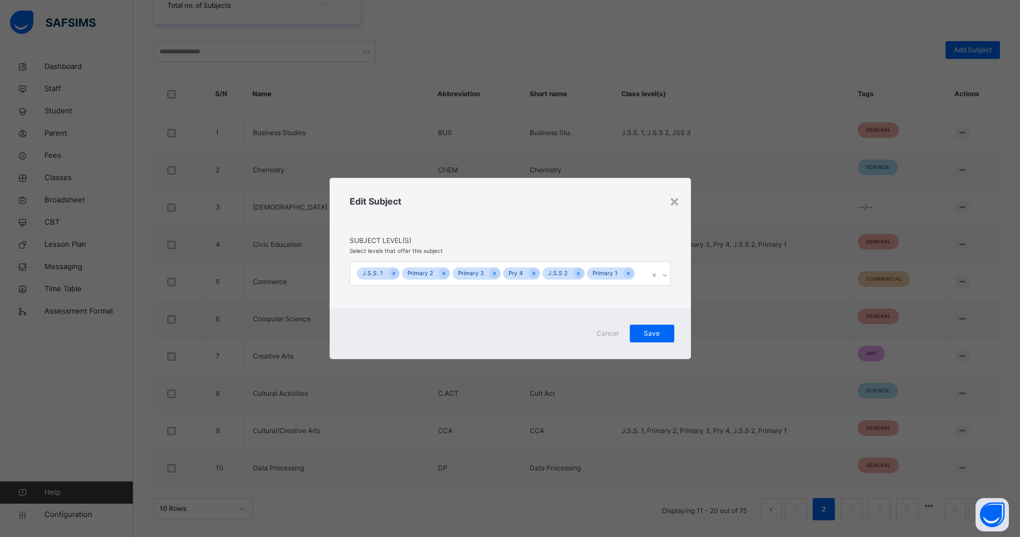
click at [637, 274] on div "J.S.S. 1 Primary 2 Primary 3 Pry 4 J.S.S 2 Primary 1" at bounding box center [499, 273] width 299 height 23
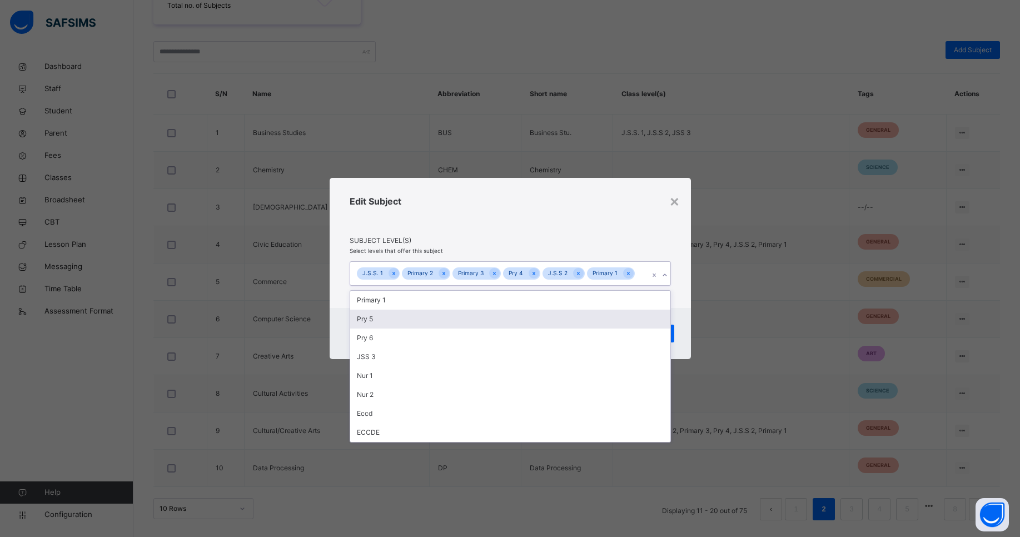
click at [556, 315] on div "Pry 5" at bounding box center [510, 319] width 320 height 19
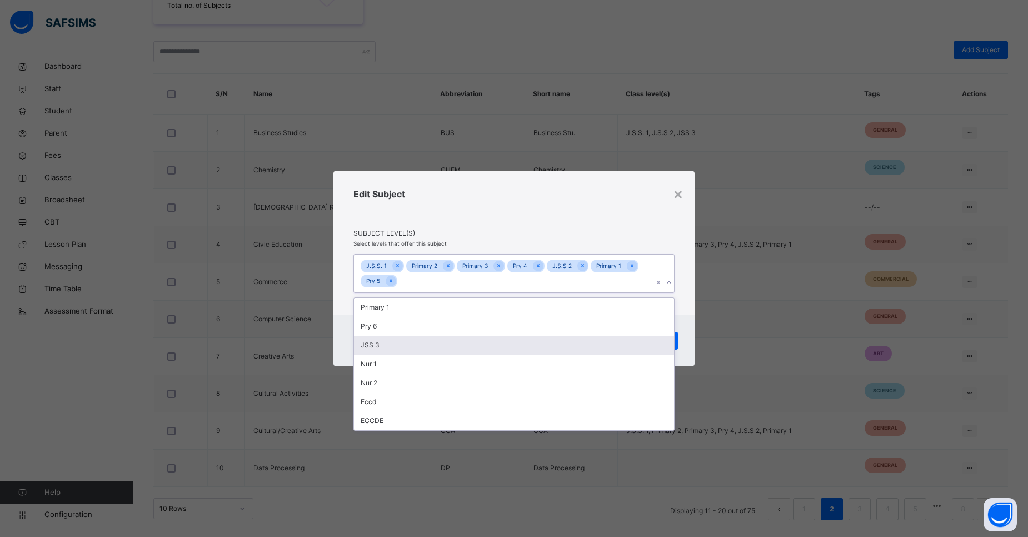
click at [537, 340] on div "JSS 3" at bounding box center [514, 345] width 320 height 19
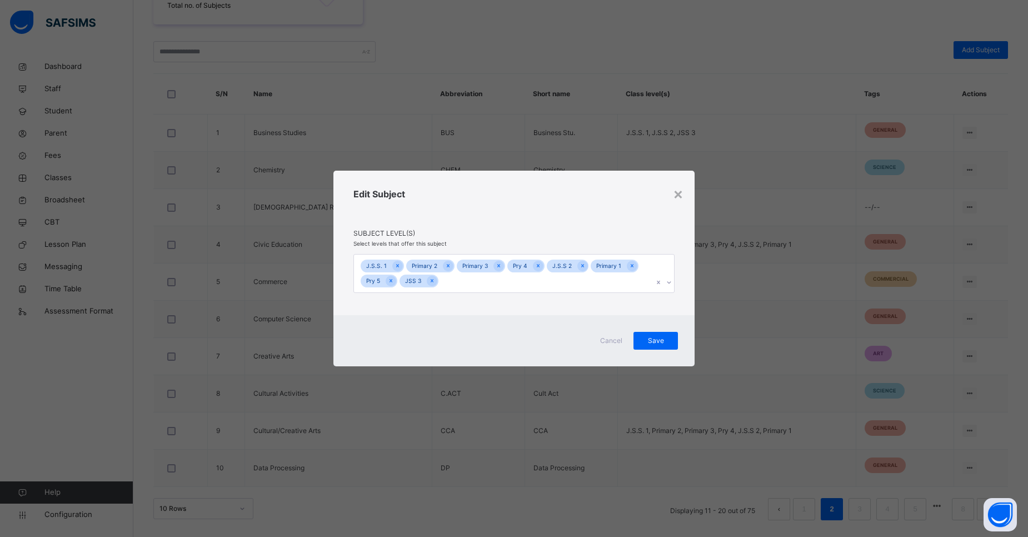
click at [565, 222] on div "Edit Subject" at bounding box center [513, 207] width 321 height 41
click at [643, 341] on span "Save" at bounding box center [656, 341] width 28 height 10
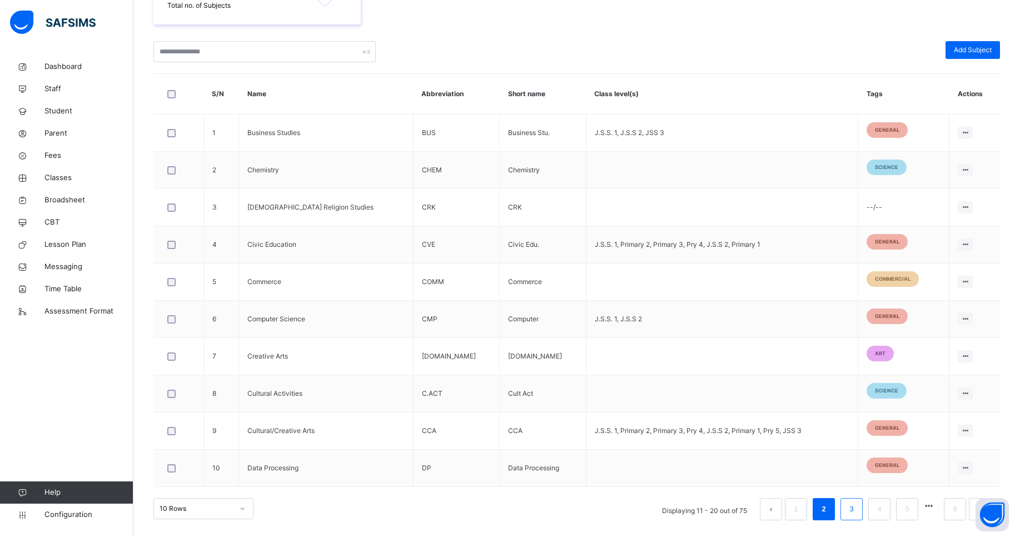
click at [856, 506] on link "3" at bounding box center [851, 509] width 11 height 14
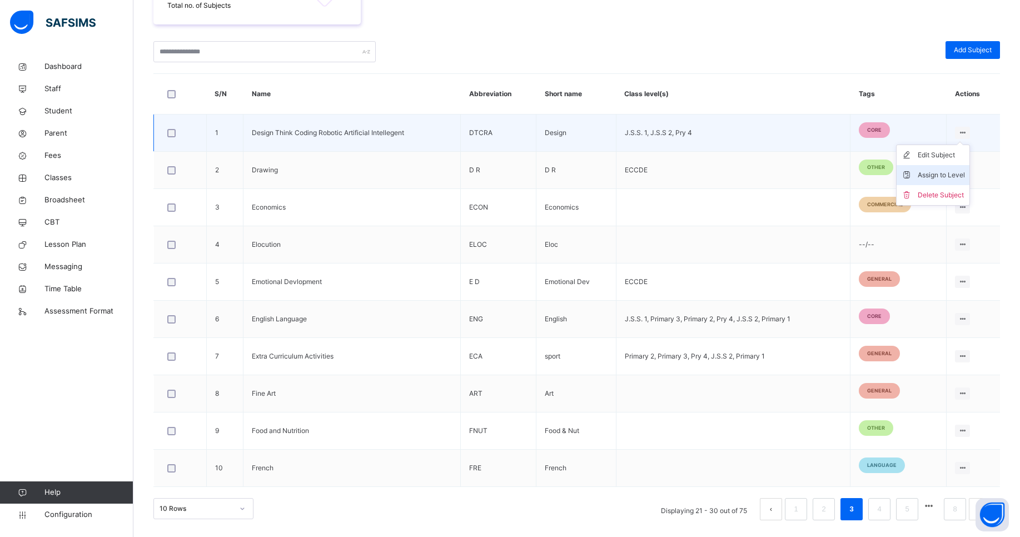
click at [939, 177] on div "Assign to Level" at bounding box center [940, 174] width 47 height 11
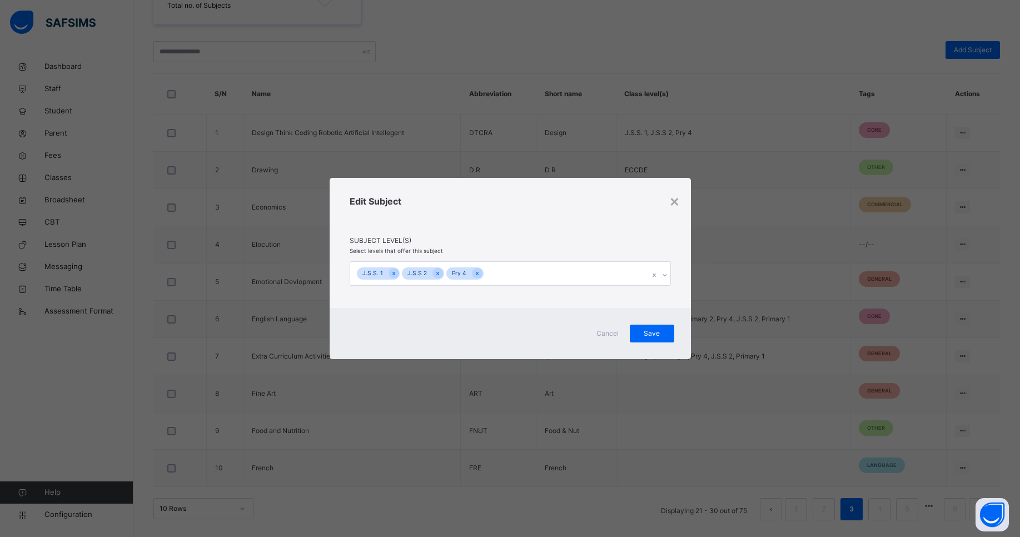
click at [574, 275] on div "J.S.S. 1 J.S.S 2 Pry 4" at bounding box center [499, 273] width 299 height 23
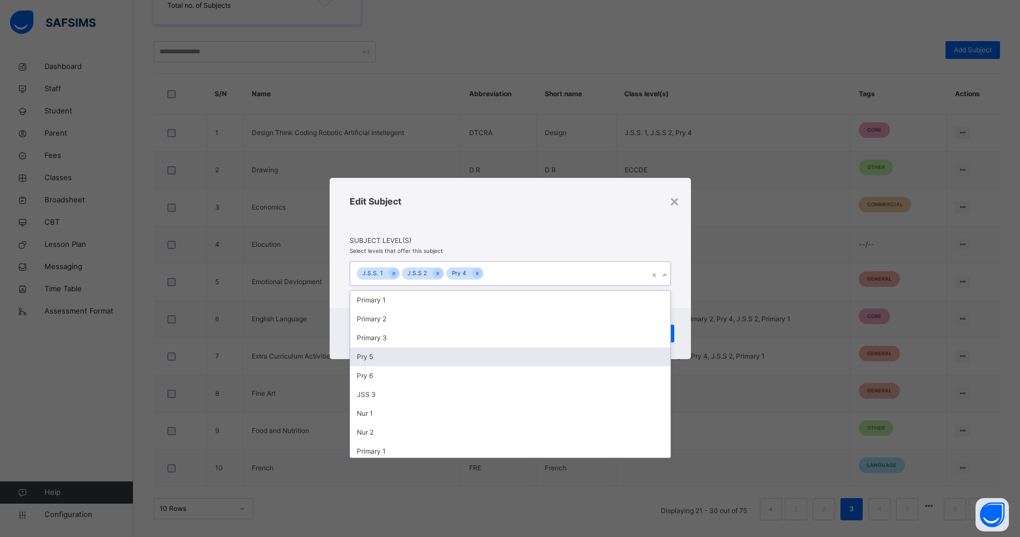
click at [495, 356] on div "Pry 5" at bounding box center [510, 356] width 320 height 19
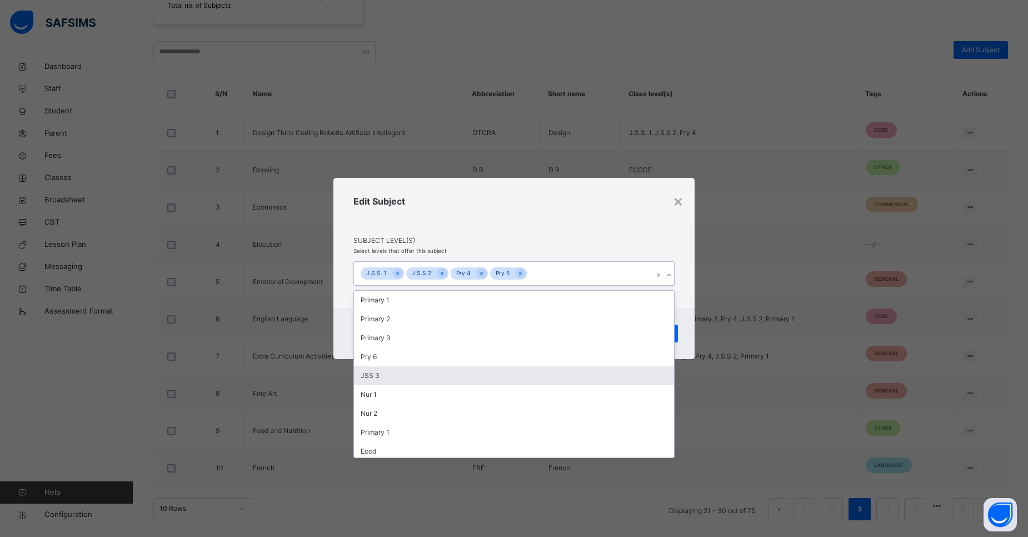
click at [437, 371] on div "JSS 3" at bounding box center [514, 375] width 320 height 19
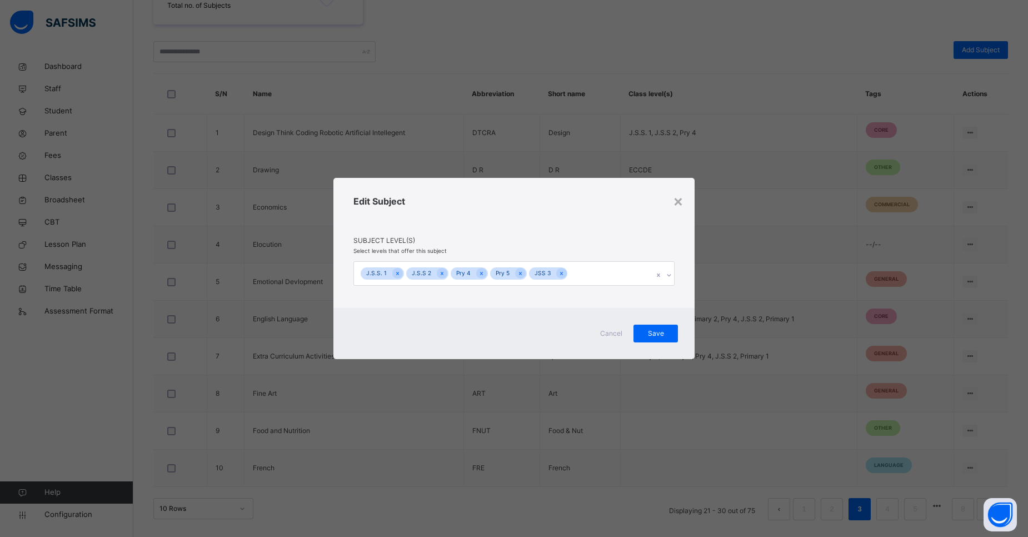
click at [568, 222] on div "Edit Subject" at bounding box center [513, 214] width 321 height 41
click at [651, 333] on span "Save" at bounding box center [656, 333] width 28 height 10
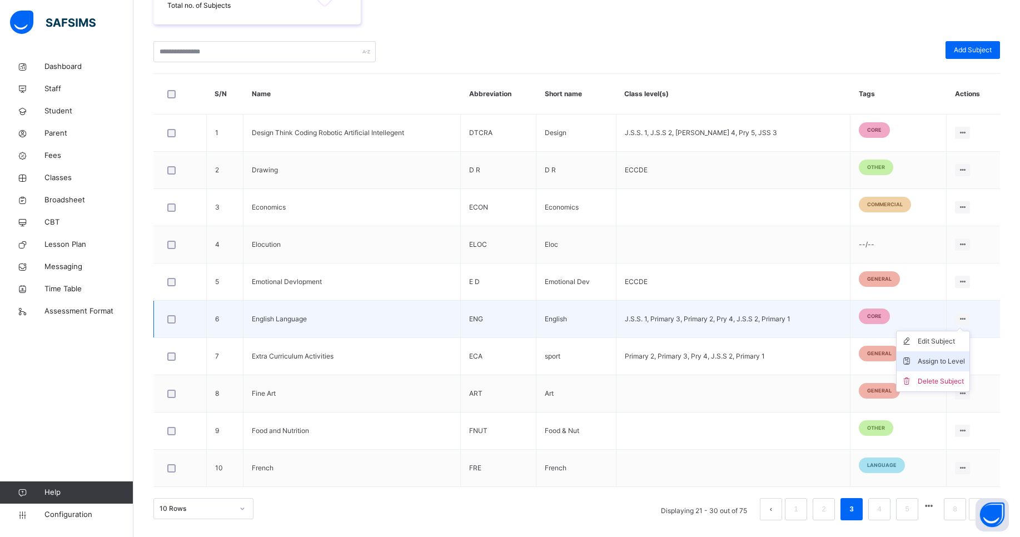
click at [951, 360] on div "Assign to Level" at bounding box center [940, 361] width 47 height 11
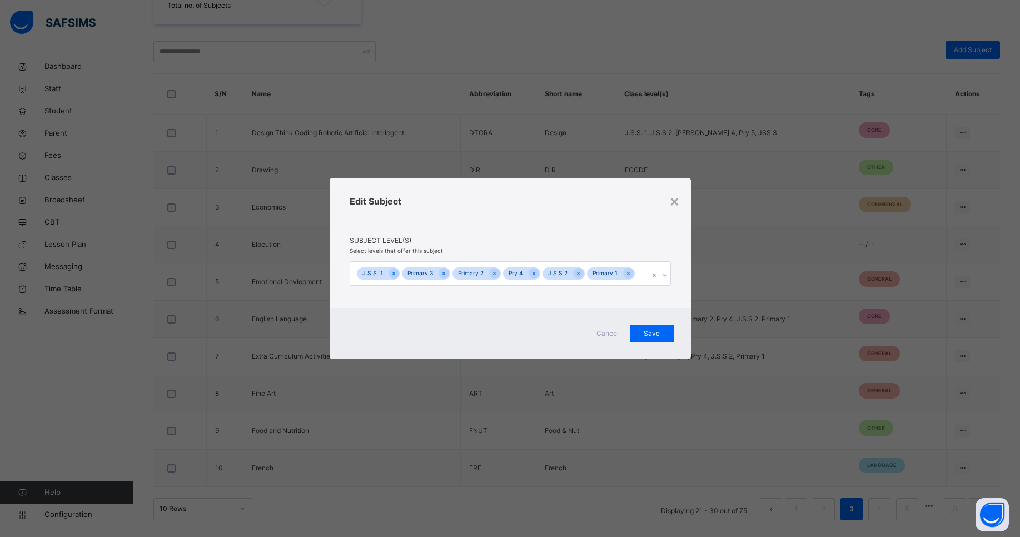
click at [638, 277] on div "J.S.S. 1 Primary 3 Primary 2 Pry 4 J.S.S 2 Primary 1" at bounding box center [499, 273] width 299 height 23
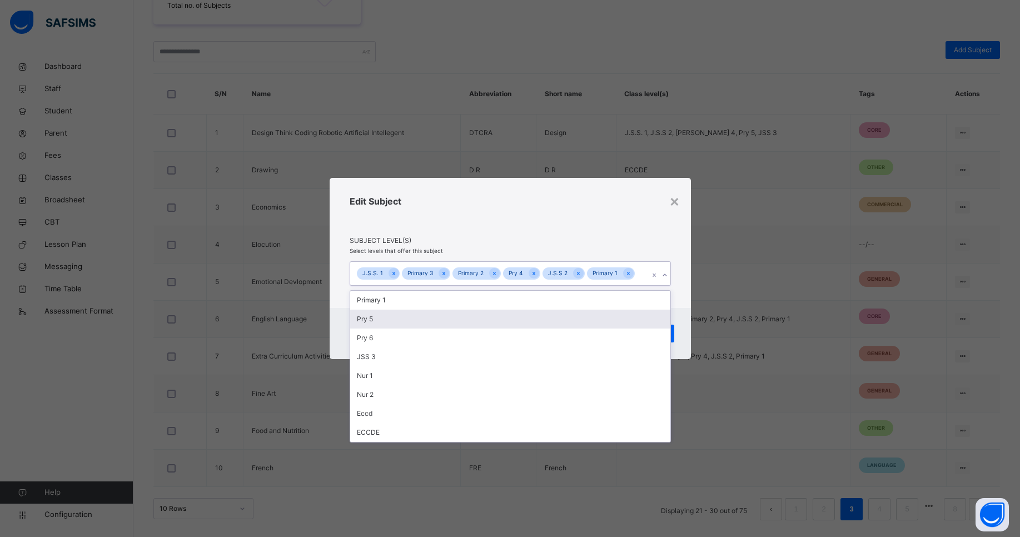
click at [513, 318] on div "Pry 5" at bounding box center [510, 319] width 320 height 19
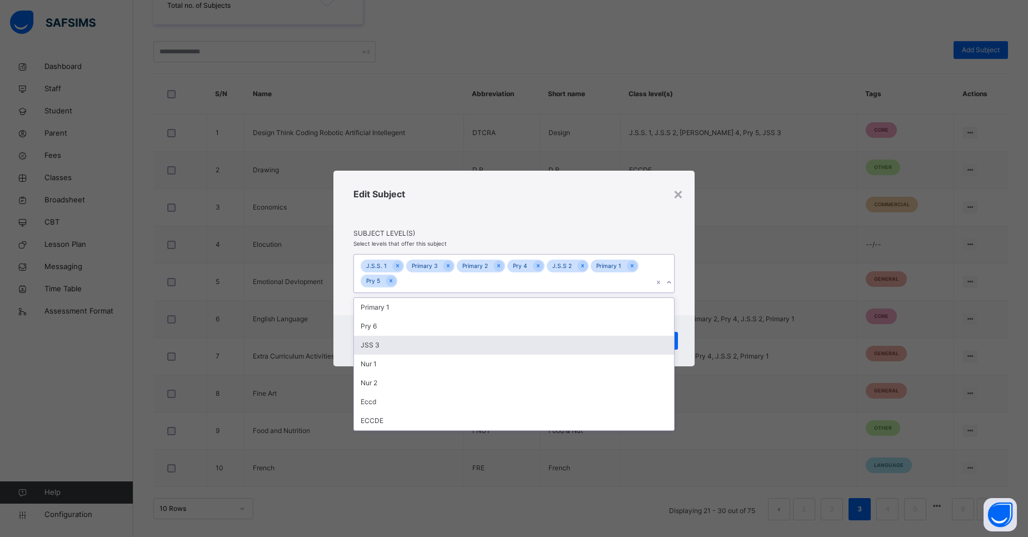
click at [482, 347] on div "JSS 3" at bounding box center [514, 345] width 320 height 19
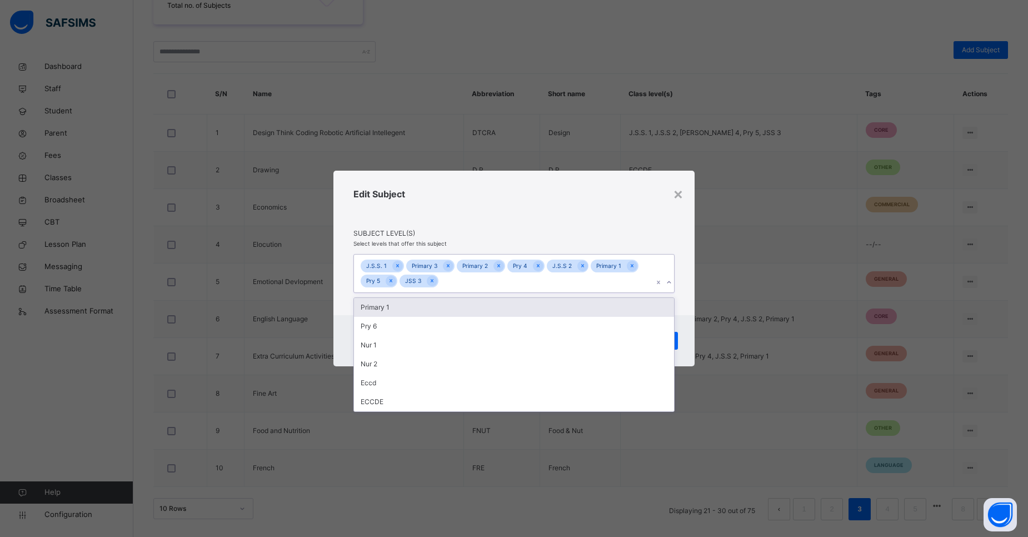
click at [510, 222] on div "Edit Subject" at bounding box center [513, 207] width 321 height 41
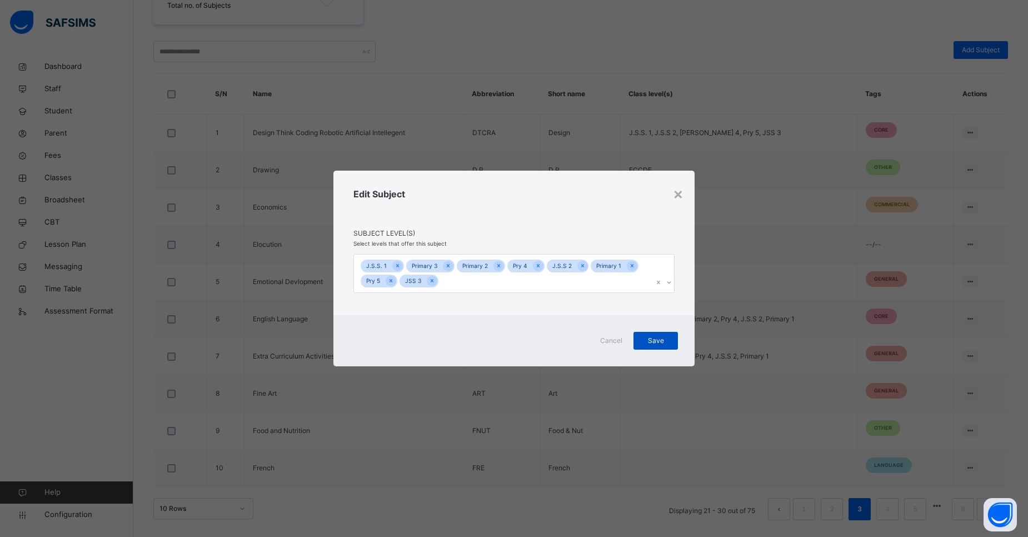
click at [664, 343] on span "Save" at bounding box center [656, 341] width 28 height 10
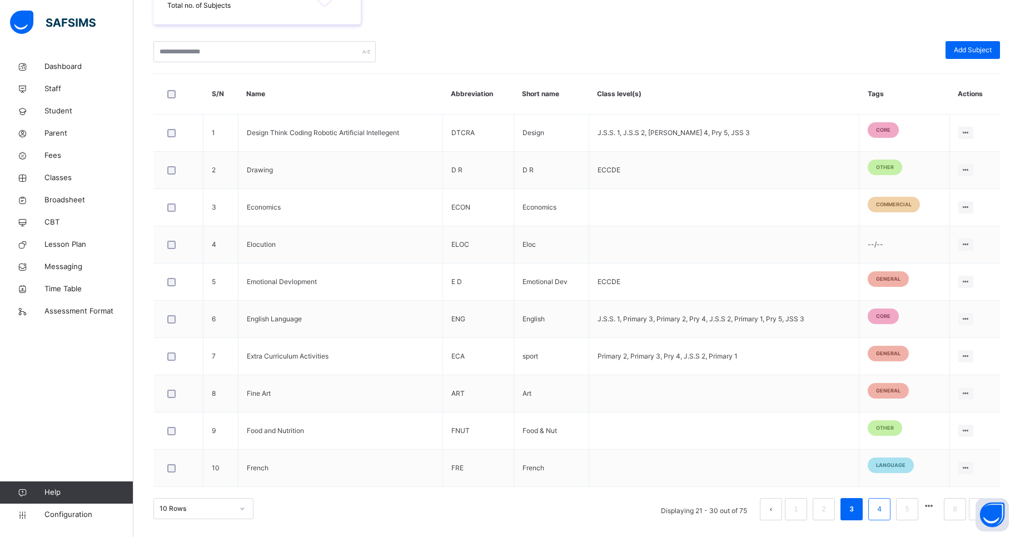
click at [883, 507] on link "4" at bounding box center [878, 509] width 11 height 14
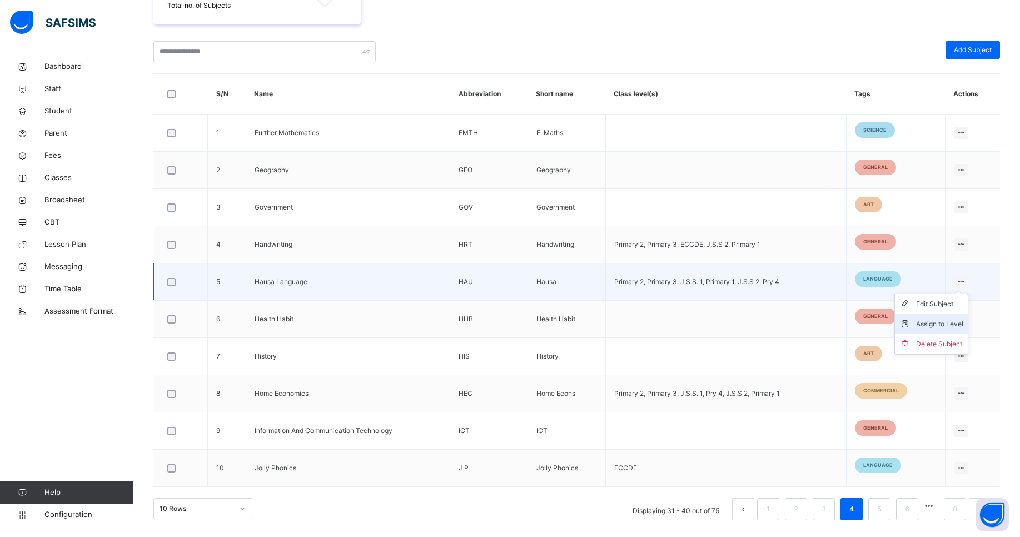
click at [941, 320] on div "Assign to Level" at bounding box center [939, 323] width 47 height 11
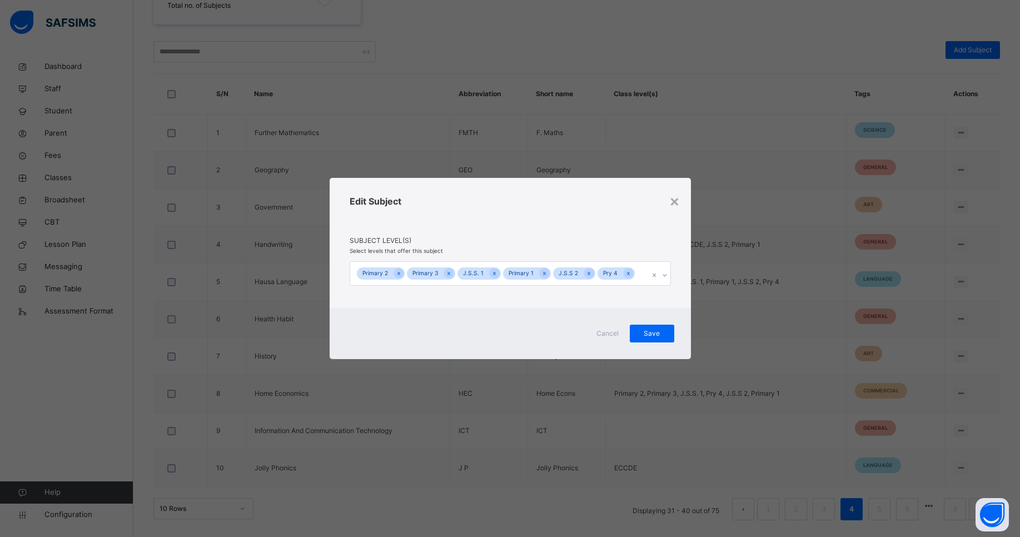
click at [637, 277] on input "text" at bounding box center [637, 274] width 1 height 10
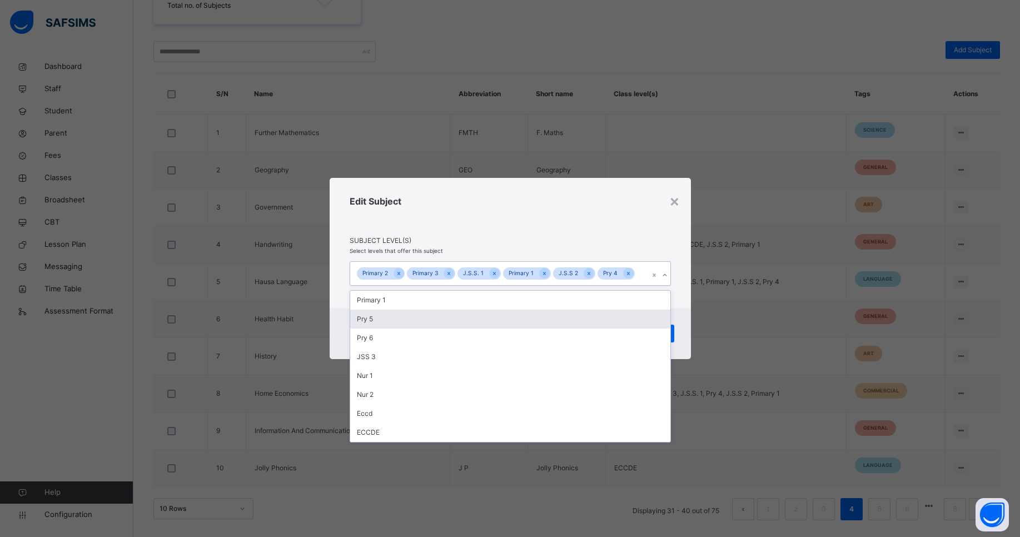
click at [492, 326] on div "Pry 5" at bounding box center [510, 319] width 320 height 19
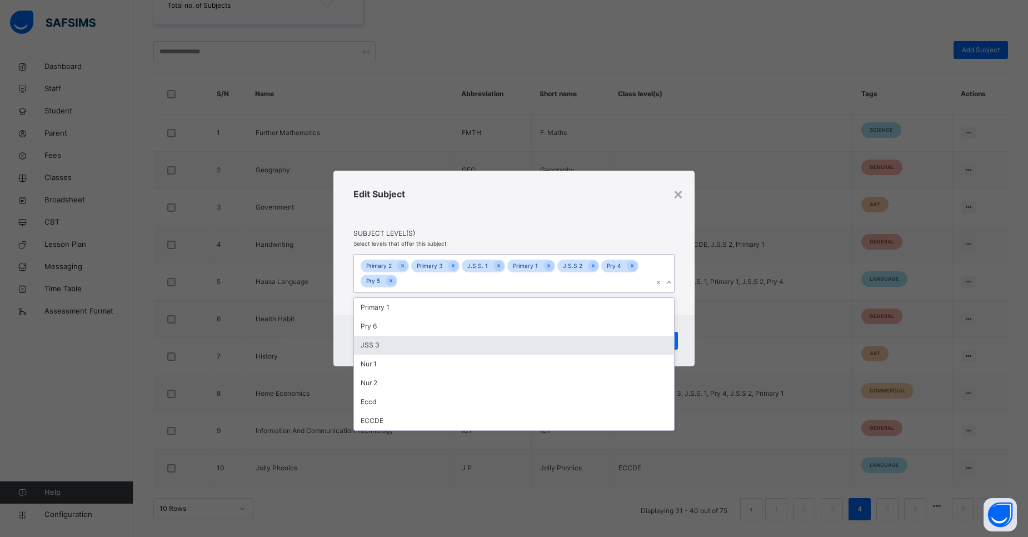
click at [478, 345] on div "JSS 3" at bounding box center [514, 345] width 320 height 19
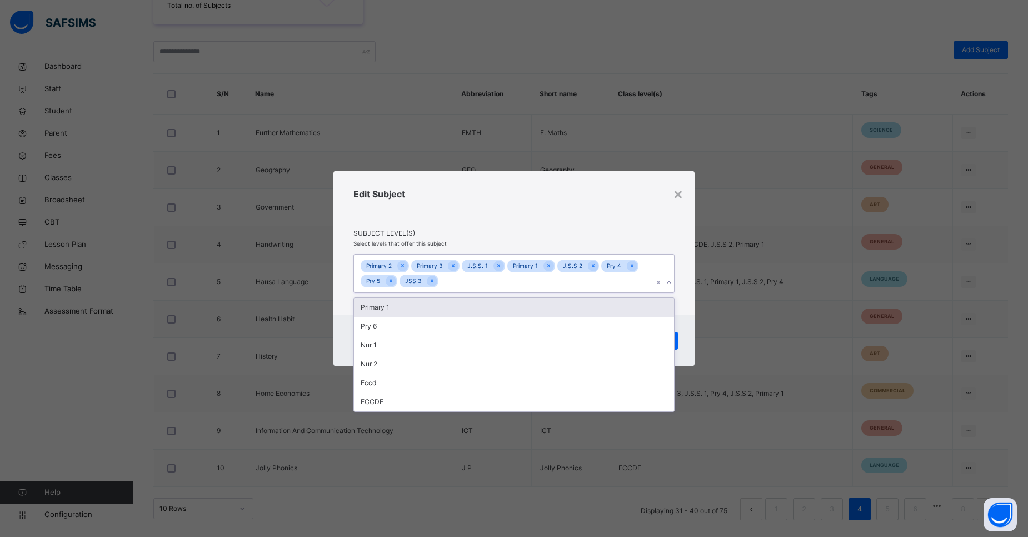
click at [582, 231] on span "Subject Level(s)" at bounding box center [513, 233] width 321 height 10
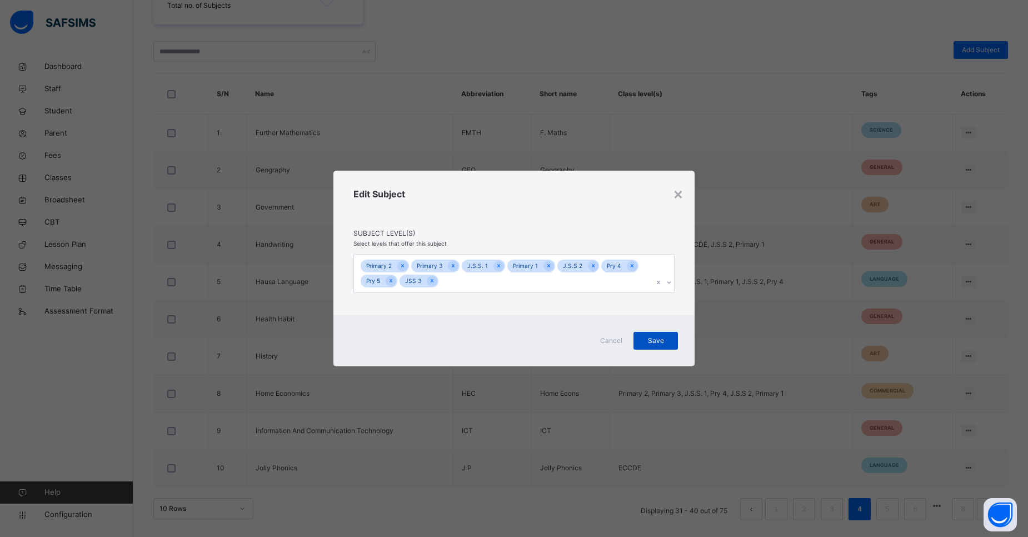
click at [656, 344] on span "Save" at bounding box center [656, 341] width 28 height 10
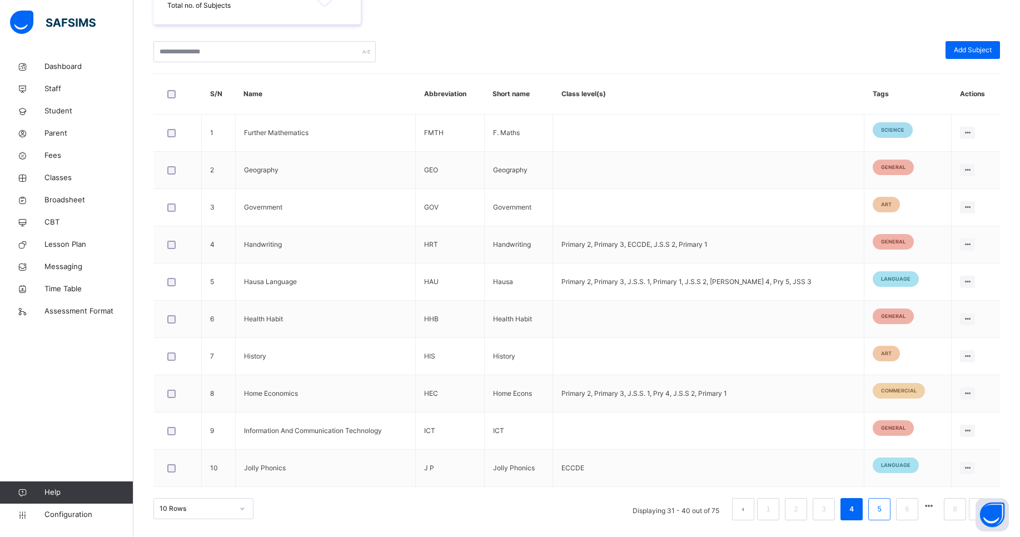
click at [890, 513] on li "5" at bounding box center [879, 509] width 22 height 22
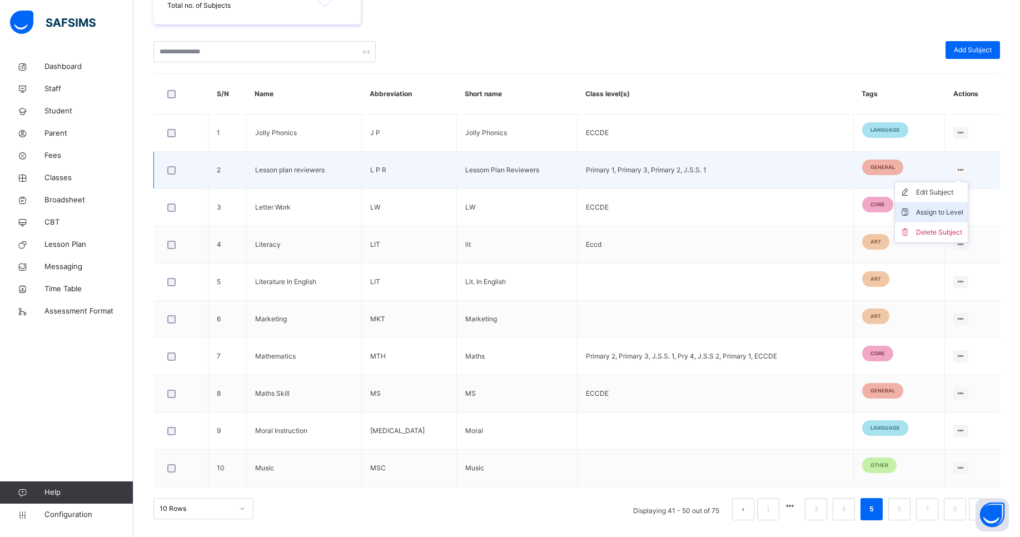
click at [953, 212] on div "Assign to Level" at bounding box center [939, 212] width 47 height 11
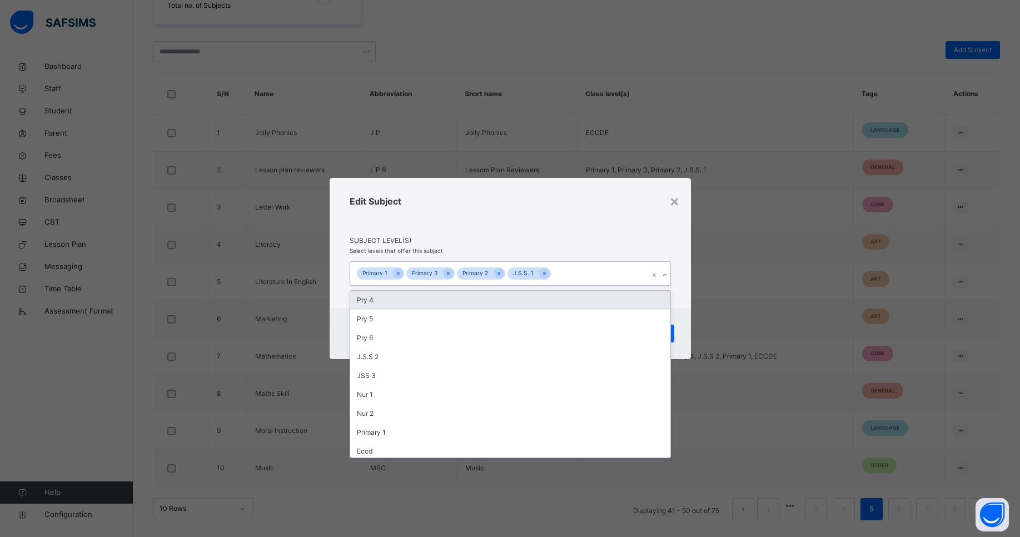
click at [571, 274] on div "Primary 1 Primary 3 Primary 2 J.S.S. 1" at bounding box center [499, 273] width 299 height 23
click at [533, 297] on div "Pry 4" at bounding box center [510, 300] width 320 height 19
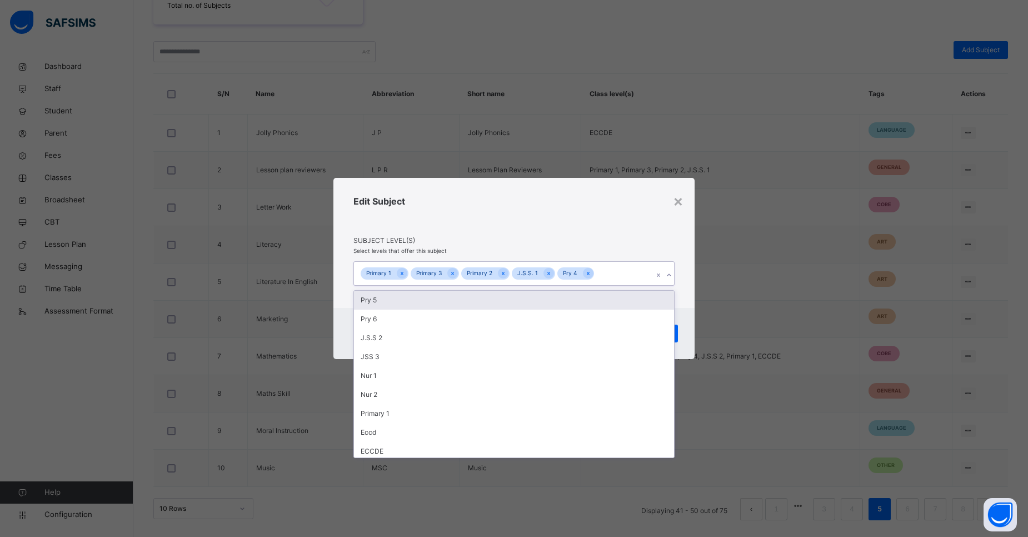
click at [463, 299] on div "Pry 5" at bounding box center [514, 300] width 320 height 19
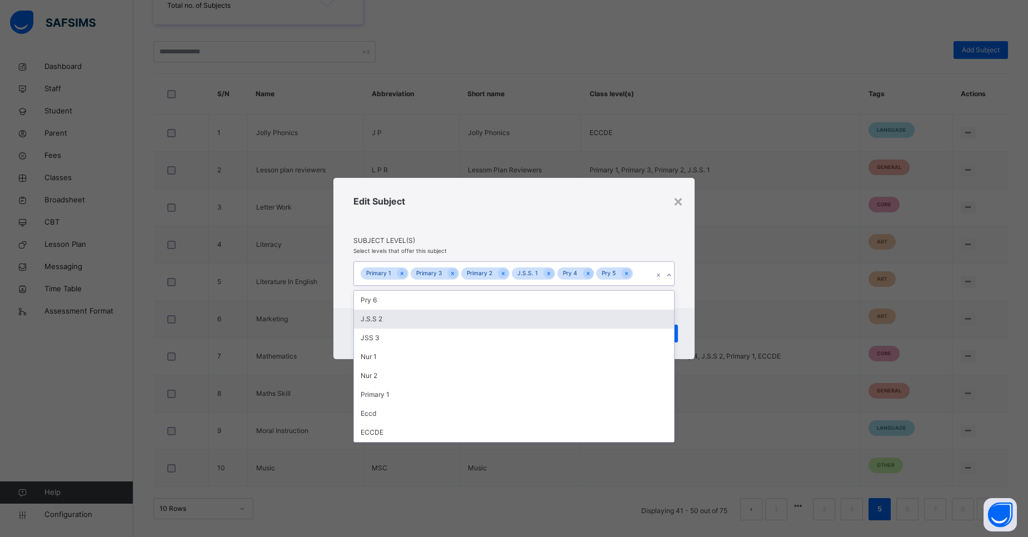
click at [452, 319] on div "J.S.S 2" at bounding box center [514, 319] width 320 height 19
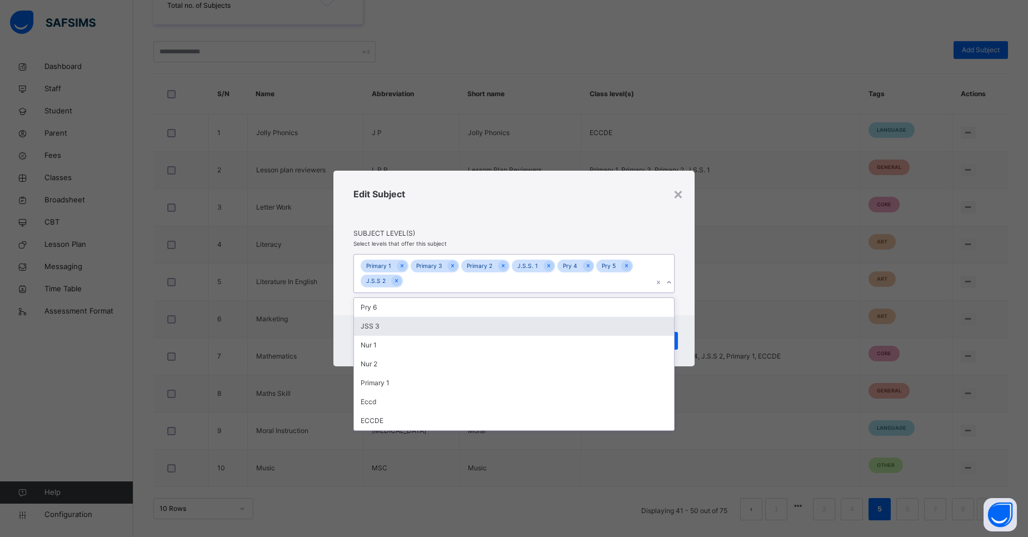
click at [451, 320] on div "JSS 3" at bounding box center [514, 326] width 320 height 19
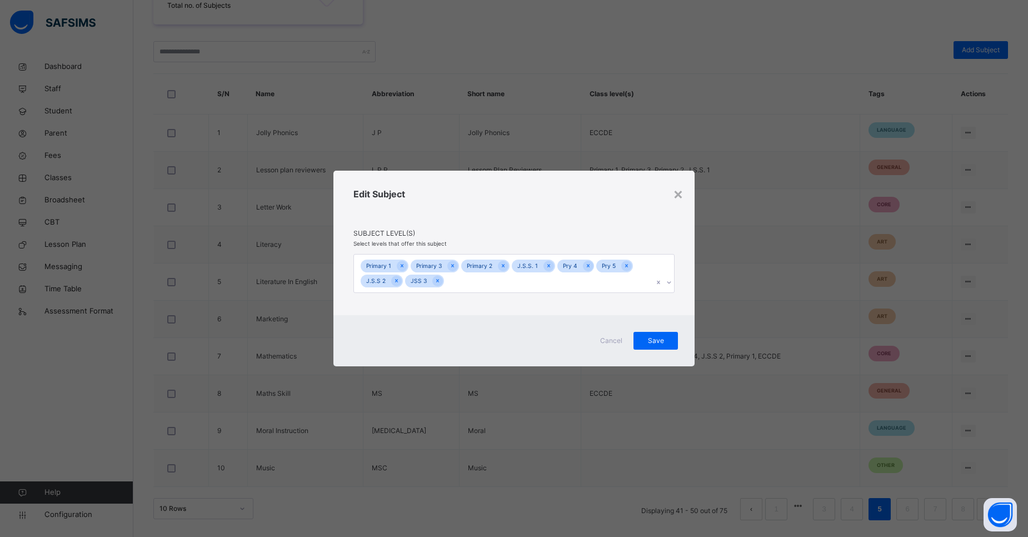
click at [512, 242] on div "Edit Subject Subject Level(s) Select levels that offer this subject Primary 1 P…" at bounding box center [513, 243] width 361 height 145
click at [658, 343] on span "Save" at bounding box center [656, 341] width 28 height 10
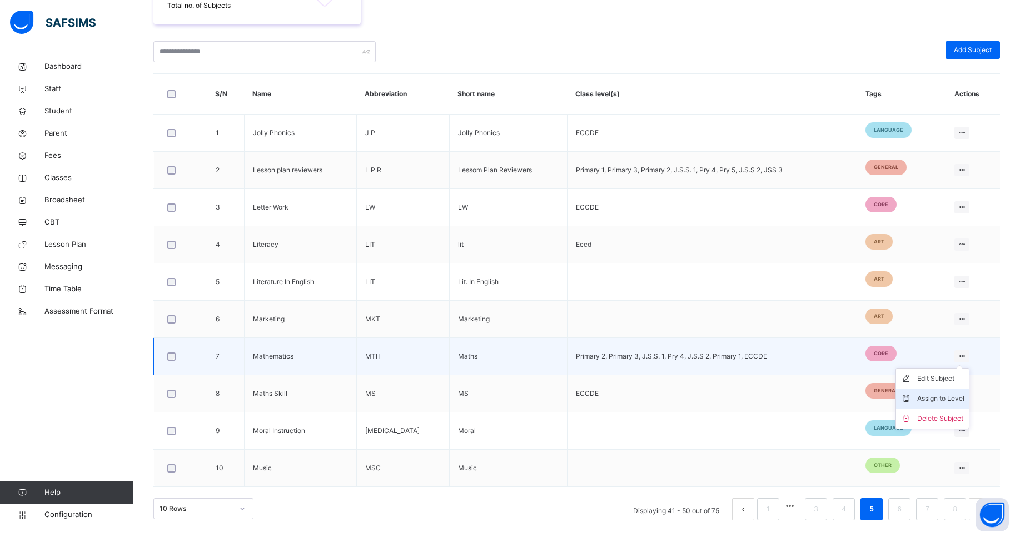
click at [939, 400] on div "Assign to Level" at bounding box center [940, 398] width 47 height 11
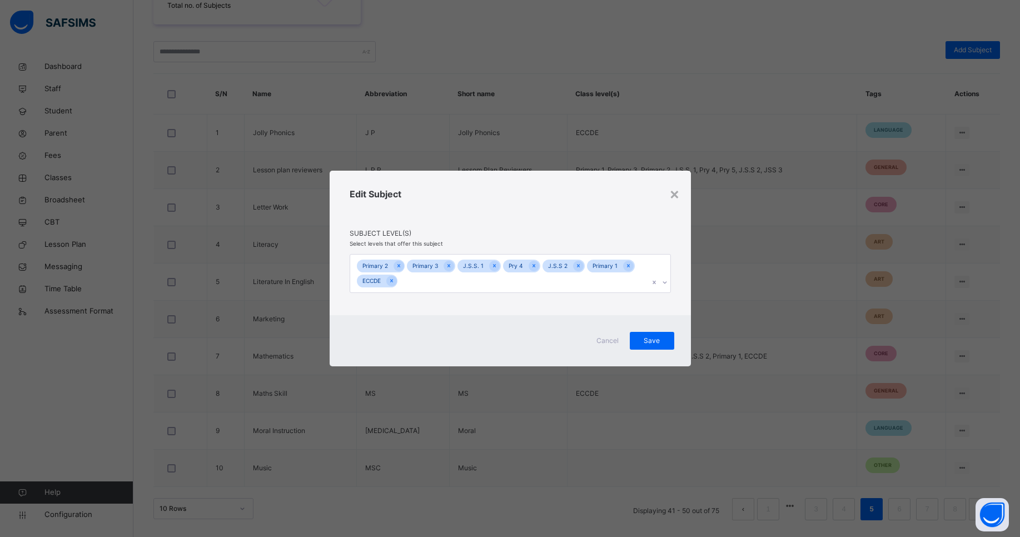
click at [494, 282] on div "Primary 2 Primary 3 J.S.S. 1 Pry 4 J.S.S 2 Primary 1 ECCDE" at bounding box center [499, 273] width 299 height 38
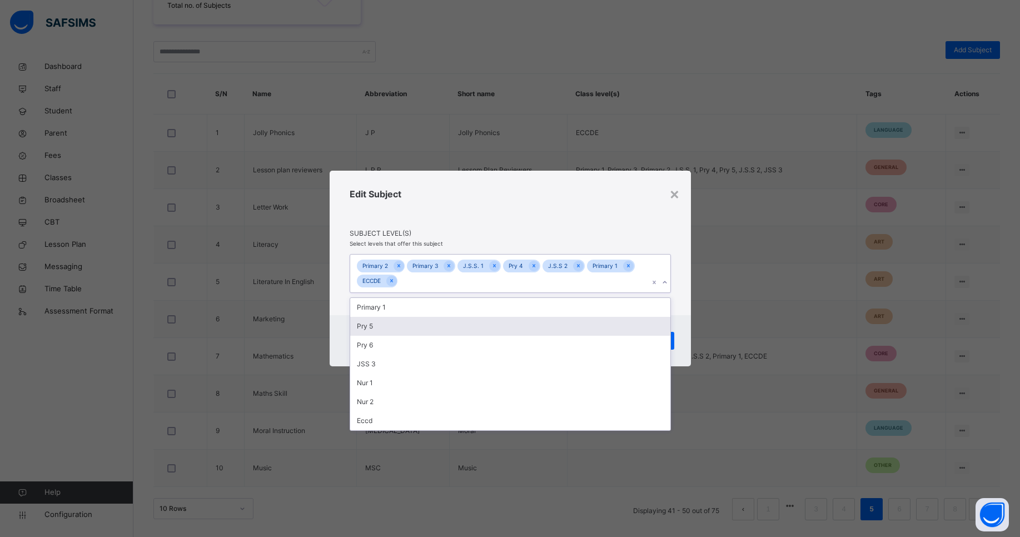
click at [446, 330] on div "Pry 5" at bounding box center [510, 326] width 320 height 19
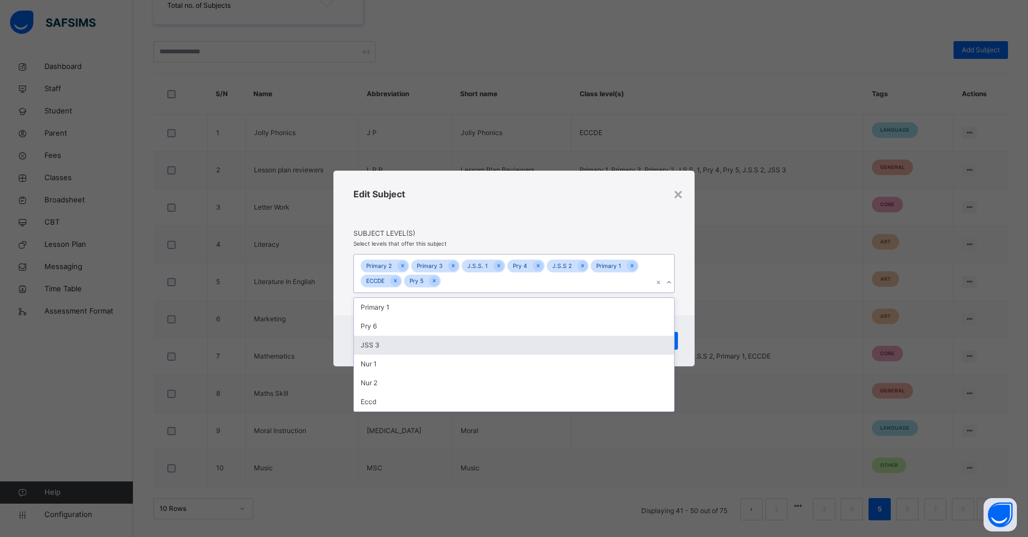
click at [442, 346] on div "JSS 3" at bounding box center [514, 345] width 320 height 19
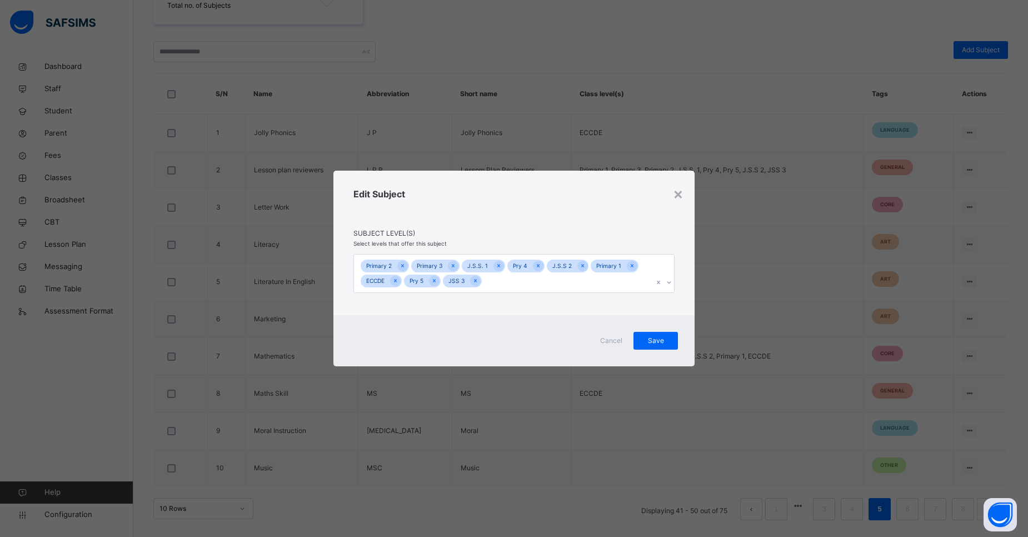
click at [531, 207] on div "Edit Subject" at bounding box center [513, 207] width 321 height 41
click at [656, 342] on span "Save" at bounding box center [656, 341] width 28 height 10
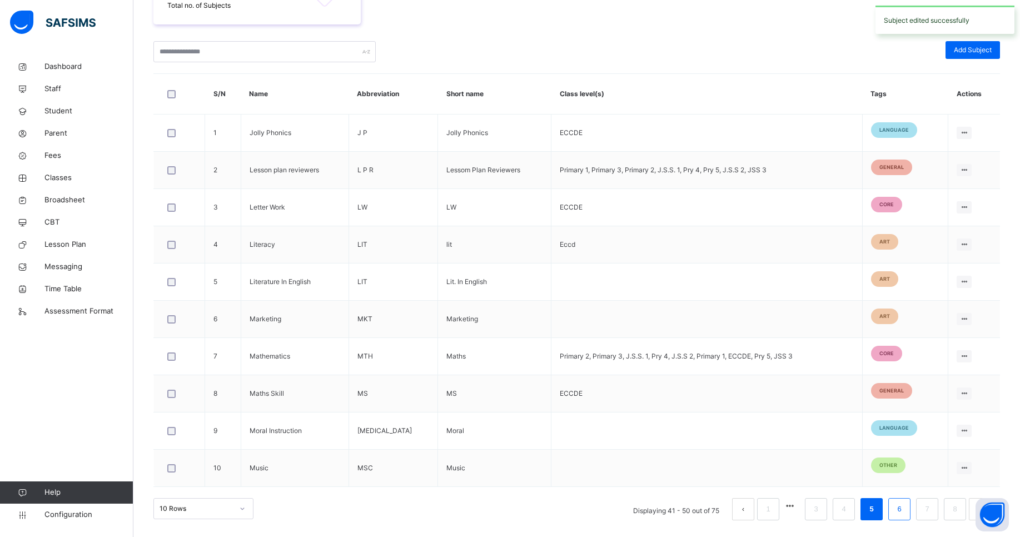
click at [903, 514] on link "6" at bounding box center [898, 509] width 11 height 14
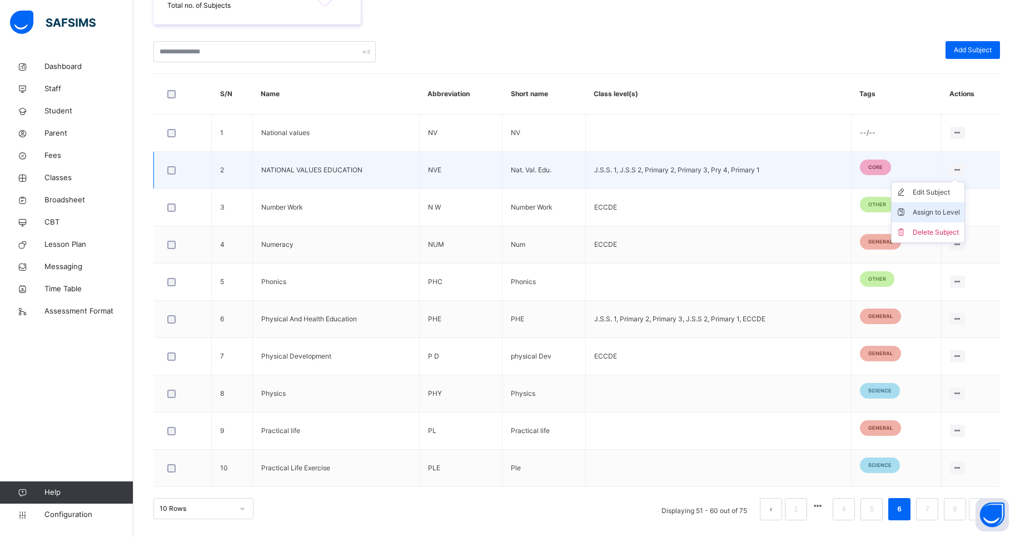
click at [932, 217] on div "Assign to Level" at bounding box center [935, 212] width 47 height 11
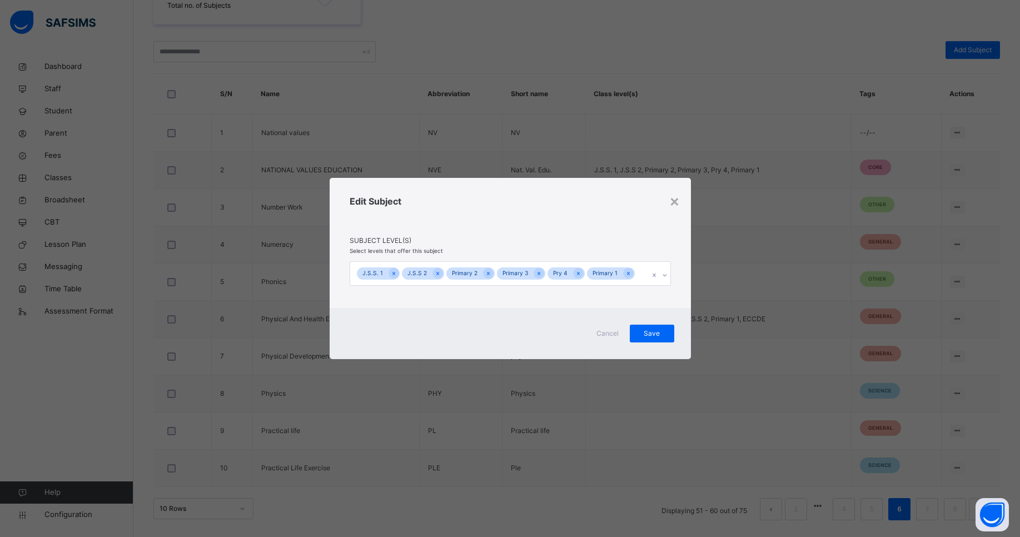
click at [636, 275] on div "J.S.S. 1 J.S.S 2 Primary 2 Primary 3 Pry 4 Primary 1" at bounding box center [499, 273] width 299 height 23
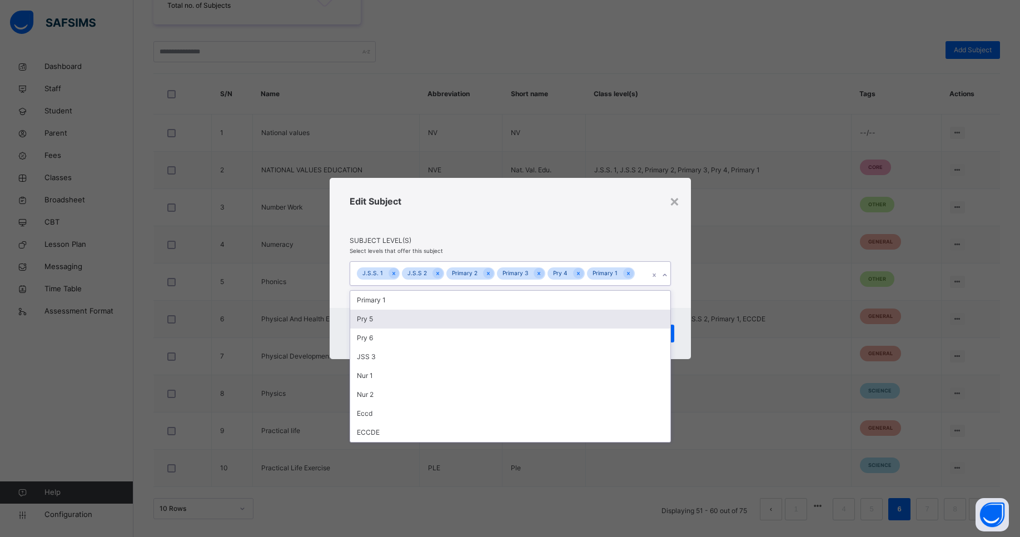
click at [512, 317] on div "Pry 5" at bounding box center [510, 319] width 320 height 19
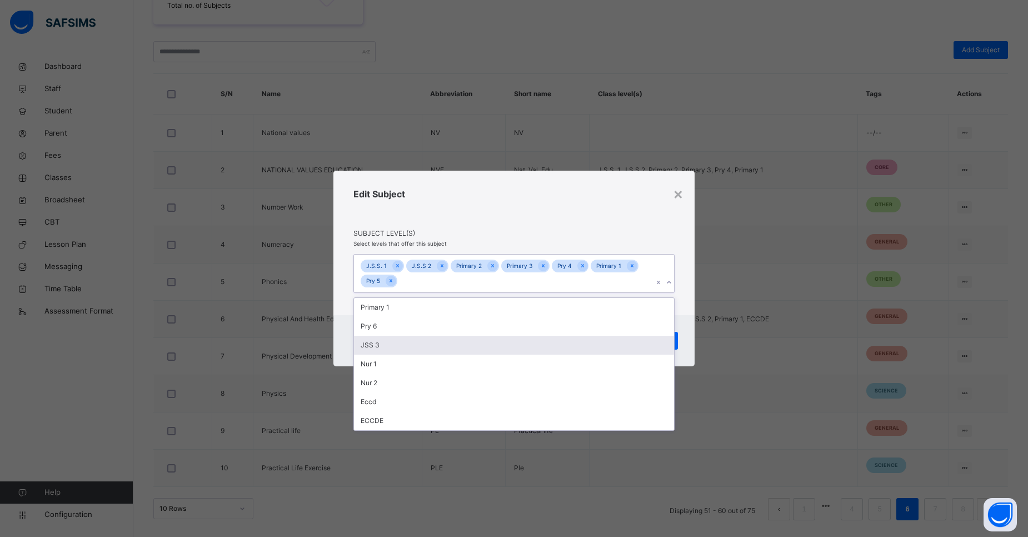
click at [473, 345] on div "JSS 3" at bounding box center [514, 345] width 320 height 19
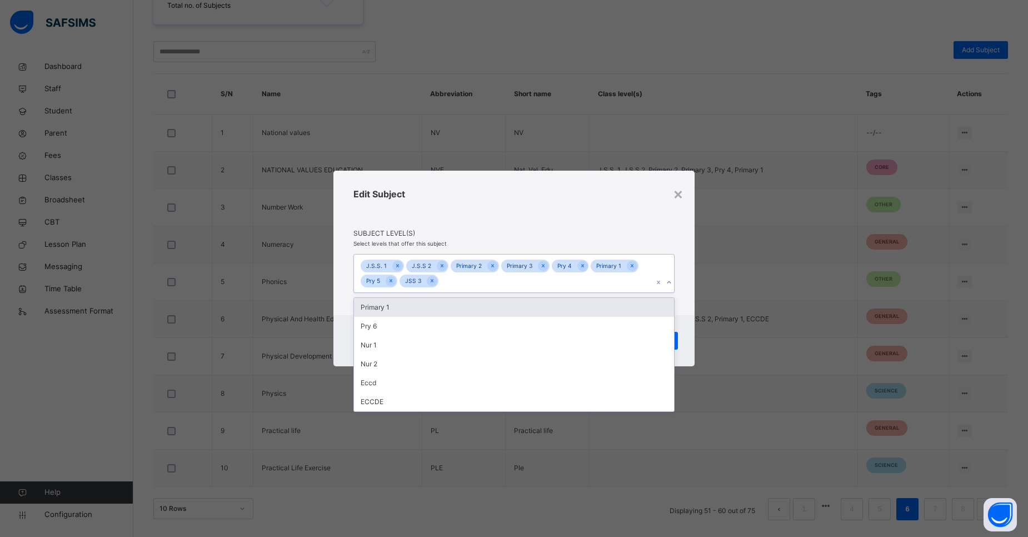
click at [508, 221] on div "Edit Subject" at bounding box center [513, 207] width 321 height 41
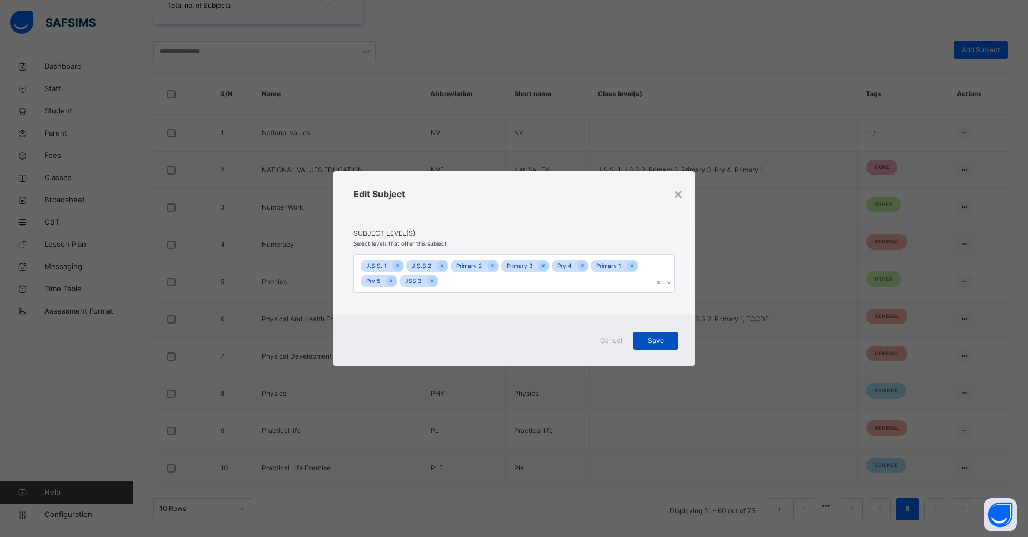
click at [658, 336] on span "Save" at bounding box center [656, 341] width 28 height 10
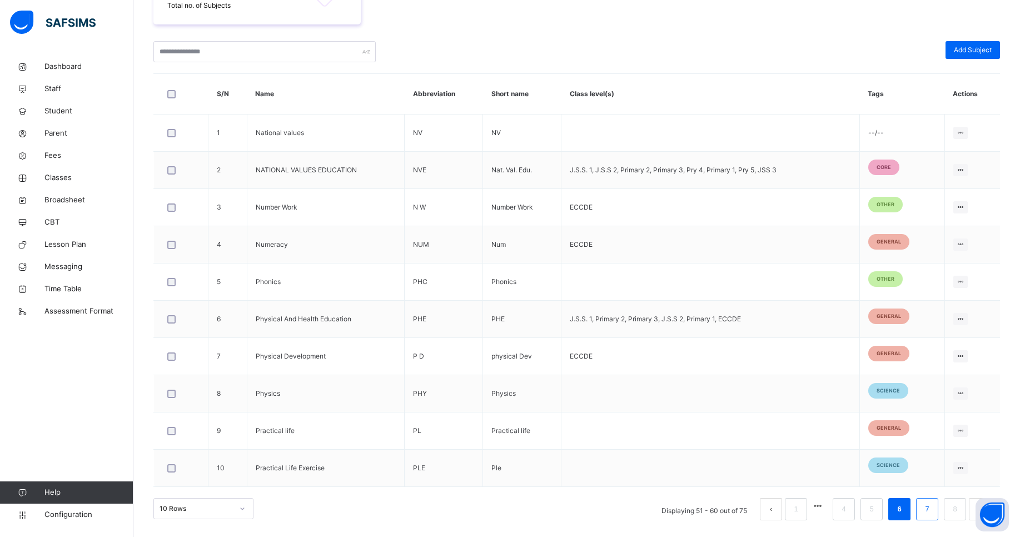
click at [932, 513] on link "7" at bounding box center [926, 509] width 11 height 14
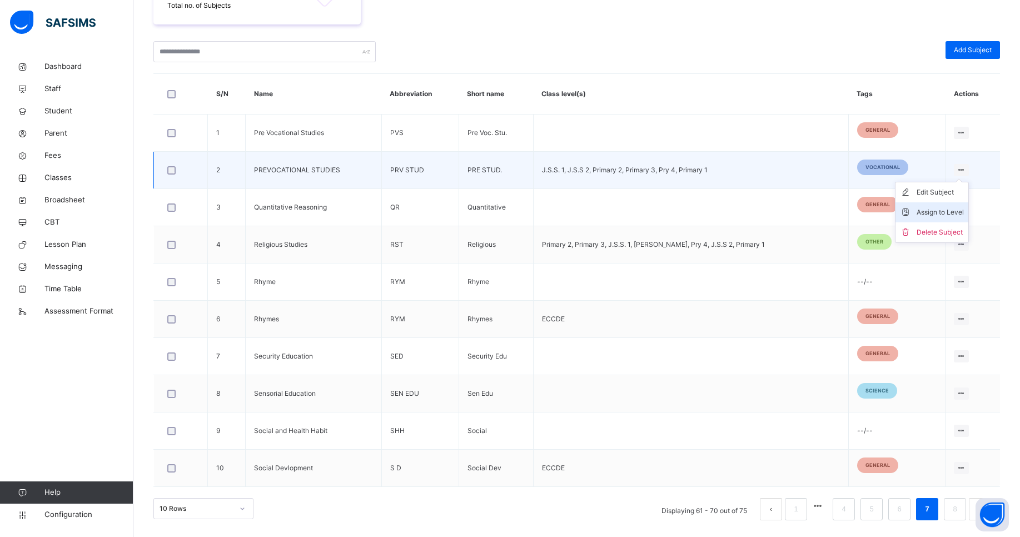
click at [947, 207] on div "Assign to Level" at bounding box center [939, 212] width 47 height 11
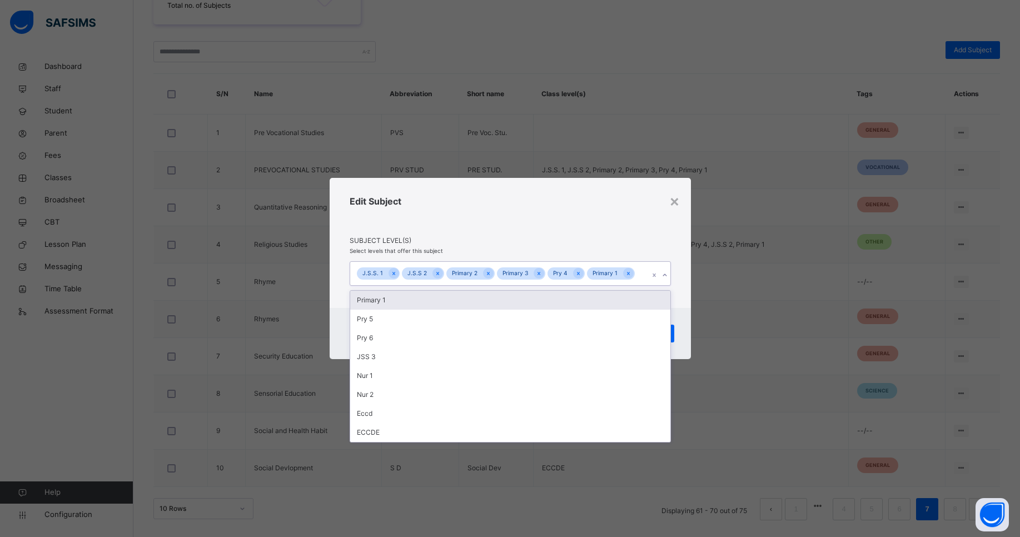
click at [636, 278] on div "J.S.S. 1 J.S.S 2 Primary 2 Primary 3 Pry 4 Primary 1" at bounding box center [499, 273] width 299 height 23
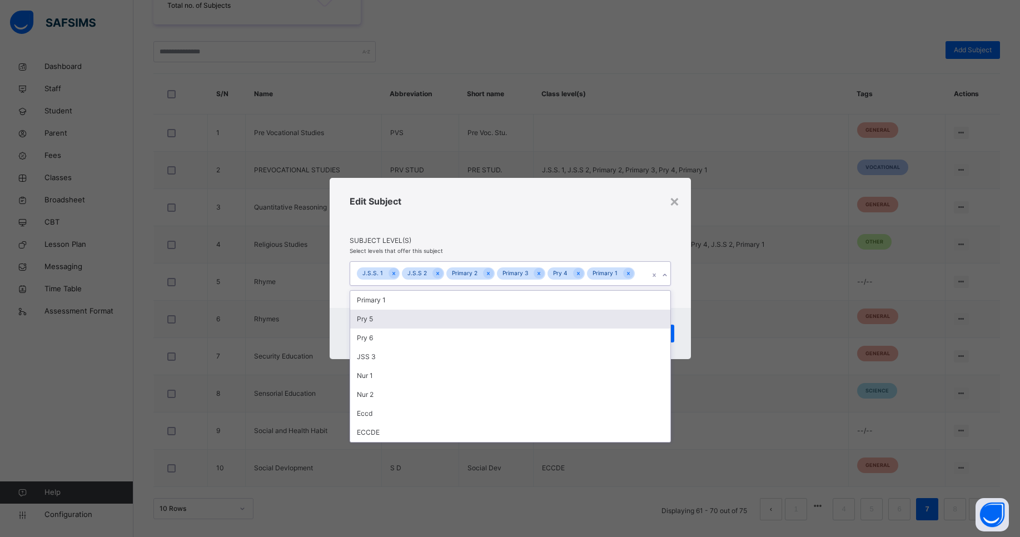
click at [513, 316] on div "Pry 5" at bounding box center [510, 319] width 320 height 19
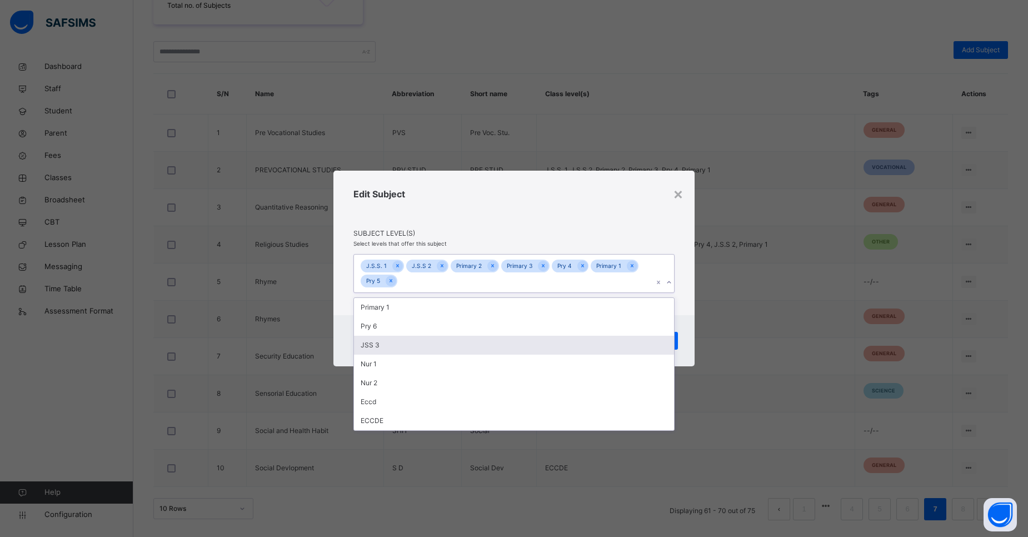
click at [452, 342] on div "JSS 3" at bounding box center [514, 345] width 320 height 19
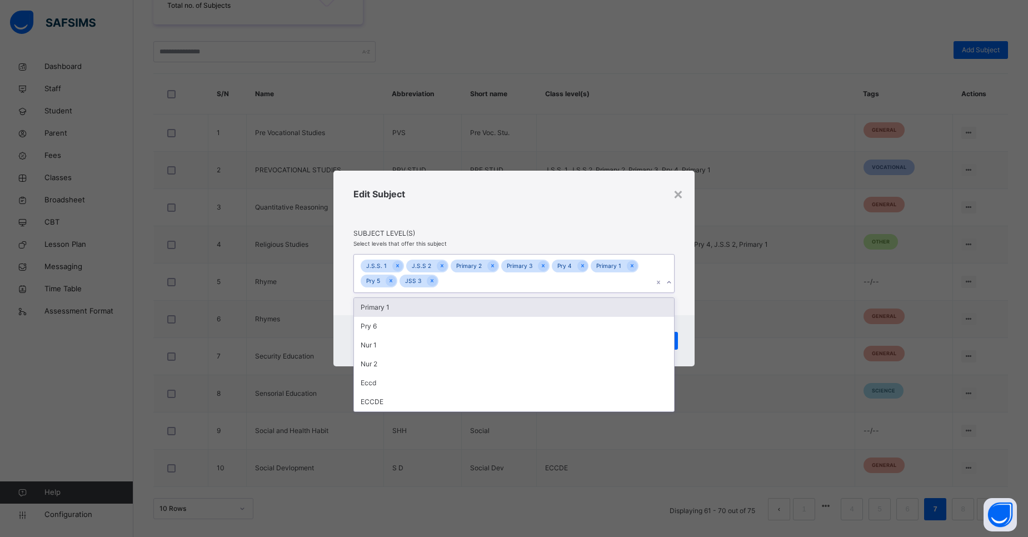
click at [485, 213] on div "Edit Subject" at bounding box center [513, 207] width 321 height 41
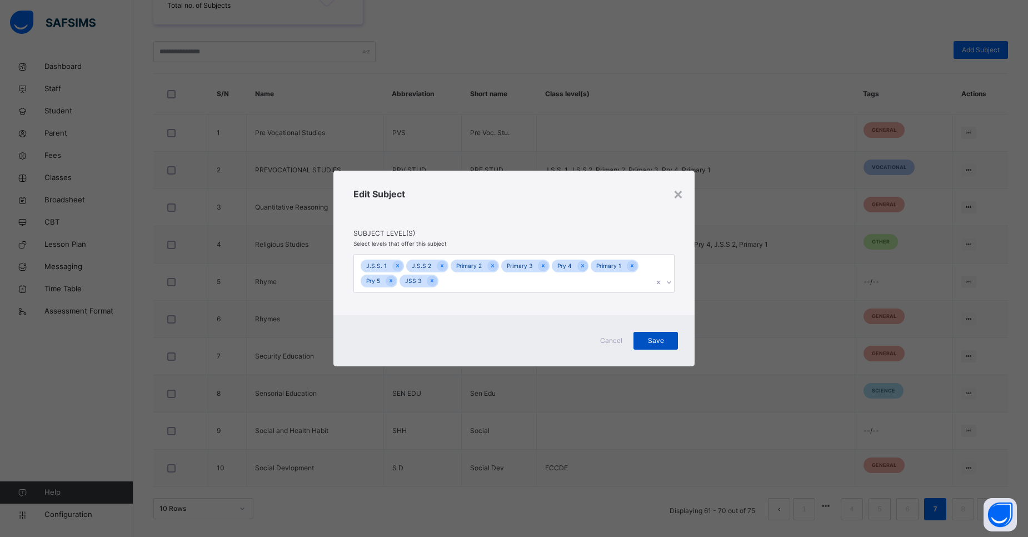
click at [653, 345] on span "Save" at bounding box center [656, 341] width 28 height 10
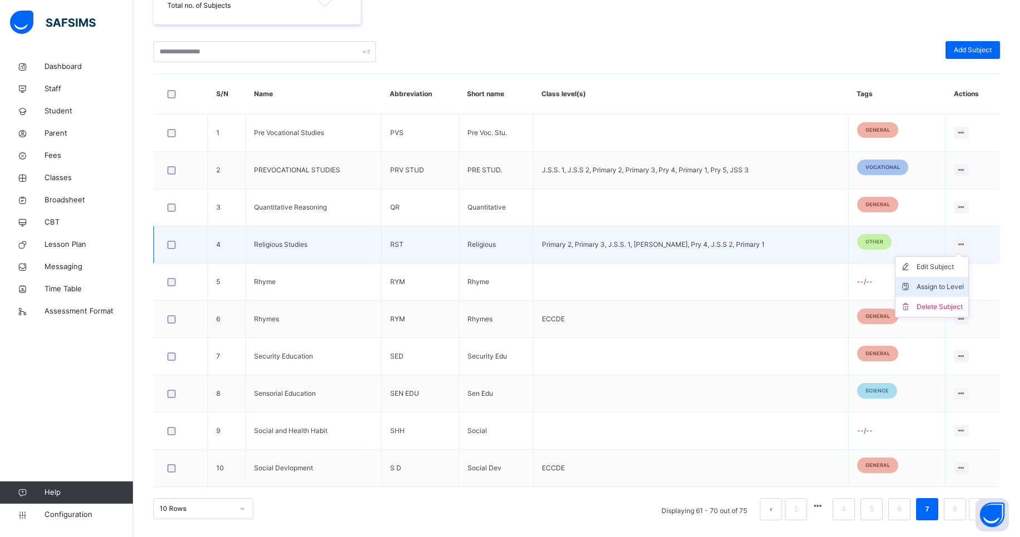
click at [944, 288] on div "Assign to Level" at bounding box center [939, 286] width 47 height 11
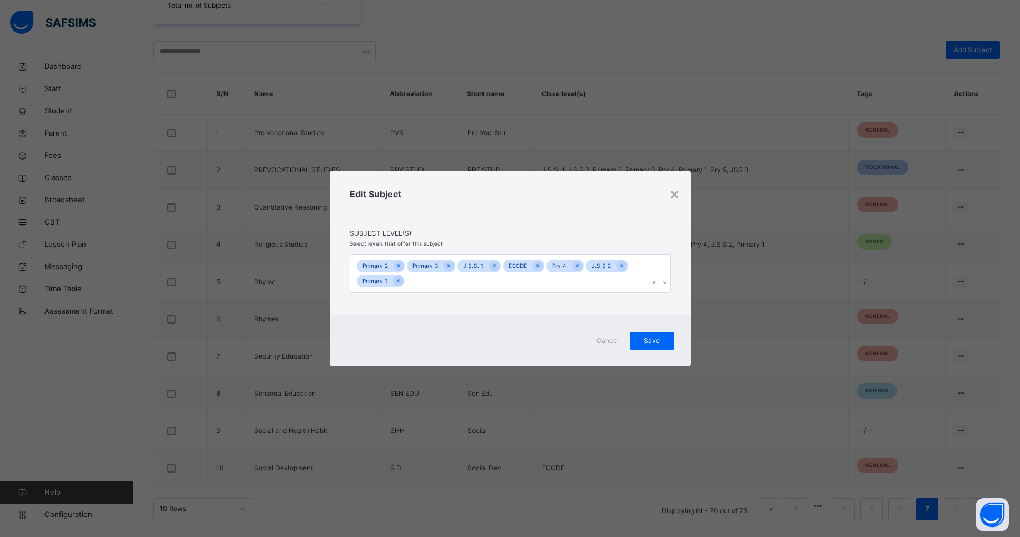
click at [523, 284] on div "Primary 2 Primary 3 J.S.S. 1 ECCDE Pry 4 J.S.S 2 Primary 1" at bounding box center [499, 273] width 299 height 38
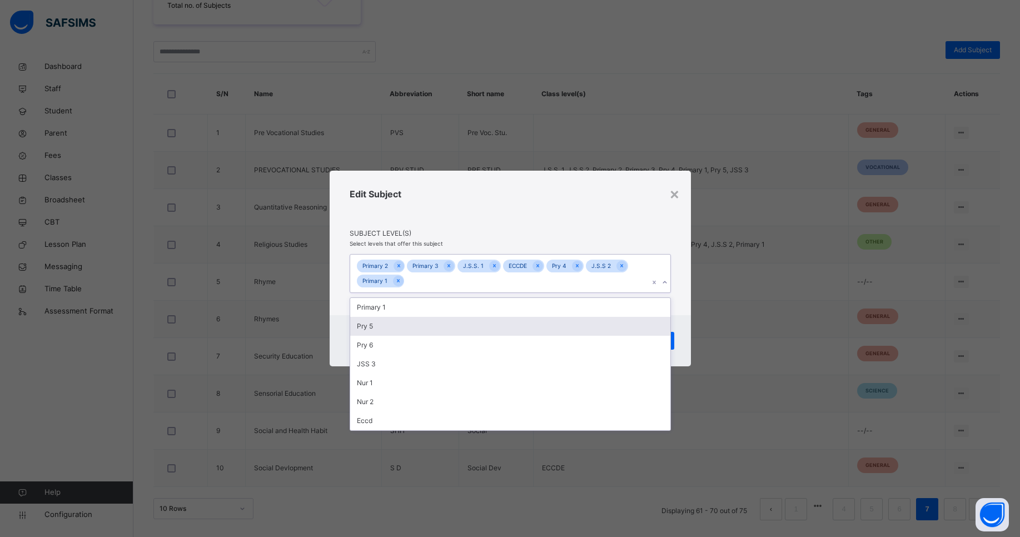
click at [415, 327] on div "Pry 5" at bounding box center [510, 326] width 320 height 19
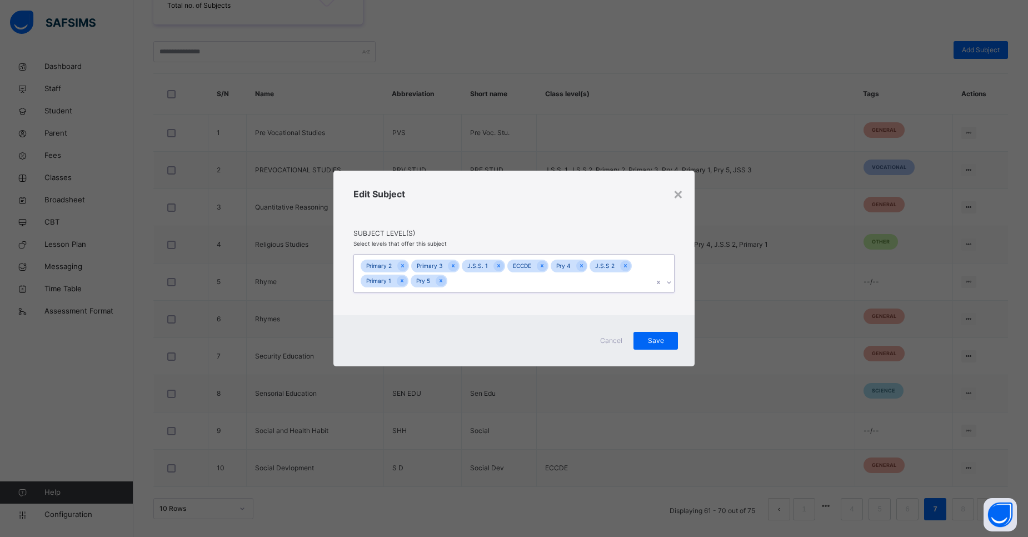
click at [476, 277] on div "Primary 2 Primary 3 J.S.S. 1 ECCDE Pry 4 J.S.S 2 Primary 1 Pry 5" at bounding box center [503, 273] width 299 height 38
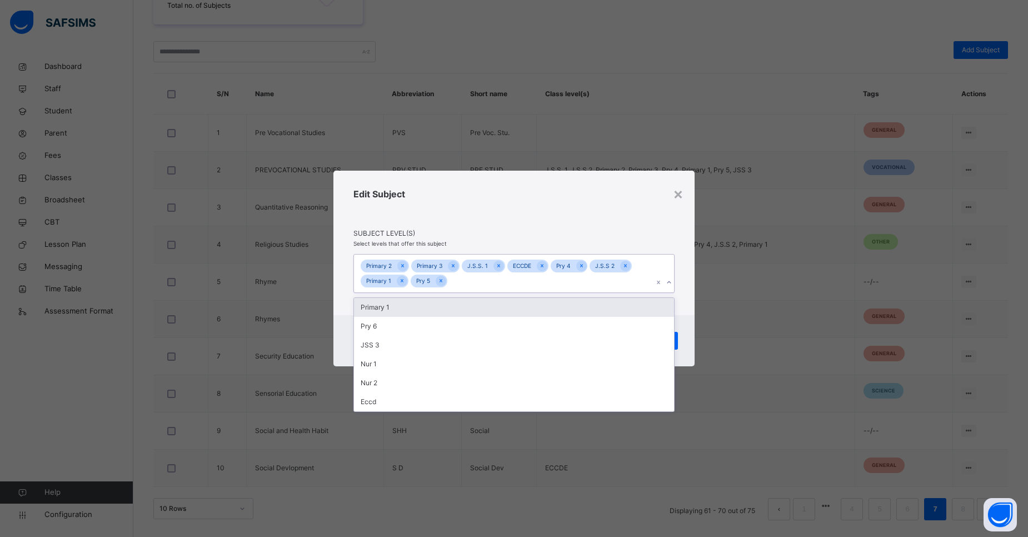
click at [468, 284] on div "Primary 2 Primary 3 J.S.S. 1 ECCDE Pry 4 J.S.S 2 Primary 1 Pry 5" at bounding box center [503, 273] width 299 height 38
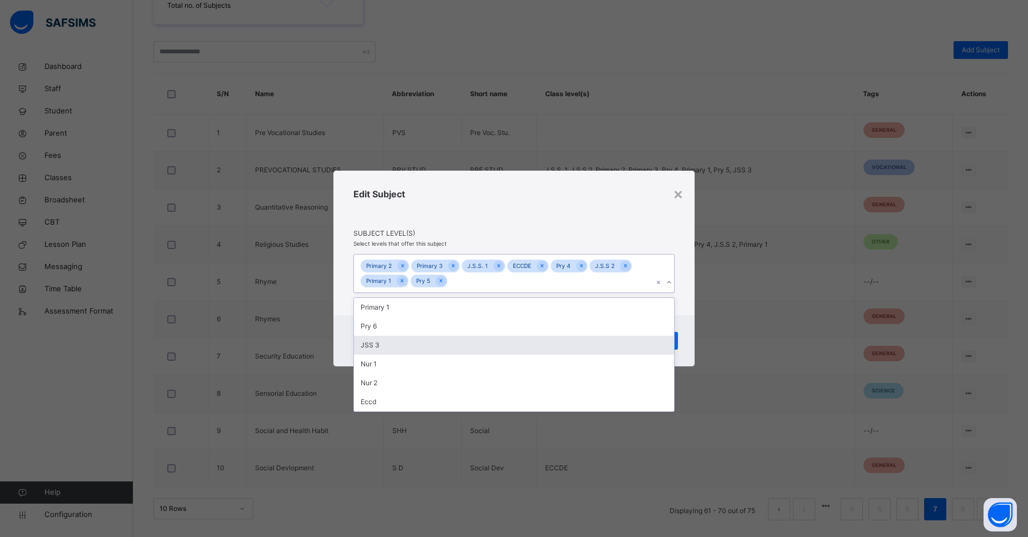
click at [419, 350] on div "JSS 3" at bounding box center [514, 345] width 320 height 19
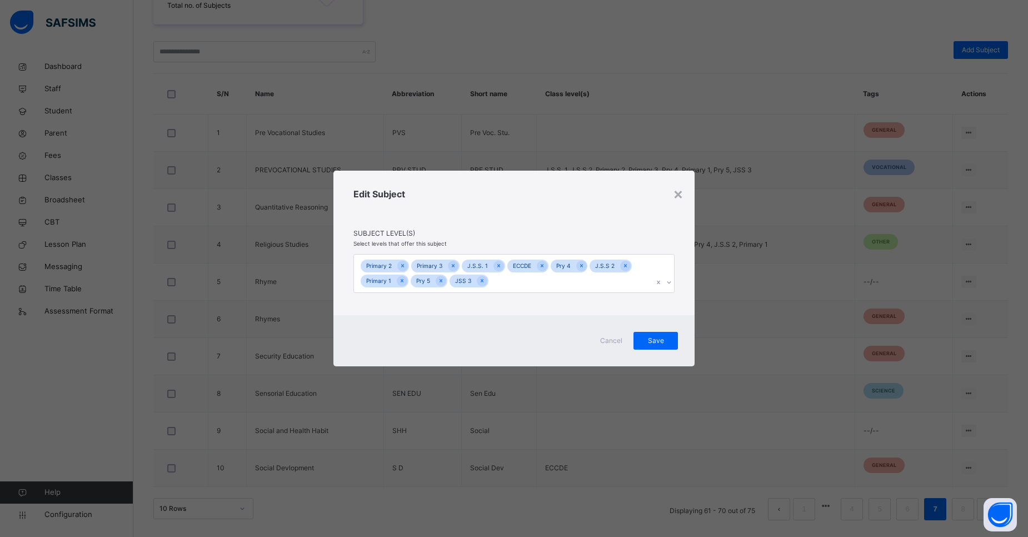
click at [495, 226] on div "Edit Subject" at bounding box center [513, 207] width 321 height 41
click at [653, 339] on span "Save" at bounding box center [656, 341] width 28 height 10
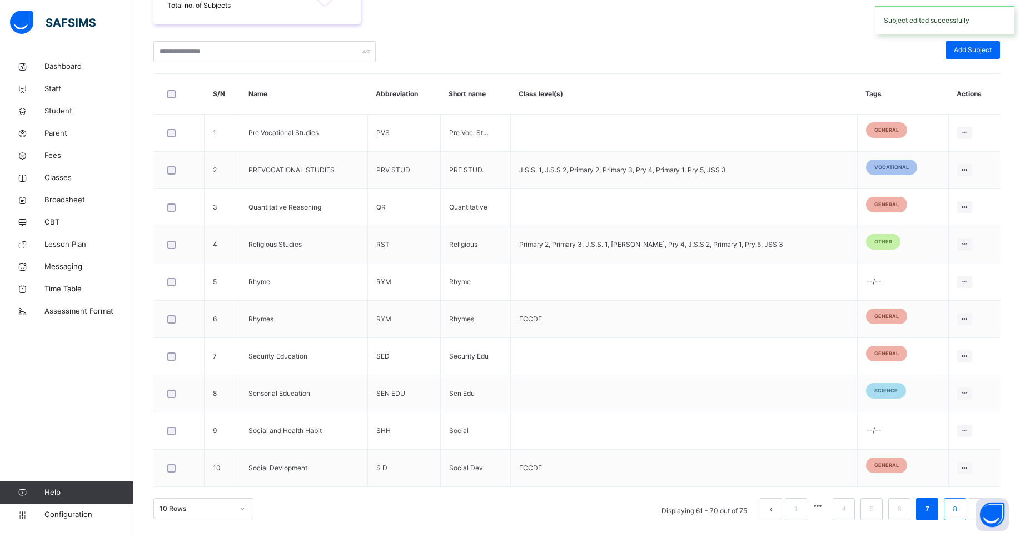
click at [960, 511] on link "8" at bounding box center [954, 509] width 11 height 14
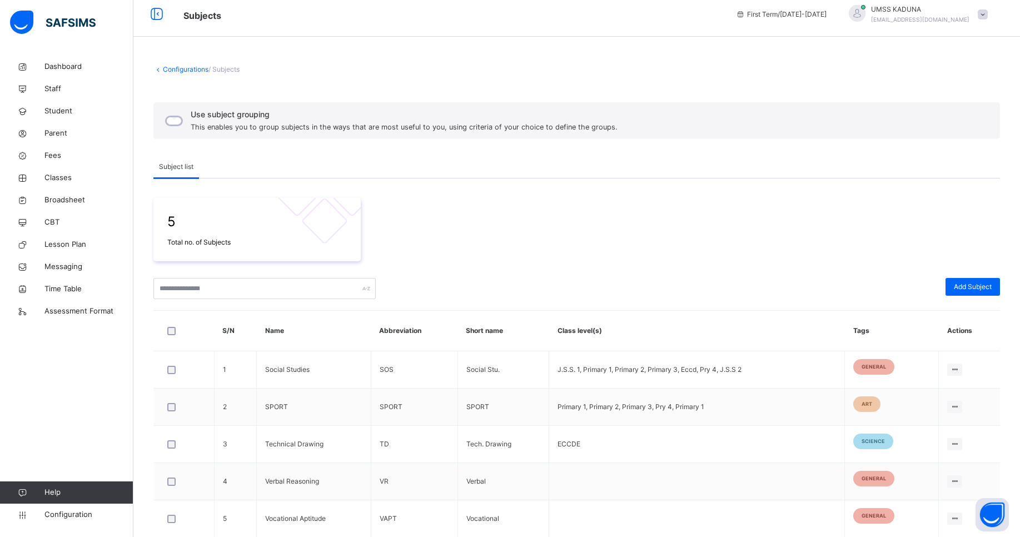
scroll to position [58, 0]
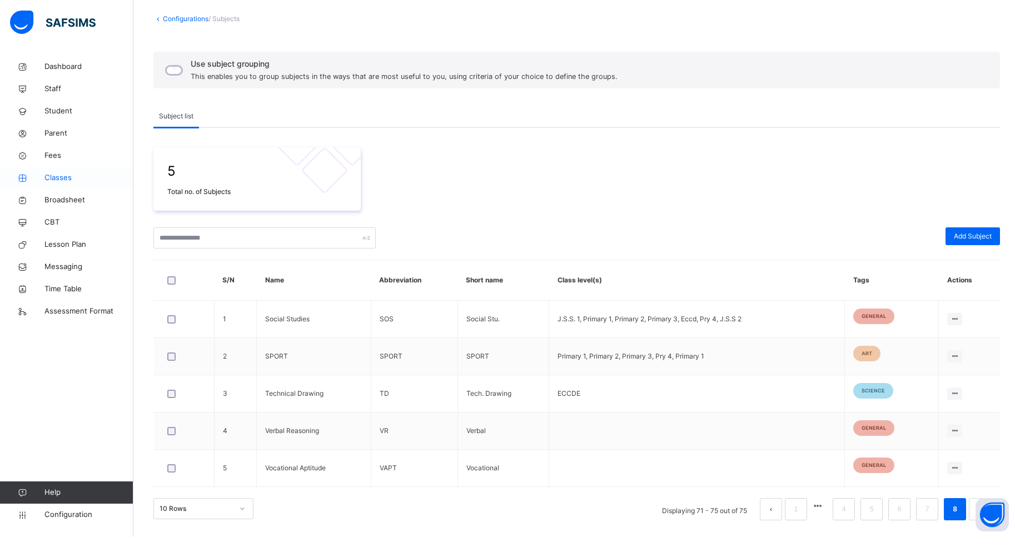
click at [57, 178] on span "Classes" at bounding box center [88, 177] width 89 height 11
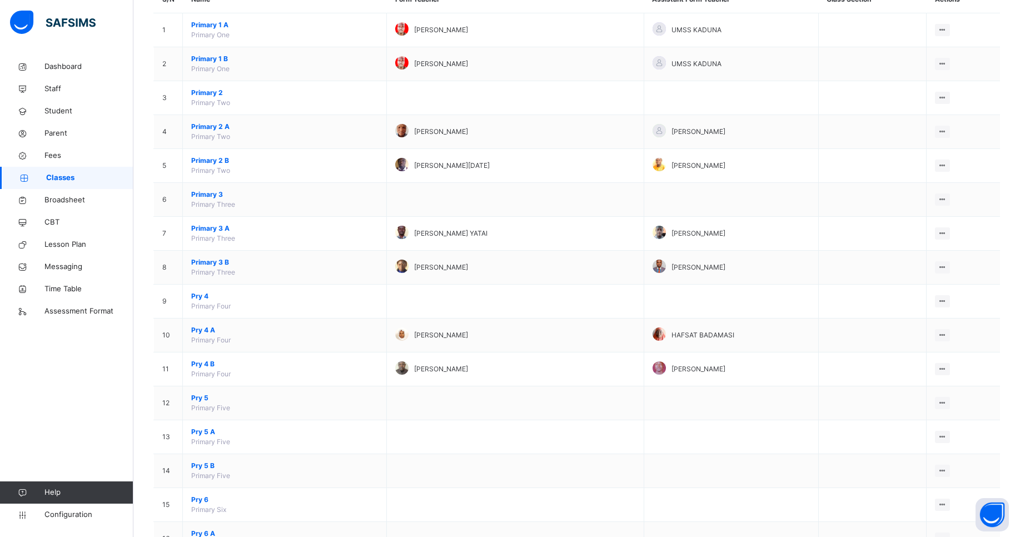
scroll to position [126, 0]
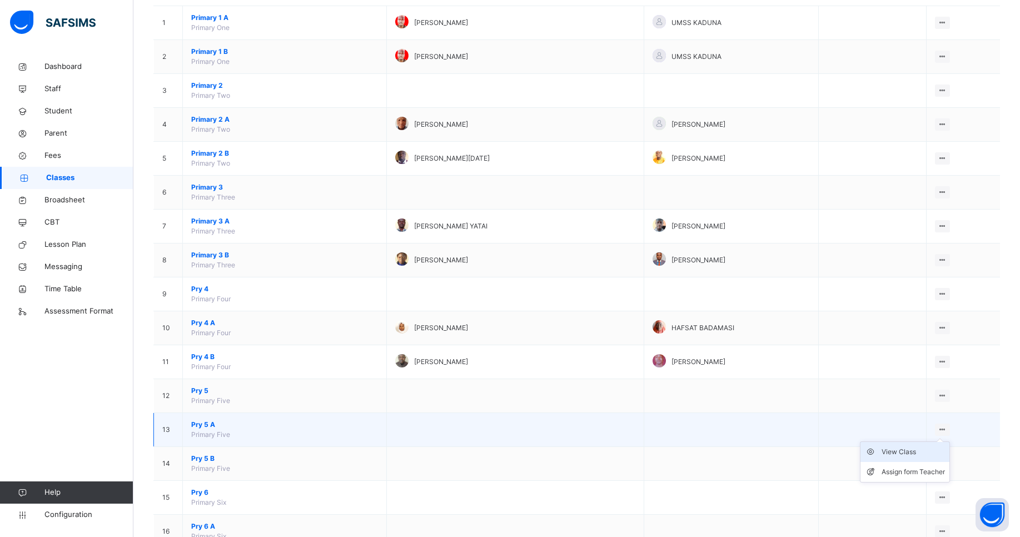
click at [916, 456] on div "View Class" at bounding box center [912, 451] width 63 height 11
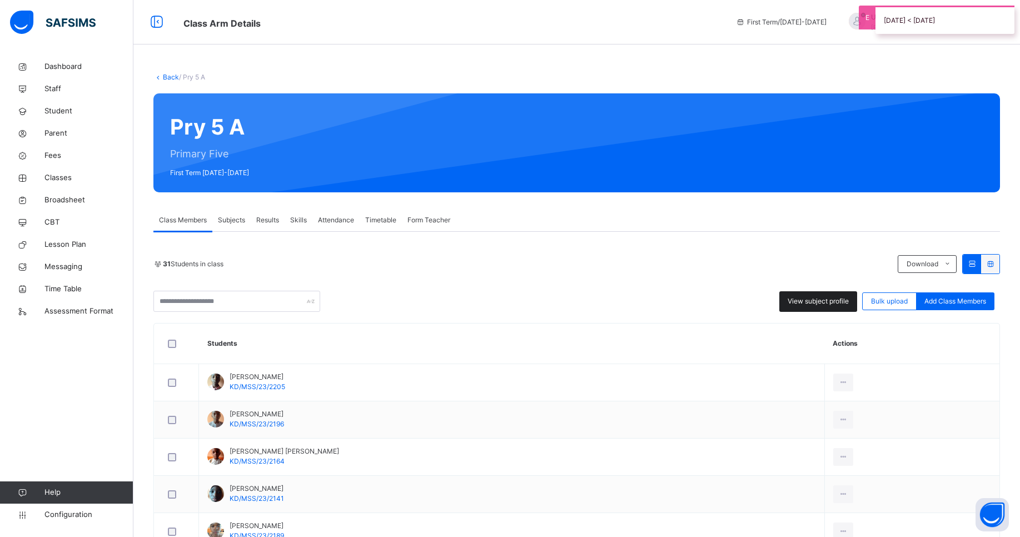
click at [828, 303] on span "View subject profile" at bounding box center [817, 301] width 61 height 10
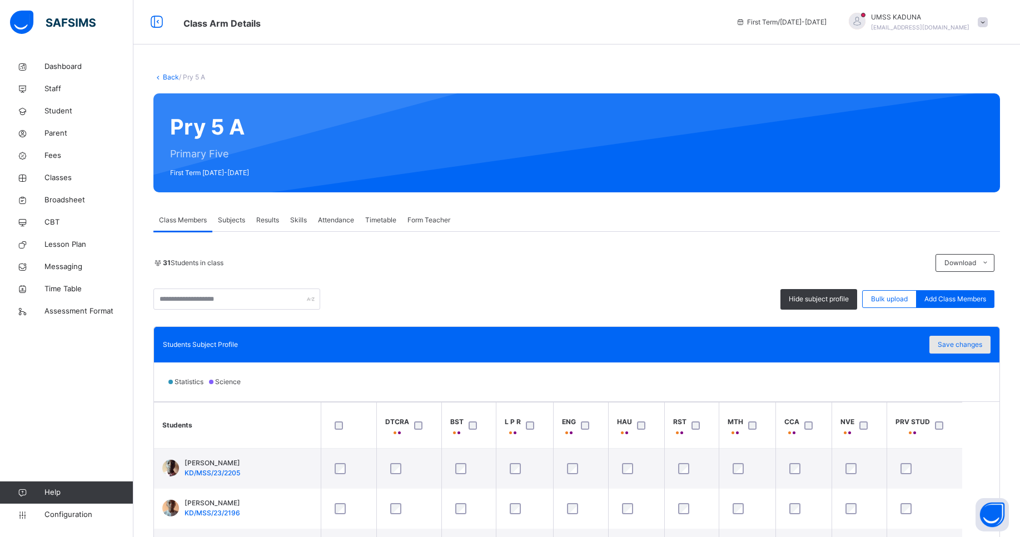
click at [959, 347] on span "Save changes" at bounding box center [959, 345] width 44 height 10
click at [76, 516] on span "Configuration" at bounding box center [88, 514] width 88 height 11
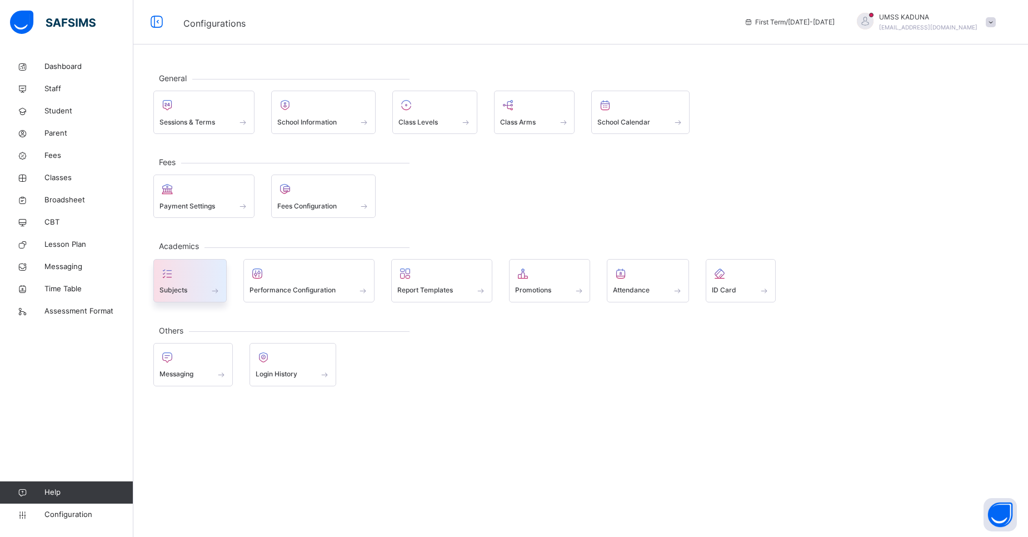
click at [194, 277] on div at bounding box center [189, 273] width 61 height 17
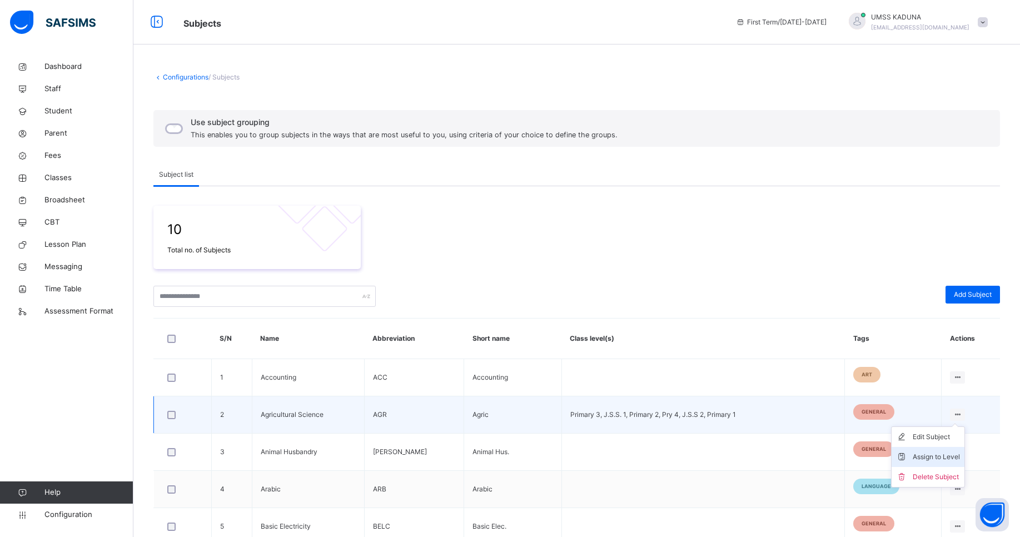
click at [944, 456] on div "Assign to Level" at bounding box center [935, 456] width 47 height 11
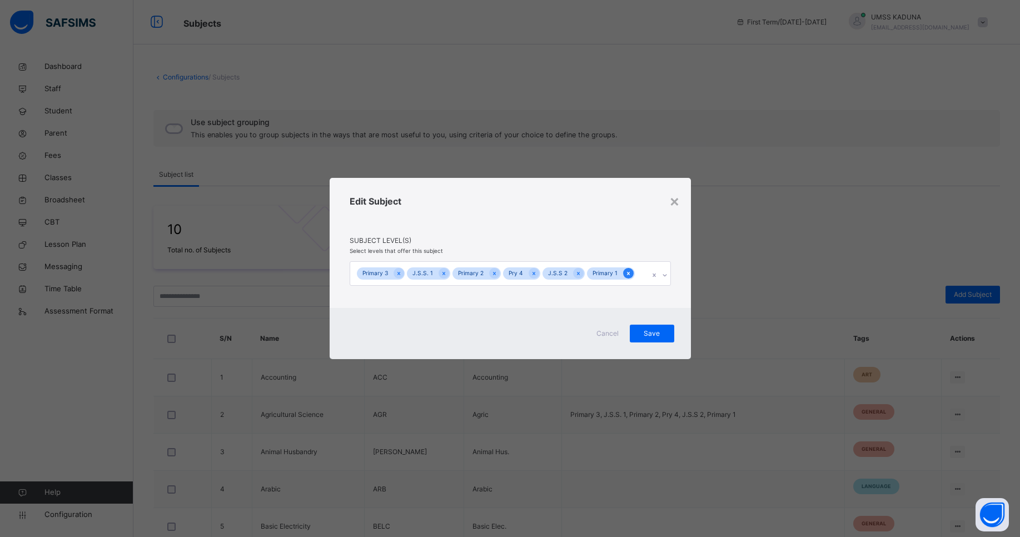
click at [625, 273] on icon at bounding box center [628, 273] width 6 height 8
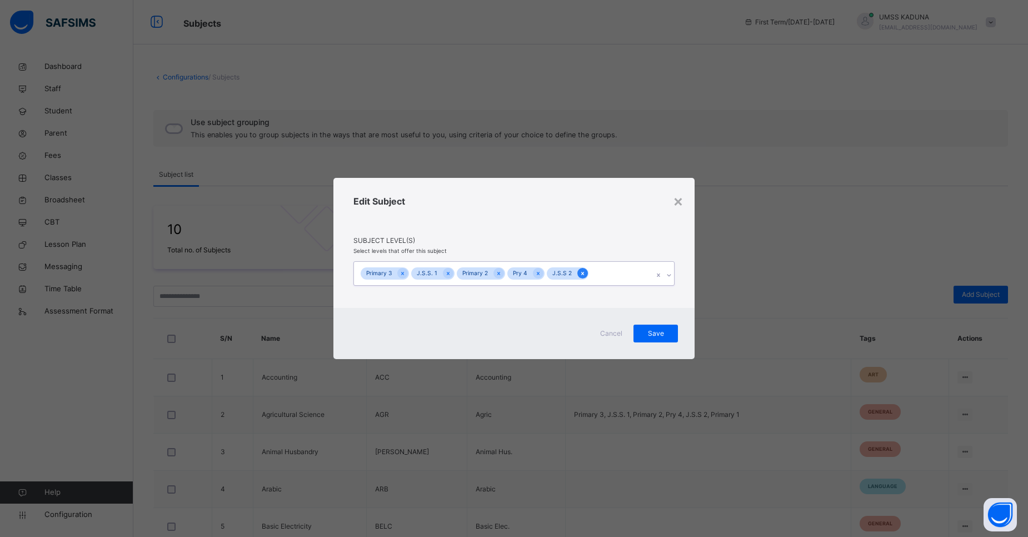
click at [580, 270] on icon at bounding box center [583, 273] width 6 height 8
click at [535, 271] on icon at bounding box center [538, 273] width 6 height 8
click at [493, 272] on div at bounding box center [498, 273] width 11 height 11
click at [446, 271] on icon at bounding box center [448, 273] width 6 height 8
click at [407, 273] on div at bounding box center [402, 273] width 11 height 11
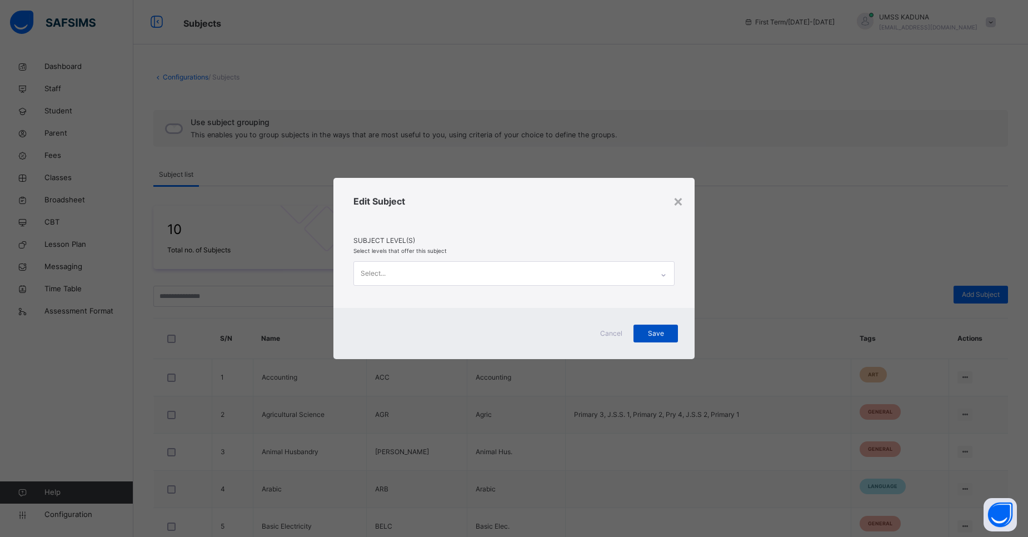
click at [655, 331] on span "Save" at bounding box center [656, 333] width 28 height 10
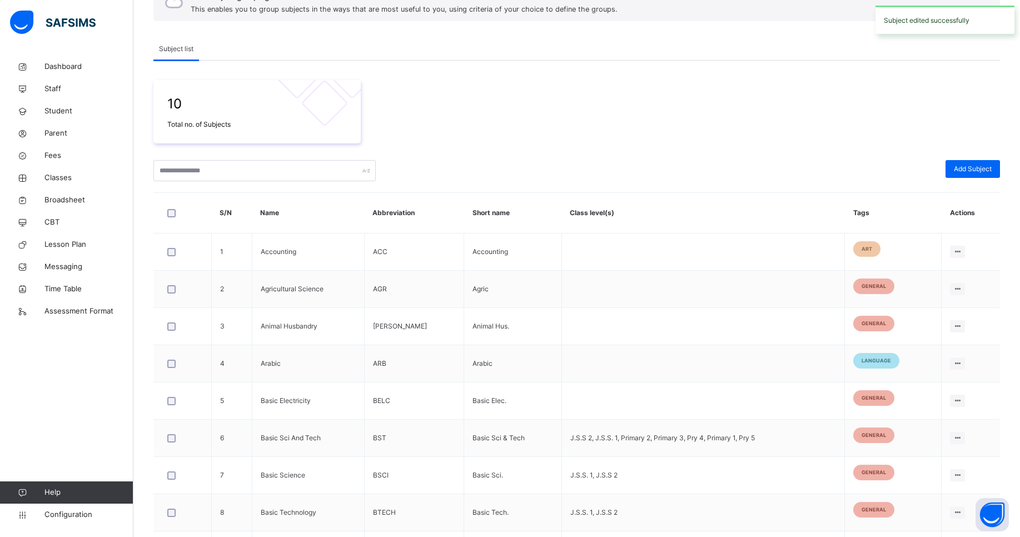
scroll to position [163, 0]
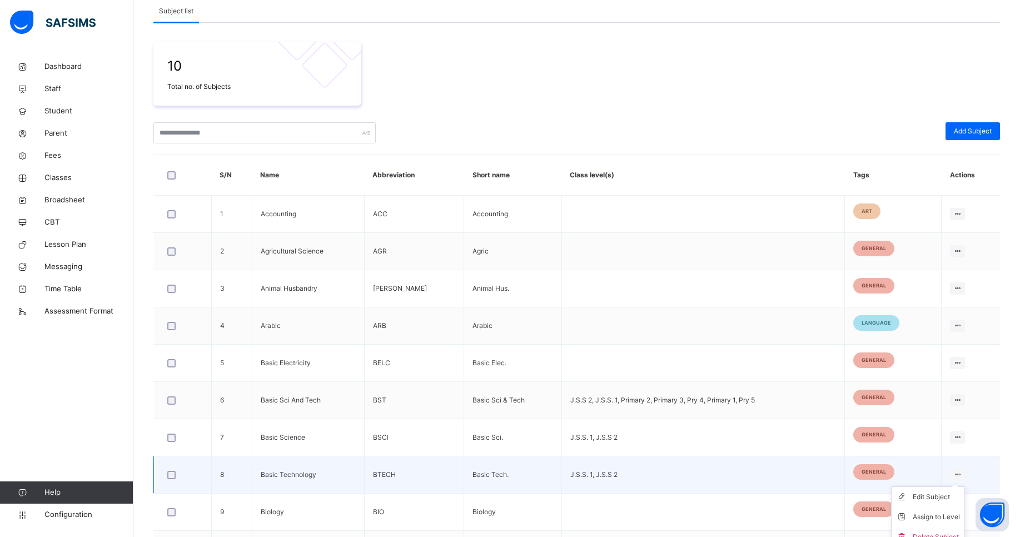
click at [962, 472] on icon at bounding box center [956, 474] width 9 height 8
click at [941, 495] on div "Edit Subject" at bounding box center [935, 496] width 47 height 11
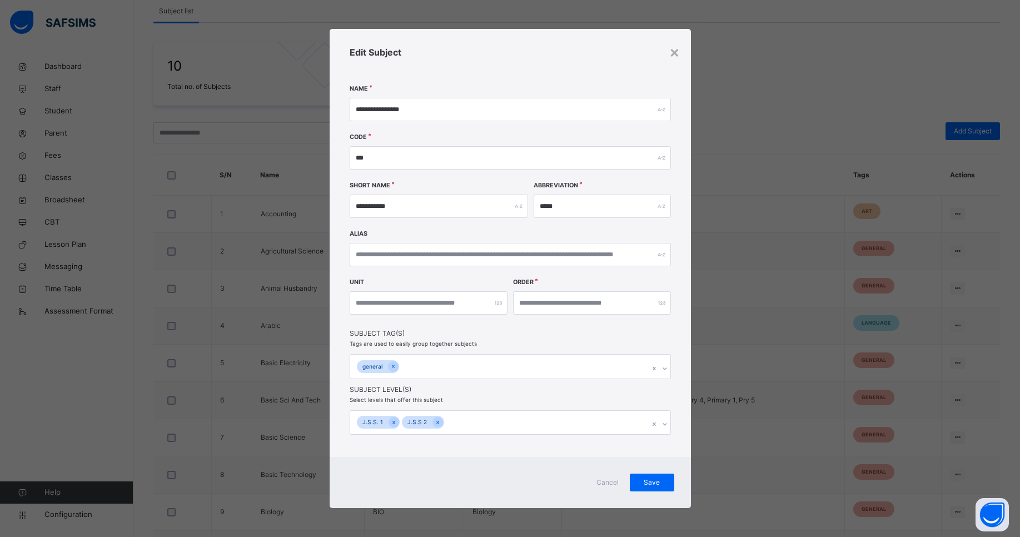
click at [605, 481] on span "Cancel" at bounding box center [607, 482] width 27 height 10
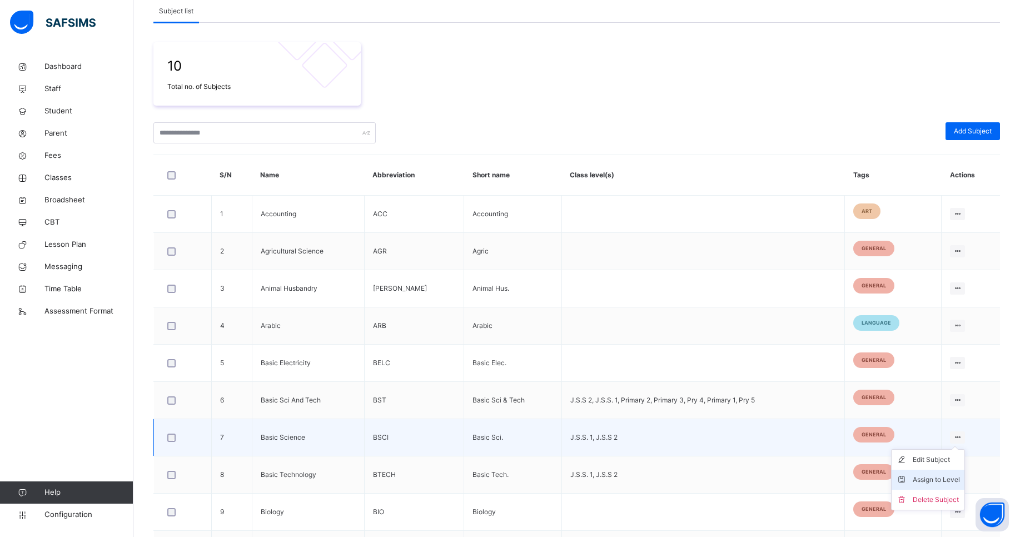
click at [941, 482] on div "Assign to Level" at bounding box center [935, 479] width 47 height 11
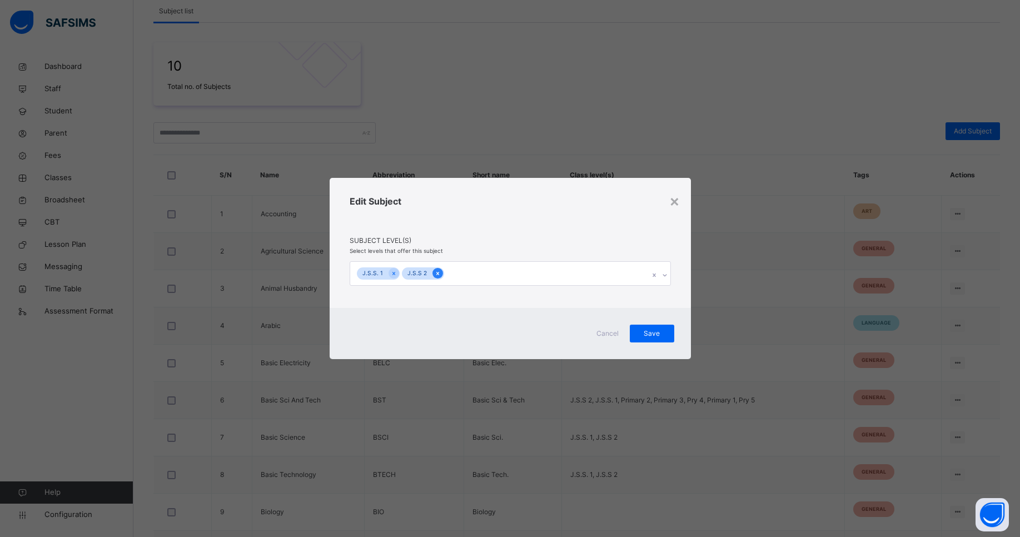
click at [435, 270] on icon at bounding box center [438, 273] width 6 height 8
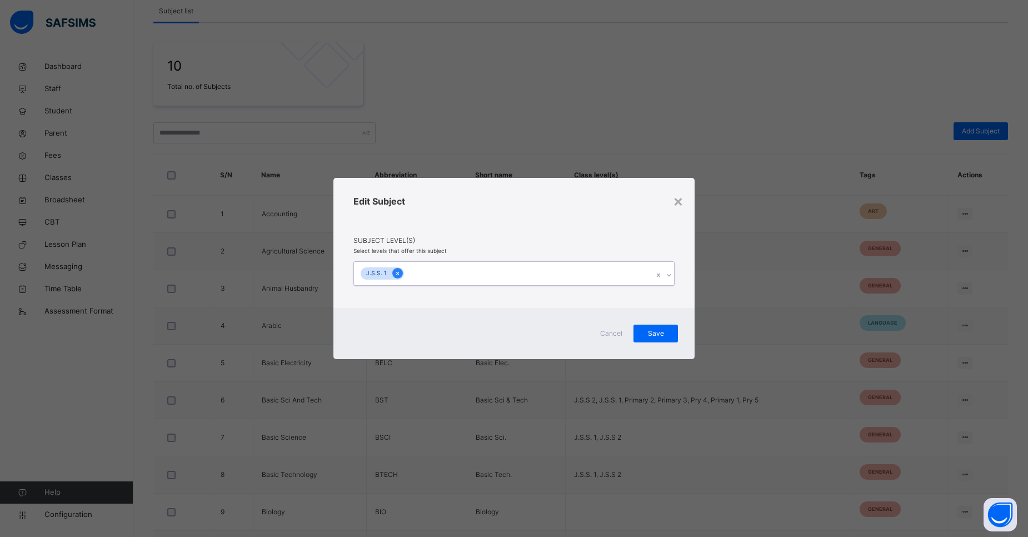
click at [396, 269] on icon at bounding box center [398, 273] width 6 height 8
click at [652, 335] on span "Save" at bounding box center [656, 333] width 28 height 10
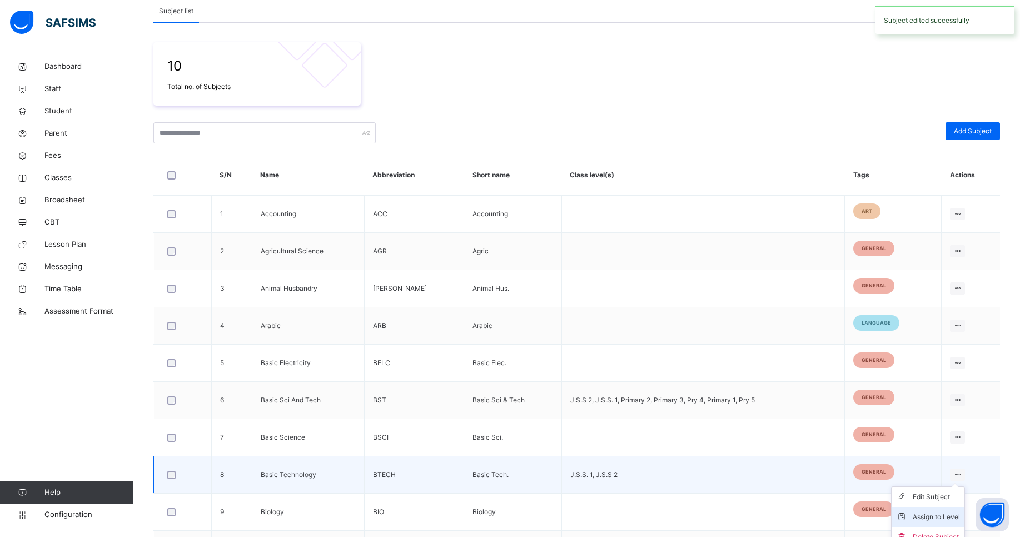
click at [939, 520] on div "Assign to Level" at bounding box center [935, 516] width 47 height 11
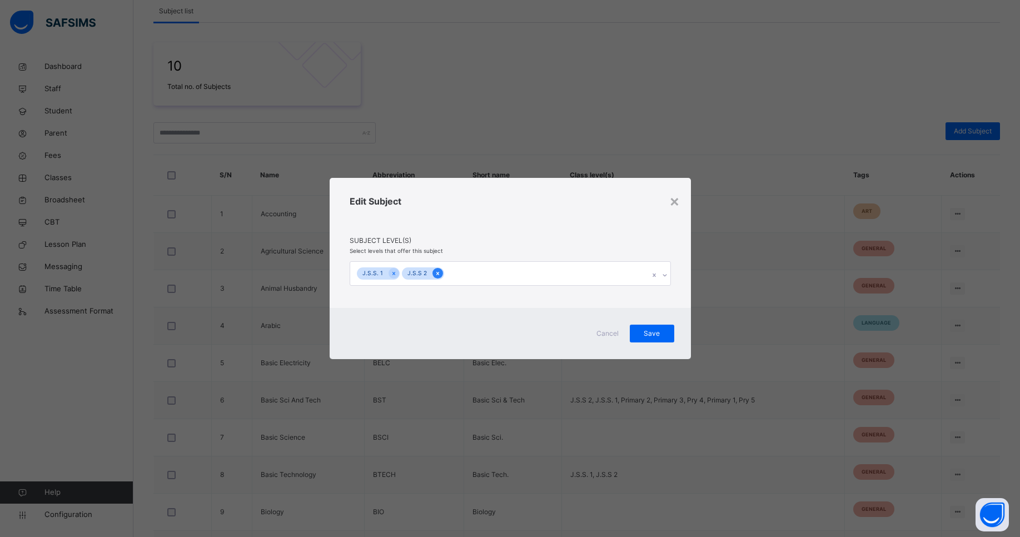
click at [432, 271] on div at bounding box center [437, 273] width 11 height 11
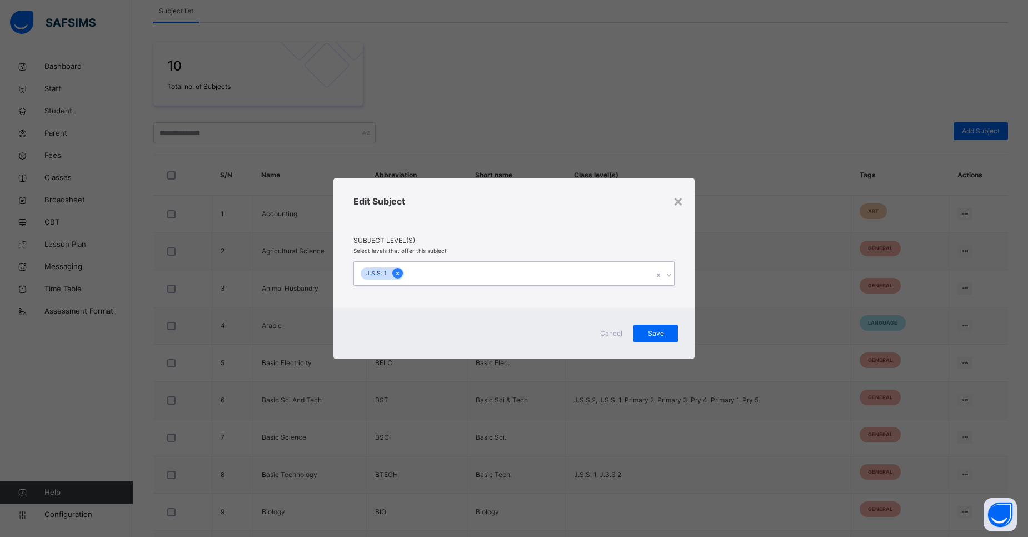
click at [395, 271] on icon at bounding box center [398, 273] width 6 height 8
click at [652, 337] on span "Save" at bounding box center [656, 333] width 28 height 10
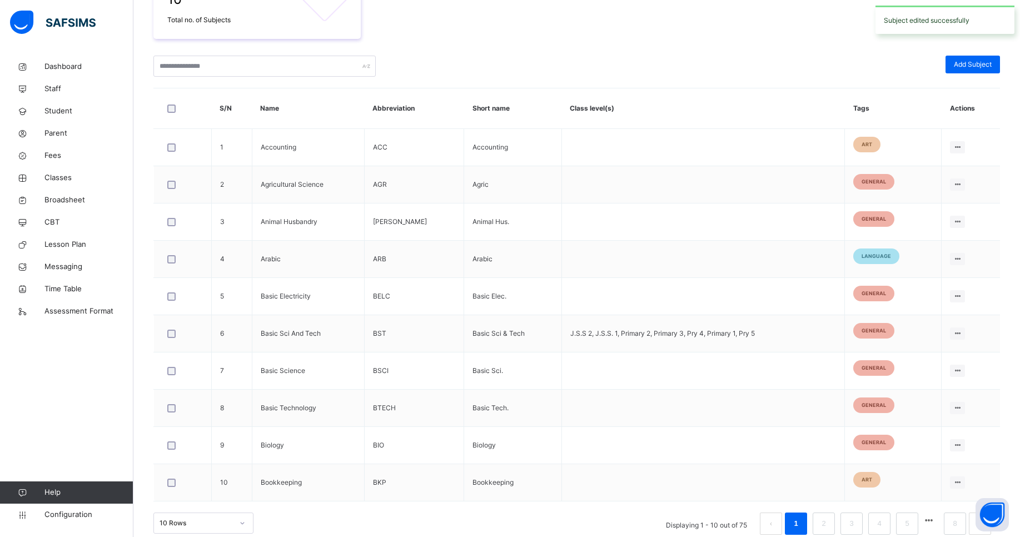
scroll to position [244, 0]
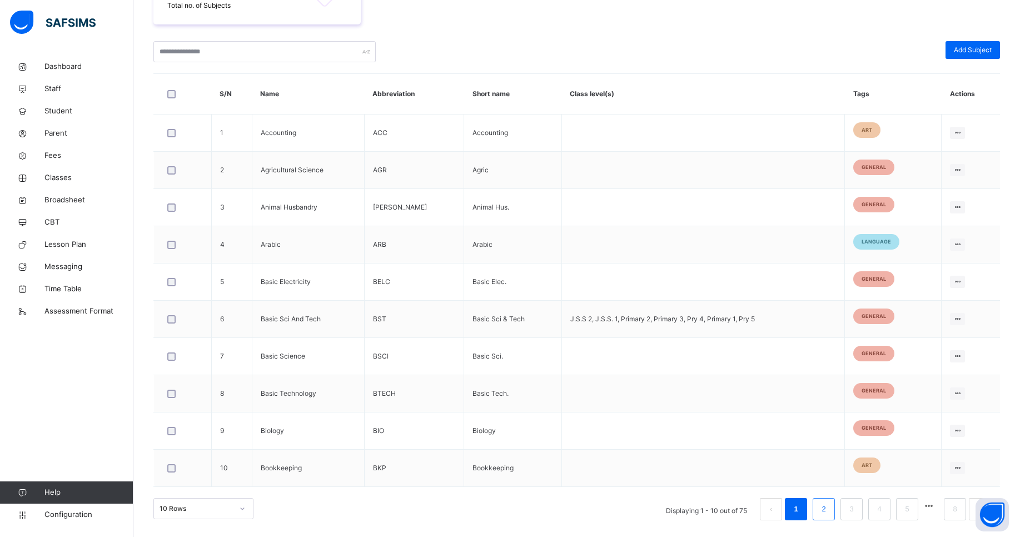
click at [828, 508] on link "2" at bounding box center [823, 509] width 11 height 14
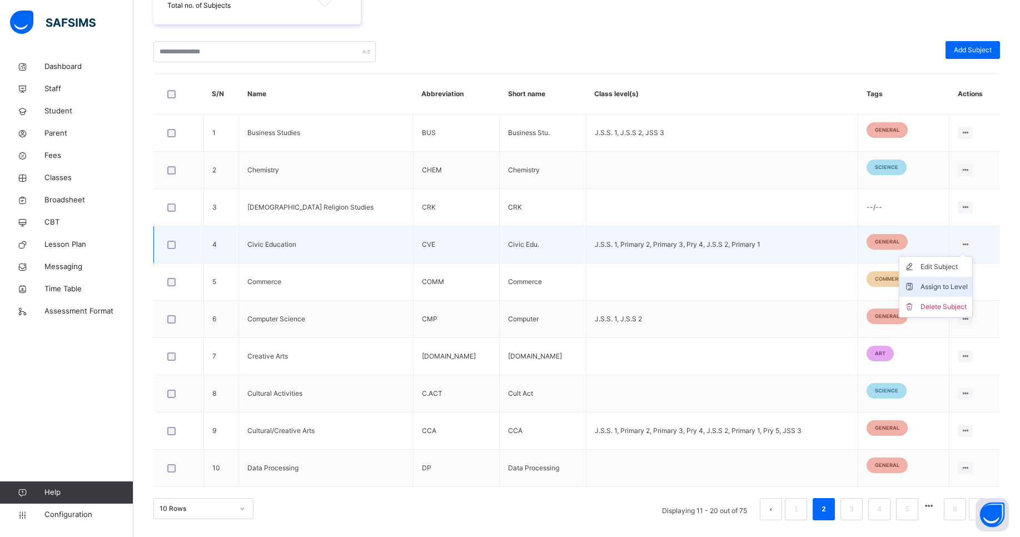
click at [946, 286] on div "Assign to Level" at bounding box center [943, 286] width 47 height 11
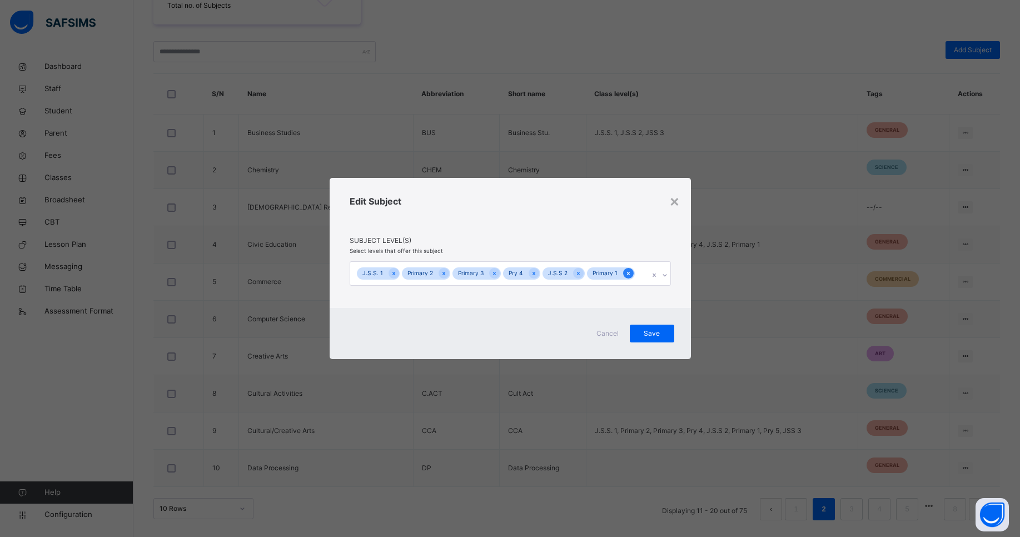
click at [627, 275] on icon at bounding box center [628, 273] width 6 height 8
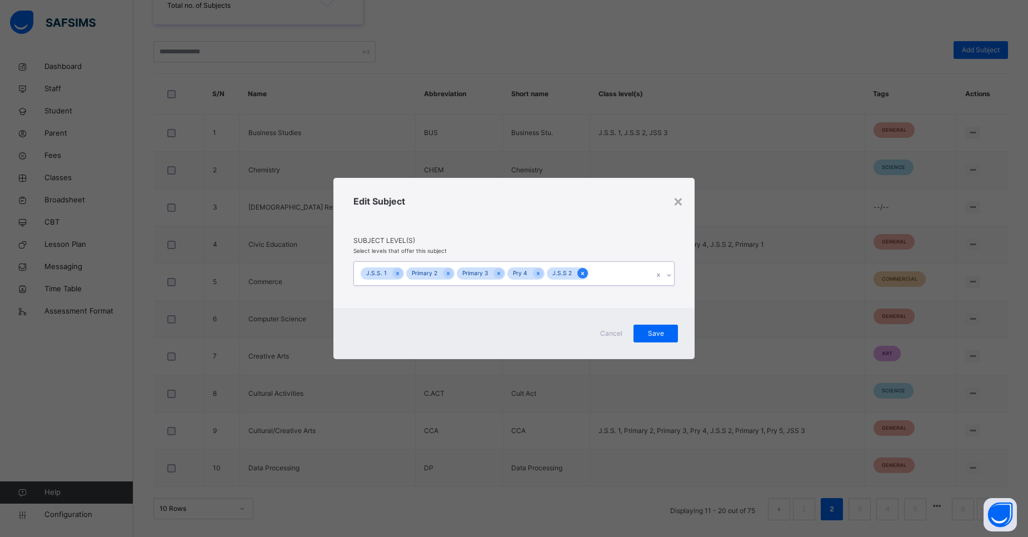
click at [580, 272] on icon at bounding box center [583, 273] width 6 height 8
click at [539, 273] on icon at bounding box center [538, 273] width 6 height 8
click at [501, 273] on div at bounding box center [498, 273] width 11 height 11
click at [449, 272] on icon at bounding box center [448, 273] width 6 height 8
click at [392, 272] on div at bounding box center [397, 273] width 11 height 11
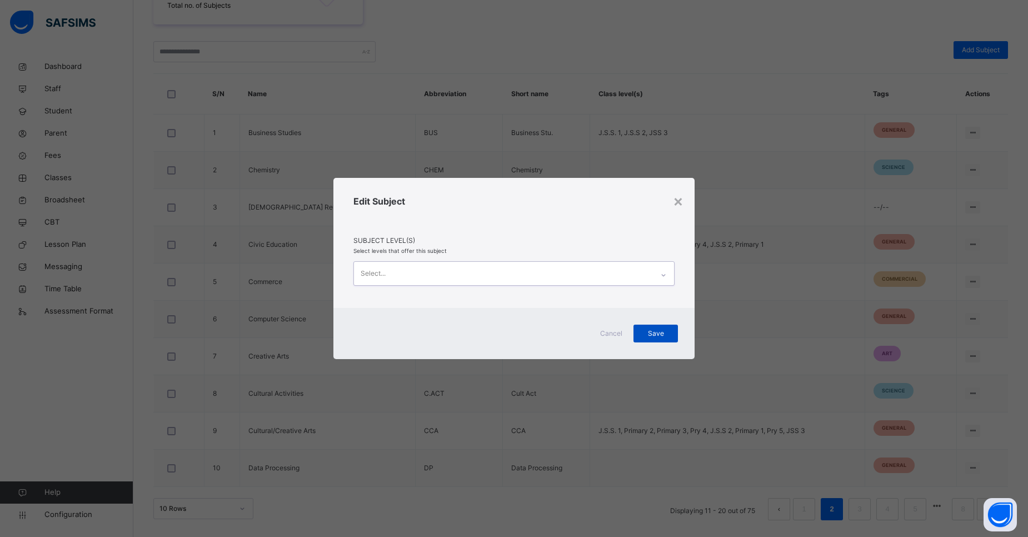
click at [649, 338] on div "Save" at bounding box center [655, 334] width 44 height 18
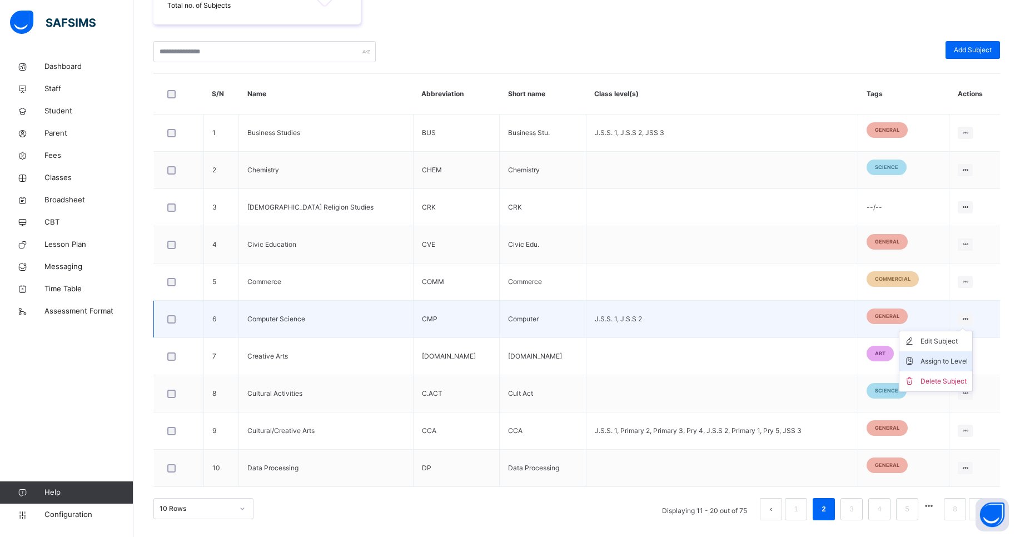
click at [947, 360] on div "Assign to Level" at bounding box center [943, 361] width 47 height 11
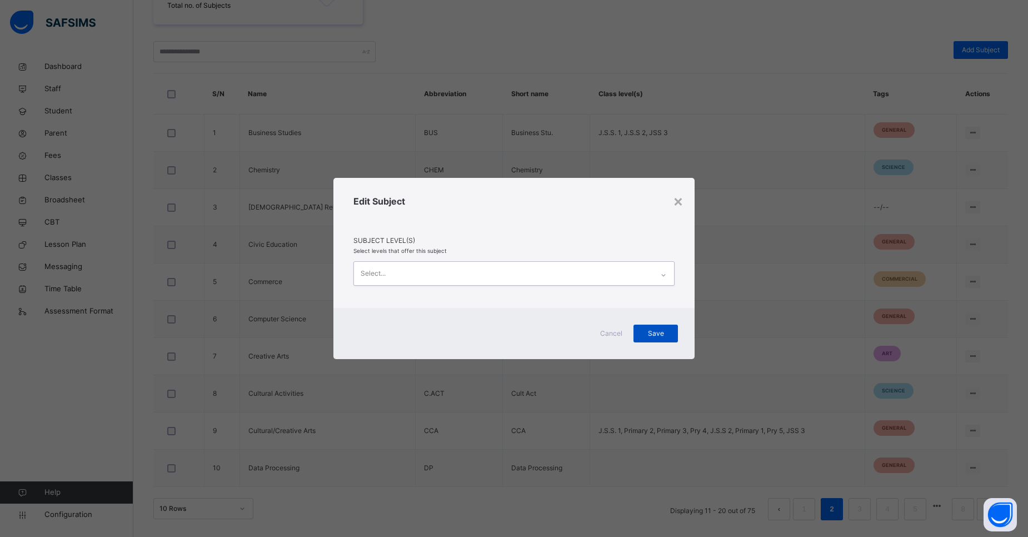
click at [654, 335] on span "Save" at bounding box center [656, 333] width 28 height 10
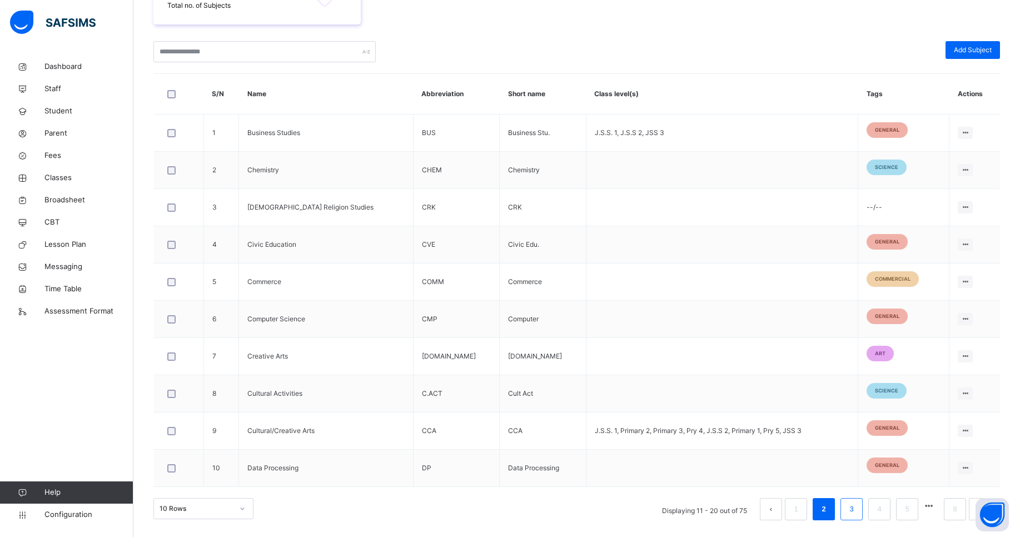
click at [856, 511] on link "3" at bounding box center [851, 509] width 11 height 14
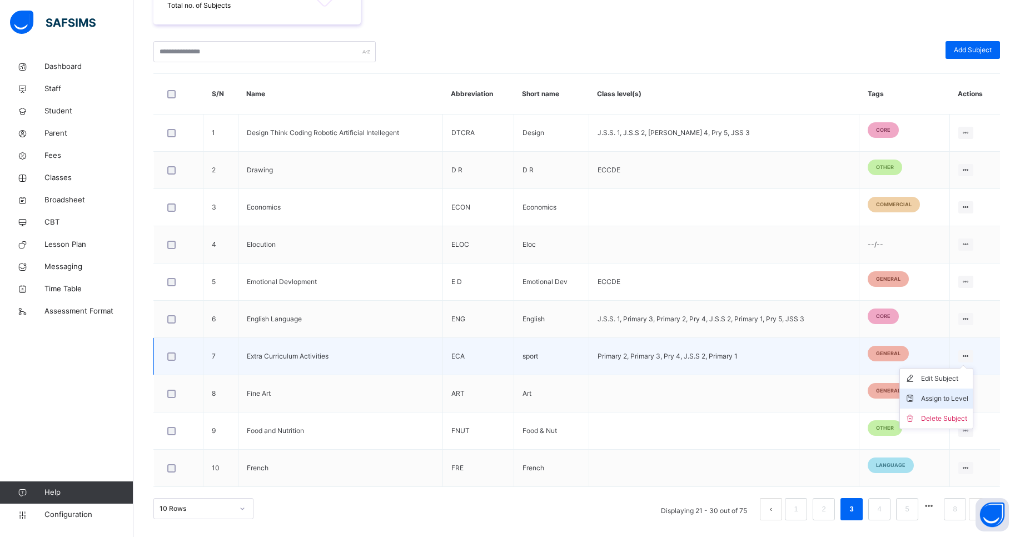
click at [954, 396] on div "Assign to Level" at bounding box center [944, 398] width 47 height 11
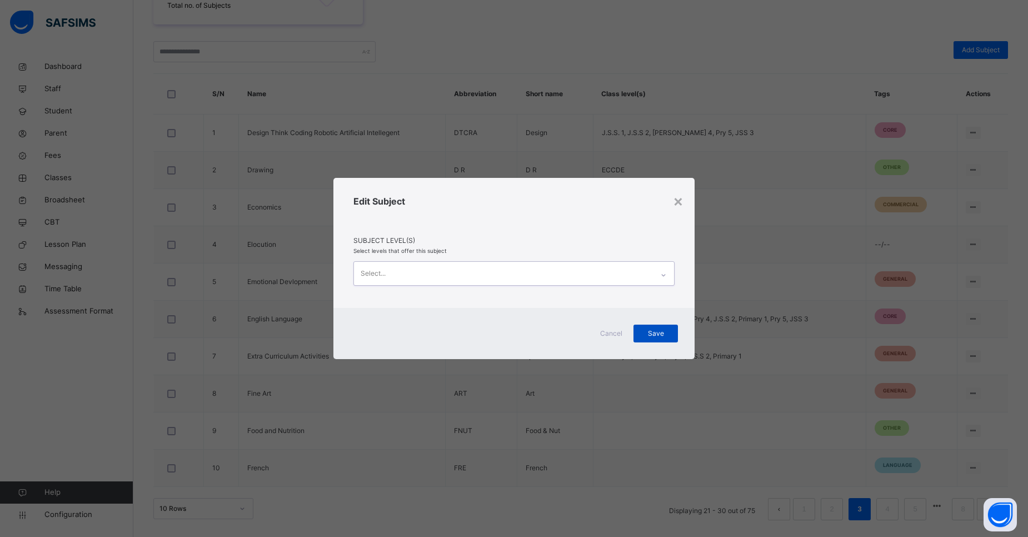
click at [656, 337] on span "Save" at bounding box center [656, 333] width 28 height 10
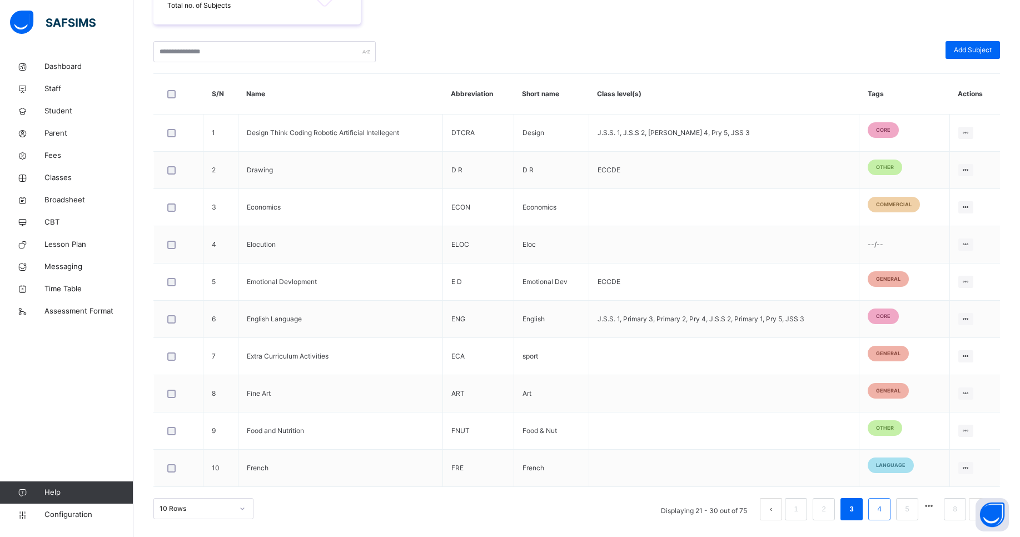
click at [884, 510] on link "4" at bounding box center [878, 509] width 11 height 14
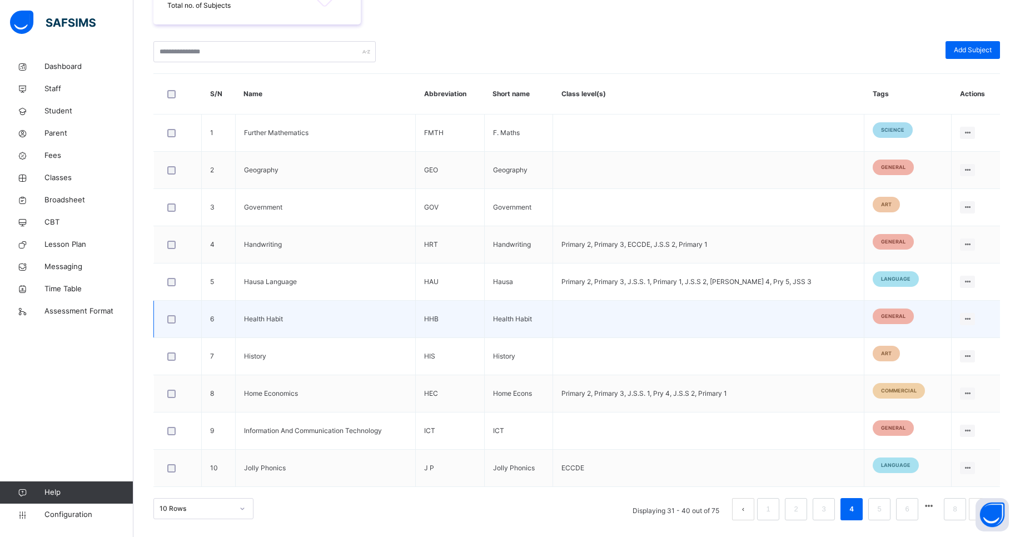
click at [785, 318] on td at bounding box center [708, 319] width 311 height 37
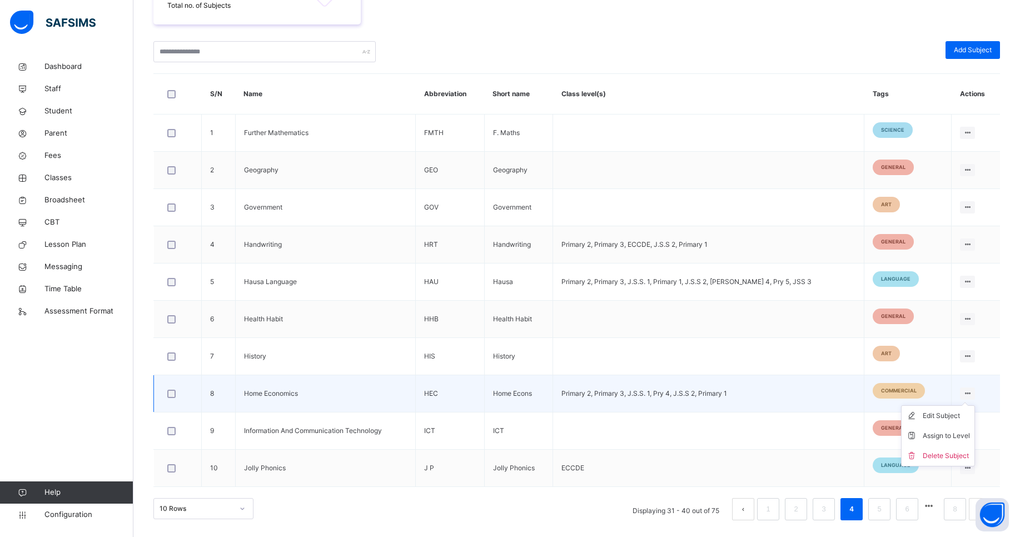
click at [970, 392] on icon at bounding box center [966, 393] width 9 height 8
click at [946, 437] on div "Assign to Level" at bounding box center [945, 435] width 47 height 11
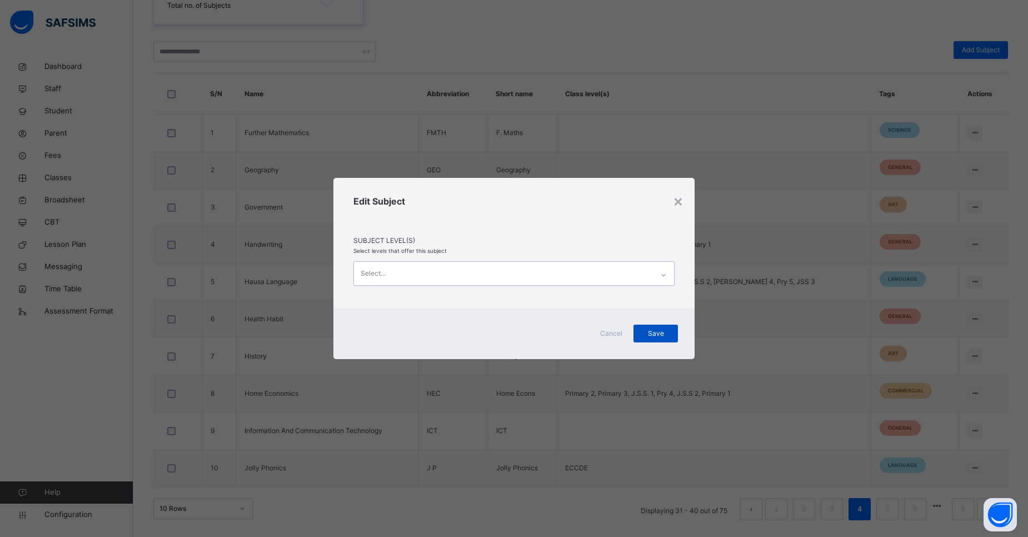
click at [665, 329] on span "Save" at bounding box center [656, 333] width 28 height 10
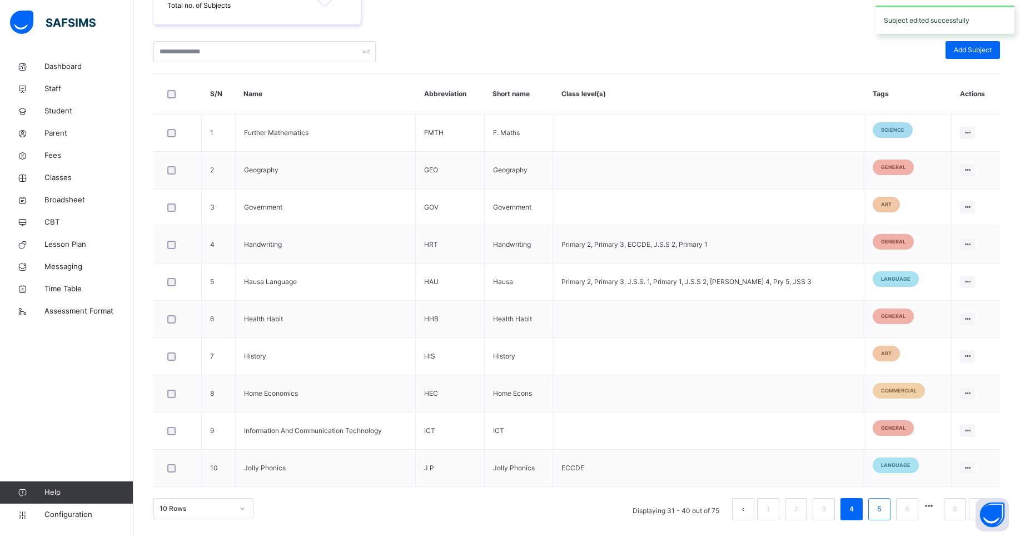
click at [884, 510] on link "5" at bounding box center [878, 509] width 11 height 14
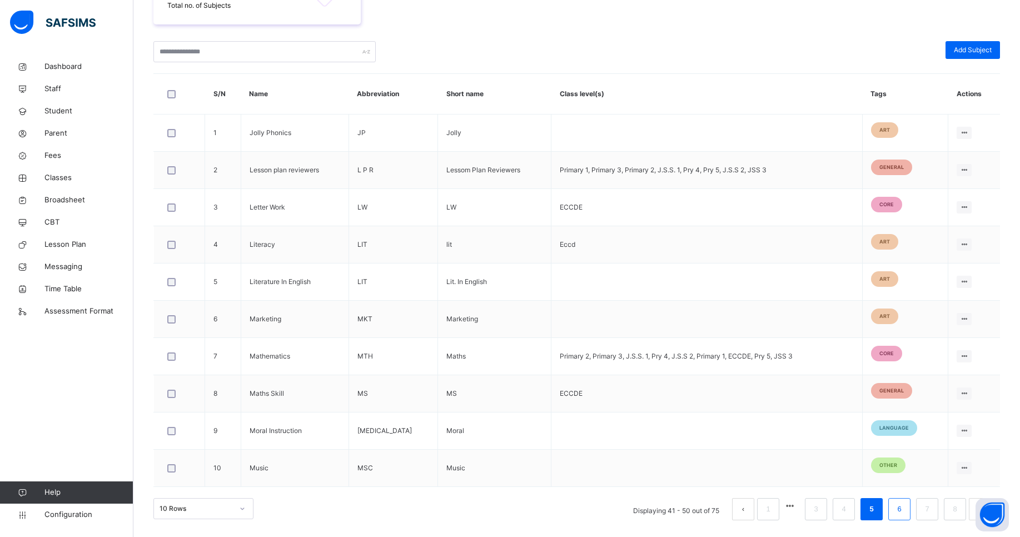
click at [904, 512] on link "6" at bounding box center [898, 509] width 11 height 14
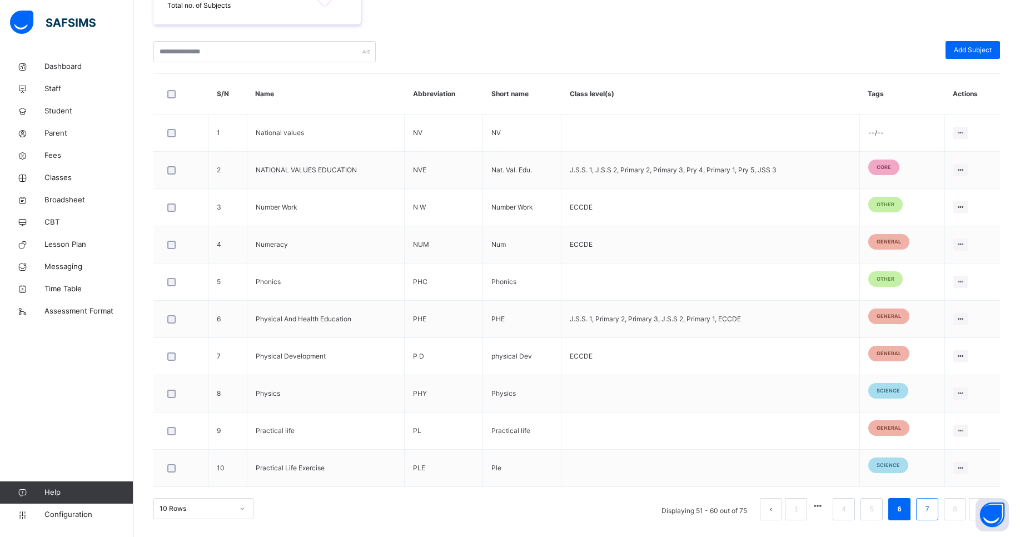
click at [932, 508] on link "7" at bounding box center [926, 509] width 11 height 14
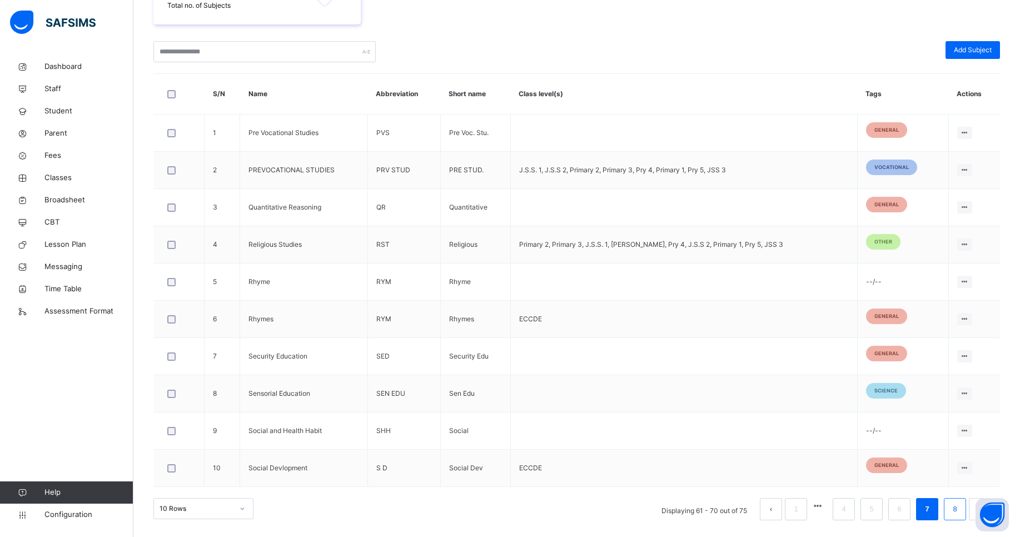
click at [960, 510] on link "8" at bounding box center [954, 509] width 11 height 14
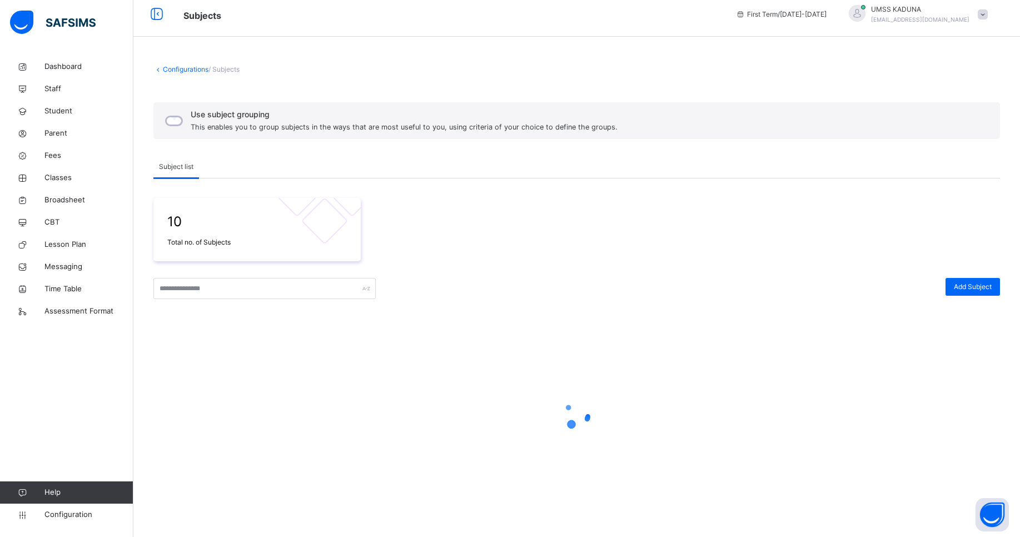
scroll to position [58, 0]
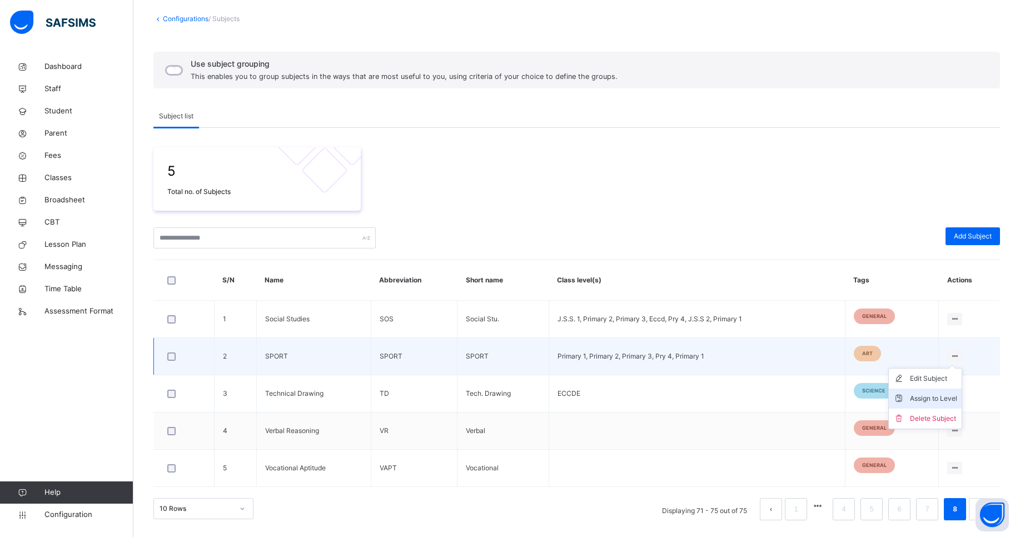
click at [936, 399] on div "Assign to Level" at bounding box center [933, 398] width 47 height 11
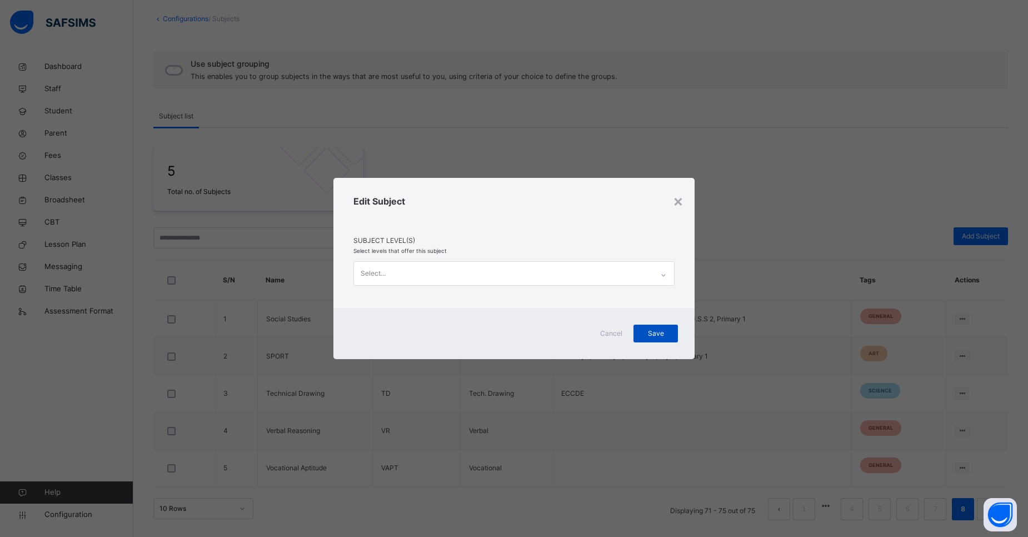
click at [656, 328] on span "Save" at bounding box center [656, 333] width 28 height 10
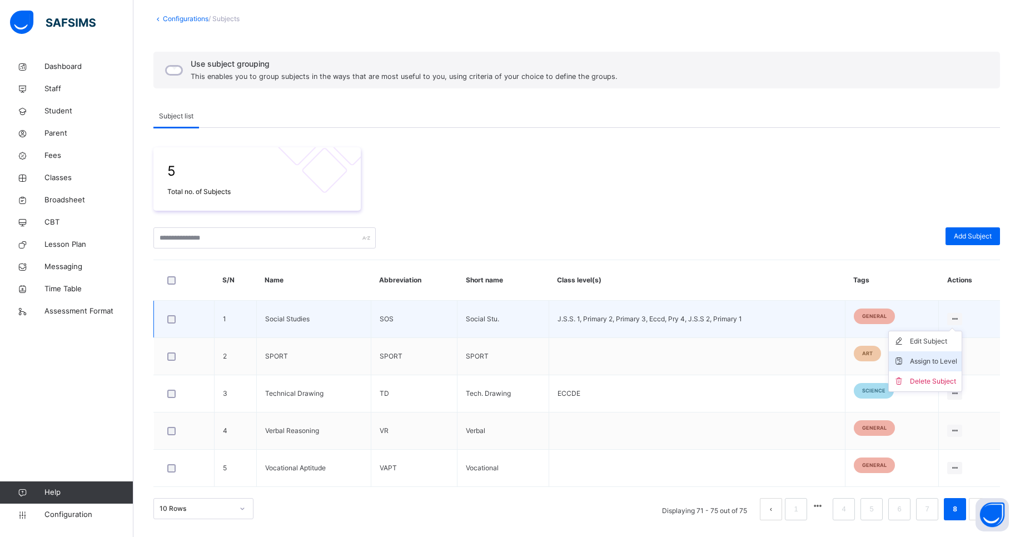
click at [934, 361] on div "Assign to Level" at bounding box center [933, 361] width 47 height 11
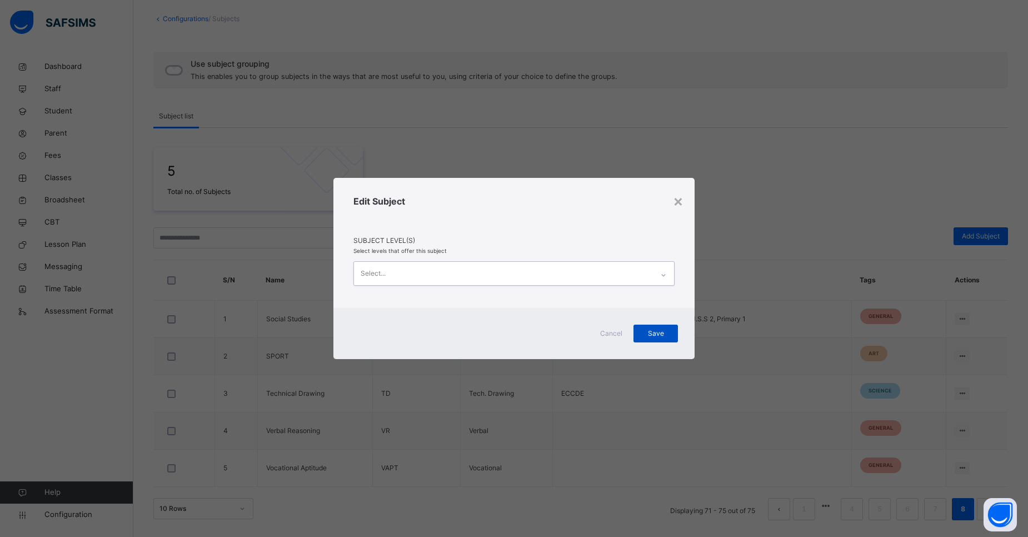
click at [660, 333] on span "Save" at bounding box center [656, 333] width 28 height 10
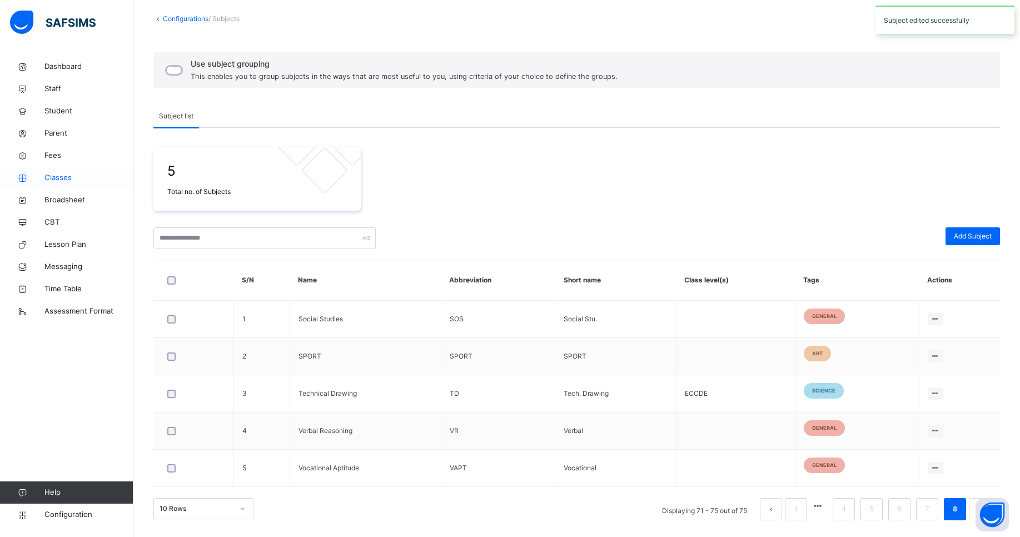
click at [56, 181] on span "Classes" at bounding box center [88, 177] width 89 height 11
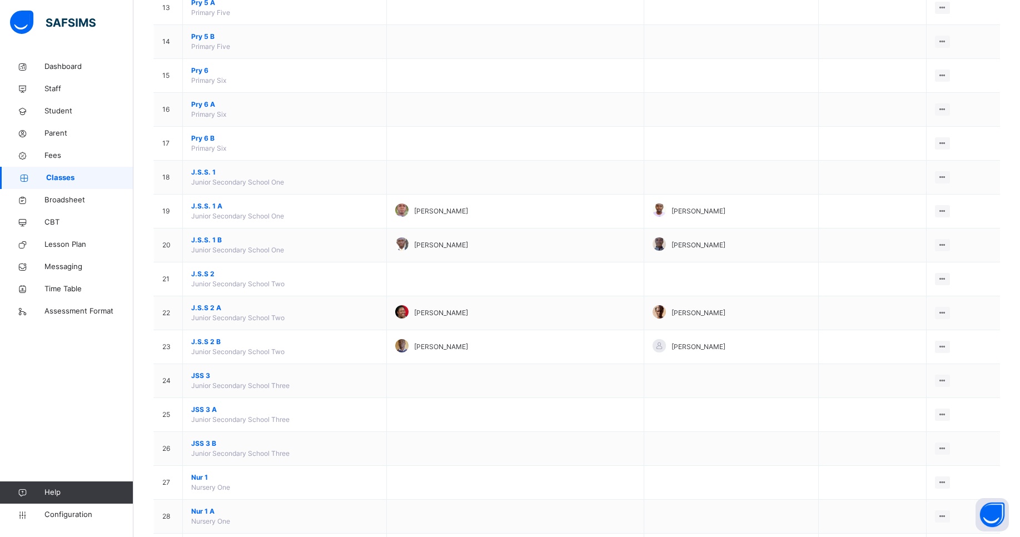
scroll to position [563, 0]
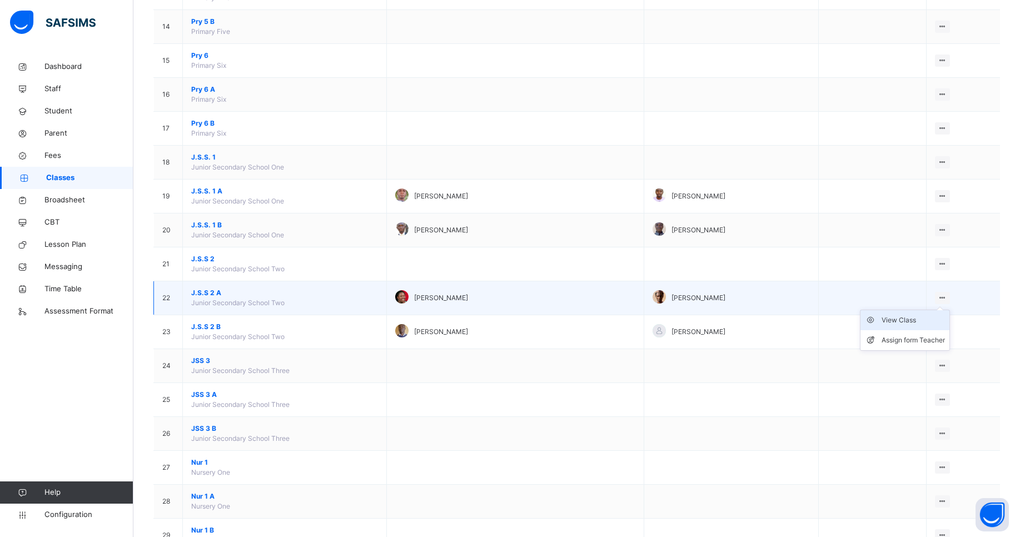
click at [915, 319] on div "View Class" at bounding box center [912, 320] width 63 height 11
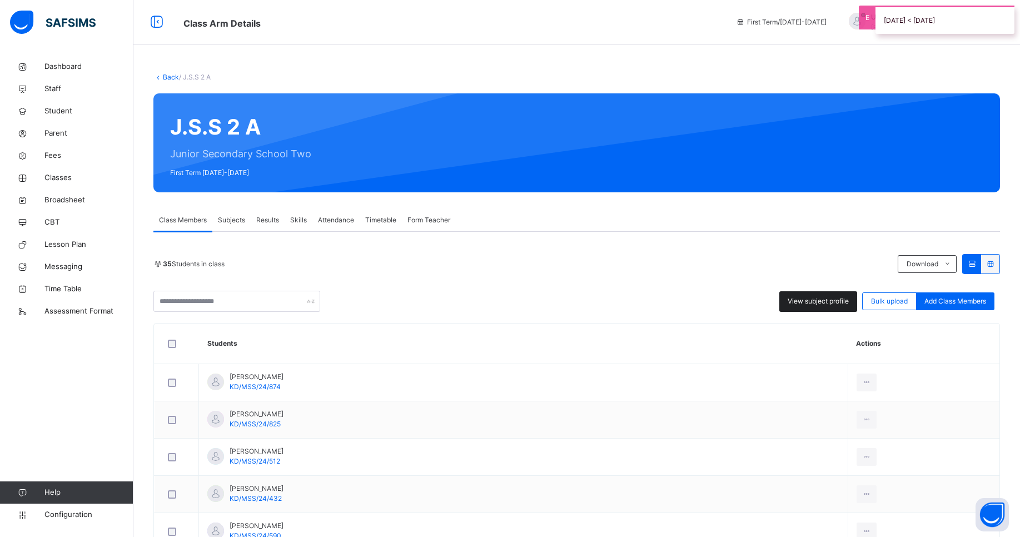
click at [809, 304] on span "View subject profile" at bounding box center [817, 301] width 61 height 10
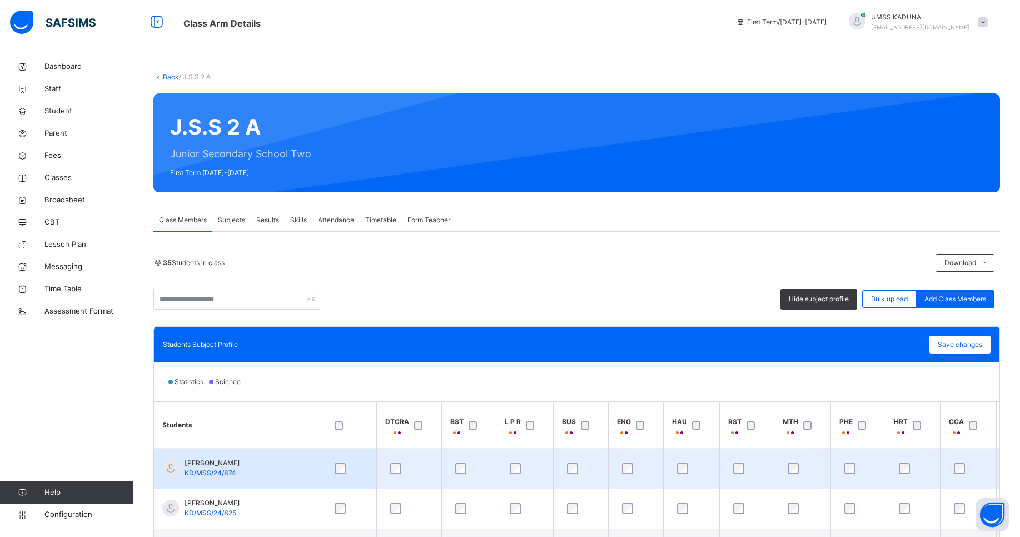
scroll to position [0, 121]
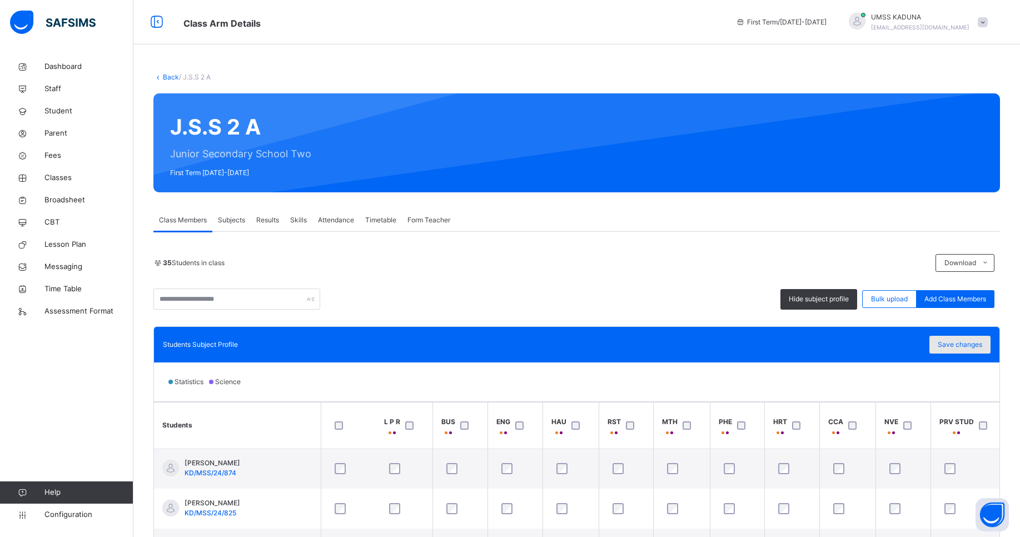
click at [977, 342] on span "Save changes" at bounding box center [959, 345] width 44 height 10
click at [62, 179] on span "Classes" at bounding box center [88, 177] width 89 height 11
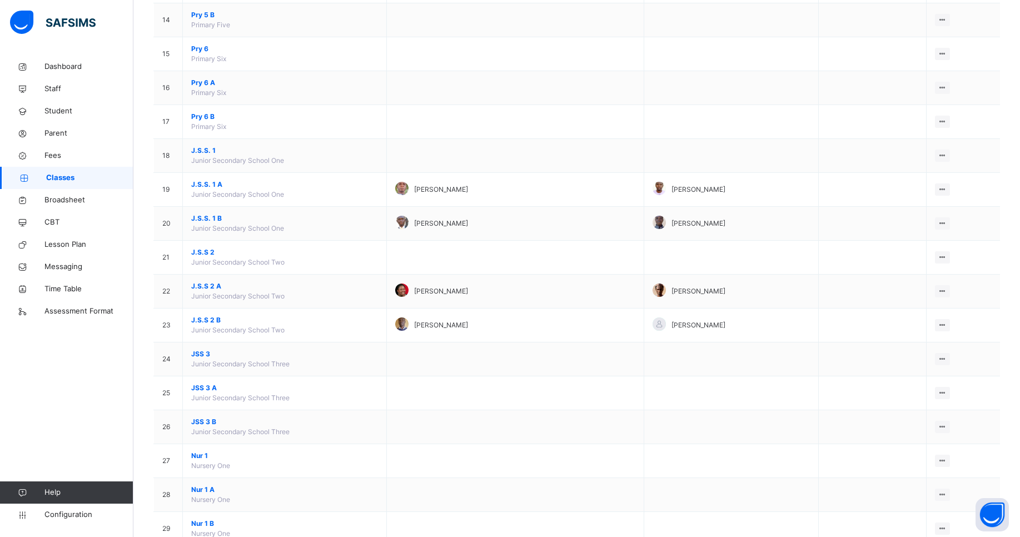
scroll to position [582, 0]
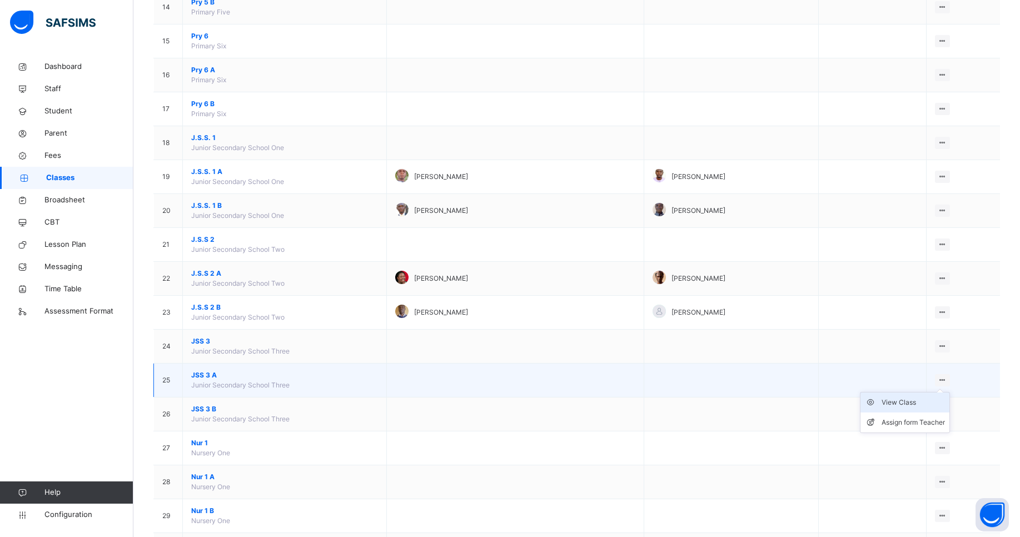
click at [923, 404] on div "View Class" at bounding box center [912, 402] width 63 height 11
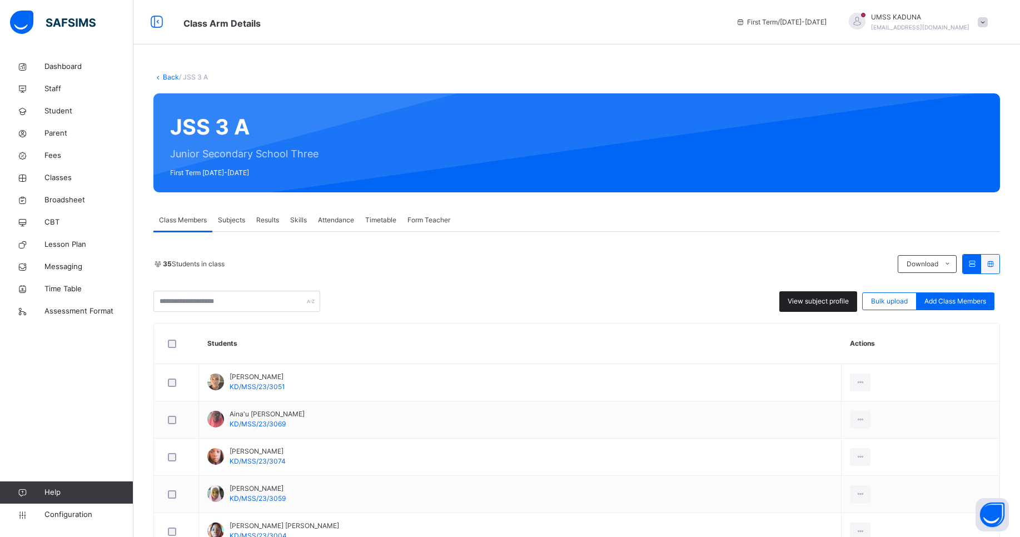
click at [812, 302] on span "View subject profile" at bounding box center [817, 301] width 61 height 10
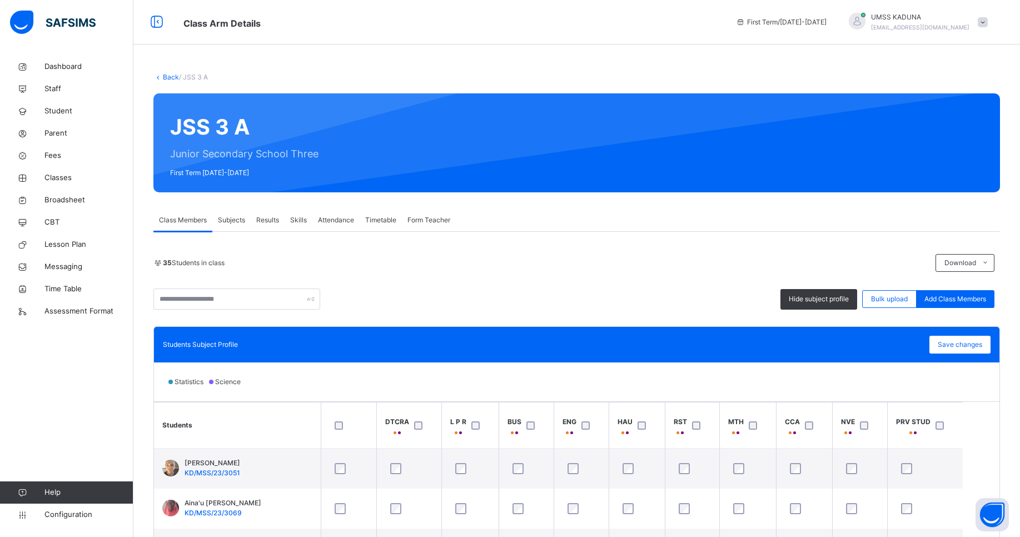
click at [857, 423] on div at bounding box center [866, 425] width 18 height 8
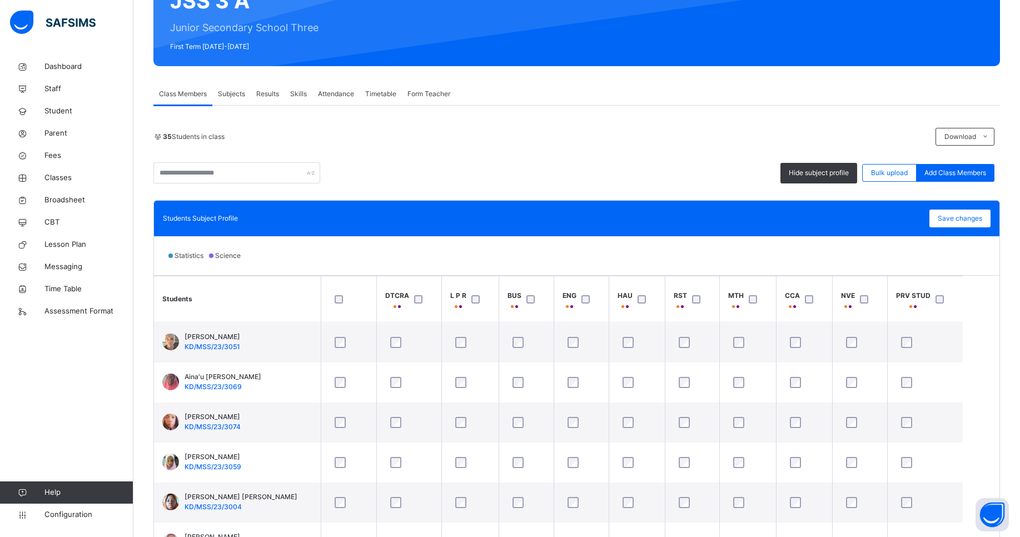
scroll to position [176, 0]
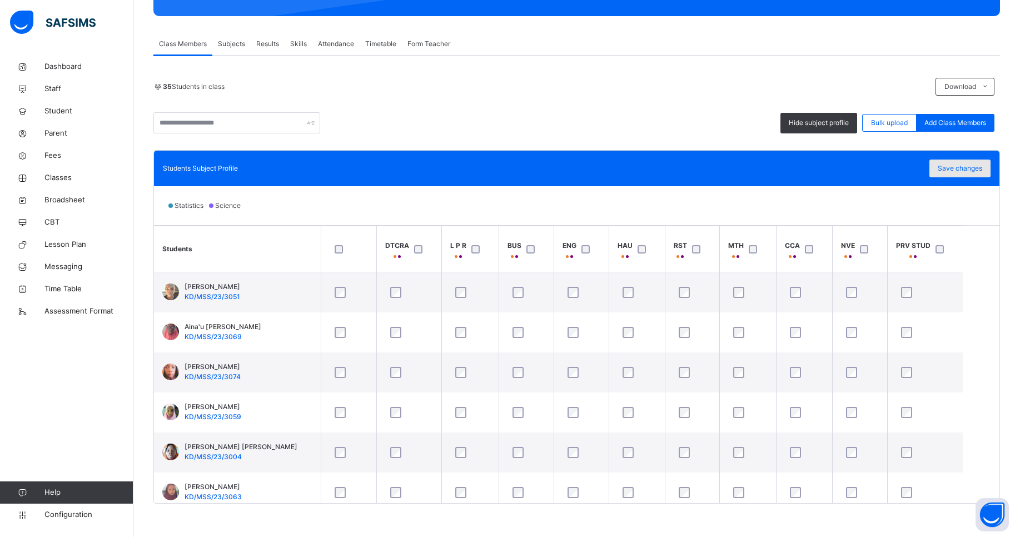
click at [971, 167] on span "Save changes" at bounding box center [959, 168] width 44 height 10
